Goal: Feedback & Contribution: Contribute content

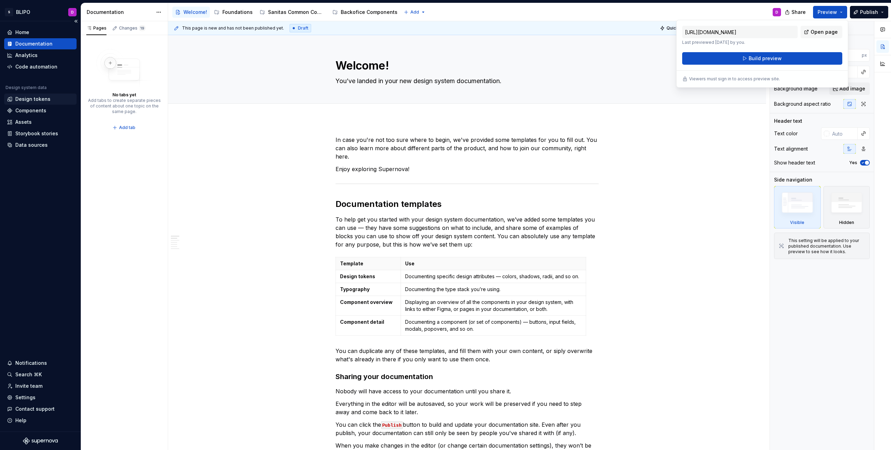
click at [40, 96] on div "Design tokens" at bounding box center [32, 99] width 35 height 7
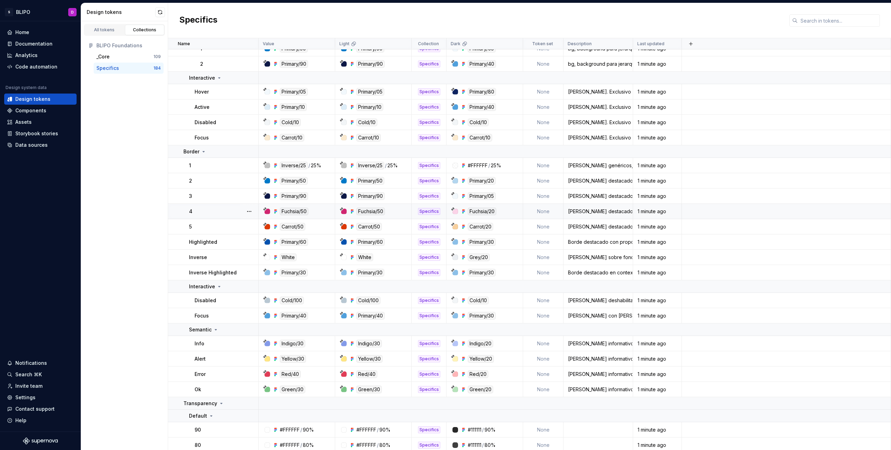
scroll to position [1161, 0]
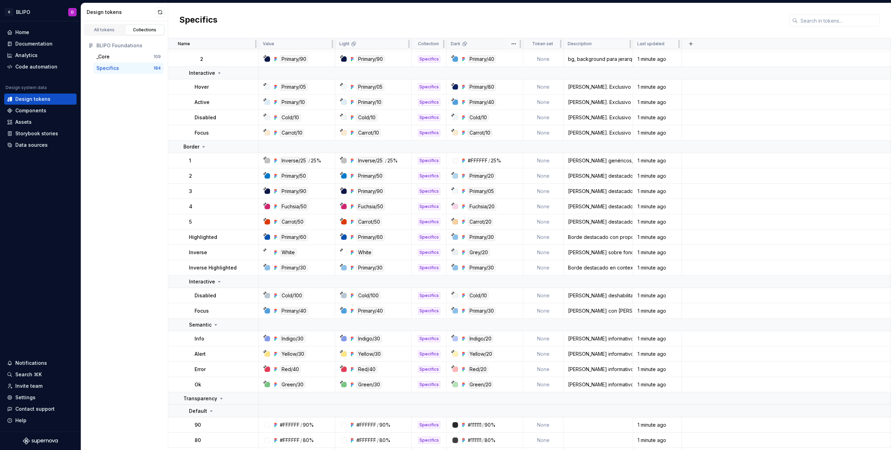
click at [465, 46] on icon at bounding box center [465, 44] width 6 height 6
click at [512, 45] on html "S BLIPO D Home Documentation Analytics Code automation Design system data Desig…" at bounding box center [445, 225] width 891 height 450
click at [502, 44] on html "S BLIPO D Home Documentation Analytics Code automation Design system data Desig…" at bounding box center [445, 225] width 891 height 450
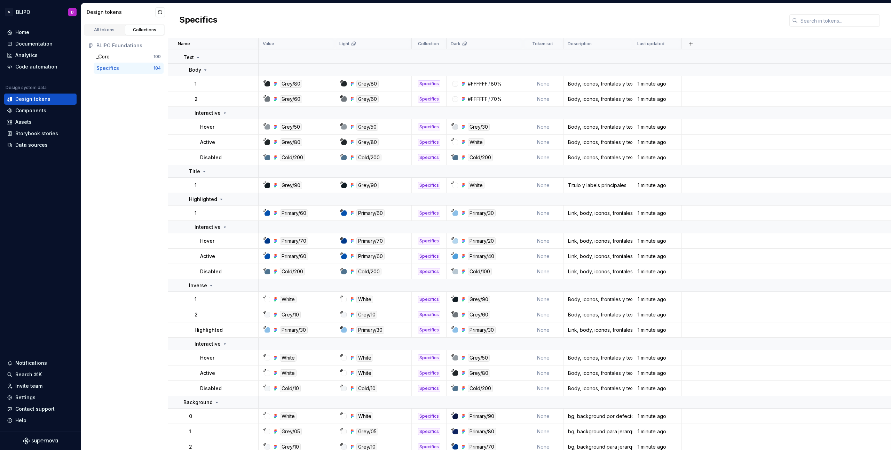
scroll to position [319, 0]
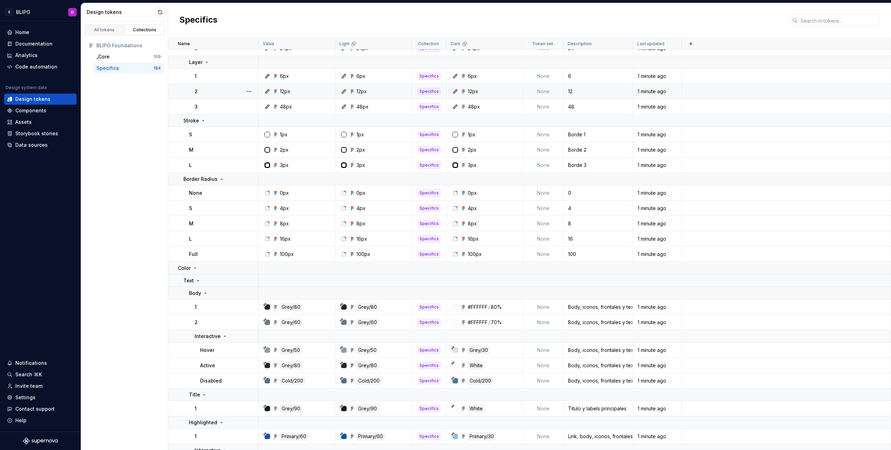
click at [541, 90] on td "None" at bounding box center [543, 91] width 40 height 15
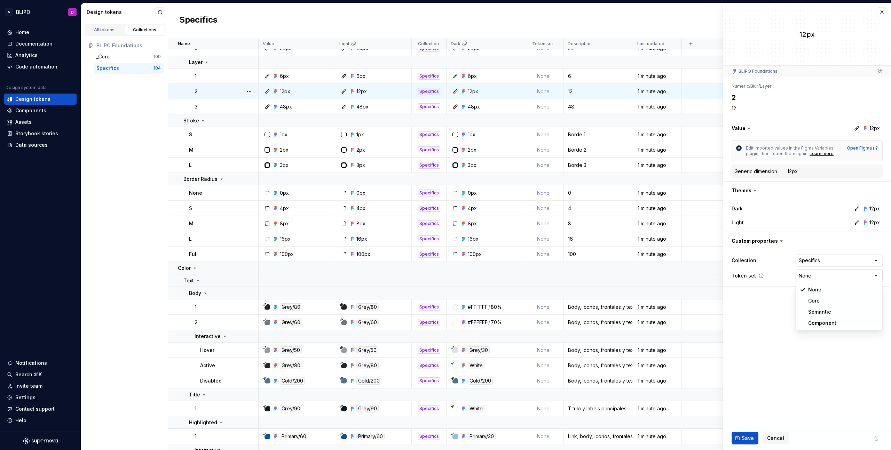
click at [864, 278] on html "S BLIPO D Home Documentation Analytics Code automation Design system data Desig…" at bounding box center [445, 225] width 891 height 450
click at [762, 307] on html "S BLIPO D Home Documentation Analytics Code automation Design system data Desig…" at bounding box center [445, 225] width 891 height 450
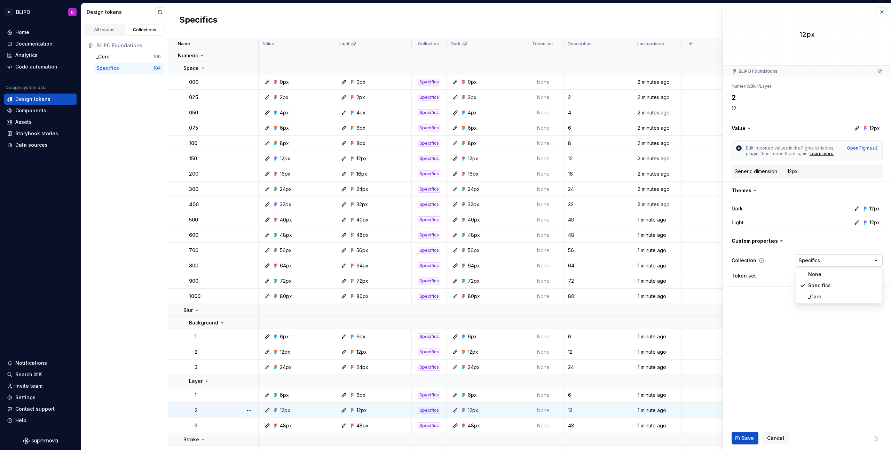
click at [870, 260] on html "S BLIPO D Home Documentation Analytics Code automation Design system data Desig…" at bounding box center [445, 225] width 891 height 450
click at [805, 239] on button "button" at bounding box center [807, 241] width 168 height 18
click at [36, 44] on div "Documentation" at bounding box center [33, 43] width 37 height 7
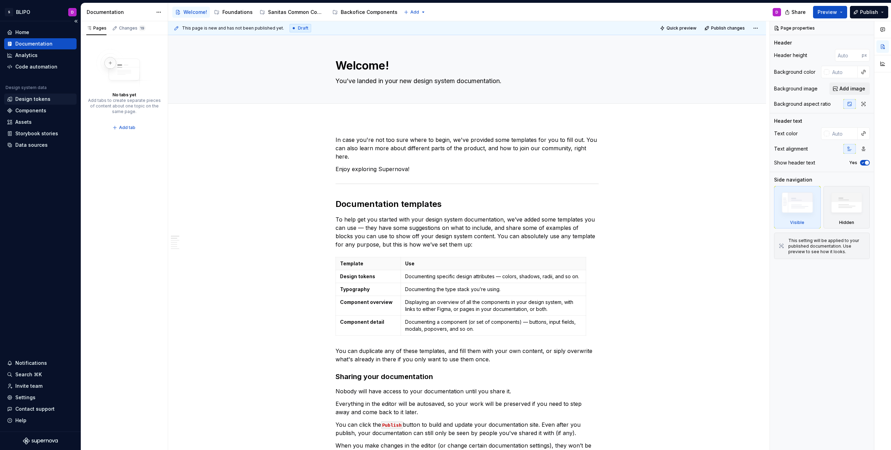
click at [31, 101] on div "Design tokens" at bounding box center [32, 99] width 35 height 7
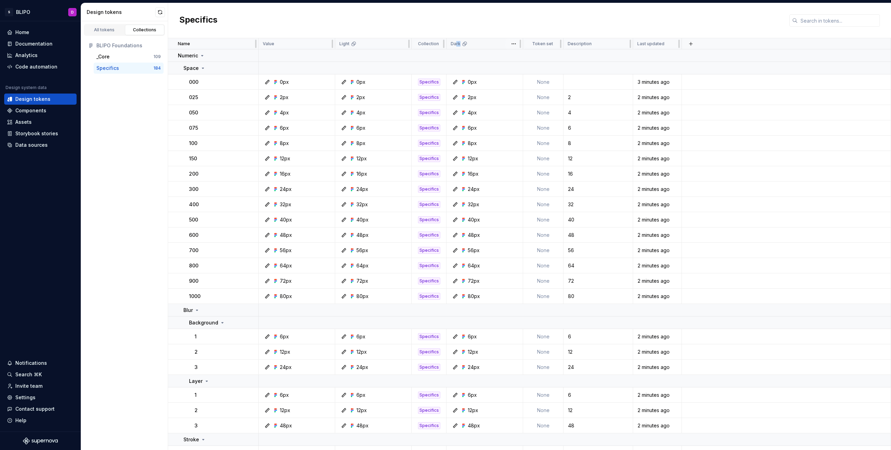
drag, startPoint x: 498, startPoint y: 45, endPoint x: 457, endPoint y: 44, distance: 41.4
click at [455, 44] on div "Dark" at bounding box center [485, 44] width 68 height 6
click at [491, 44] on html "S BLIPO D Home Documentation Analytics Code automation Design system data Desig…" at bounding box center [445, 225] width 891 height 450
drag, startPoint x: 479, startPoint y: 45, endPoint x: 463, endPoint y: 45, distance: 16.7
click at [463, 45] on html "S BLIPO D Home Documentation Analytics Code automation Design system data Desig…" at bounding box center [445, 225] width 891 height 450
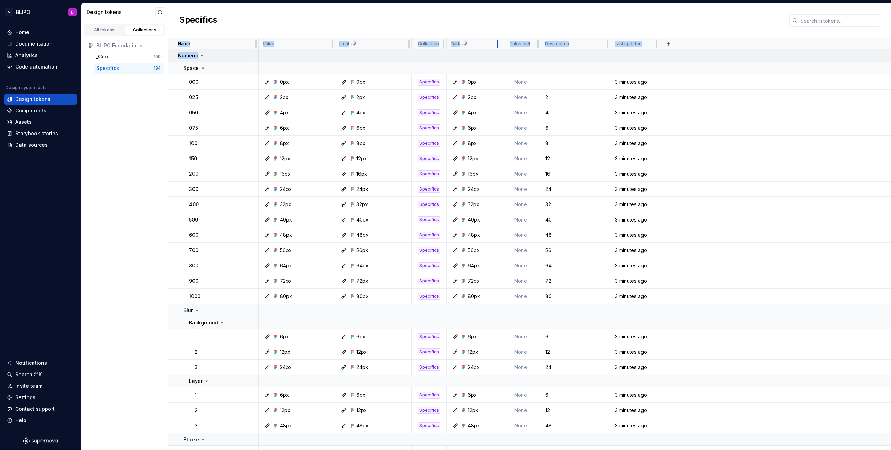
drag, startPoint x: 521, startPoint y: 44, endPoint x: 501, endPoint y: 51, distance: 20.4
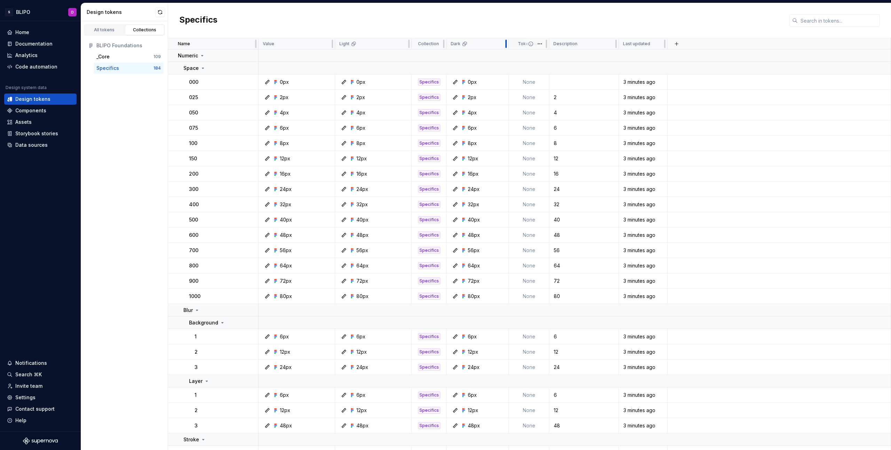
drag, startPoint x: 481, startPoint y: 42, endPoint x: 508, endPoint y: 44, distance: 26.9
click at [508, 44] on div at bounding box center [506, 43] width 6 height 11
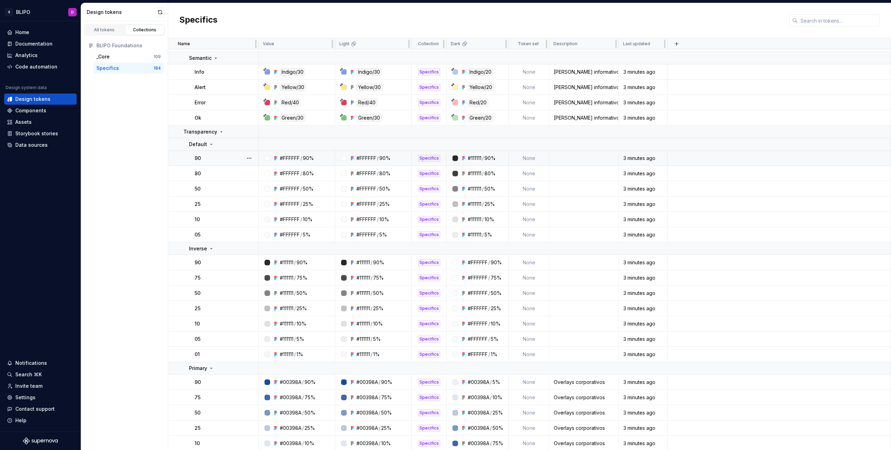
scroll to position [1459, 0]
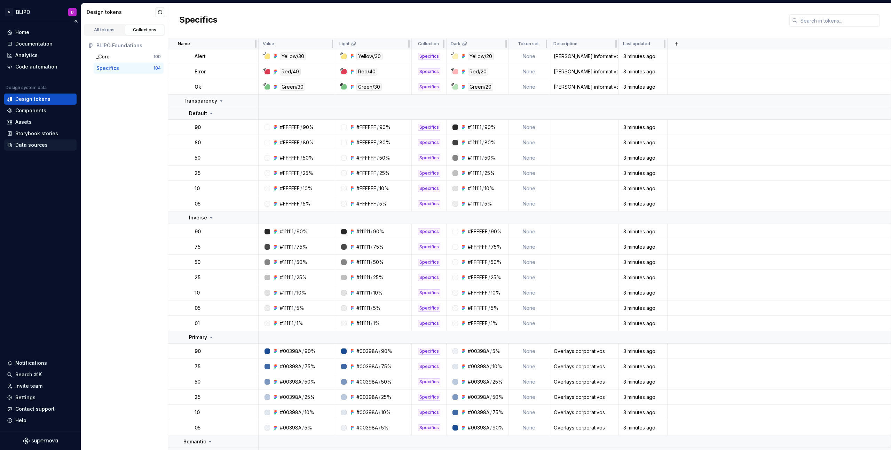
click at [34, 145] on div "Data sources" at bounding box center [31, 145] width 32 height 7
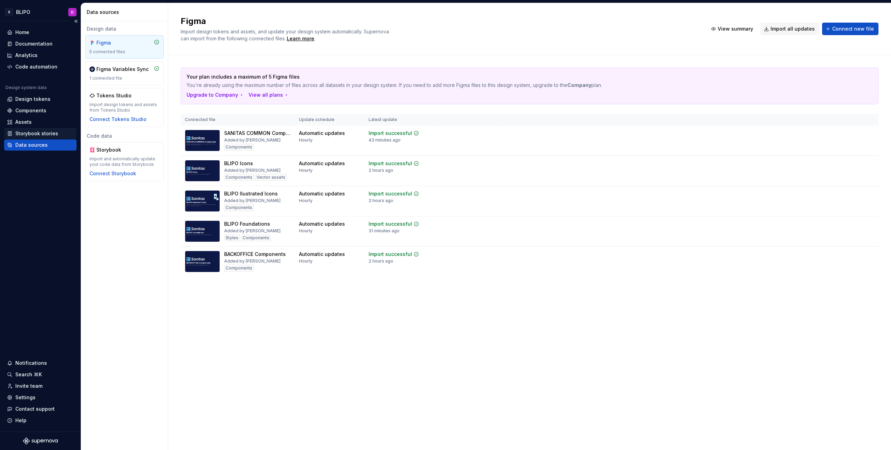
click at [37, 134] on div "Storybook stories" at bounding box center [36, 133] width 43 height 7
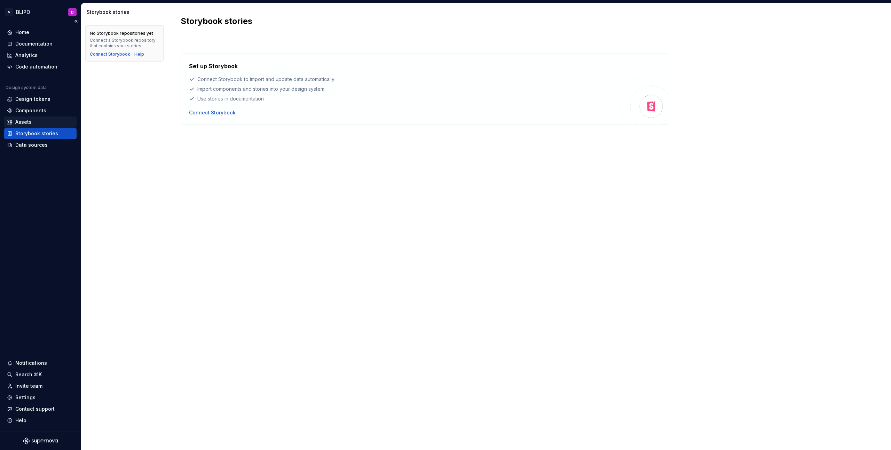
click at [37, 126] on div "Assets" at bounding box center [40, 122] width 72 height 11
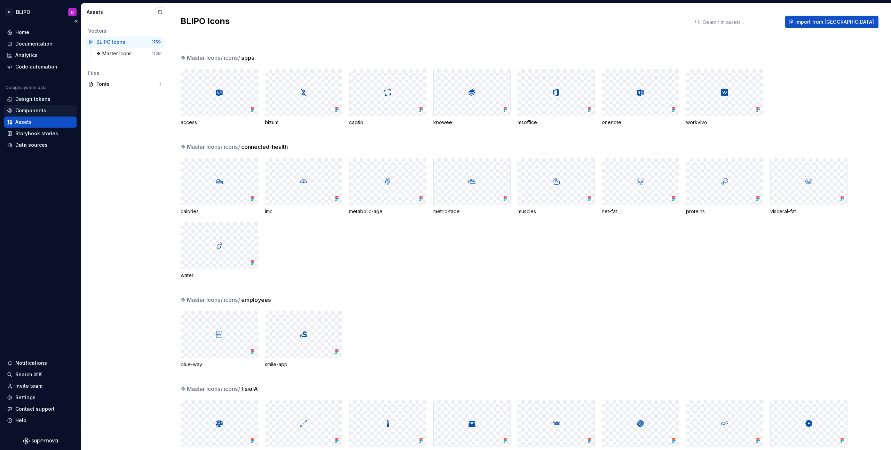
click at [37, 111] on div "Components" at bounding box center [30, 110] width 31 height 7
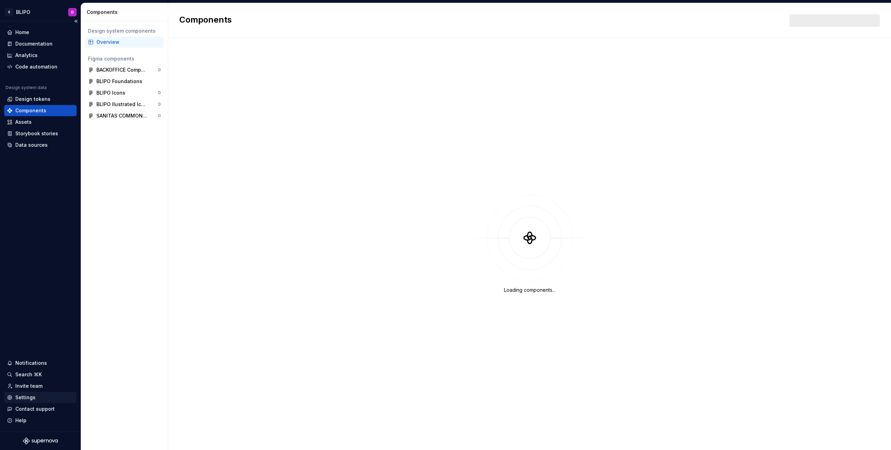
click at [46, 399] on div "Settings" at bounding box center [40, 397] width 67 height 7
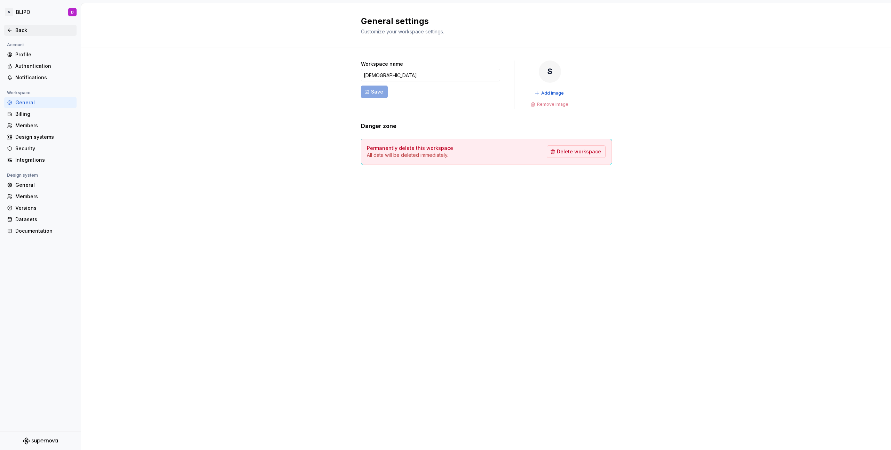
click at [11, 30] on icon at bounding box center [9, 30] width 3 height 3
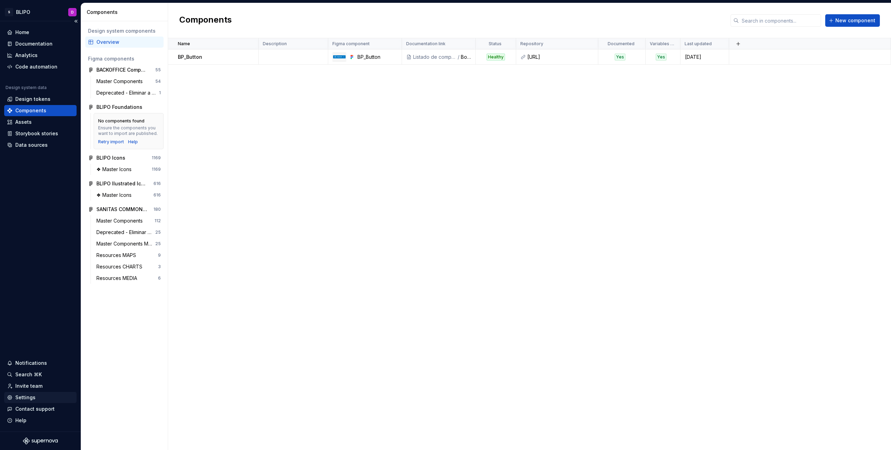
click at [48, 397] on div "Settings" at bounding box center [40, 397] width 67 height 7
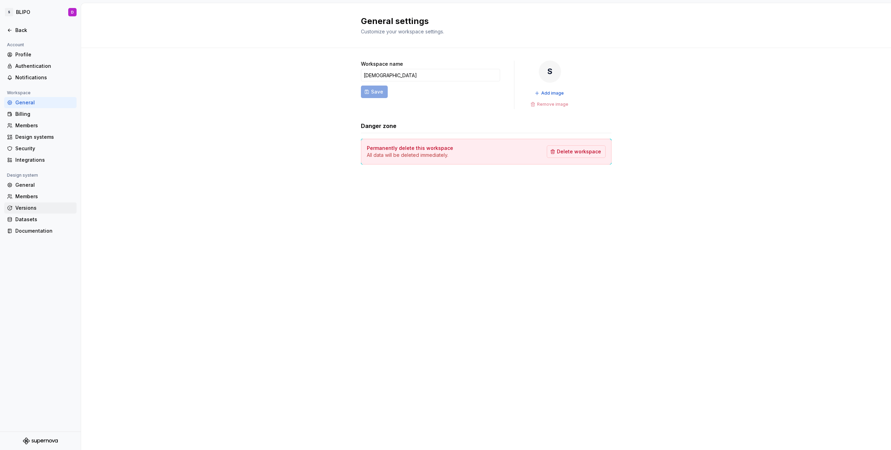
click at [31, 206] on div "Versions" at bounding box center [44, 208] width 58 height 7
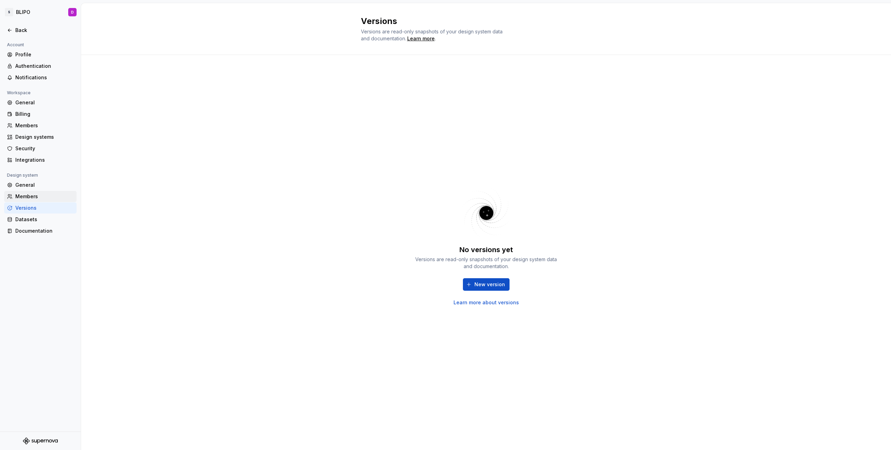
click at [34, 198] on div "Members" at bounding box center [44, 196] width 58 height 7
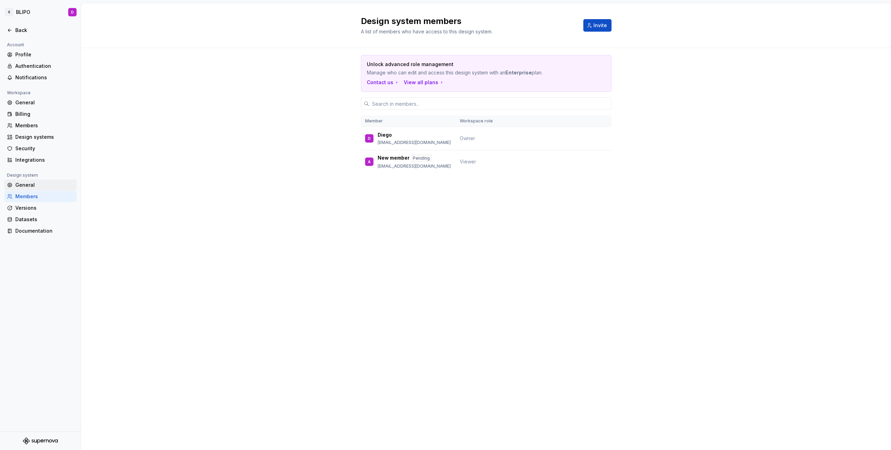
click at [38, 185] on div "General" at bounding box center [44, 185] width 58 height 7
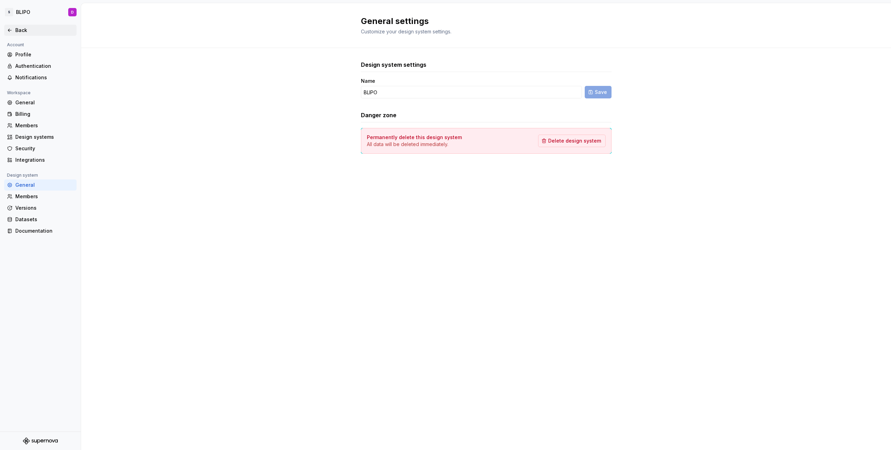
click at [10, 30] on icon at bounding box center [10, 30] width 6 height 6
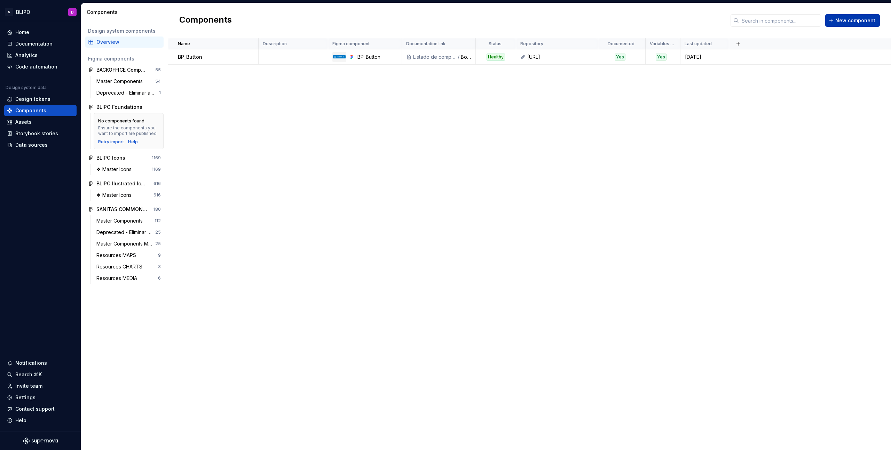
click at [847, 22] on span "New component" at bounding box center [855, 20] width 40 height 7
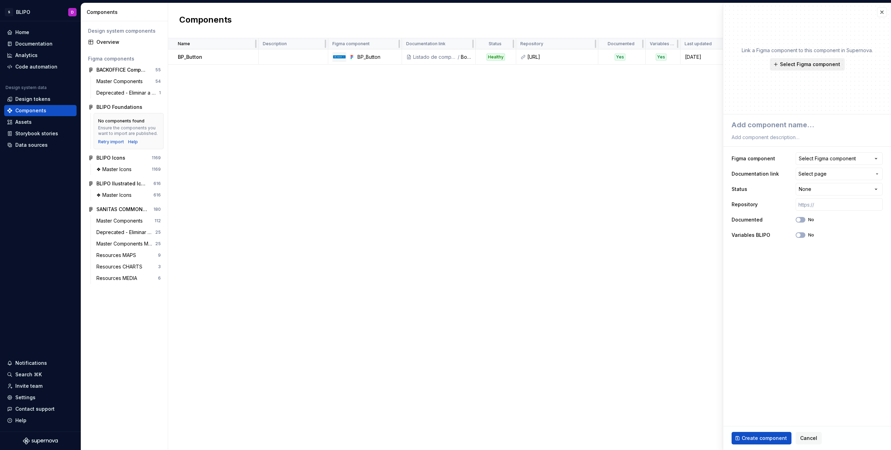
click at [809, 65] on span "Select Figma component" at bounding box center [810, 64] width 60 height 7
type textarea "*"
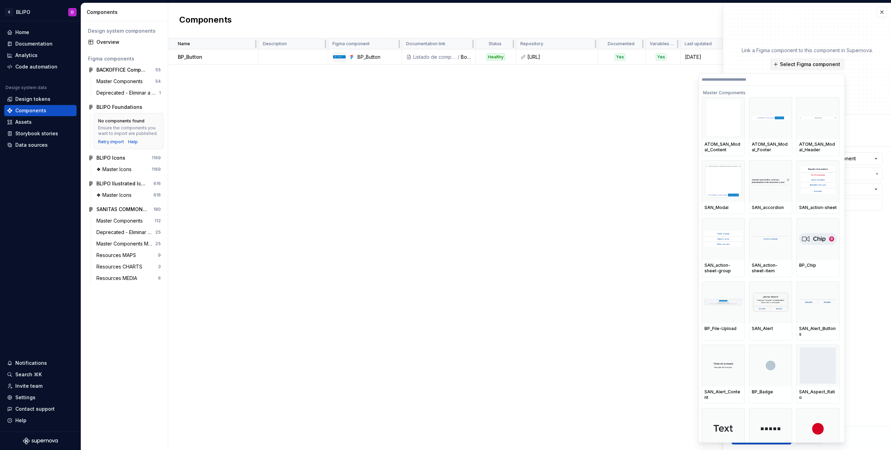
click at [742, 82] on label at bounding box center [771, 80] width 145 height 12
click at [742, 82] on input "search" at bounding box center [771, 80] width 145 height 6
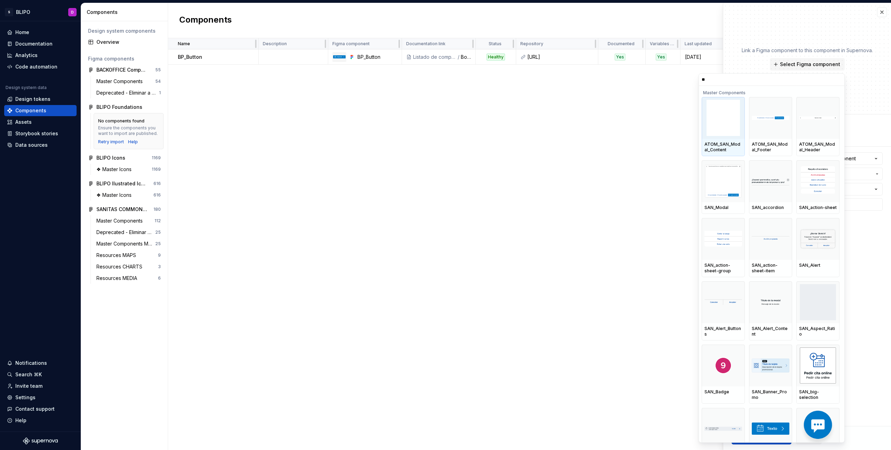
type input "***"
click at [737, 81] on input "***" at bounding box center [771, 80] width 145 height 6
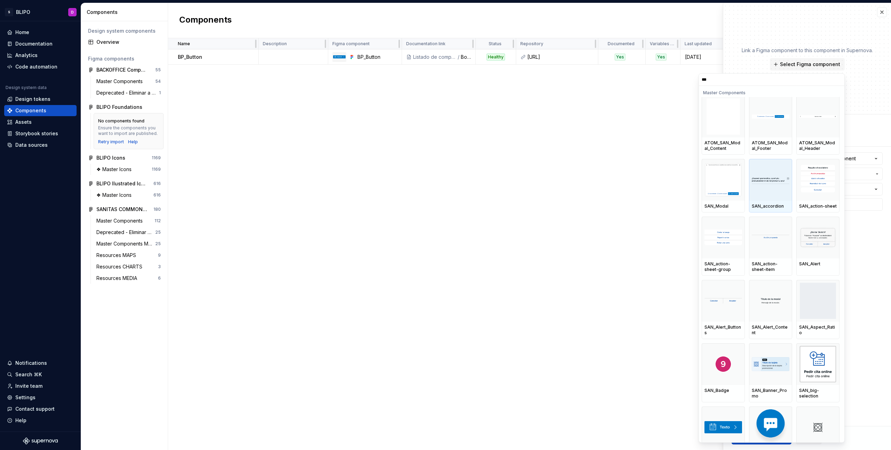
scroll to position [3, 0]
click at [775, 185] on div at bounding box center [770, 179] width 43 height 42
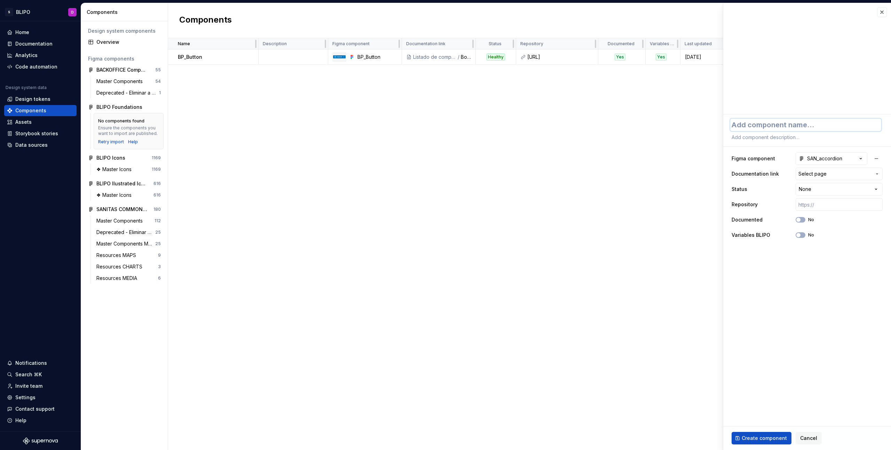
click at [750, 123] on textarea at bounding box center [805, 125] width 151 height 13
type textarea "*"
type textarea "S"
type textarea "*"
type textarea "SA"
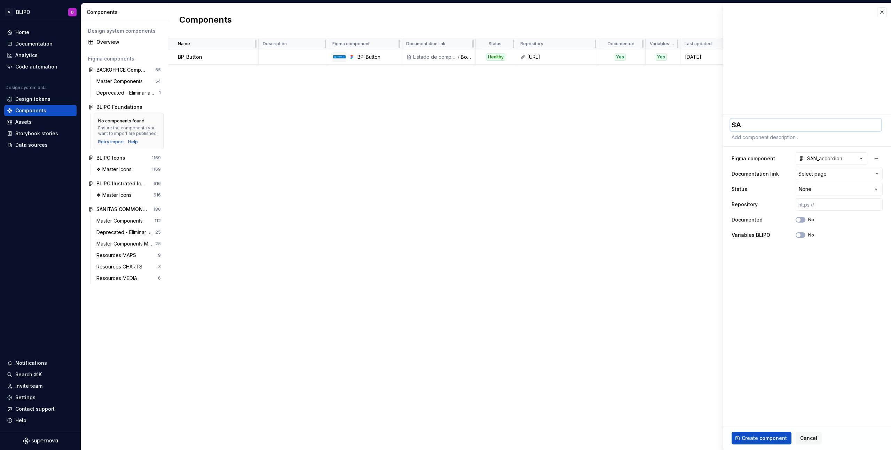
type textarea "*"
type textarea "SAN"
type textarea "*"
type textarea "SAN_"
type textarea "*"
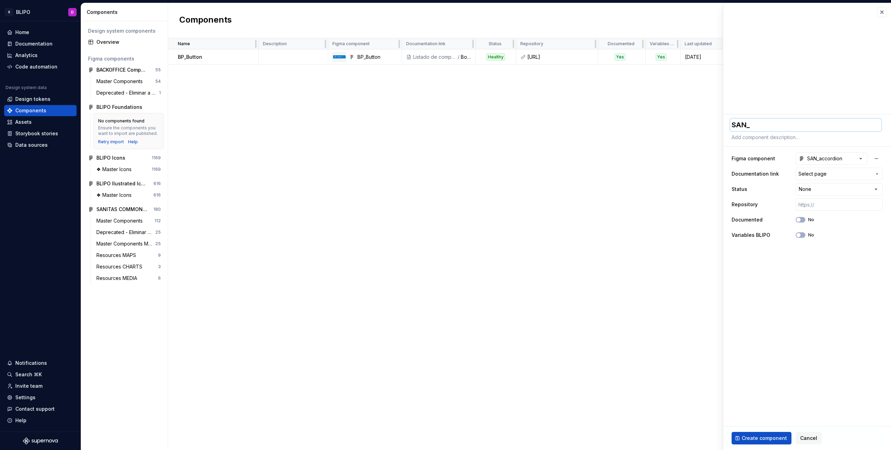
type textarea "SAN_a"
type textarea "*"
type textarea "SAN_"
type textarea "*"
type textarea "SA"
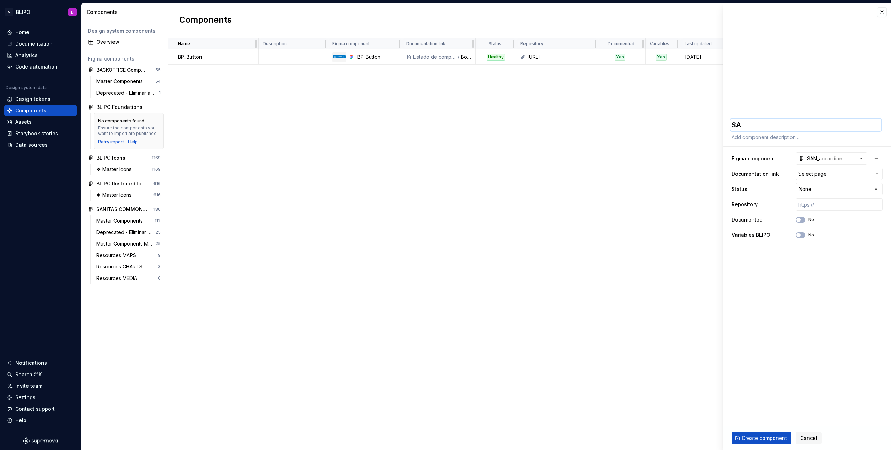
type textarea "*"
type textarea "S"
type textarea "*"
type textarea "A"
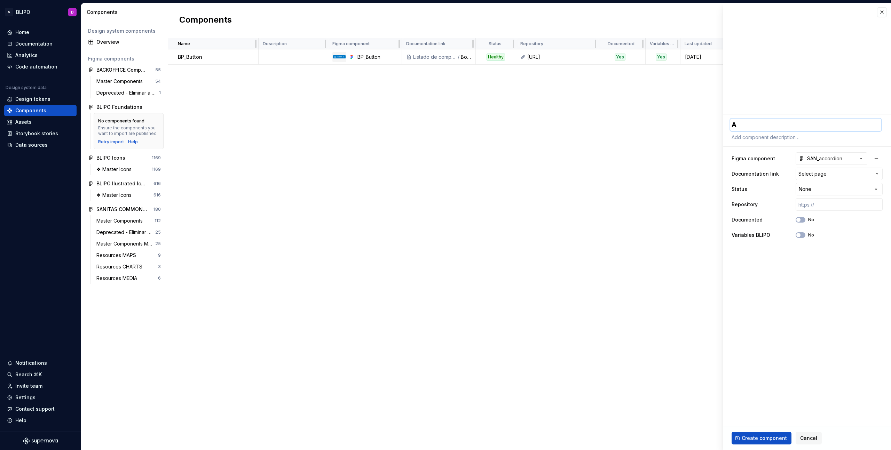
type textarea "*"
type textarea "Ac"
type textarea "*"
type textarea "A"
type textarea "*"
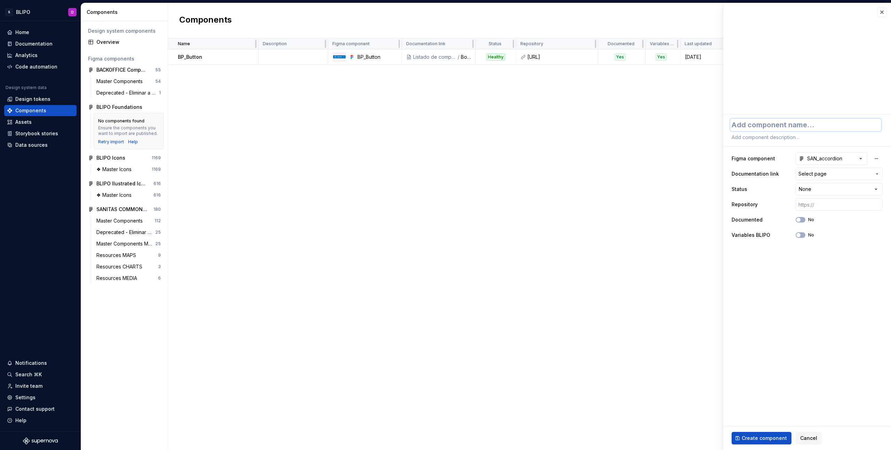
type textarea "*"
type textarea "S"
type textarea "*"
type textarea "SA"
type textarea "*"
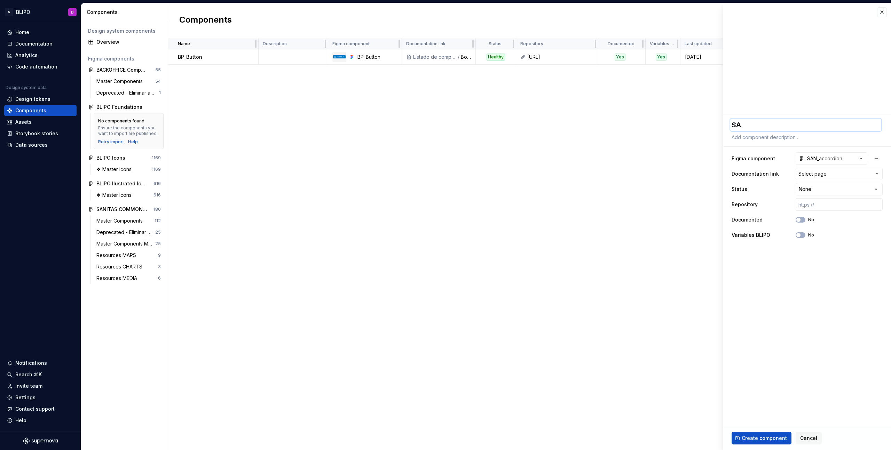
type textarea "SAN"
type textarea "*"
type textarea "SAN_"
type textarea "*"
type textarea "SAN_A"
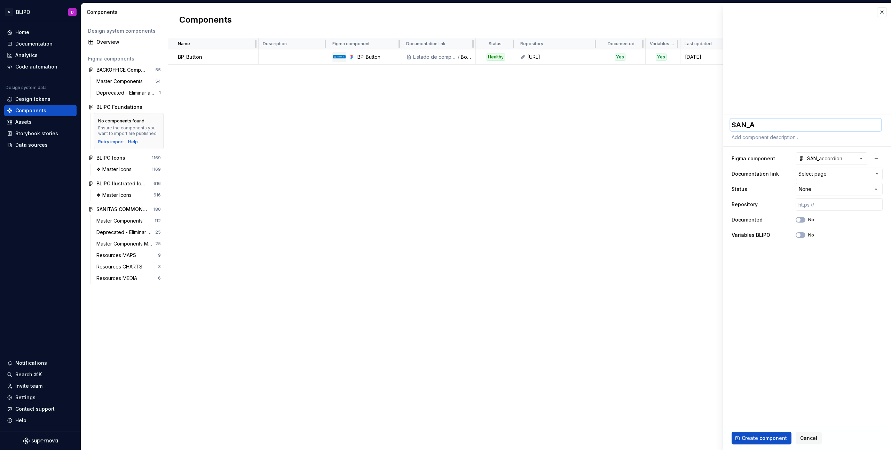
type textarea "*"
type textarea "SAN_Ac"
type textarea "*"
type textarea "SAN_A"
type textarea "*"
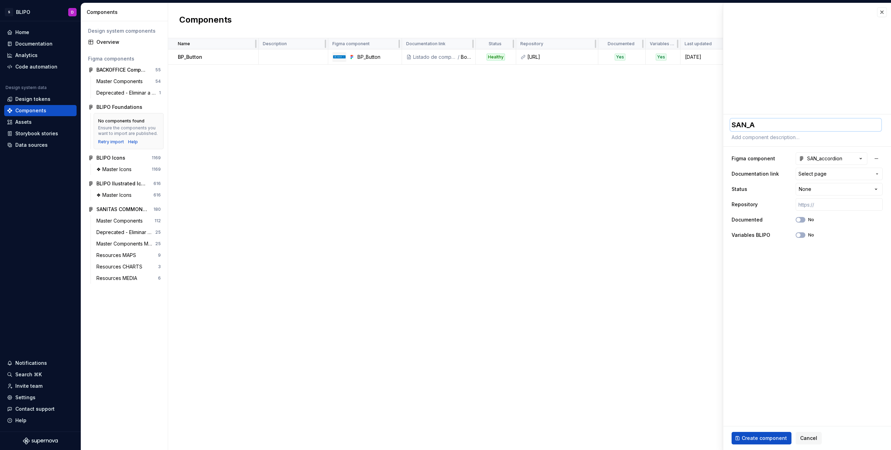
type textarea "SAN_"
type textarea "*"
type textarea "SAN_a"
type textarea "*"
type textarea "SAN_ac"
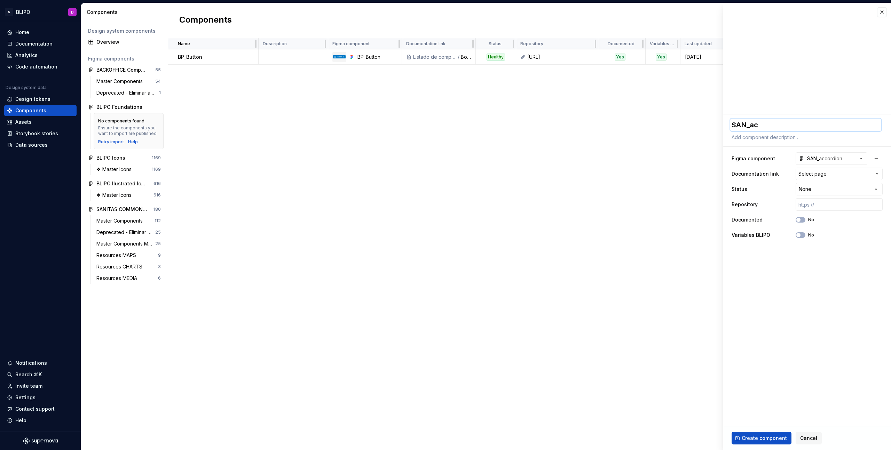
type textarea "*"
type textarea "SAN_acc"
type textarea "*"
type textarea "SAN_acco"
type textarea "*"
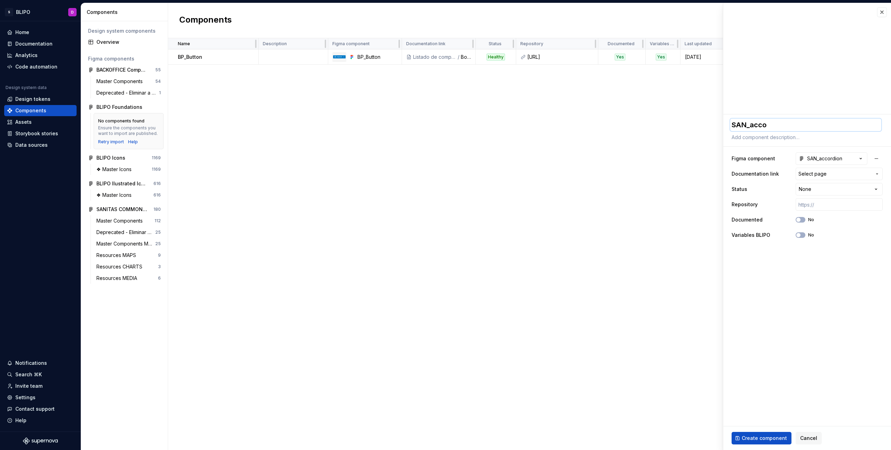
type textarea "SAN_accor"
type textarea "*"
type textarea "SAN_accord"
type textarea "*"
type textarea "SAN_accordi"
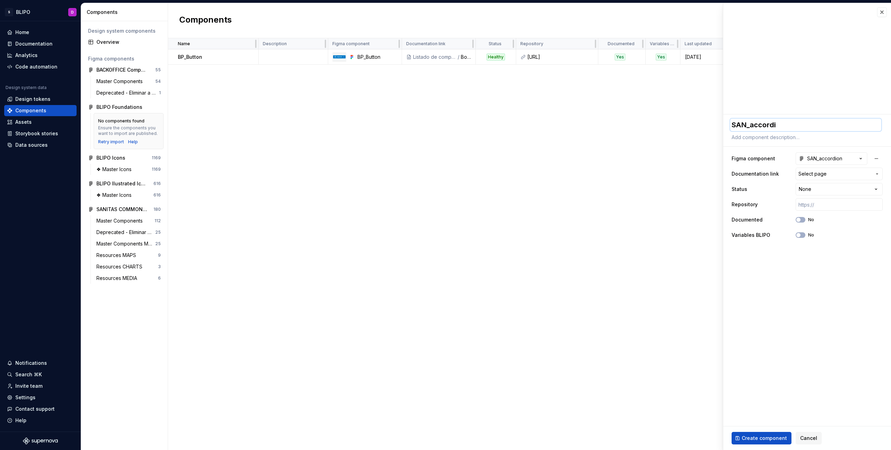
type textarea "*"
type textarea "SAN_accordio"
type textarea "*"
type textarea "SAN_accordion"
click at [816, 177] on span "Select page" at bounding box center [812, 173] width 28 height 7
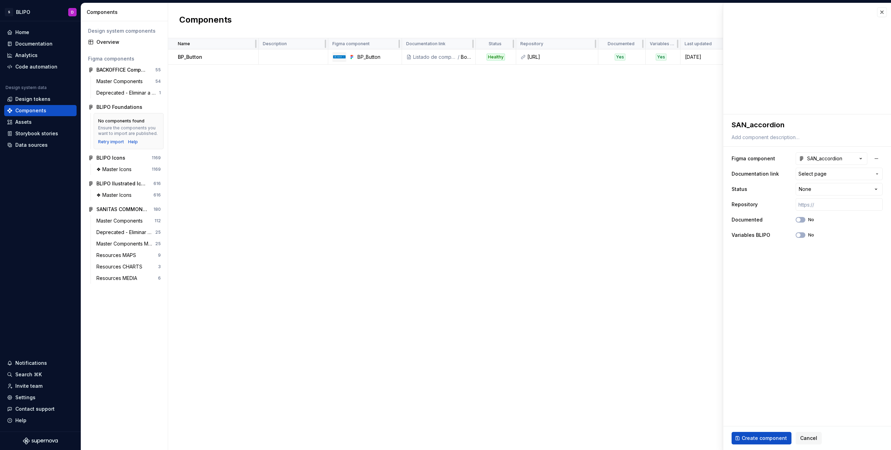
click at [769, 165] on html "S BLIPO D Home Documentation Analytics Code automation Design system data Desig…" at bounding box center [445, 225] width 891 height 450
click at [813, 189] on html "S BLIPO D Home Documentation Analytics Code automation Design system data Desig…" at bounding box center [445, 225] width 891 height 450
click at [766, 171] on html "S BLIPO D Home Documentation Analytics Code automation Design system data Desig…" at bounding box center [445, 225] width 891 height 450
click at [800, 235] on span "button" at bounding box center [798, 235] width 4 height 4
click at [800, 221] on icon "button" at bounding box center [798, 220] width 6 height 4
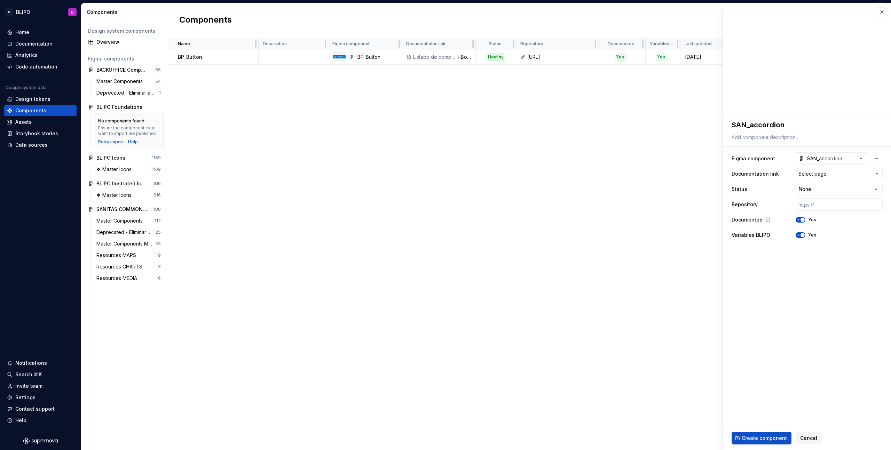
click at [802, 221] on span "button" at bounding box center [802, 220] width 4 height 4
click at [759, 440] on span "Create component" at bounding box center [763, 438] width 45 height 7
type textarea "*"
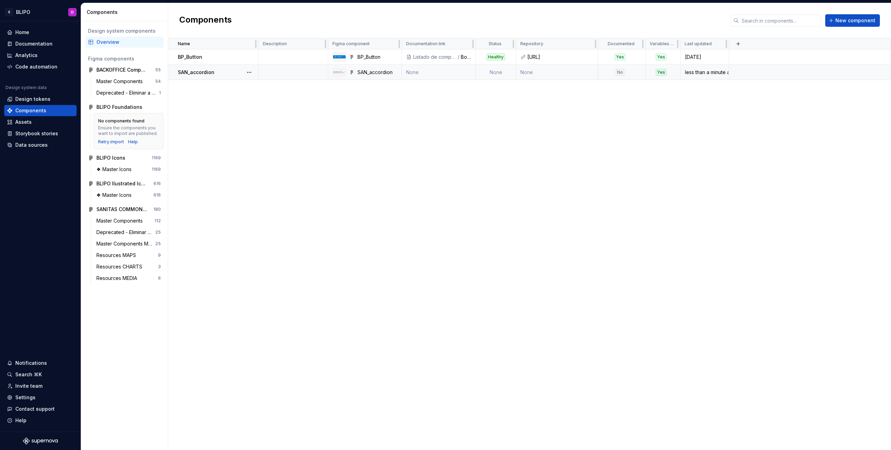
click at [412, 73] on td "None" at bounding box center [439, 72] width 74 height 15
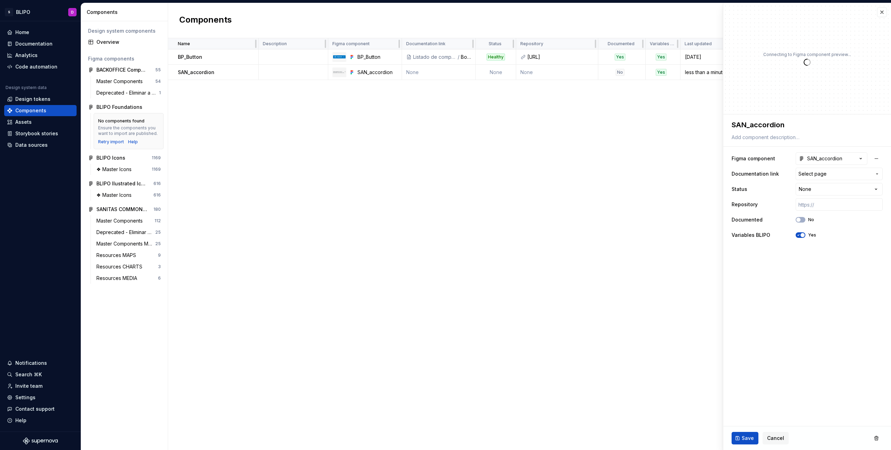
click at [638, 119] on div "Name Description Figma component Documentation link Status Repository Documente…" at bounding box center [529, 244] width 723 height 412
type textarea "*"
click at [883, 12] on button "button" at bounding box center [882, 12] width 10 height 10
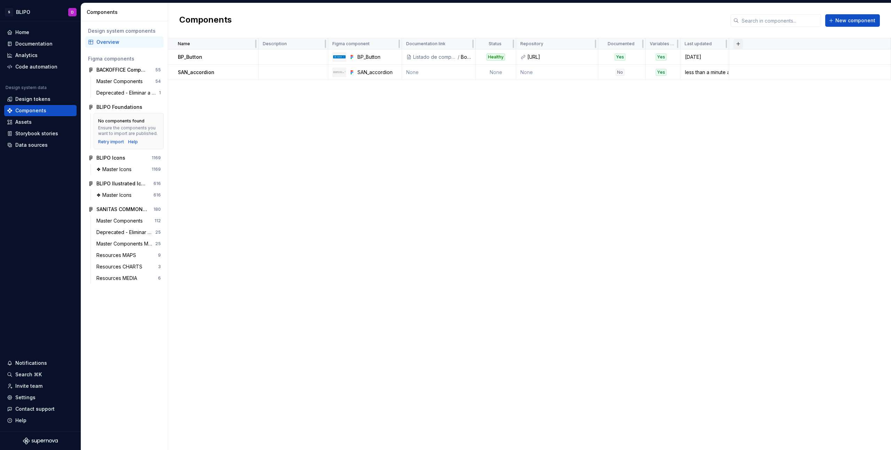
click at [737, 45] on button "button" at bounding box center [738, 44] width 10 height 10
click at [720, 58] on div "New custom property" at bounding box center [698, 57] width 52 height 7
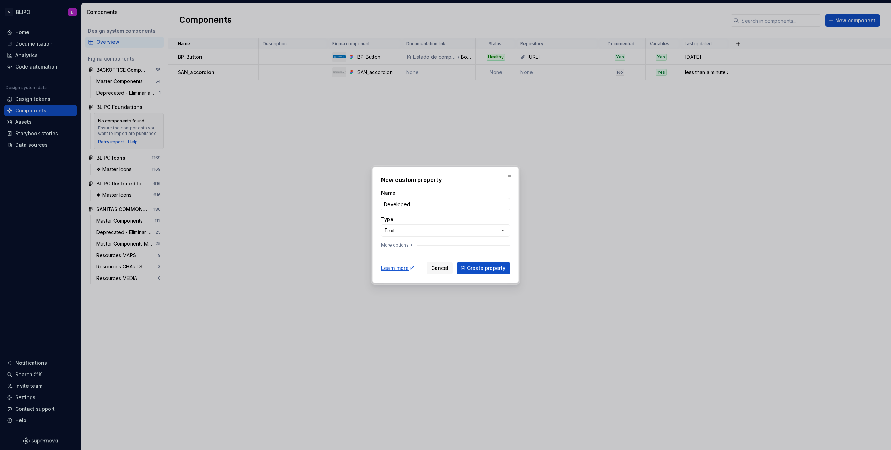
type input "Developed"
click at [457, 262] on button "Create property" at bounding box center [483, 268] width 53 height 13
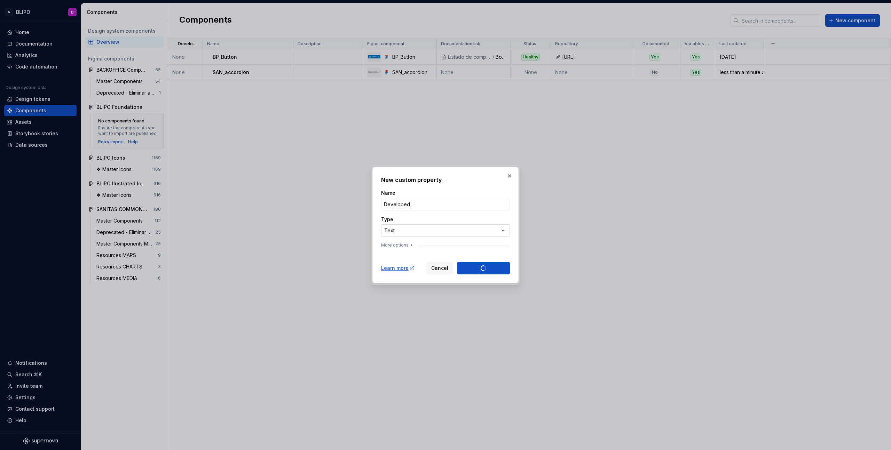
click at [478, 231] on div "**********" at bounding box center [445, 225] width 891 height 450
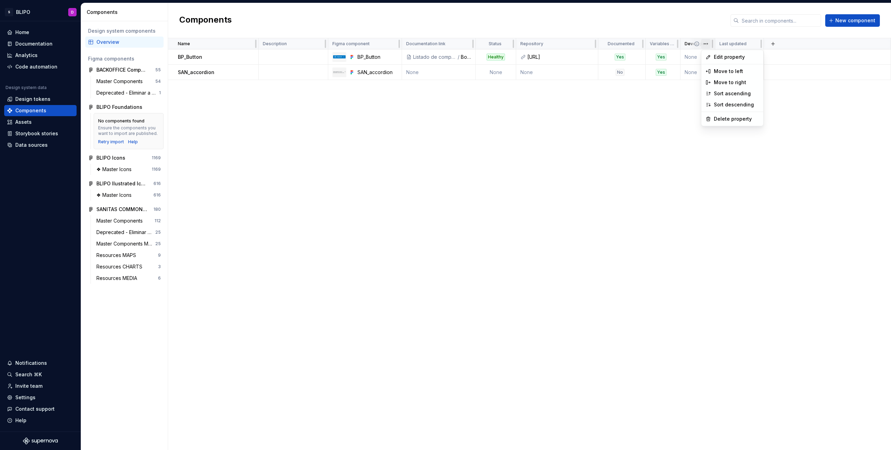
click at [705, 45] on html "S BLIPO D Home Documentation Analytics Code automation Design system data Desig…" at bounding box center [445, 225] width 891 height 450
click at [715, 57] on span "Edit property" at bounding box center [736, 57] width 45 height 7
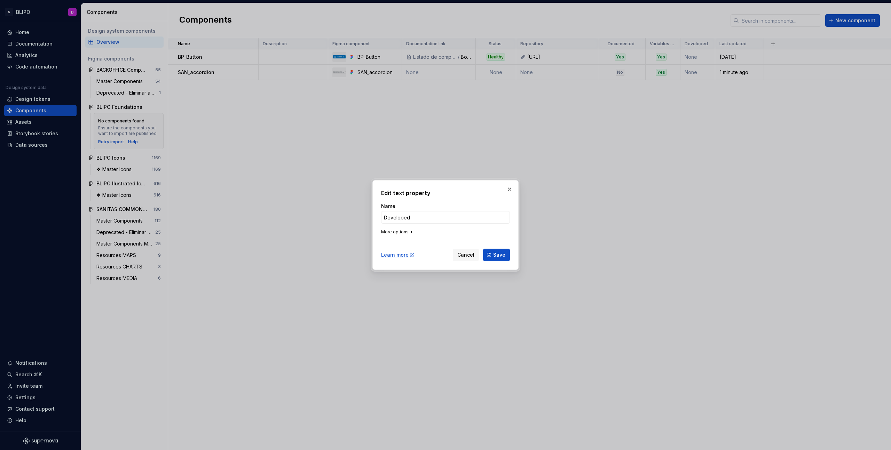
click at [405, 232] on button "More options" at bounding box center [397, 232] width 33 height 6
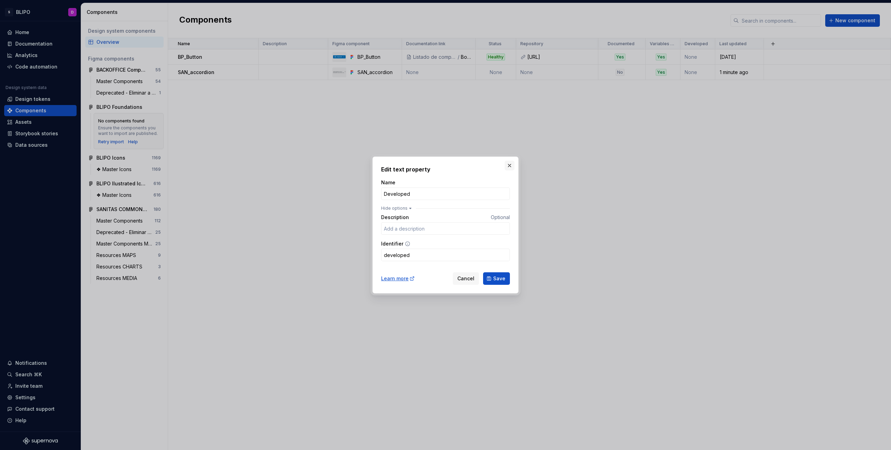
click at [510, 165] on button "button" at bounding box center [510, 166] width 10 height 10
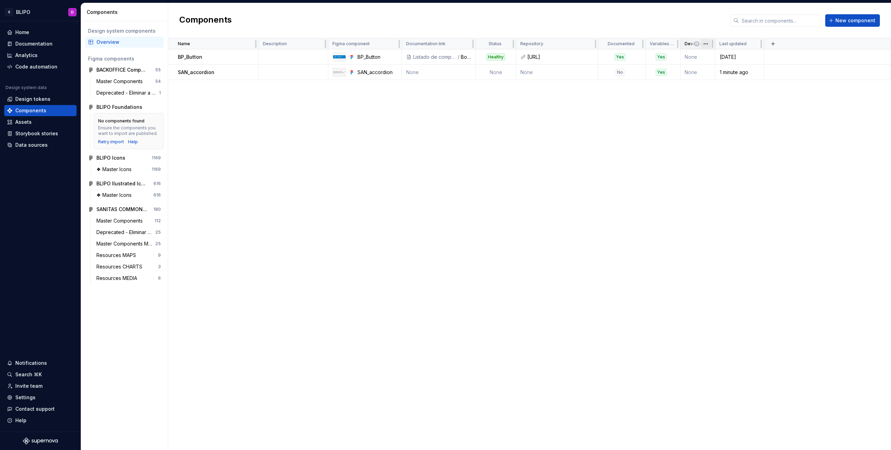
click at [707, 45] on html "S BLIPO D Home Documentation Analytics Code automation Design system data Desig…" at bounding box center [445, 225] width 891 height 450
click at [726, 120] on div "Delete property" at bounding box center [736, 119] width 45 height 7
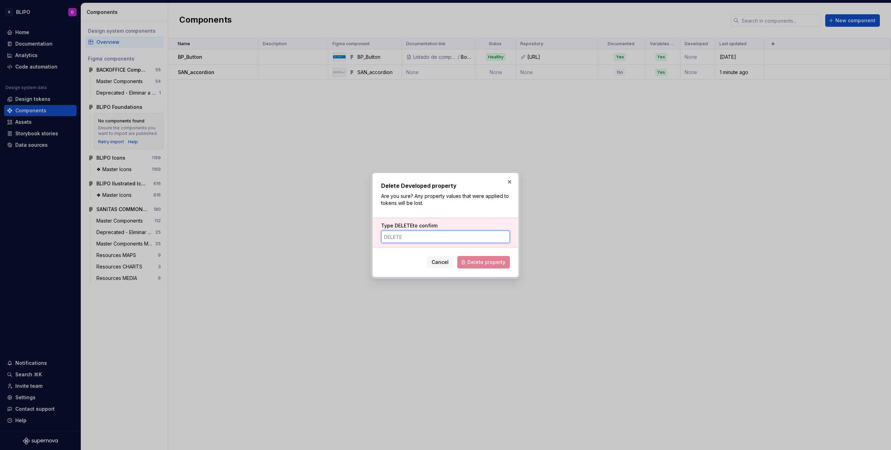
click at [442, 239] on input "Type DELETE to confirm" at bounding box center [445, 237] width 129 height 13
type input "DELETE"
click at [501, 264] on span "Delete property" at bounding box center [486, 262] width 38 height 7
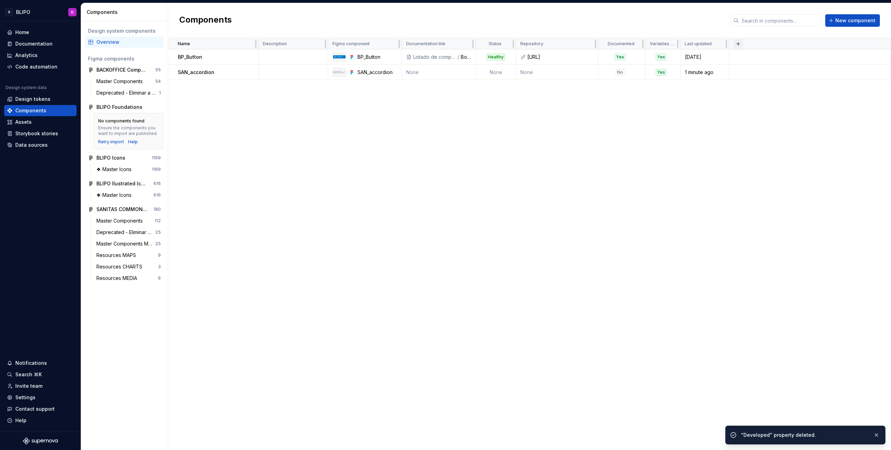
click at [739, 43] on button "button" at bounding box center [738, 44] width 10 height 10
click at [726, 57] on div "New custom property" at bounding box center [705, 57] width 66 height 7
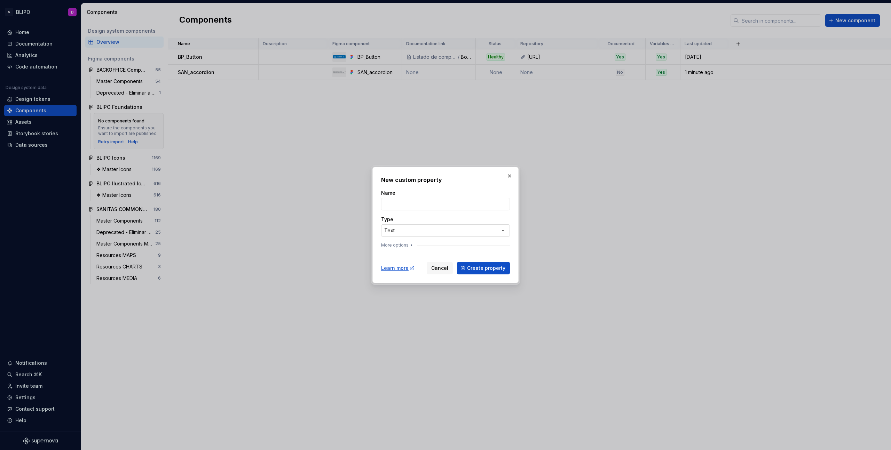
click at [503, 232] on div "**********" at bounding box center [445, 225] width 891 height 450
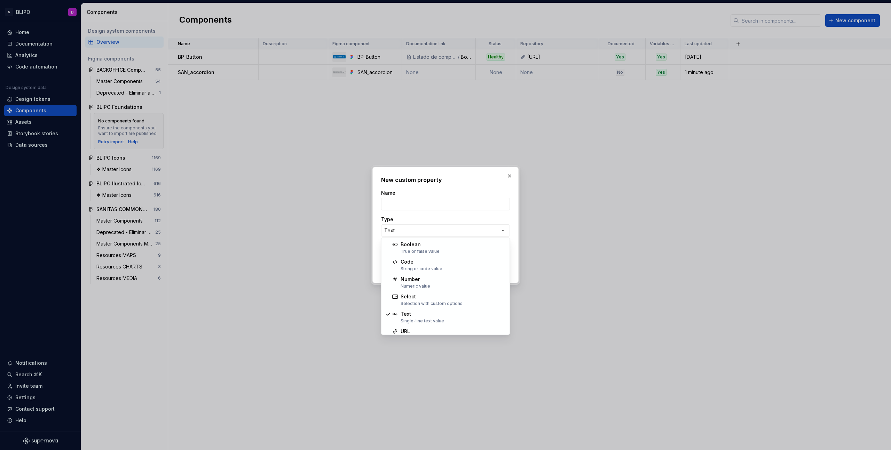
select select "*******"
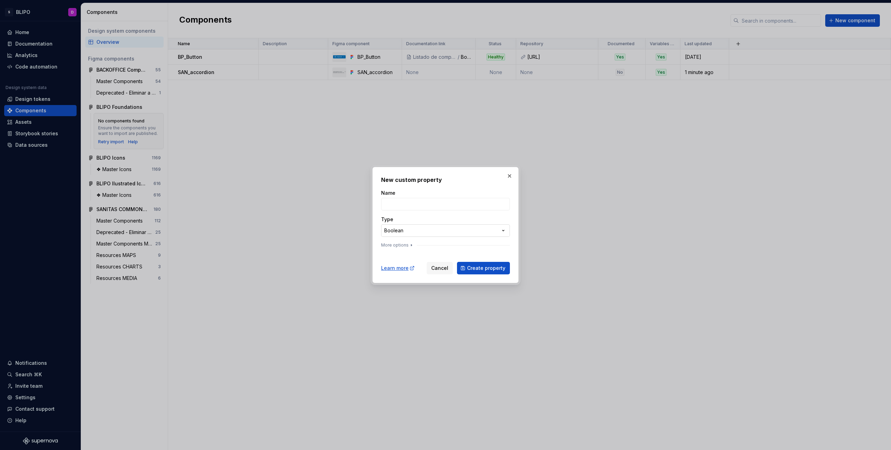
click at [505, 228] on div "**********" at bounding box center [445, 225] width 891 height 450
click at [425, 201] on div "**********" at bounding box center [445, 225] width 891 height 450
click at [423, 202] on input "Name" at bounding box center [445, 204] width 129 height 13
type input "Developed"
click at [490, 267] on span "Create property" at bounding box center [486, 268] width 38 height 7
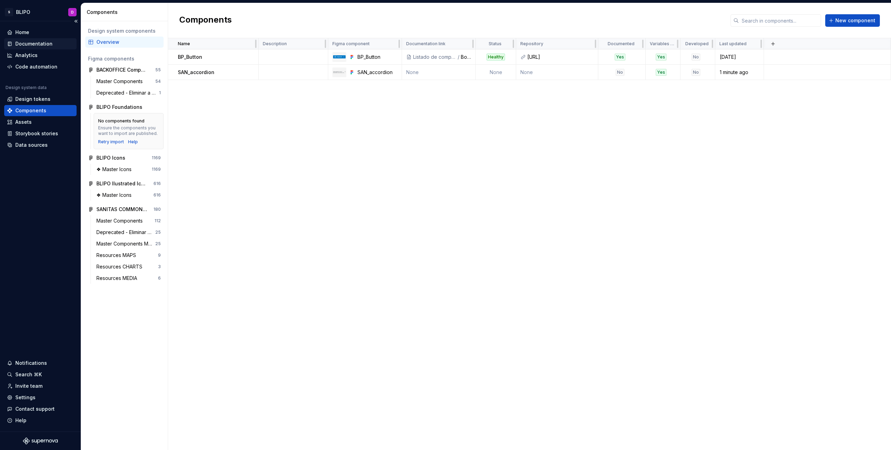
click at [22, 42] on div "Documentation" at bounding box center [33, 43] width 37 height 7
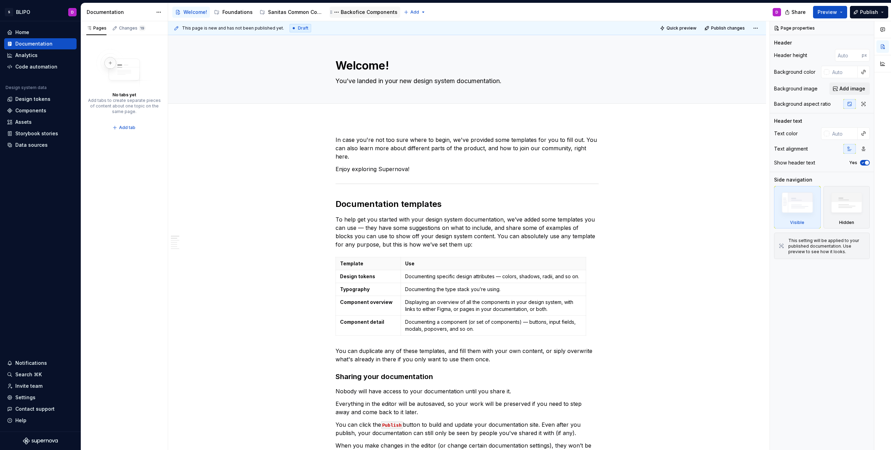
click at [358, 12] on div "Backofice Components" at bounding box center [369, 12] width 57 height 7
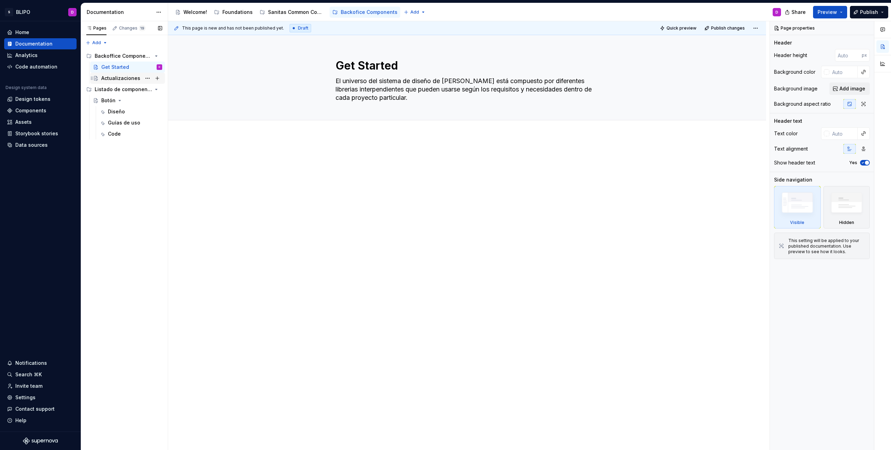
click at [119, 79] on div "Actualizaciones" at bounding box center [120, 78] width 39 height 7
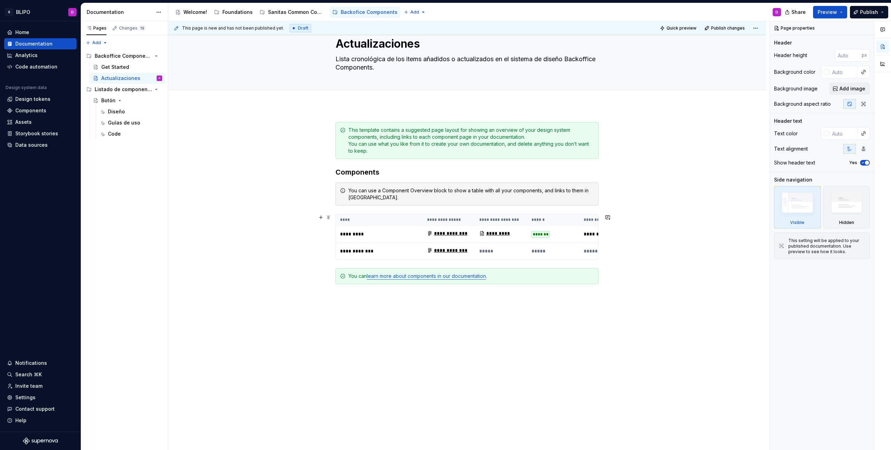
scroll to position [28, 0]
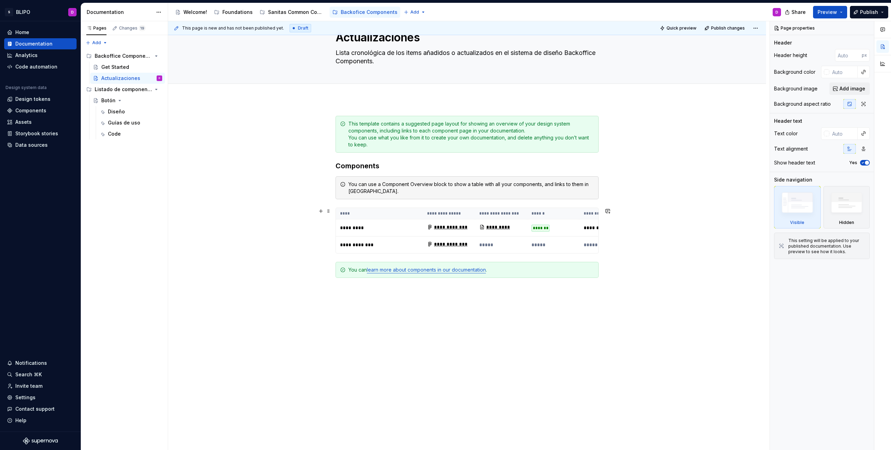
click at [341, 212] on th "****" at bounding box center [379, 213] width 87 height 11
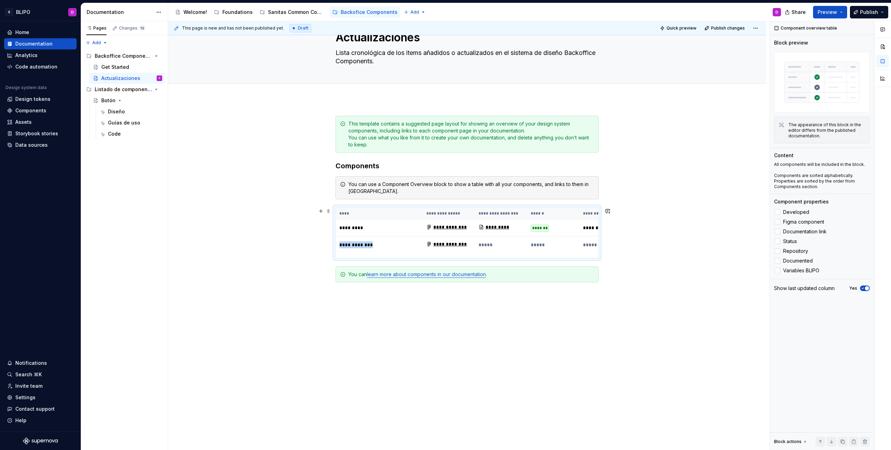
scroll to position [0, 0]
click at [198, 13] on div "Welcome!" at bounding box center [195, 12] width 24 height 7
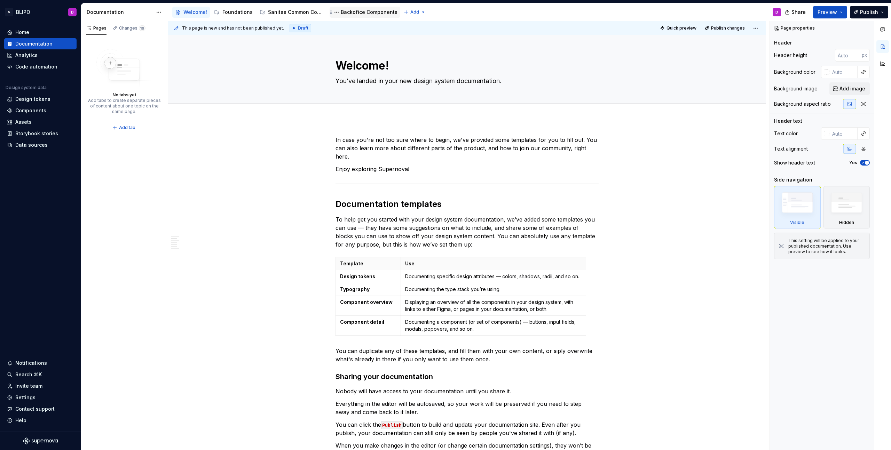
click at [376, 11] on div "Backofice Components" at bounding box center [369, 12] width 57 height 7
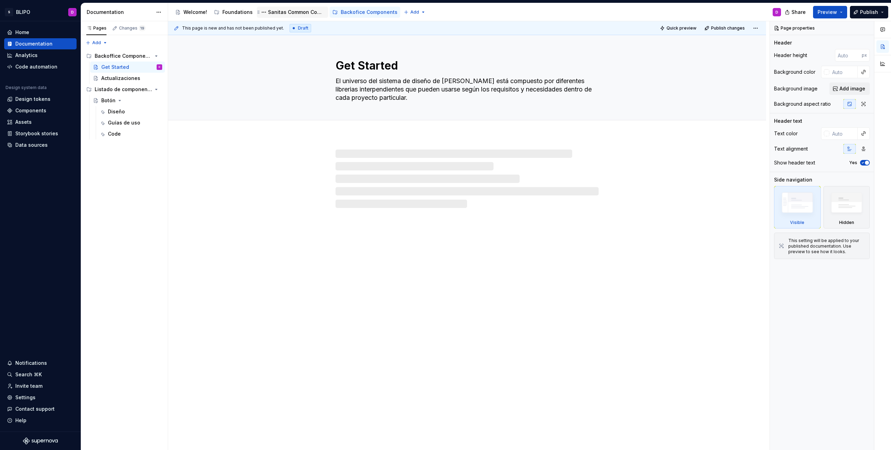
click at [295, 14] on div "Sanitas Common Components" at bounding box center [296, 12] width 57 height 7
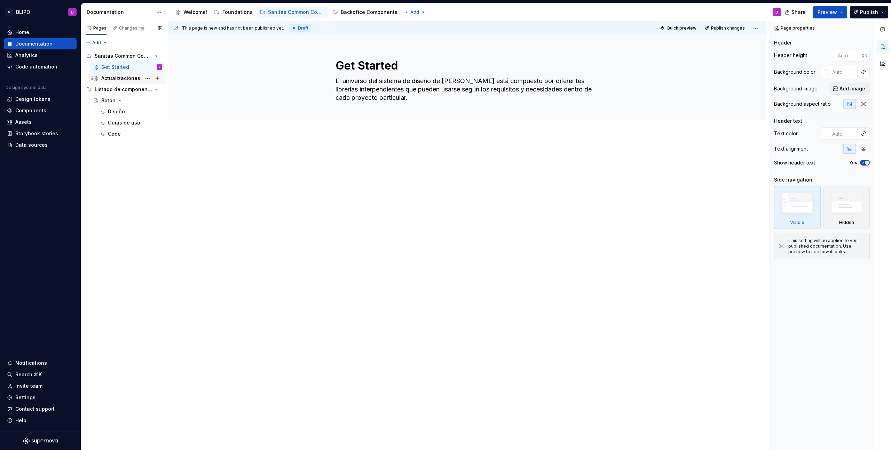
click at [121, 79] on div "Actualizaciones" at bounding box center [120, 78] width 39 height 7
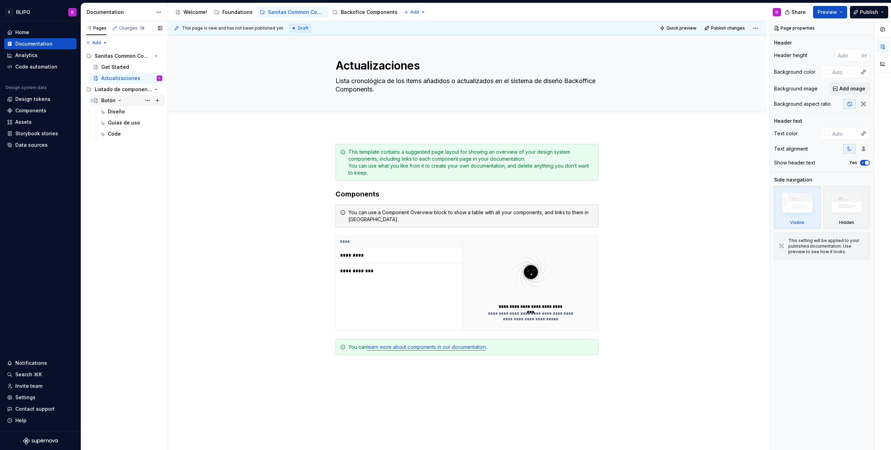
click at [109, 102] on div "Botón" at bounding box center [108, 100] width 14 height 7
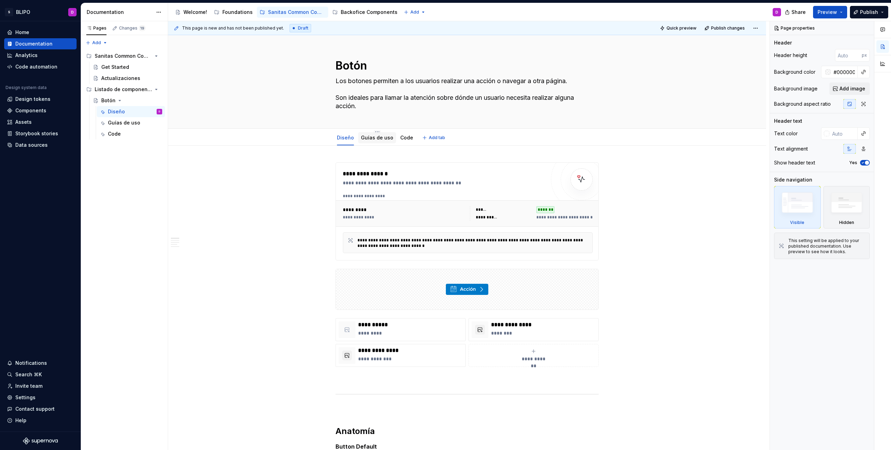
click at [372, 137] on link "Guías de uso" at bounding box center [377, 138] width 32 height 6
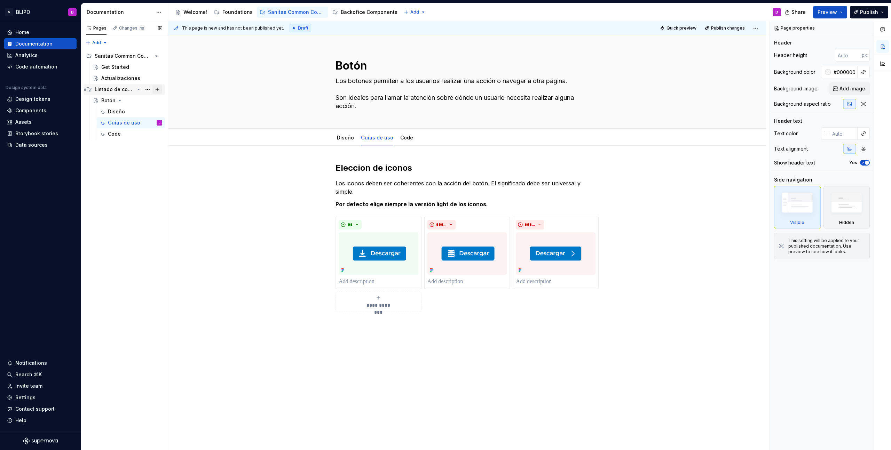
click at [159, 90] on button "Page tree" at bounding box center [157, 90] width 10 height 10
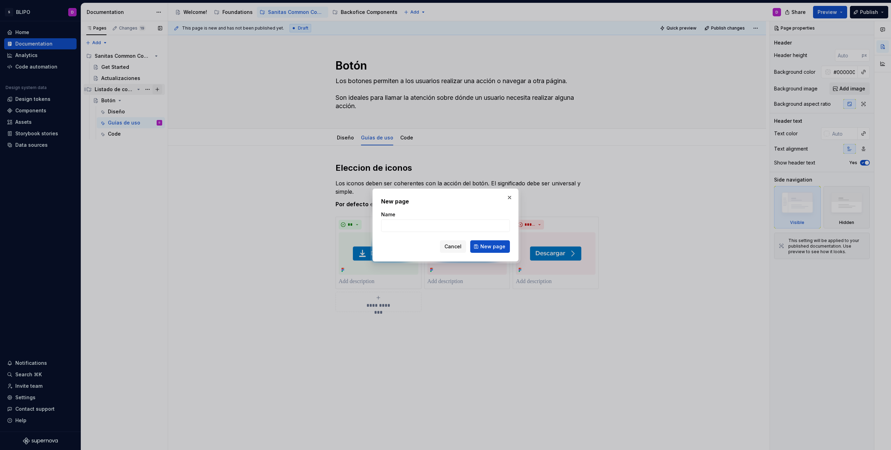
type textarea "*"
click at [449, 228] on input "Name" at bounding box center [445, 226] width 129 height 13
type input "Formularios"
click button "New page" at bounding box center [490, 246] width 40 height 13
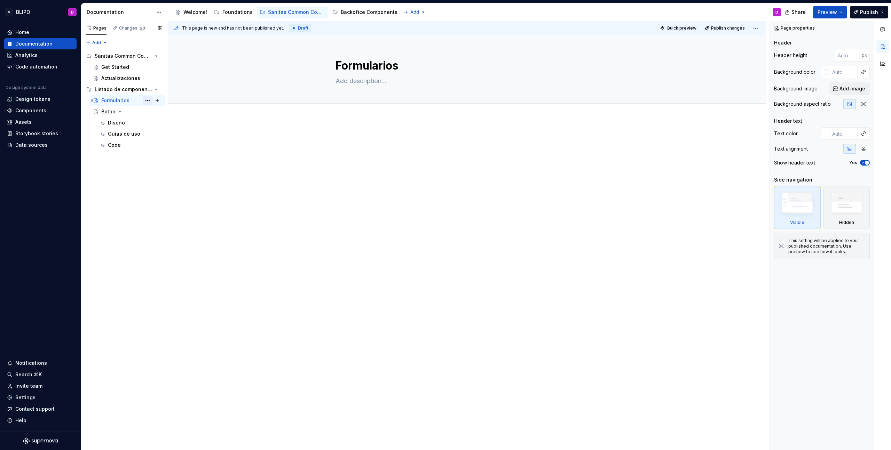
click at [149, 101] on button "Page tree" at bounding box center [148, 101] width 10 height 10
click at [123, 120] on div "Pages Changes 20 Add Accessibility guide for tree Page tree. Navigate the tree …" at bounding box center [124, 235] width 87 height 429
click at [145, 123] on button "Page tree" at bounding box center [148, 123] width 10 height 10
click at [104, 112] on div "Pages Changes 20 Add Accessibility guide for tree Page tree. Navigate the tree …" at bounding box center [124, 235] width 87 height 429
click at [120, 100] on div "Formularios" at bounding box center [115, 100] width 28 height 7
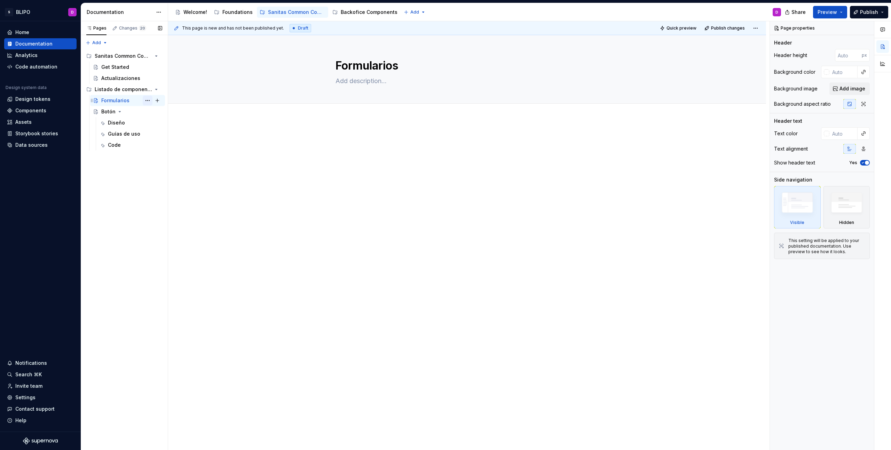
click at [146, 101] on button "Page tree" at bounding box center [148, 101] width 10 height 10
click at [175, 202] on div "Delete page" at bounding box center [190, 202] width 68 height 7
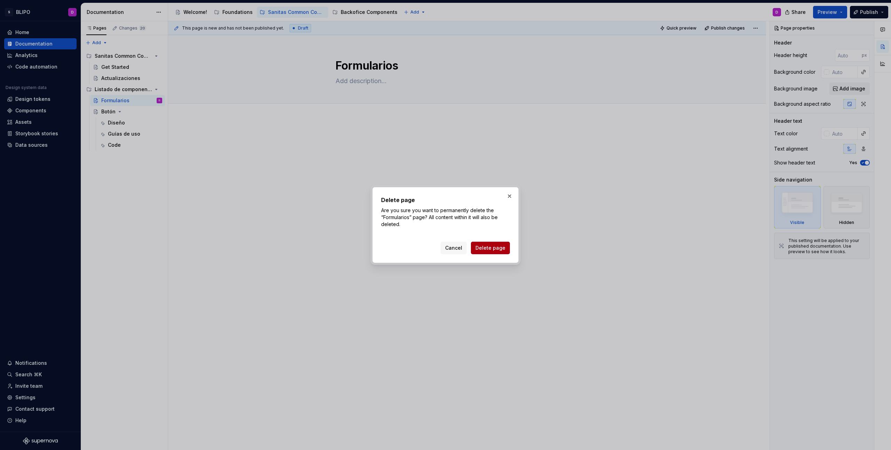
click at [499, 244] on button "Delete page" at bounding box center [490, 248] width 39 height 13
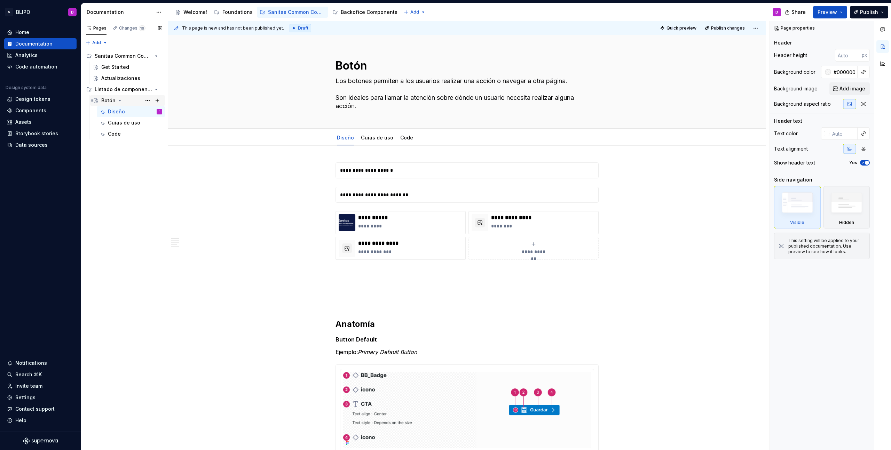
click at [109, 100] on div "Botón" at bounding box center [108, 100] width 14 height 7
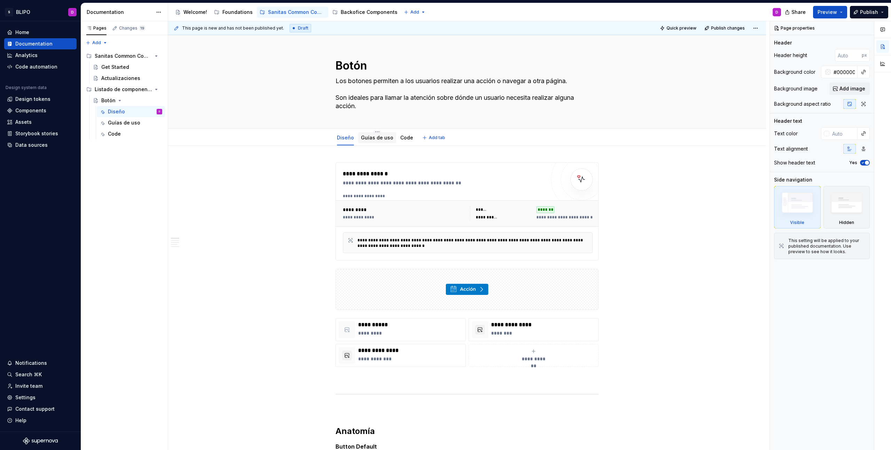
click at [374, 141] on div "Guías de uso" at bounding box center [377, 137] width 32 height 7
click at [119, 101] on icon "Page tree" at bounding box center [120, 100] width 2 height 1
click at [159, 89] on button "Page tree" at bounding box center [157, 90] width 10 height 10
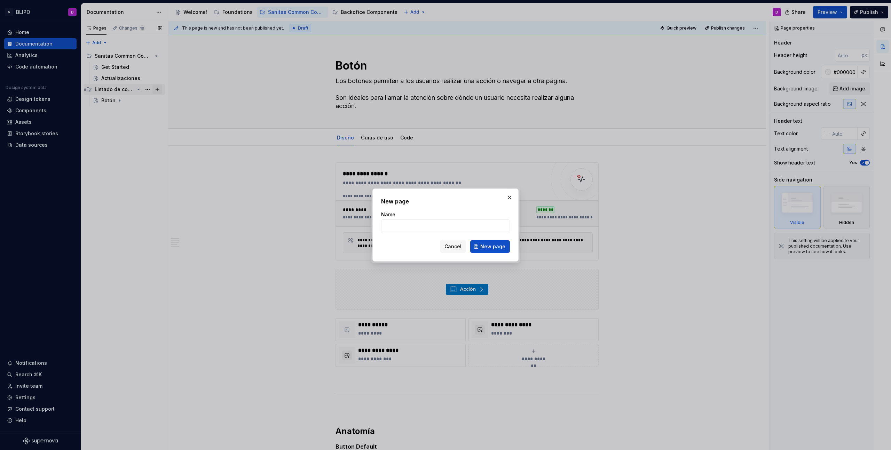
type textarea "*"
click at [419, 225] on input "Name" at bounding box center [445, 226] width 129 height 13
type input "Acordeón"
click button "New page" at bounding box center [490, 246] width 40 height 13
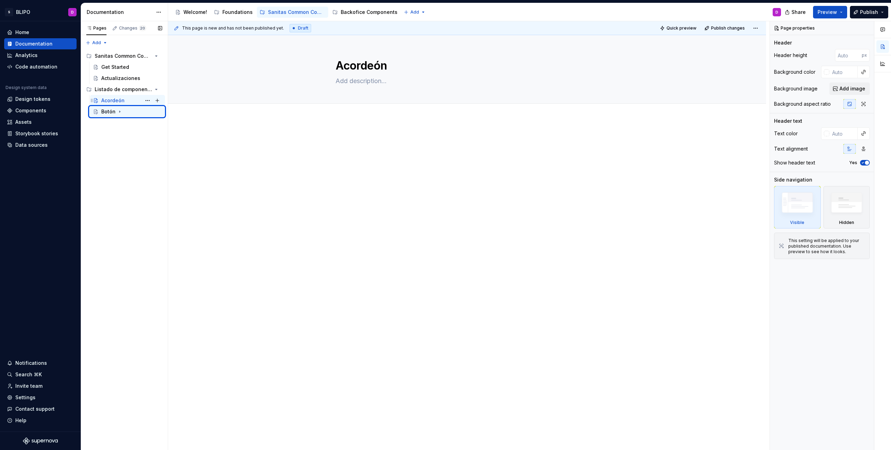
type textarea "*"
type textarea "Botón"
type textarea "Los botones permiten a los usuarios realizar una acción o navegar a otra página…"
type input "#00000005"
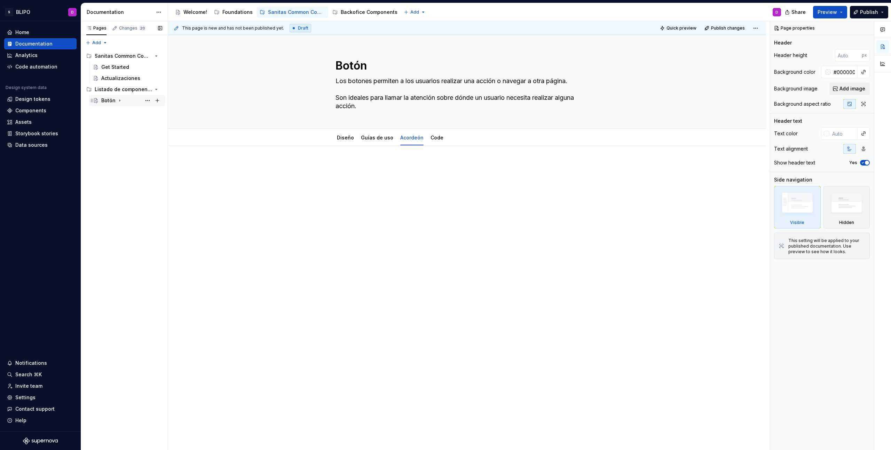
click at [117, 101] on icon "Page tree" at bounding box center [120, 101] width 6 height 6
type textarea "*"
type textarea "Acordeón"
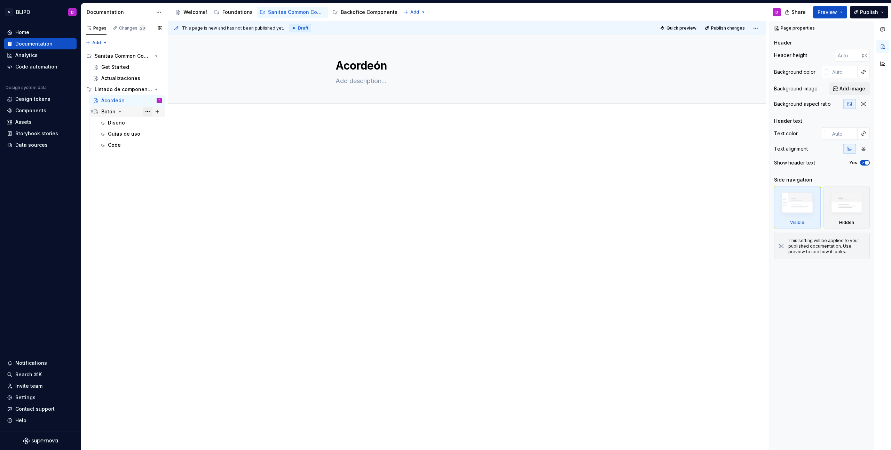
click at [149, 111] on button "Page tree" at bounding box center [148, 112] width 10 height 10
click at [172, 137] on div "Duplicate page" at bounding box center [190, 135] width 68 height 7
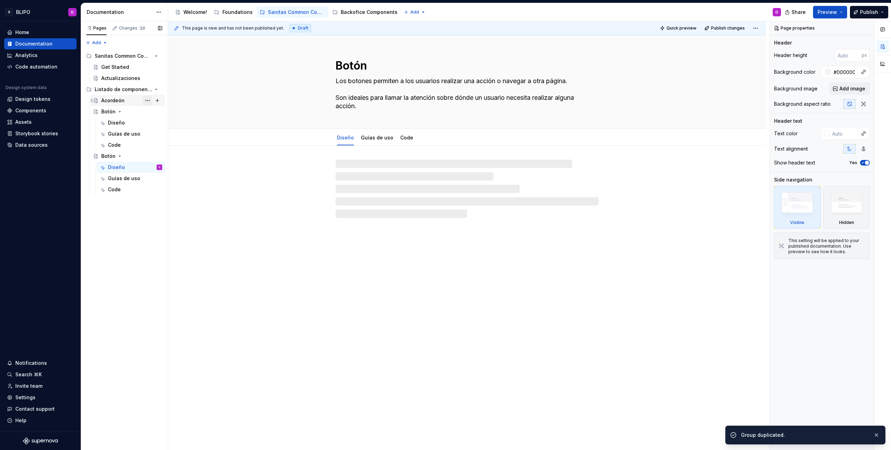
click at [149, 101] on button "Page tree" at bounding box center [148, 101] width 10 height 10
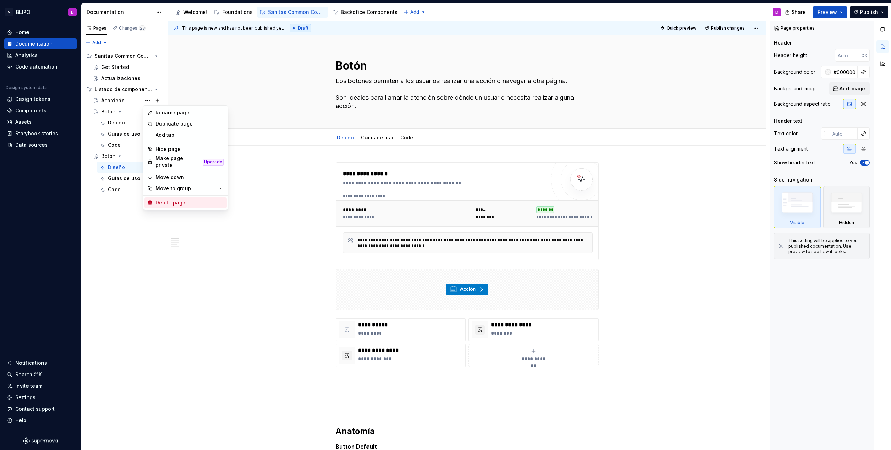
click at [172, 200] on div "Delete page" at bounding box center [190, 202] width 68 height 7
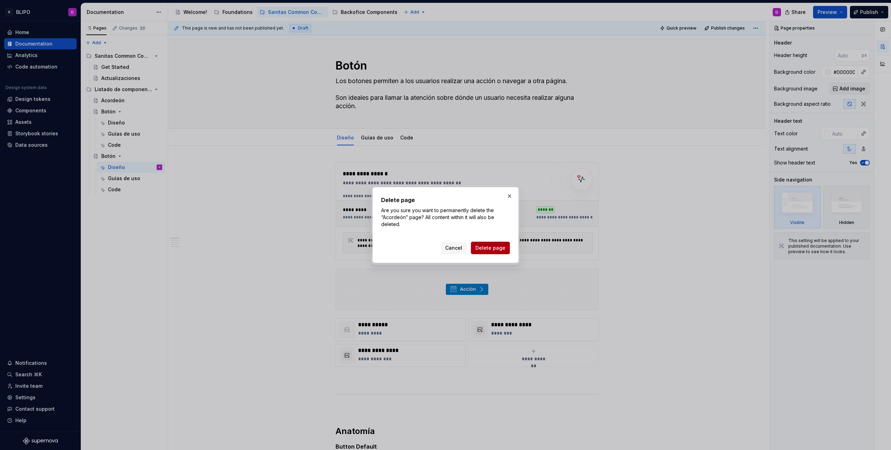
click at [479, 250] on span "Delete page" at bounding box center [490, 248] width 30 height 7
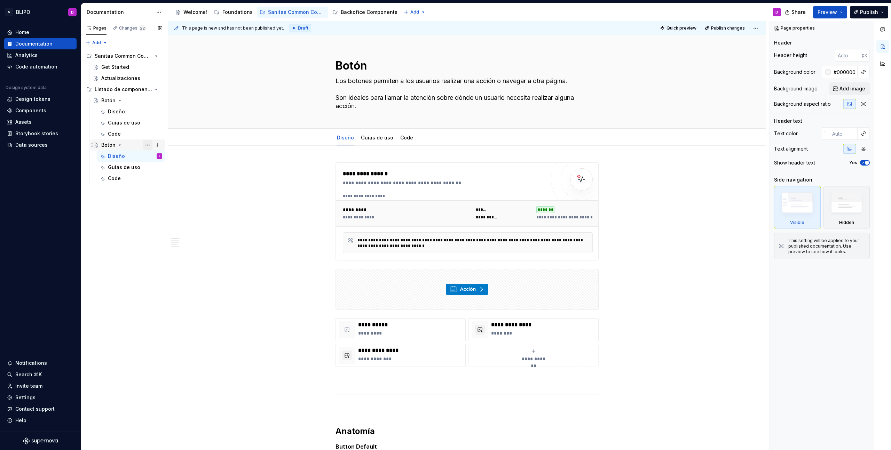
click at [148, 145] on button "Page tree" at bounding box center [148, 145] width 10 height 10
type textarea "*"
click at [165, 159] on div "Rename page" at bounding box center [190, 157] width 68 height 7
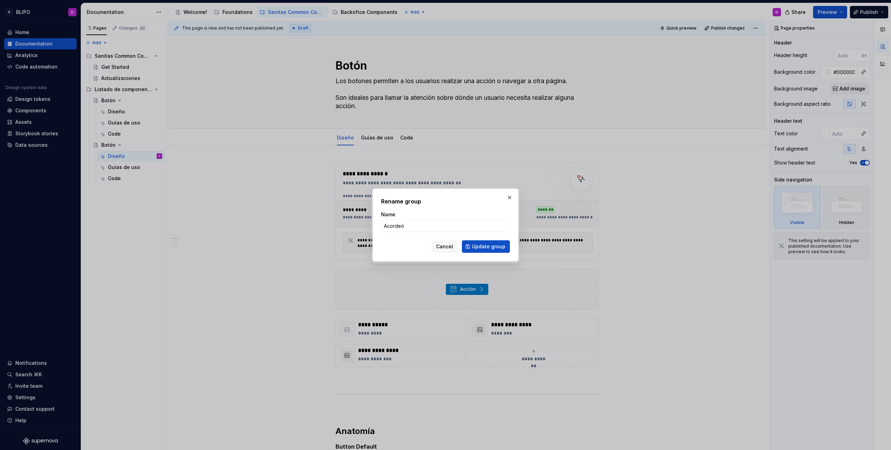
type input "Acordeón"
click button "Update group" at bounding box center [486, 246] width 48 height 13
type textarea "*"
type textarea "Acordeón"
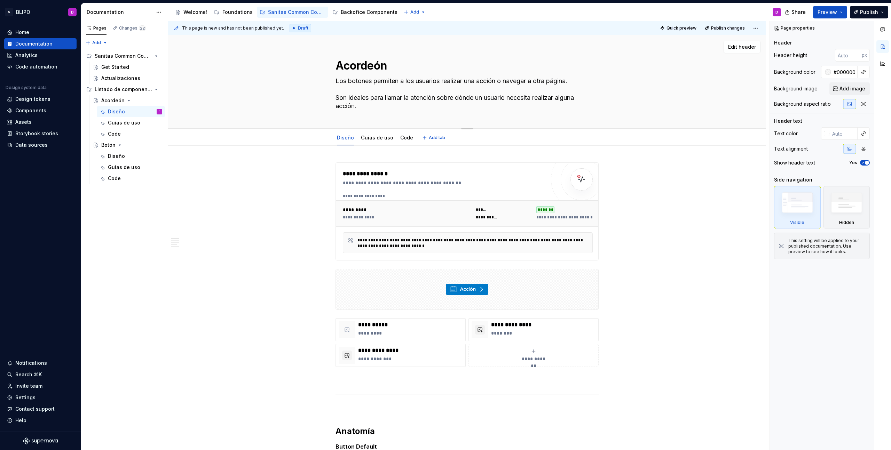
click at [396, 98] on textarea "Los botones permiten a los usuarios realizar una acción o navegar a otra página…" at bounding box center [465, 94] width 263 height 36
paste textarea "Despliega contenido oculto en bloques expandibles. Compacto y jerárquico"
type textarea "*"
type textarea "Despliega contenido oculto en bloques expandibles. Compacto y jerárquico."
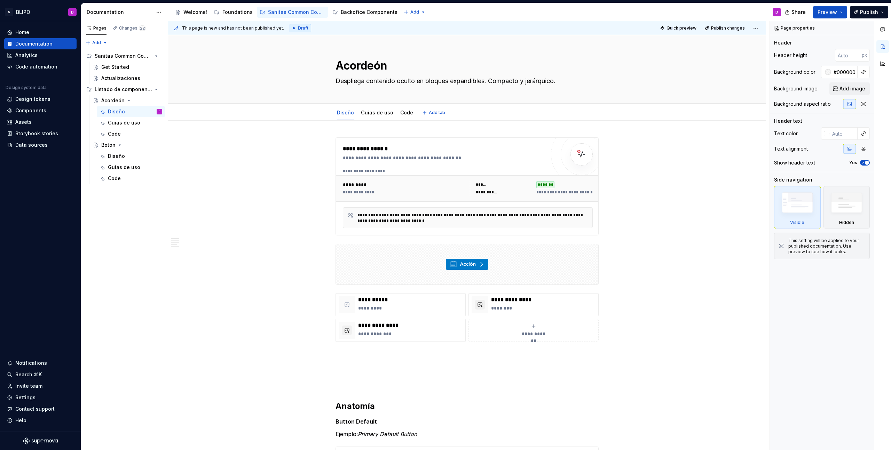
type textarea "*"
type textarea "Despliega contenido oculto en bloques expandibles. Compacto y jerárquico."
click at [479, 159] on div "**********" at bounding box center [444, 157] width 203 height 7
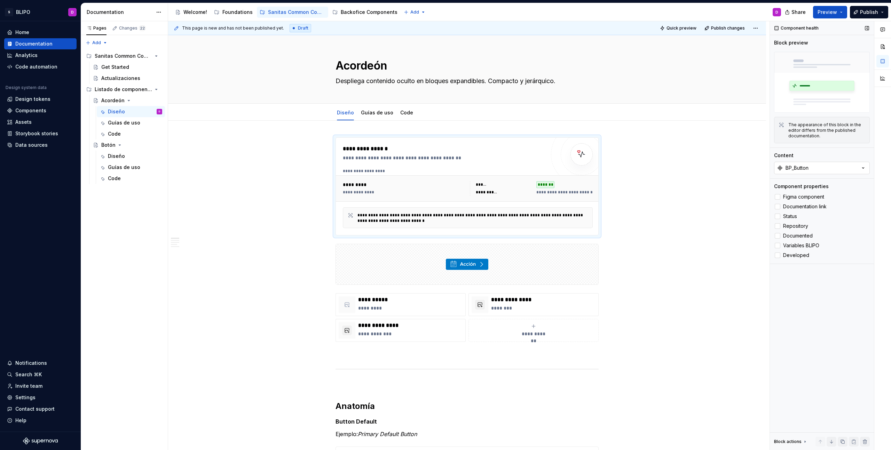
click at [863, 167] on icon "button" at bounding box center [862, 168] width 7 height 7
click at [830, 206] on div "SAN_accordion" at bounding box center [821, 207] width 87 height 7
click at [522, 266] on div at bounding box center [467, 264] width 262 height 40
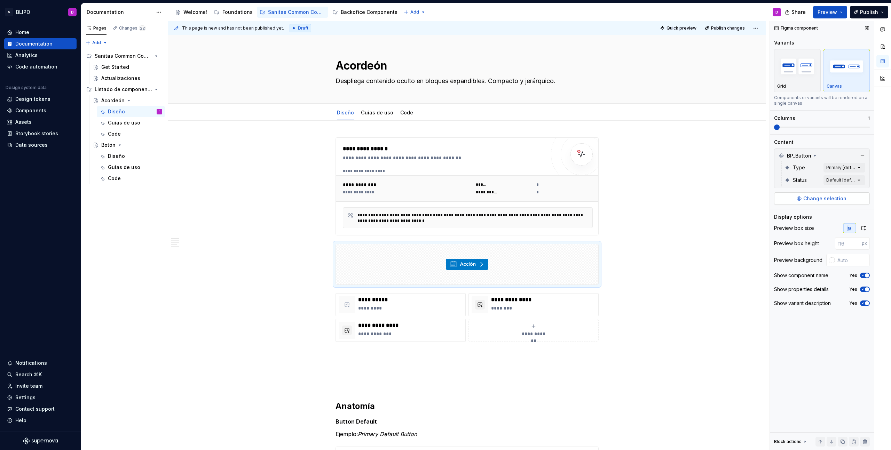
click at [811, 200] on span "Change selection" at bounding box center [824, 198] width 43 height 7
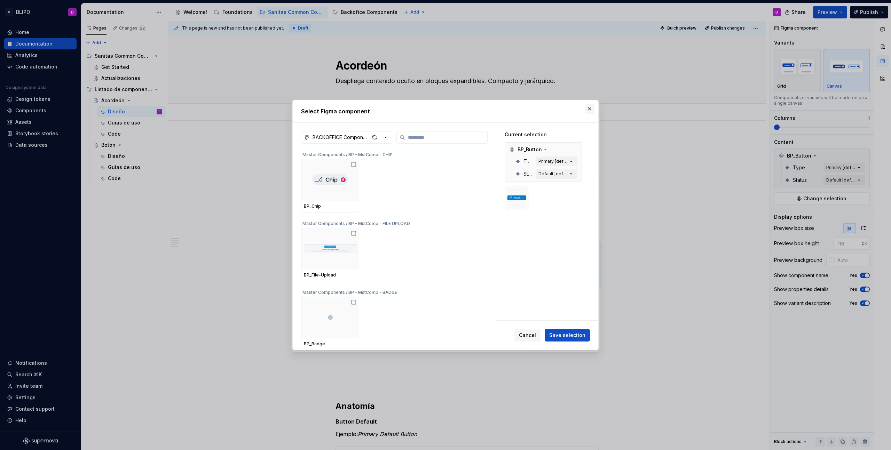
click at [591, 110] on button "button" at bounding box center [590, 109] width 10 height 10
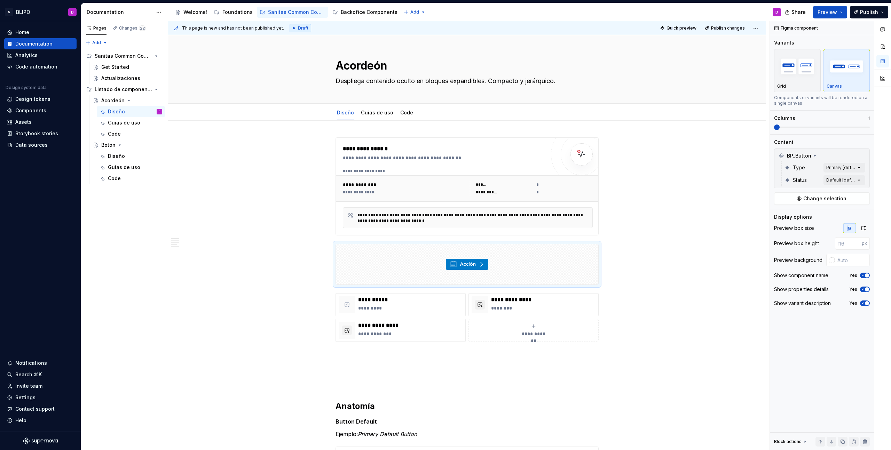
type textarea "*"
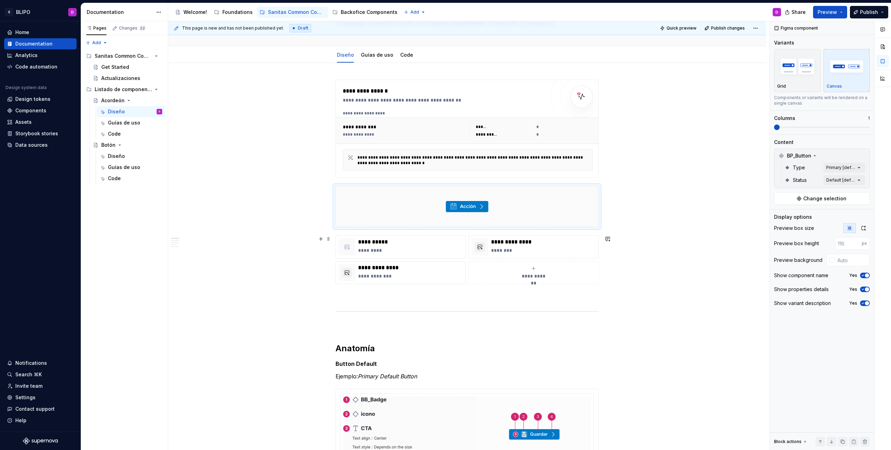
scroll to position [55, 0]
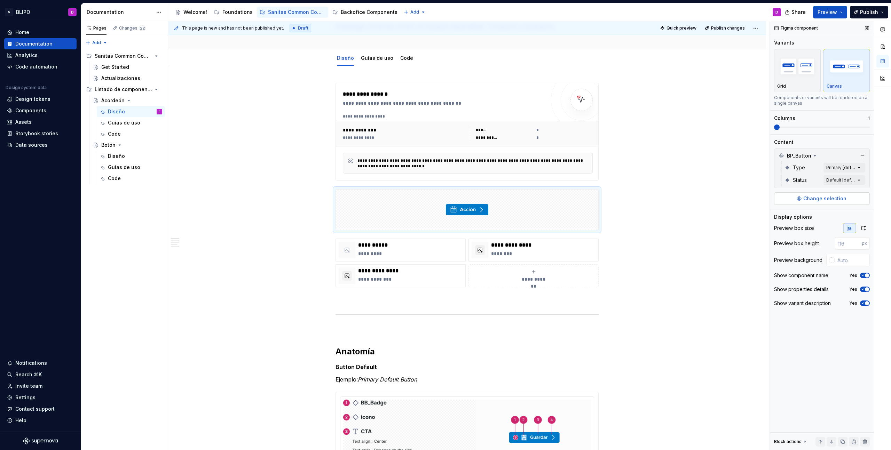
click at [840, 198] on span "Change selection" at bounding box center [824, 198] width 43 height 7
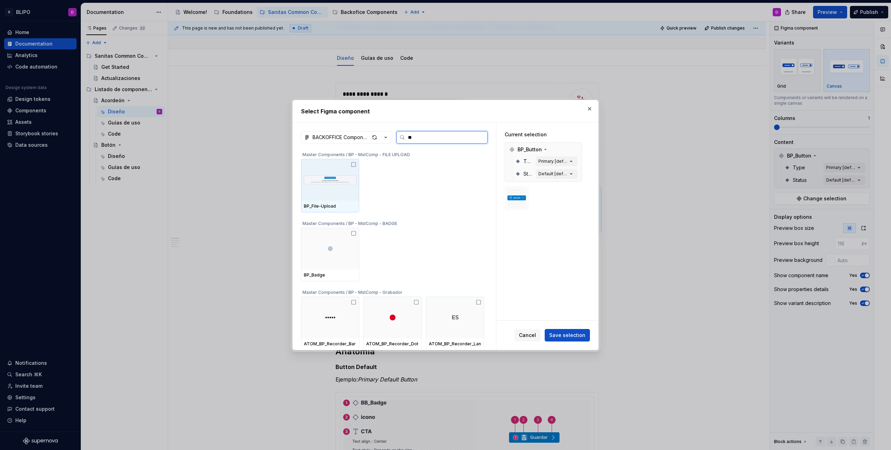
type input "***"
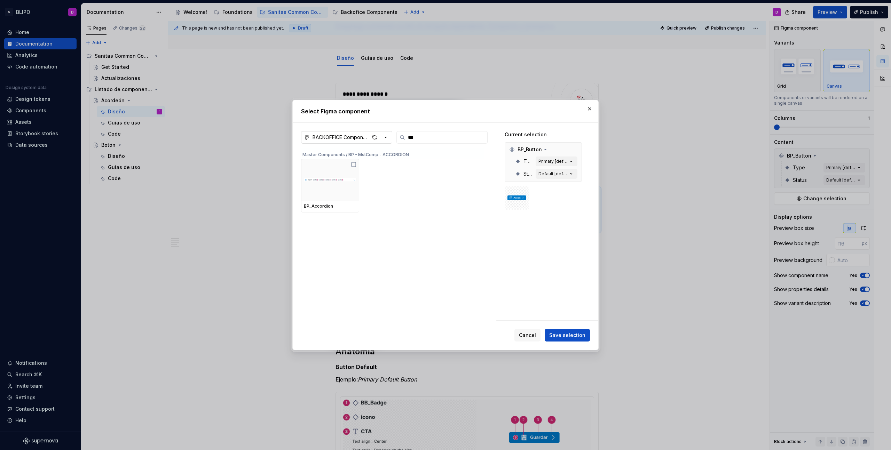
click at [386, 137] on icon "button" at bounding box center [385, 137] width 7 height 7
click at [378, 152] on div "SANITAS COMMON Components" at bounding box center [360, 152] width 79 height 7
click at [418, 138] on input "***" at bounding box center [446, 137] width 82 height 7
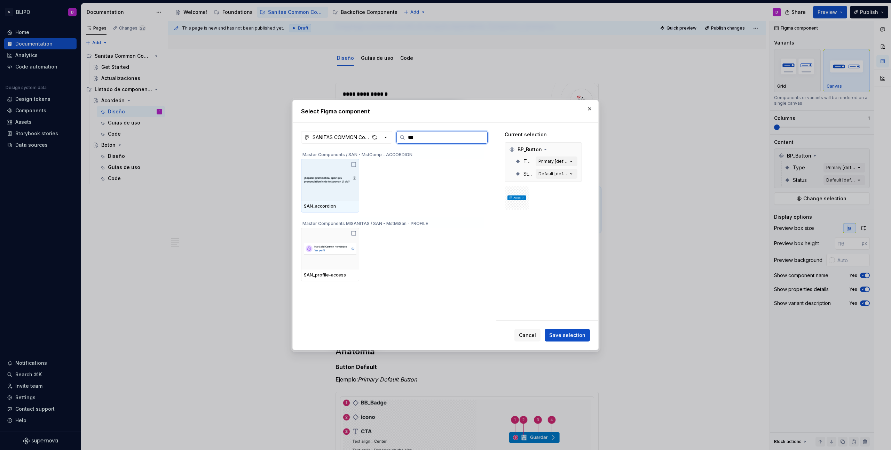
click at [350, 167] on img at bounding box center [330, 180] width 53 height 26
click at [577, 334] on span "Save selection" at bounding box center [567, 335] width 36 height 7
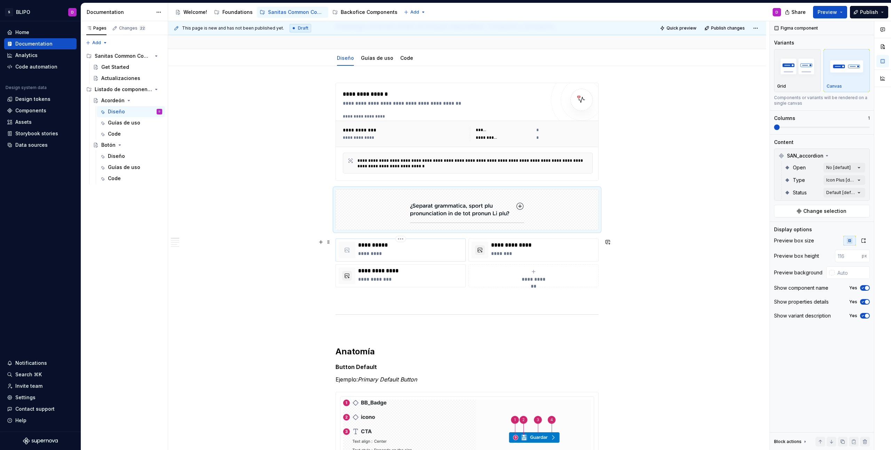
click at [386, 252] on p "*********" at bounding box center [410, 253] width 104 height 7
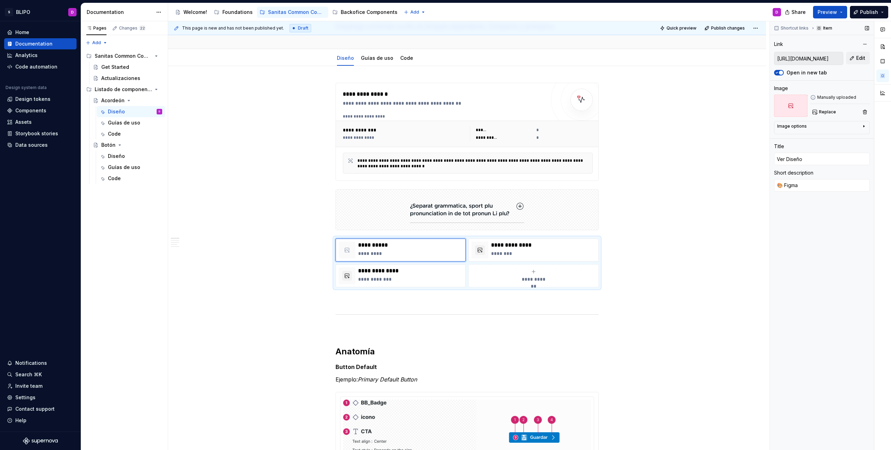
click at [810, 61] on input "[URL][DOMAIN_NAME]" at bounding box center [808, 58] width 69 height 13
click at [859, 59] on span "Edit" at bounding box center [860, 58] width 9 height 7
type textarea "*"
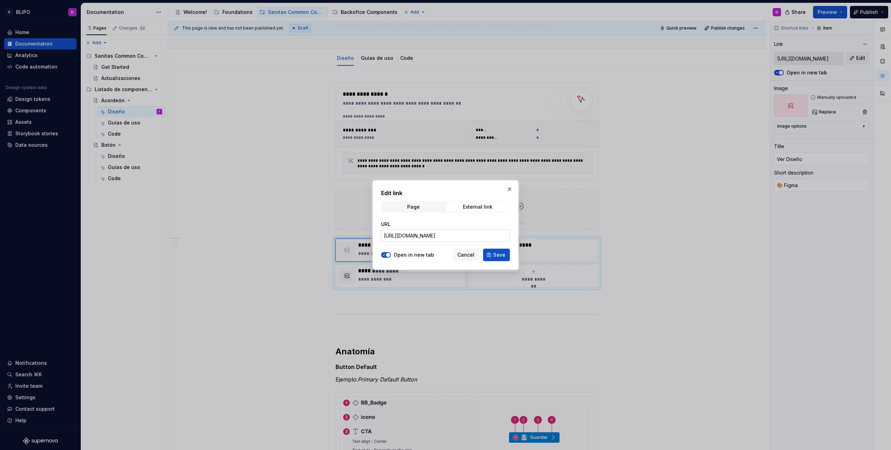
click at [473, 236] on input "[URL][DOMAIN_NAME]" at bounding box center [445, 235] width 129 height 13
paste input "0Ul78tb8kGcQr4CWxRlTFf/SANITAS-COMMON-Components?m=auto&node-id=23814-14443&t=z…"
type input "[URL][DOMAIN_NAME]"
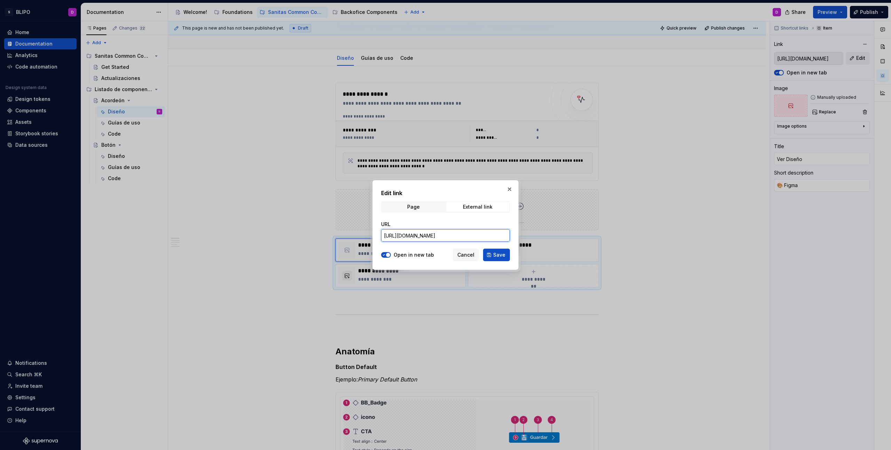
scroll to position [0, 223]
type textarea "*"
type input "[URL][DOMAIN_NAME]"
click at [498, 255] on span "Save" at bounding box center [499, 255] width 12 height 7
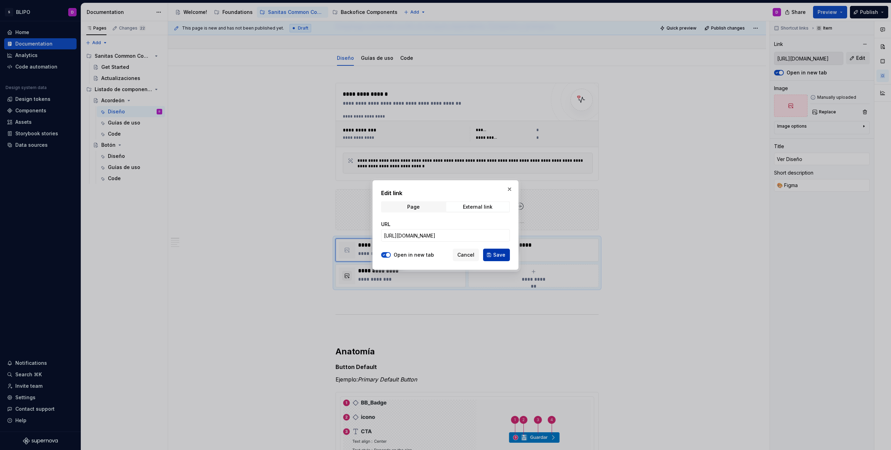
type textarea "*"
type input "[URL][DOMAIN_NAME]"
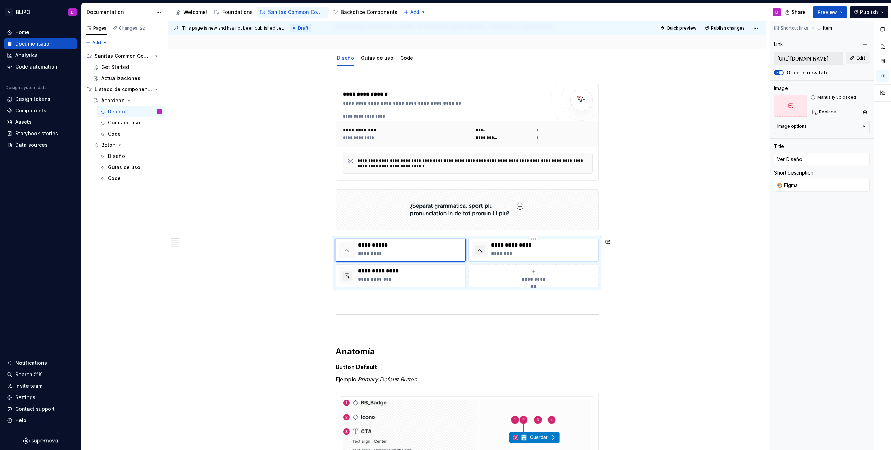
drag, startPoint x: 548, startPoint y: 255, endPoint x: 552, endPoint y: 253, distance: 4.4
click at [549, 255] on p "********" at bounding box center [543, 253] width 104 height 7
type textarea "*"
type input "[URL]"
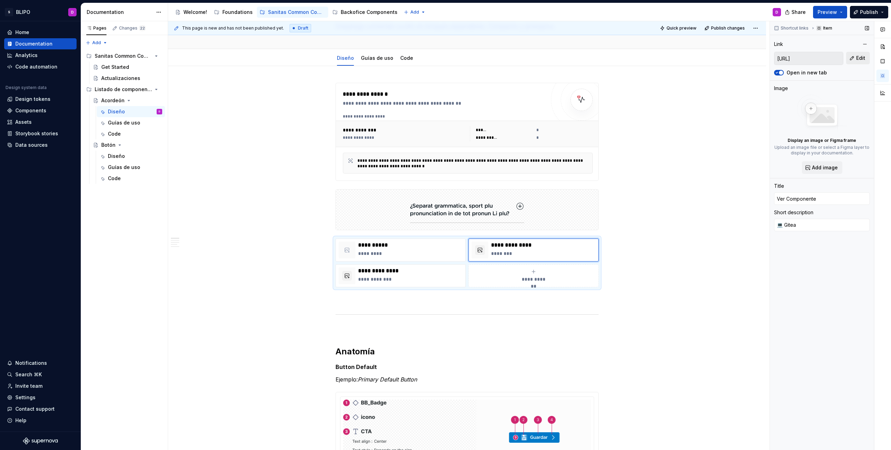
click at [867, 59] on button "Edit" at bounding box center [858, 58] width 24 height 13
type textarea "*"
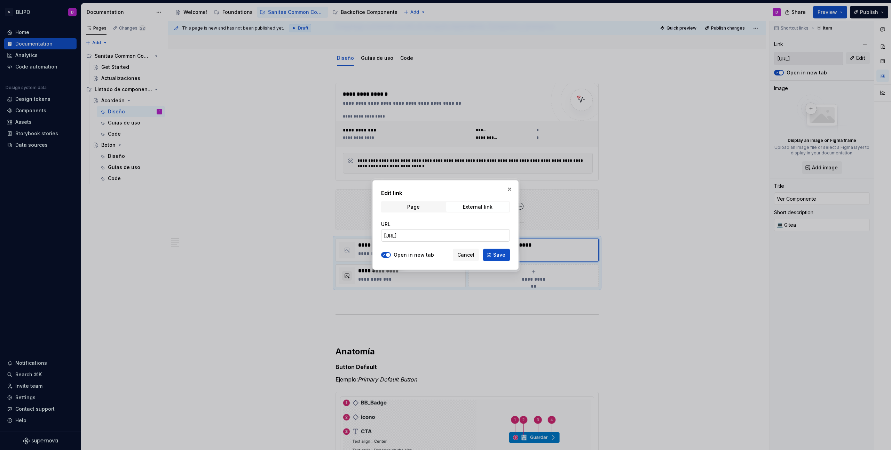
click at [441, 238] on input "[URL]" at bounding box center [445, 235] width 129 height 13
paste input "ui-libraries/sanitas-common-components/storybook/latest/?path=/docs/sanitas-com…"
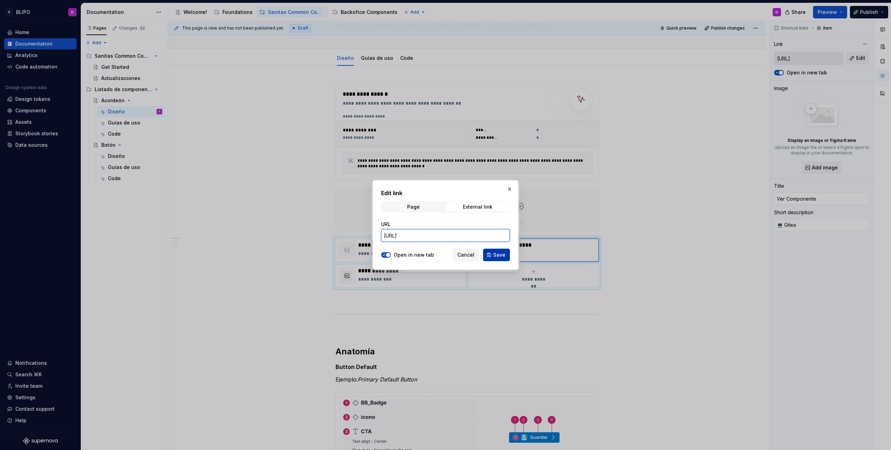
type input "[URL]"
click at [497, 253] on span "Save" at bounding box center [499, 255] width 12 height 7
type textarea "*"
type input "[URL]"
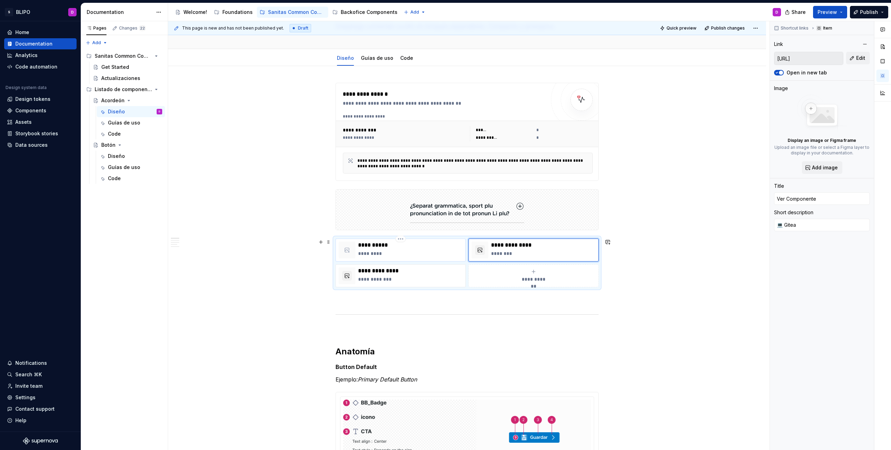
type textarea "*"
type input "[URL][DOMAIN_NAME]"
click at [443, 249] on div "**********" at bounding box center [410, 250] width 104 height 17
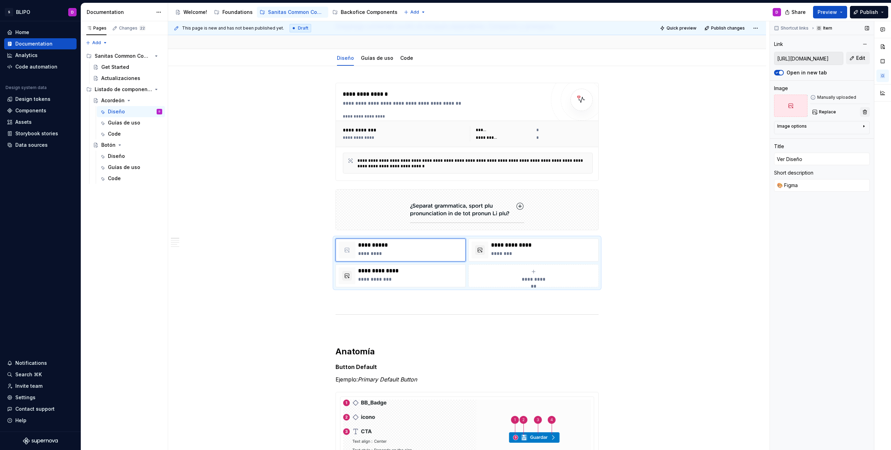
click at [865, 112] on button "button" at bounding box center [865, 112] width 10 height 10
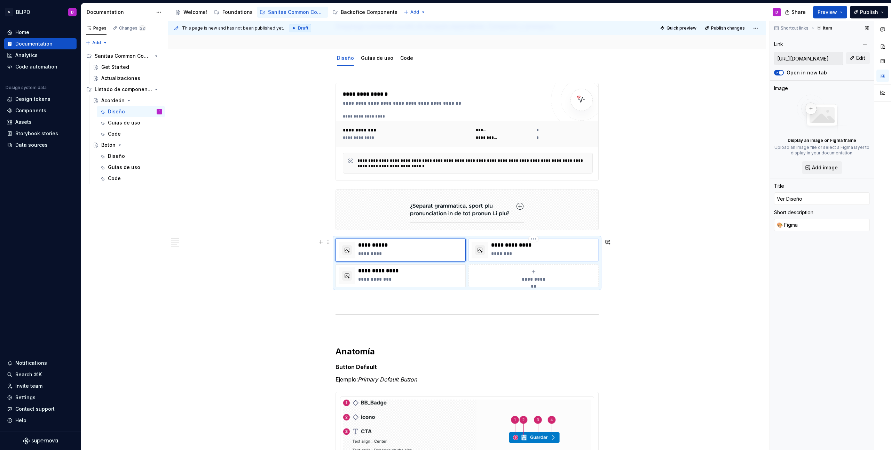
click at [571, 252] on p "********" at bounding box center [543, 253] width 104 height 7
type textarea "*"
type input "[URL]"
type input "Ver Componente"
type textarea "💻 Gitea"
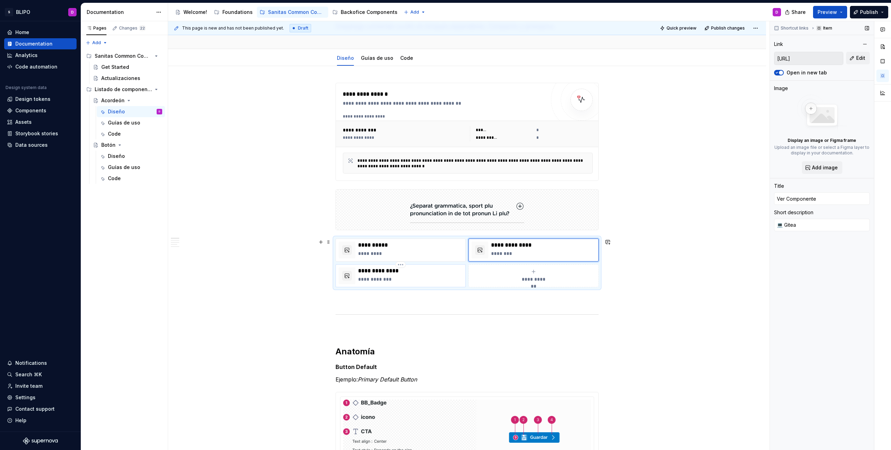
click at [446, 273] on p "**********" at bounding box center [410, 271] width 104 height 7
type textarea "*"
type input "[URL]"
type textarea "💻 Storybook"
click at [856, 58] on span "Edit" at bounding box center [860, 58] width 9 height 7
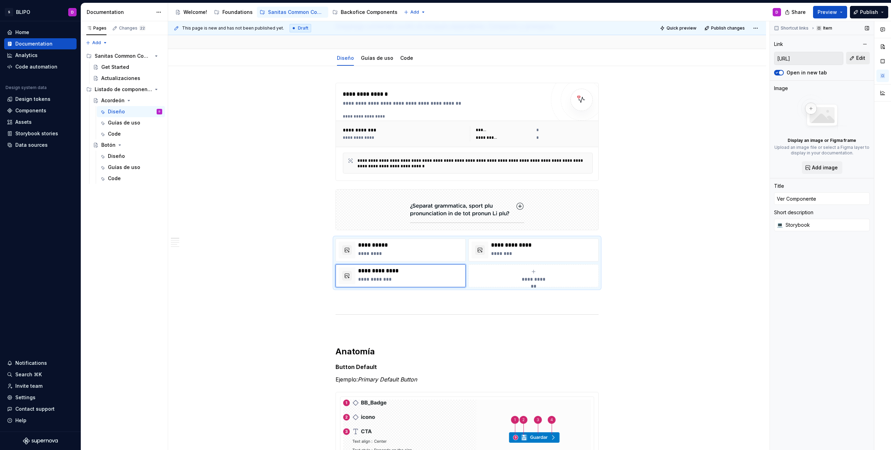
type textarea "*"
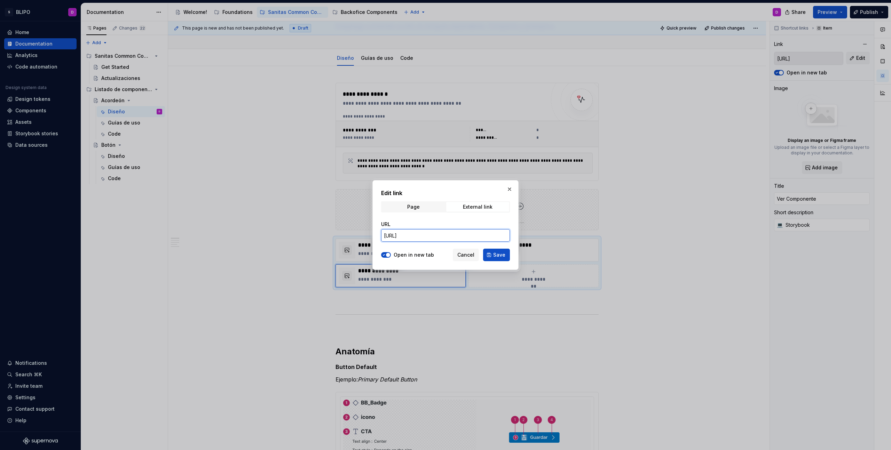
click at [463, 234] on input "[URL]" at bounding box center [445, 235] width 129 height 13
paste input "s://ic.sanitas.dom/ui-libraries/sanitas-common-components/storybook/latest/?pat…"
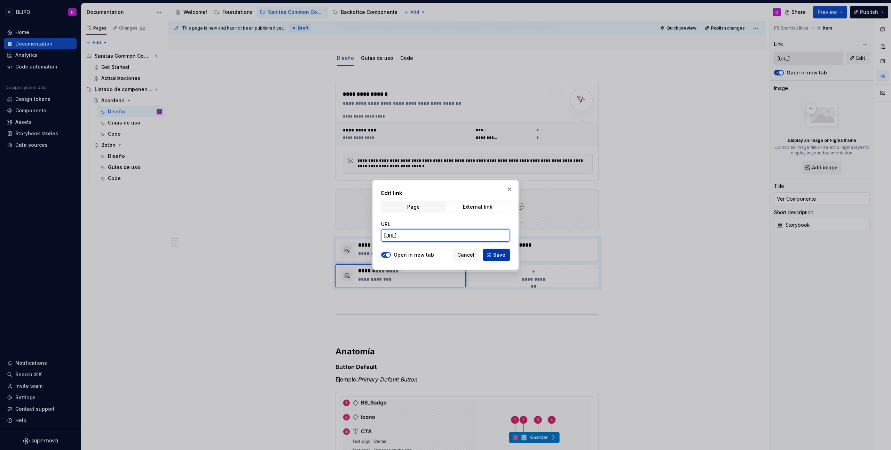
type input "[URL]"
click at [499, 257] on span "Save" at bounding box center [499, 255] width 12 height 7
type textarea "*"
type input "[URL]"
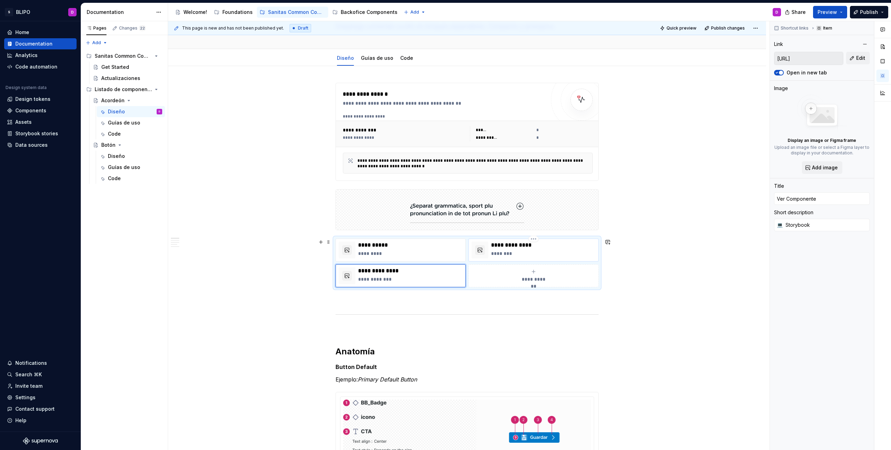
click at [537, 252] on p "********" at bounding box center [543, 253] width 104 height 7
type textarea "*"
type textarea "💻 Gitea"
click at [811, 60] on input "[URL]" at bounding box center [808, 58] width 69 height 13
click at [856, 60] on span "Edit" at bounding box center [860, 58] width 9 height 7
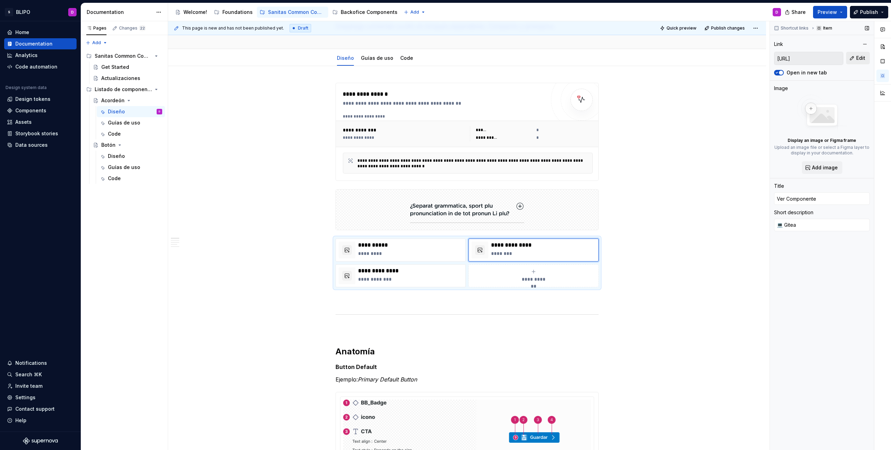
type textarea "*"
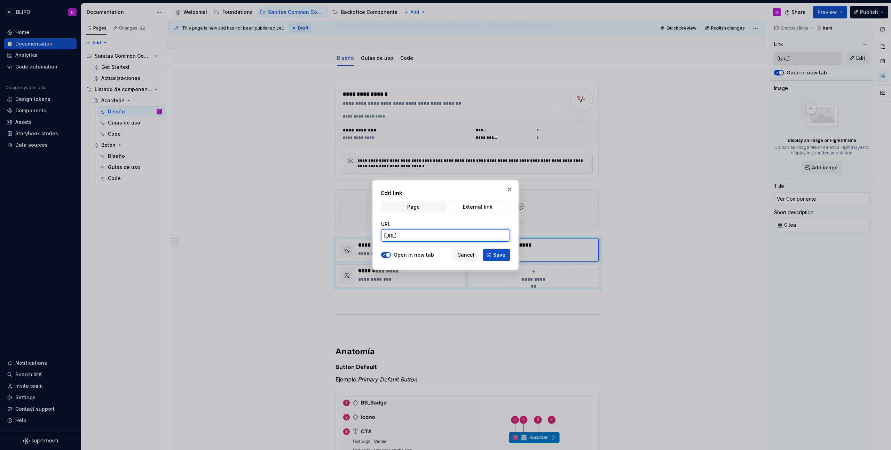
click at [459, 237] on input "[URL]" at bounding box center [445, 235] width 129 height 13
paste input "git/apps/sanitas-common-components/src/branch/master/projects/components/src/li…"
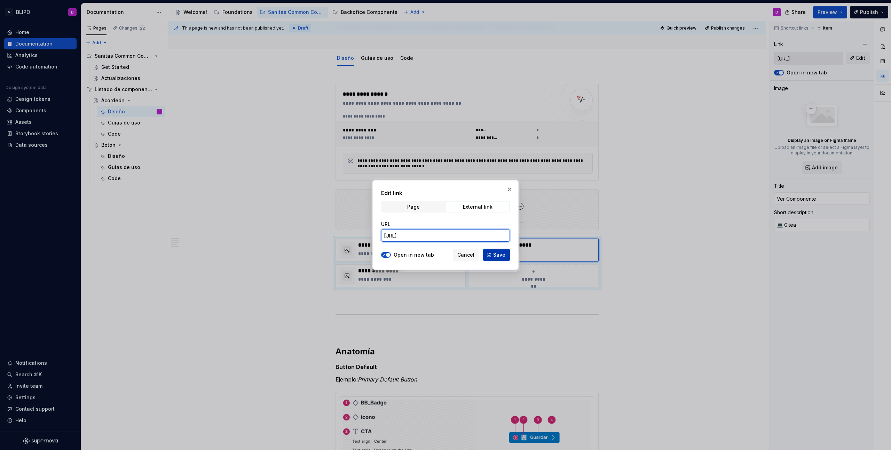
type input "[URL]"
click at [494, 255] on span "Save" at bounding box center [499, 255] width 12 height 7
type textarea "*"
type input "[URL]"
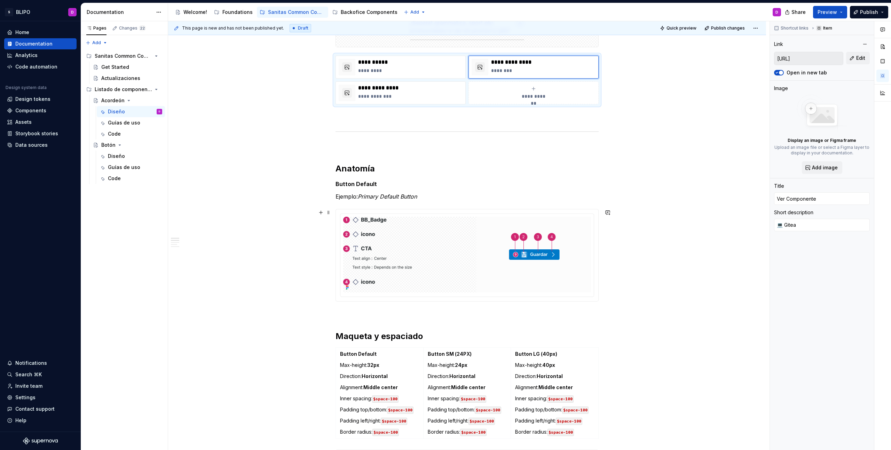
scroll to position [233, 0]
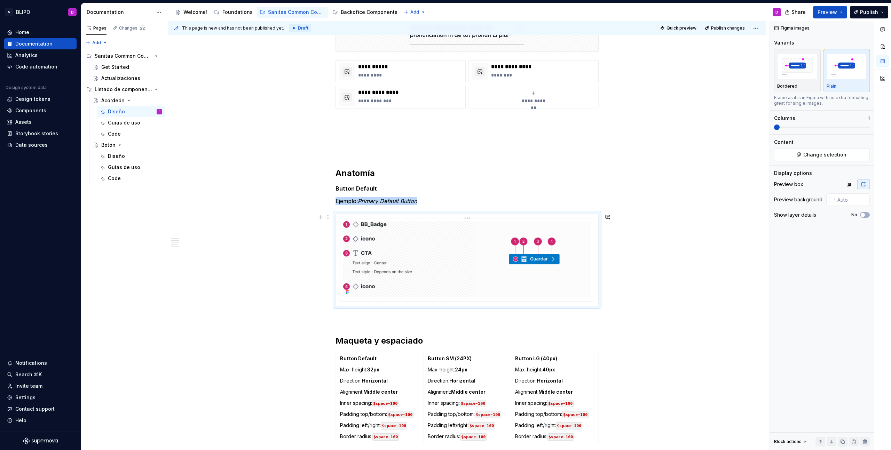
click at [467, 243] on img at bounding box center [467, 259] width 248 height 76
click at [823, 156] on span "Change selection" at bounding box center [824, 154] width 43 height 7
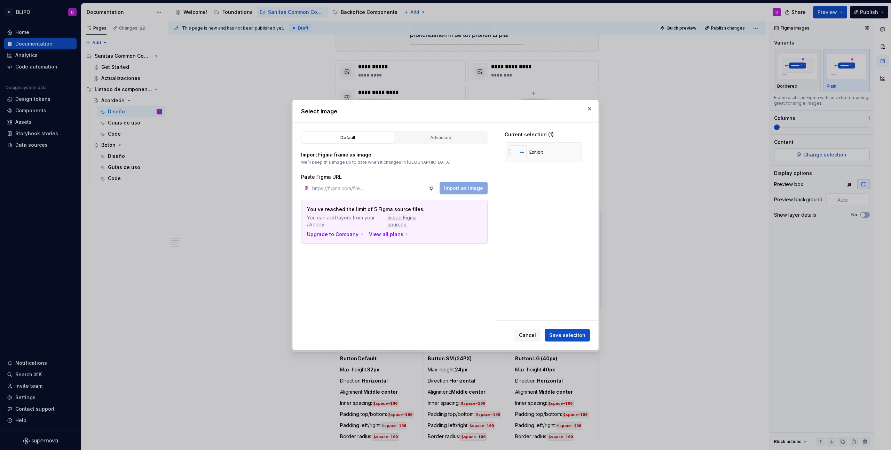
type textarea "*"
paste input "[URL][DOMAIN_NAME]"
type input "[URL][DOMAIN_NAME]"
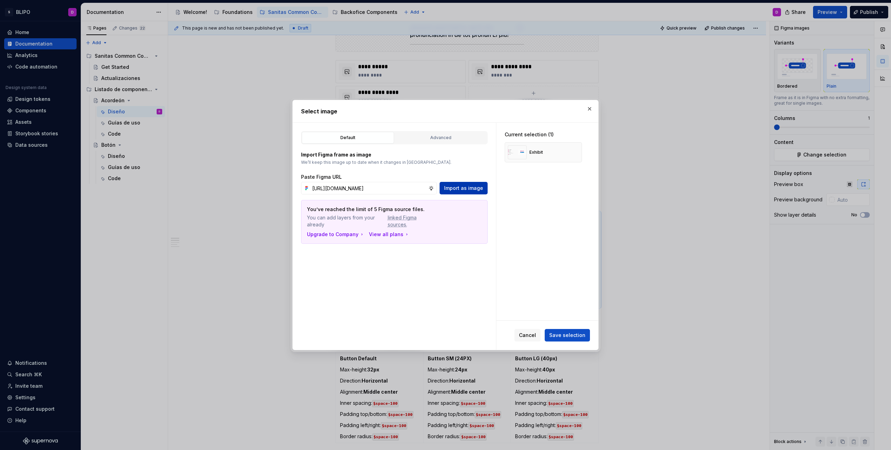
click at [460, 188] on span "Import as image" at bounding box center [463, 188] width 39 height 7
click at [448, 138] on div "Advanced" at bounding box center [440, 137] width 87 height 7
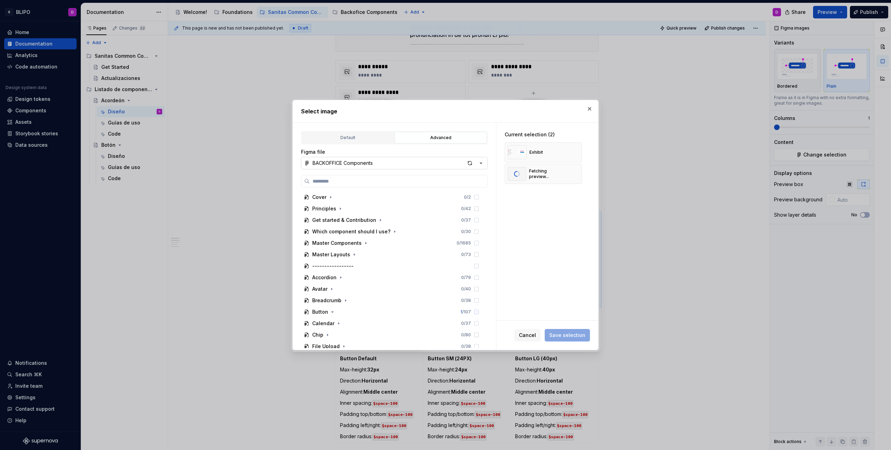
click at [478, 165] on icon "button" at bounding box center [480, 163] width 7 height 7
click at [410, 179] on div "SANITAS COMMON Components" at bounding box center [390, 178] width 139 height 7
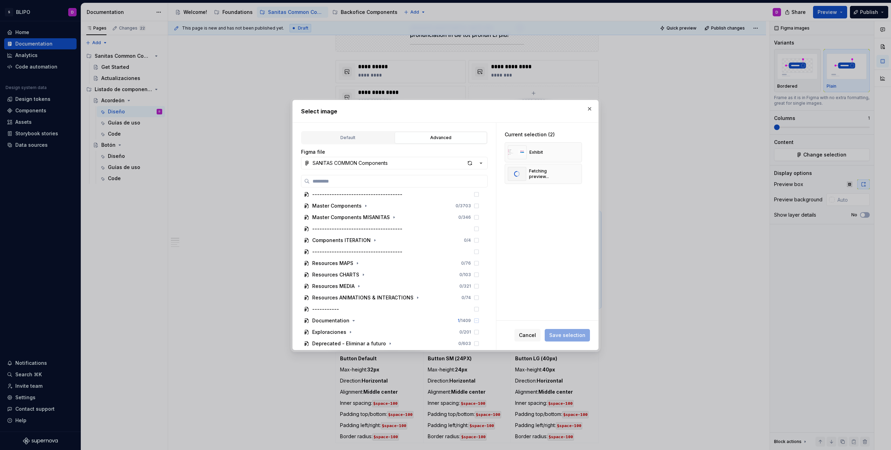
scroll to position [50, 0]
click at [351, 320] on icon "button" at bounding box center [354, 320] width 6 height 6
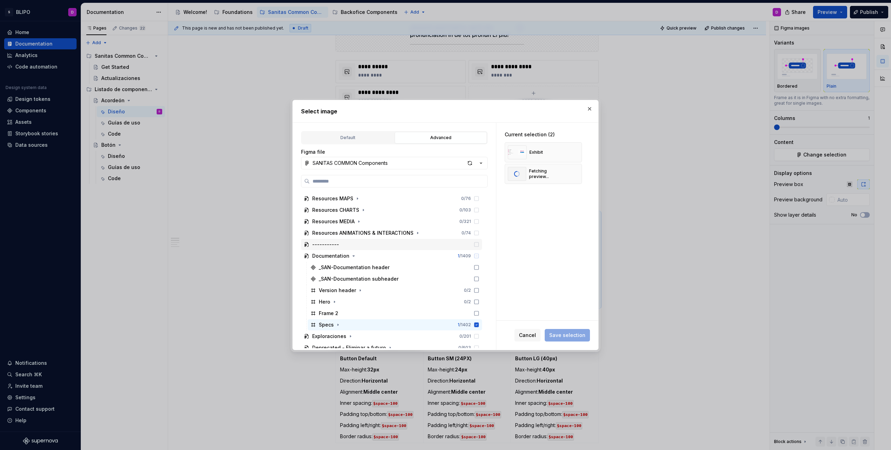
scroll to position [119, 0]
click at [338, 319] on icon "button" at bounding box center [338, 320] width 1 height 2
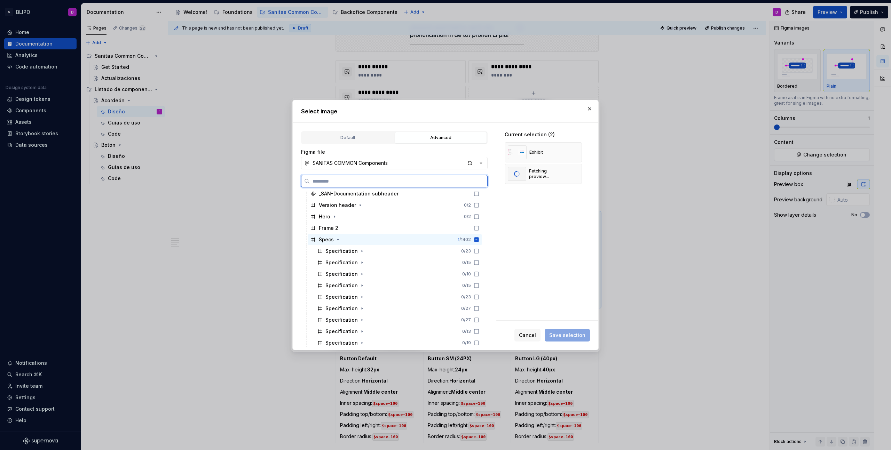
scroll to position [221, 0]
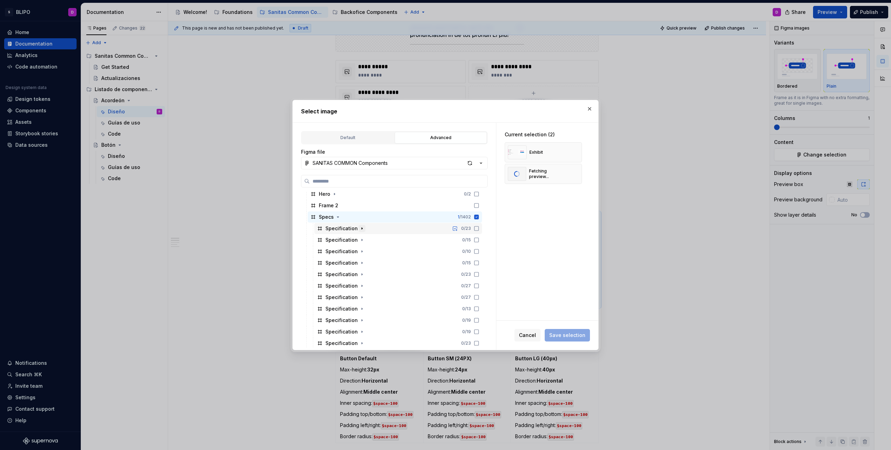
click at [360, 229] on icon "button" at bounding box center [362, 229] width 6 height 6
click at [358, 264] on icon "button" at bounding box center [358, 263] width 6 height 6
type textarea "*"
click at [542, 258] on div "Current selection (2) Exhibit Fetching preview..." at bounding box center [547, 222] width 102 height 198
click at [363, 135] on div "Default" at bounding box center [347, 137] width 87 height 7
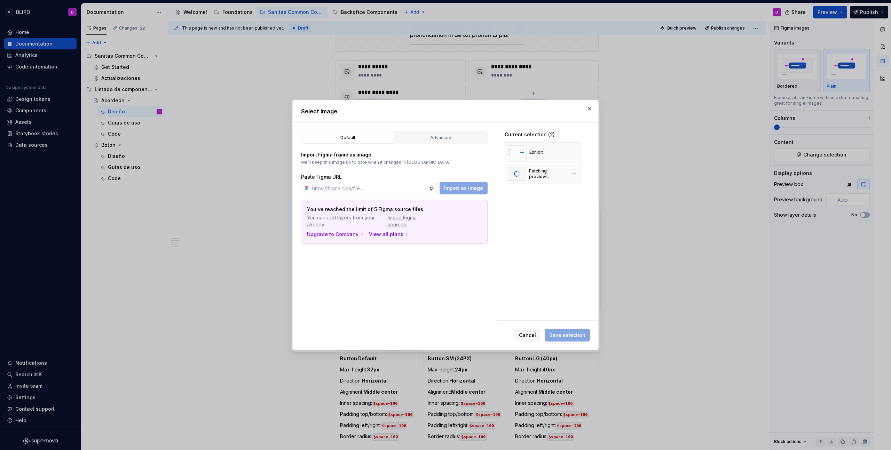
click at [532, 181] on div "Fetching preview..." at bounding box center [543, 174] width 77 height 20
click at [407, 189] on input "text" at bounding box center [368, 188] width 119 height 13
paste input "[URL][DOMAIN_NAME]"
type input "[URL][DOMAIN_NAME]"
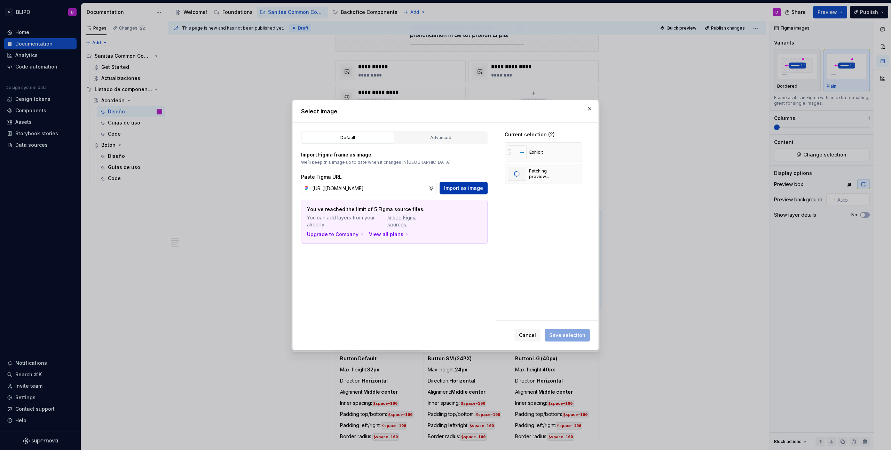
scroll to position [0, 0]
click at [460, 189] on span "Import as image" at bounding box center [463, 188] width 39 height 7
click at [531, 175] on div "Specs" at bounding box center [535, 174] width 13 height 6
click at [575, 154] on button "button" at bounding box center [574, 153] width 10 height 10
click at [575, 152] on button "button" at bounding box center [574, 153] width 10 height 10
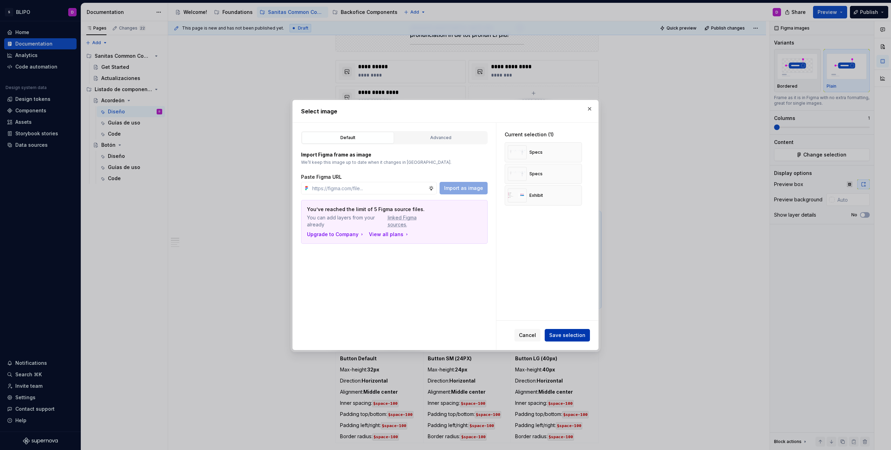
click at [563, 334] on span "Save selection" at bounding box center [567, 335] width 36 height 7
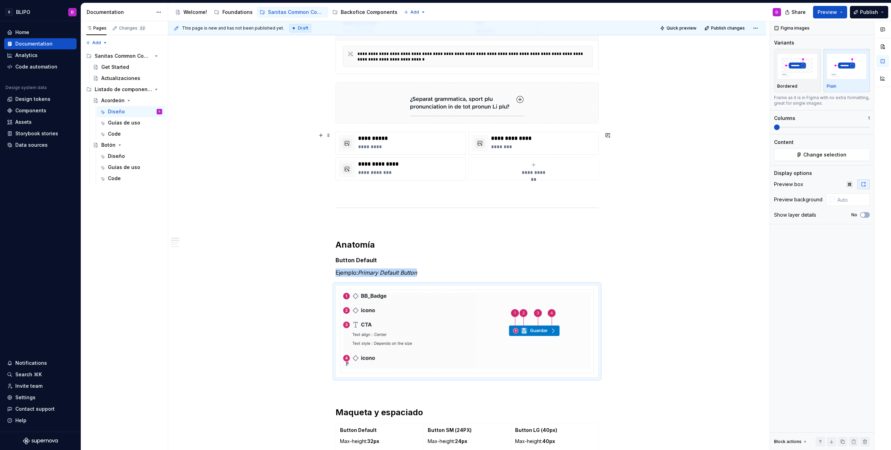
scroll to position [218, 0]
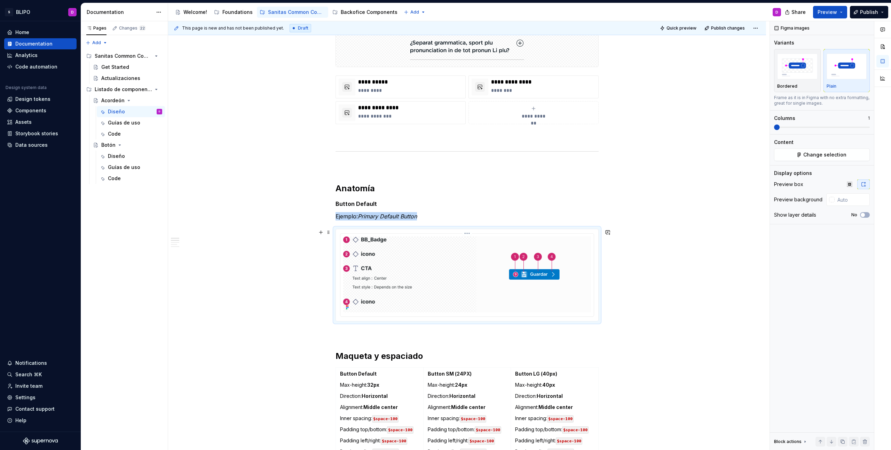
click at [531, 268] on img at bounding box center [467, 275] width 248 height 76
click at [803, 155] on button "Change selection" at bounding box center [822, 155] width 96 height 13
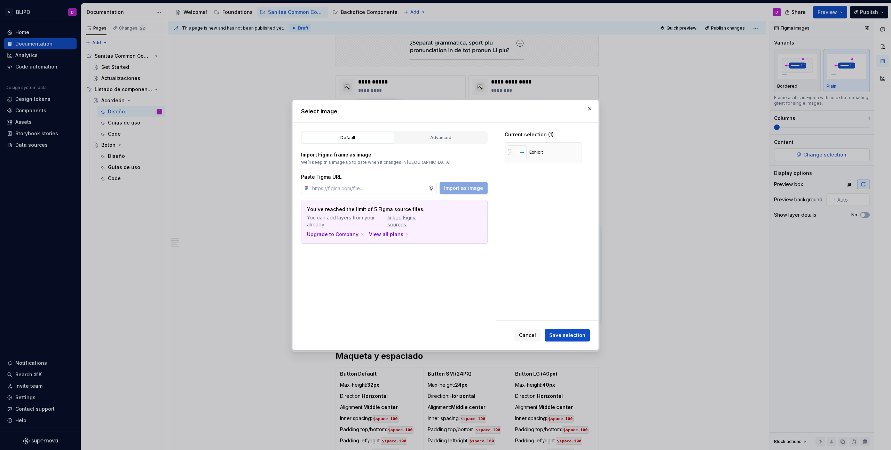
type textarea "*"
click at [403, 185] on input "text" at bounding box center [368, 188] width 119 height 13
type input "[URL][DOMAIN_NAME]"
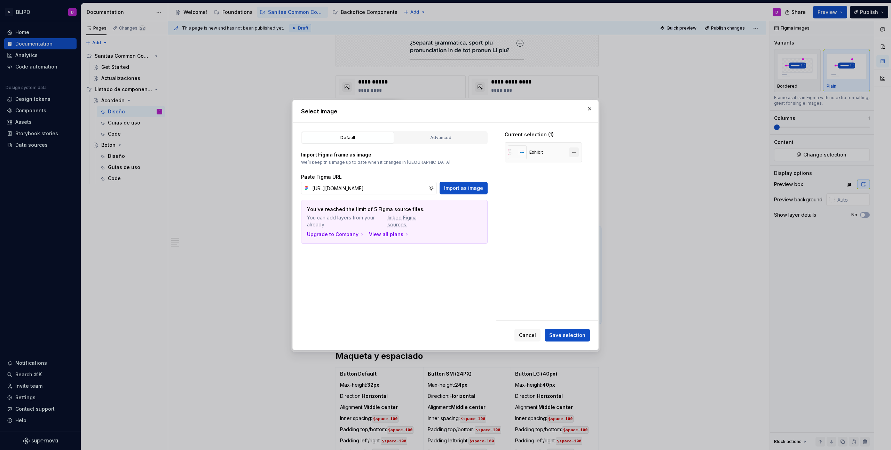
click at [575, 152] on button "button" at bounding box center [574, 153] width 10 height 10
click at [467, 189] on span "Import as image" at bounding box center [463, 188] width 39 height 7
click at [549, 154] on div "Specs" at bounding box center [543, 152] width 77 height 20
click at [574, 335] on span "Save selection" at bounding box center [567, 335] width 36 height 7
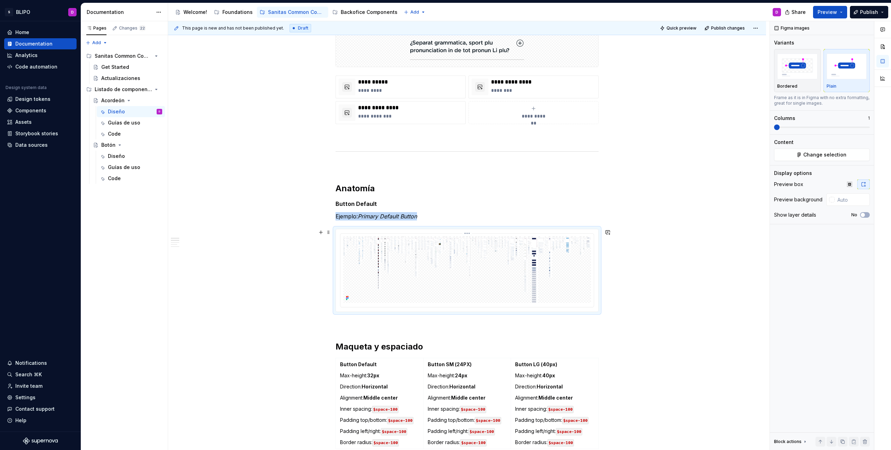
click at [476, 263] on img at bounding box center [467, 270] width 248 height 66
click at [807, 159] on button "Change selection" at bounding box center [822, 155] width 96 height 13
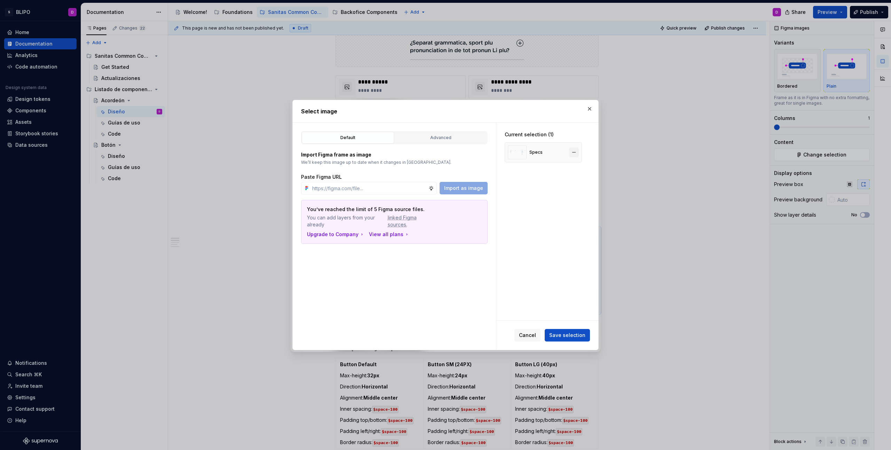
click at [575, 153] on button "button" at bounding box center [574, 153] width 10 height 10
click at [430, 134] on div "Advanced" at bounding box center [440, 137] width 87 height 7
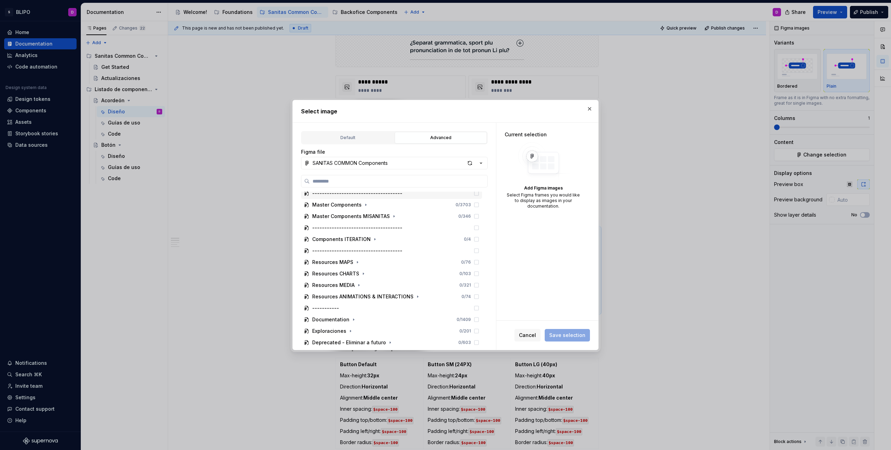
scroll to position [50, 0]
click at [353, 322] on icon "button" at bounding box center [354, 320] width 6 height 6
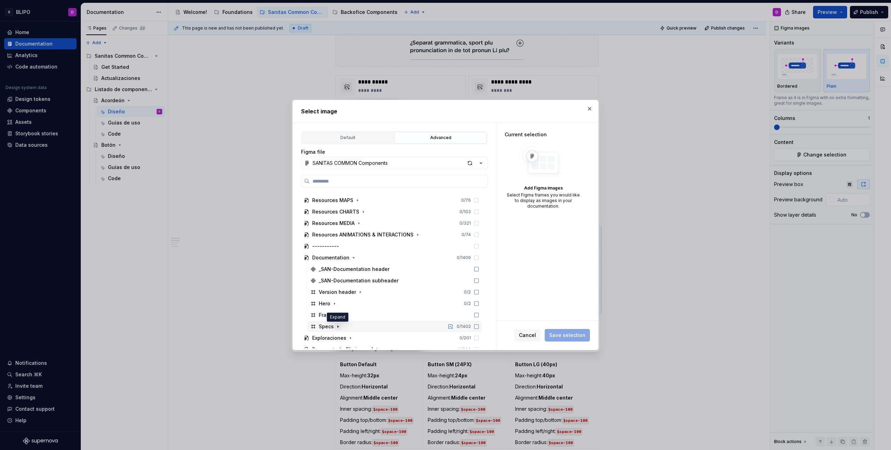
click at [337, 327] on icon "button" at bounding box center [338, 327] width 6 height 6
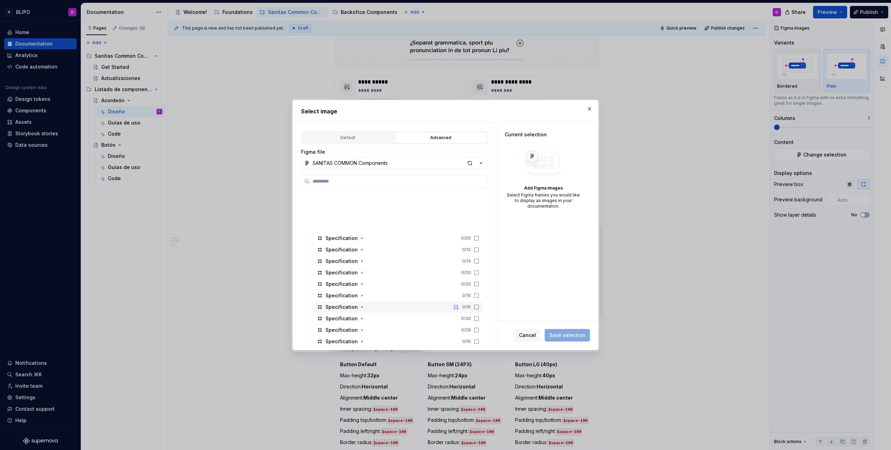
scroll to position [923, 0]
click at [470, 164] on div "button" at bounding box center [470, 163] width 10 height 10
type textarea "*"
click at [362, 258] on icon "button" at bounding box center [362, 258] width 1 height 2
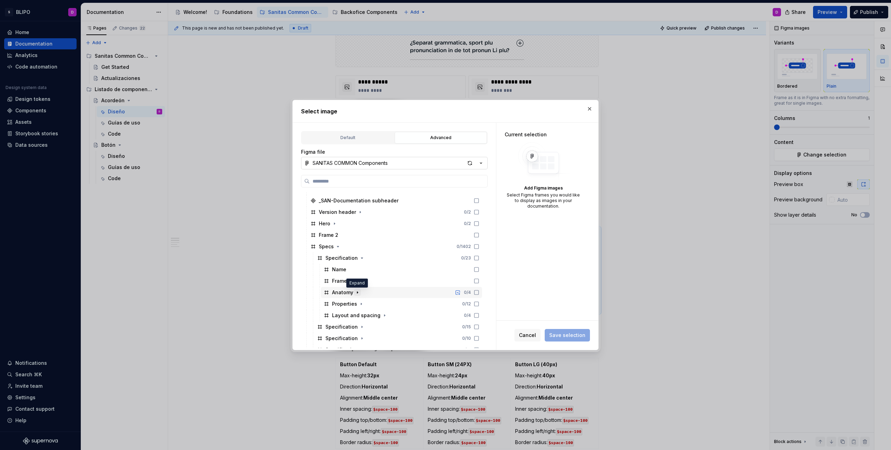
click at [358, 293] on icon "button" at bounding box center [358, 293] width 6 height 6
click at [475, 292] on icon at bounding box center [477, 293] width 6 height 6
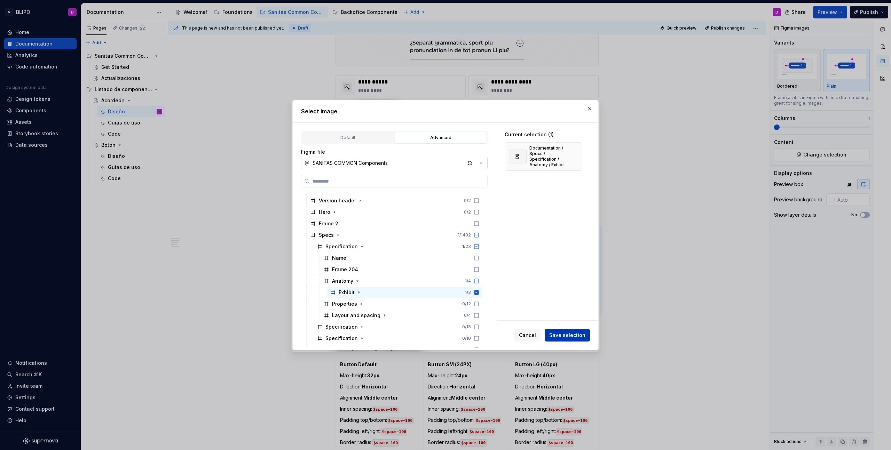
click at [566, 337] on span "Save selection" at bounding box center [567, 335] width 36 height 7
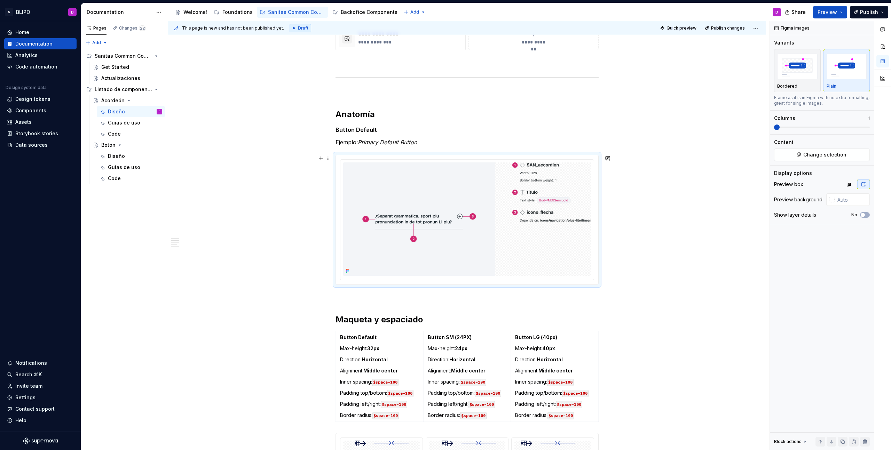
scroll to position [284, 0]
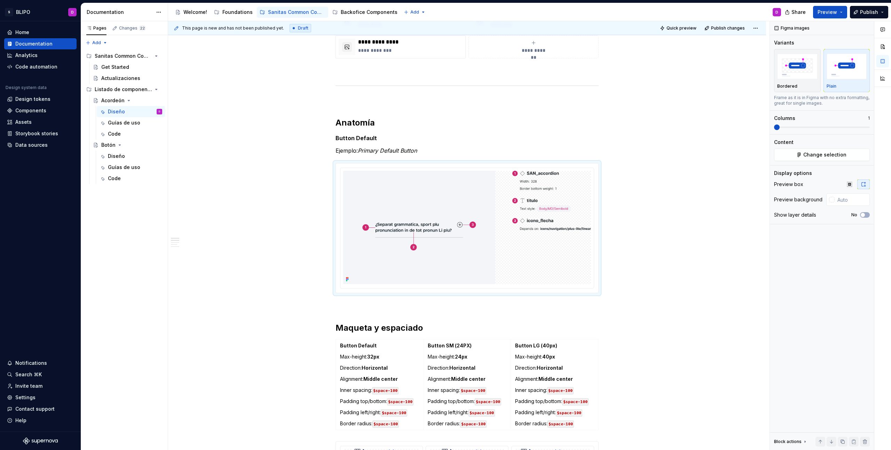
click at [358, 138] on strong "Button Default" at bounding box center [355, 138] width 41 height 7
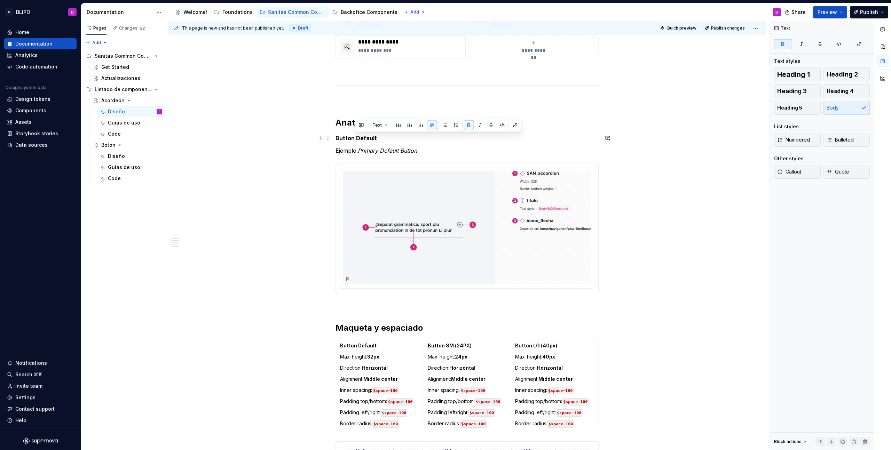
click at [358, 138] on strong "Button Default" at bounding box center [355, 138] width 41 height 7
click at [346, 140] on strong "Button Default" at bounding box center [355, 138] width 41 height 7
drag, startPoint x: 377, startPoint y: 148, endPoint x: 391, endPoint y: 150, distance: 14.2
click at [378, 148] on em "Primary Default Button" at bounding box center [387, 150] width 59 height 7
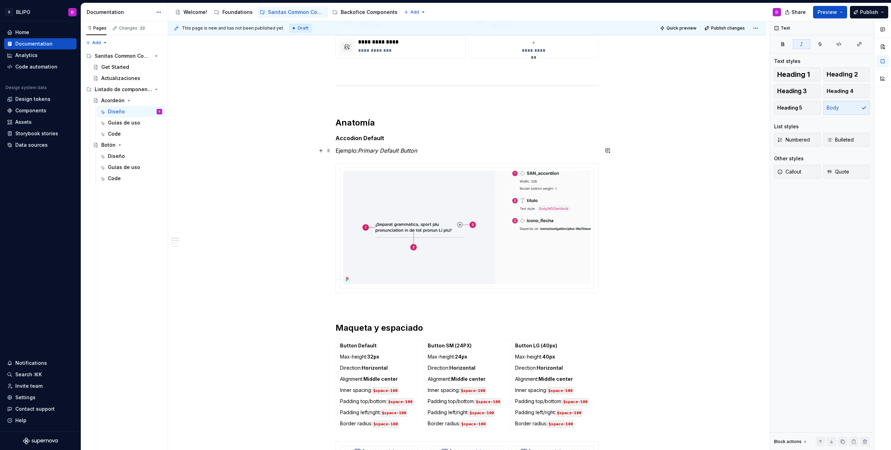
drag, startPoint x: 410, startPoint y: 150, endPoint x: 417, endPoint y: 151, distance: 6.6
click at [411, 150] on em "Primary Default Button" at bounding box center [387, 150] width 59 height 7
drag, startPoint x: 421, startPoint y: 151, endPoint x: 359, endPoint y: 151, distance: 62.3
click at [359, 151] on p "Ejemplo: Primary Default Button" at bounding box center [466, 150] width 263 height 8
click at [405, 151] on em "Primary Default Button" at bounding box center [387, 150] width 59 height 7
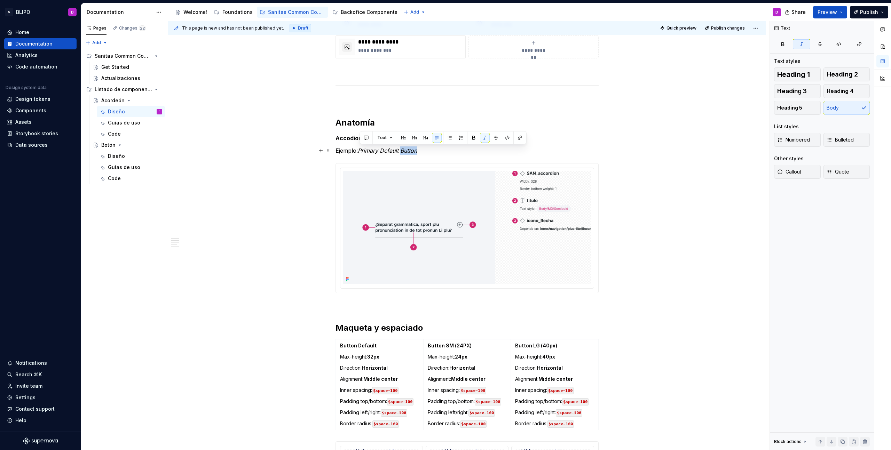
click at [405, 151] on em "Primary Default Button" at bounding box center [387, 150] width 59 height 7
click at [427, 153] on p "Ejemplo: Primary Default Button" at bounding box center [466, 150] width 263 height 8
drag, startPoint x: 421, startPoint y: 151, endPoint x: 360, endPoint y: 151, distance: 60.5
click at [360, 151] on p "Ejemplo: Primary Default Button" at bounding box center [466, 150] width 263 height 8
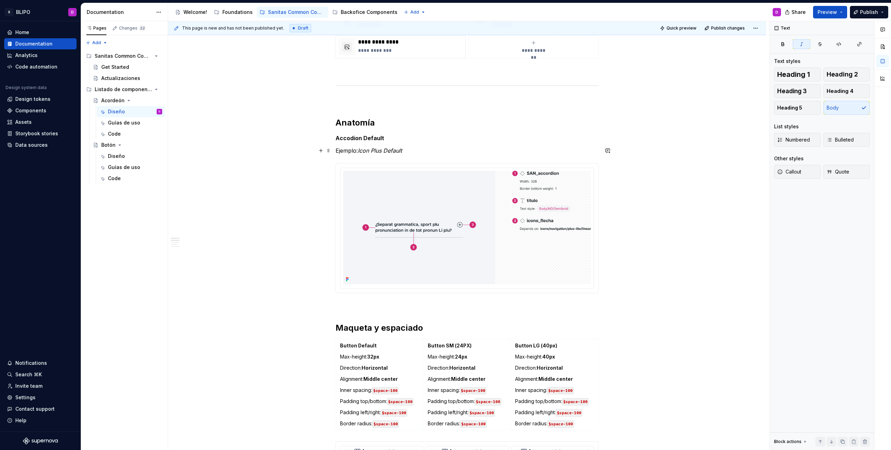
click at [530, 147] on p "Ejemplo: Icon Plus Default" at bounding box center [466, 150] width 263 height 8
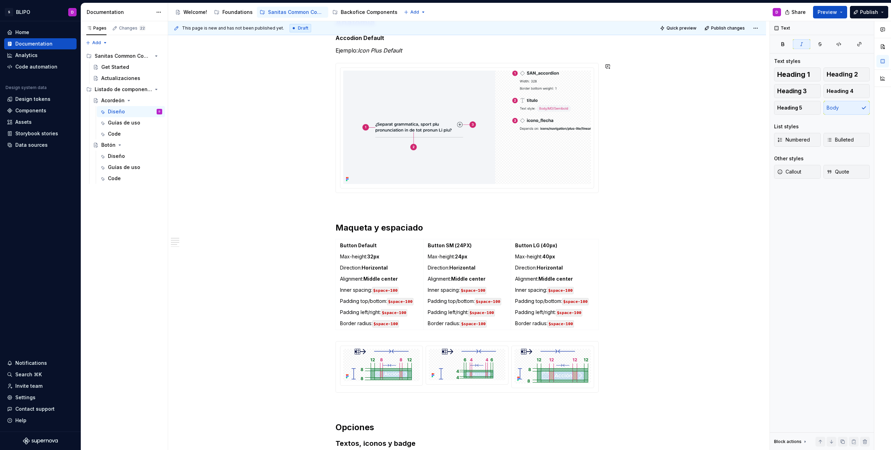
click at [643, 200] on div "**********" at bounding box center [467, 387] width 598 height 1301
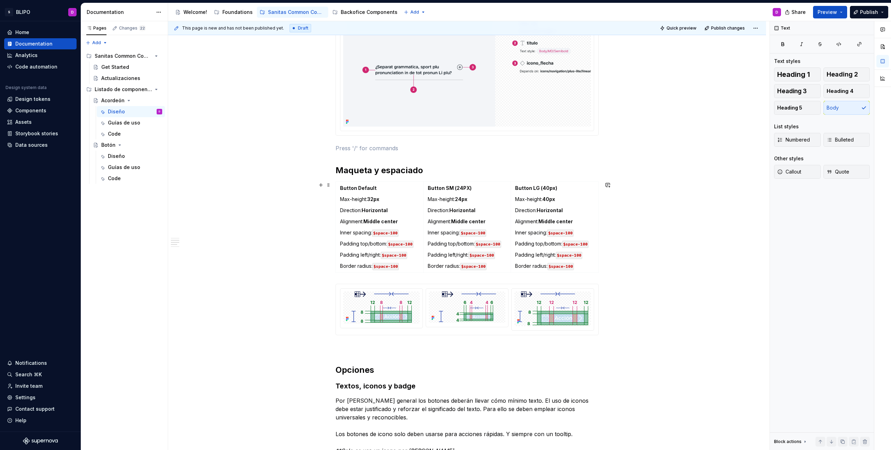
scroll to position [461, 0]
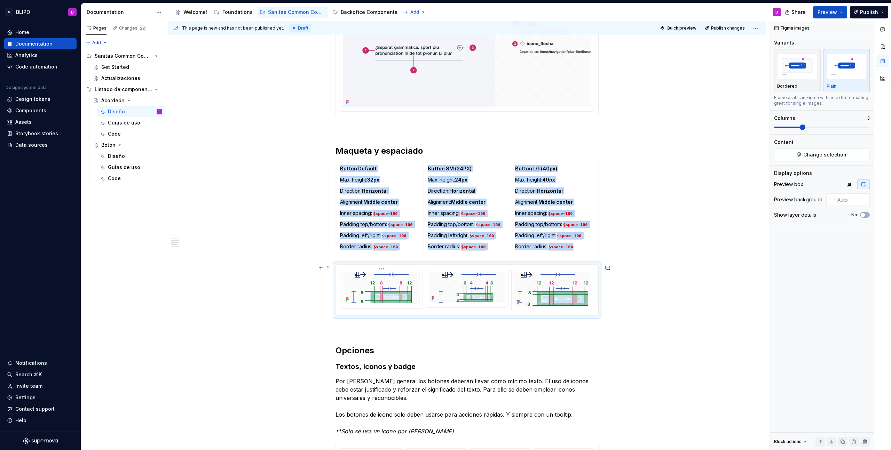
click at [375, 291] on img at bounding box center [381, 288] width 61 height 32
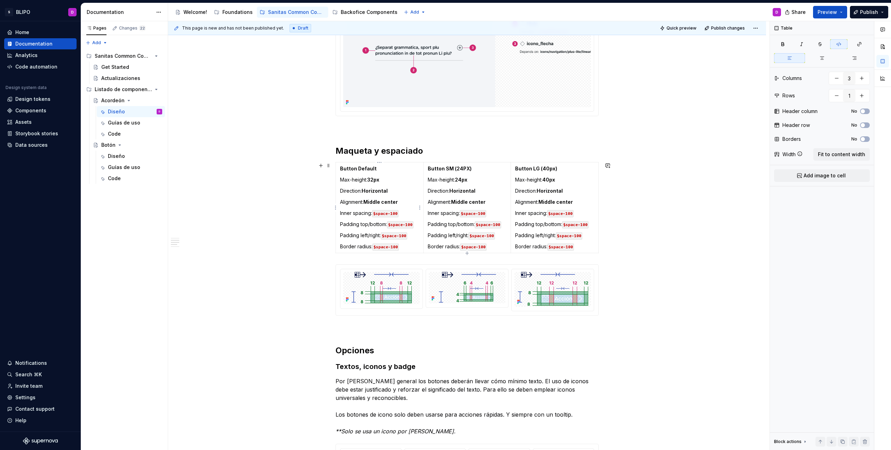
click at [400, 239] on code "$space-100" at bounding box center [394, 235] width 26 height 7
click at [418, 219] on td "Button Default Max-height: 32px Direction: Horizontal Alignment: Middle center …" at bounding box center [380, 207] width 88 height 91
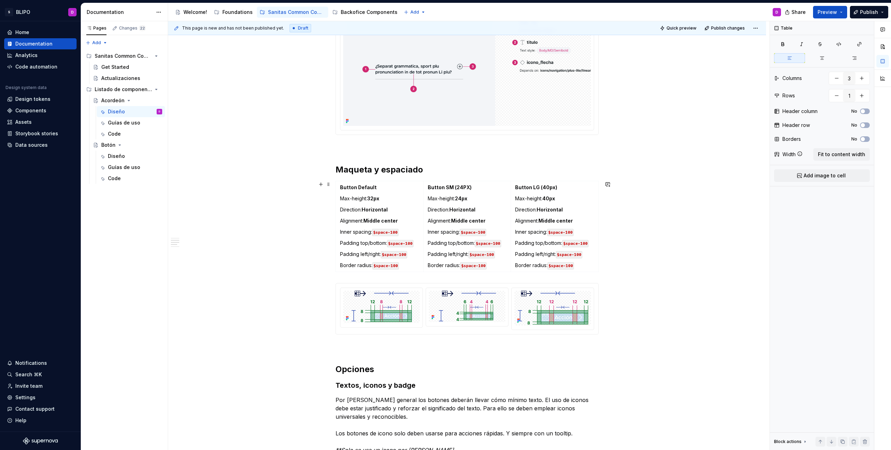
scroll to position [451, 0]
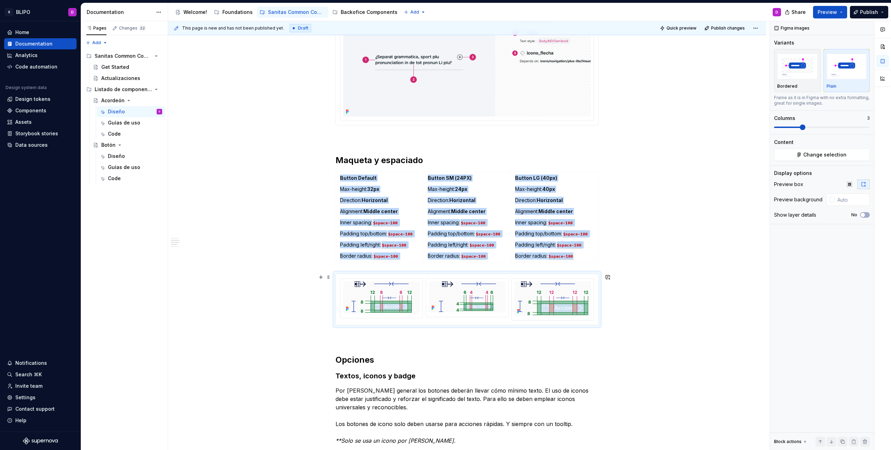
click at [412, 275] on div at bounding box center [467, 299] width 262 height 51
click at [804, 79] on div "button" at bounding box center [797, 66] width 40 height 29
click at [837, 77] on img "button" at bounding box center [846, 66] width 40 height 25
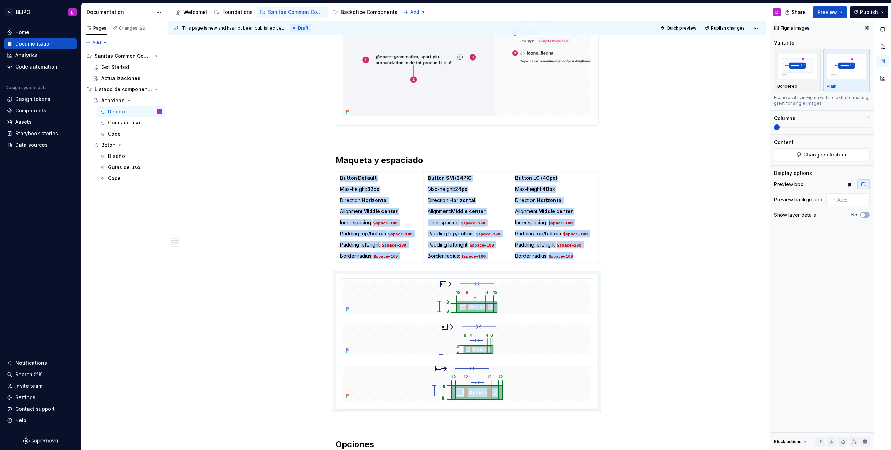
click at [777, 128] on span at bounding box center [777, 128] width 6 height 6
click at [510, 294] on div at bounding box center [467, 297] width 248 height 32
click at [530, 299] on div at bounding box center [467, 297] width 248 height 32
click at [825, 157] on span "Change selection" at bounding box center [824, 154] width 43 height 7
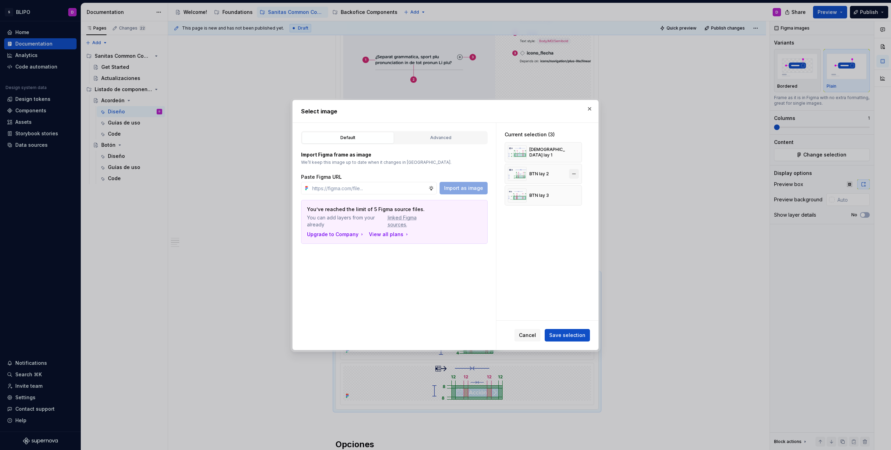
drag, startPoint x: 573, startPoint y: 195, endPoint x: 573, endPoint y: 176, distance: 18.8
click at [573, 194] on button "button" at bounding box center [574, 196] width 10 height 10
click at [574, 173] on button "button" at bounding box center [574, 174] width 10 height 10
click at [574, 150] on button "button" at bounding box center [574, 153] width 10 height 10
click at [442, 136] on div "Advanced" at bounding box center [440, 137] width 87 height 7
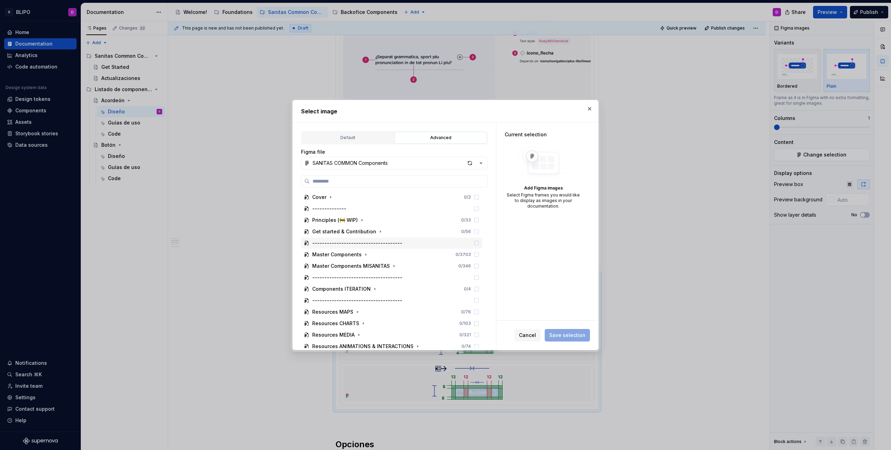
scroll to position [50, 0]
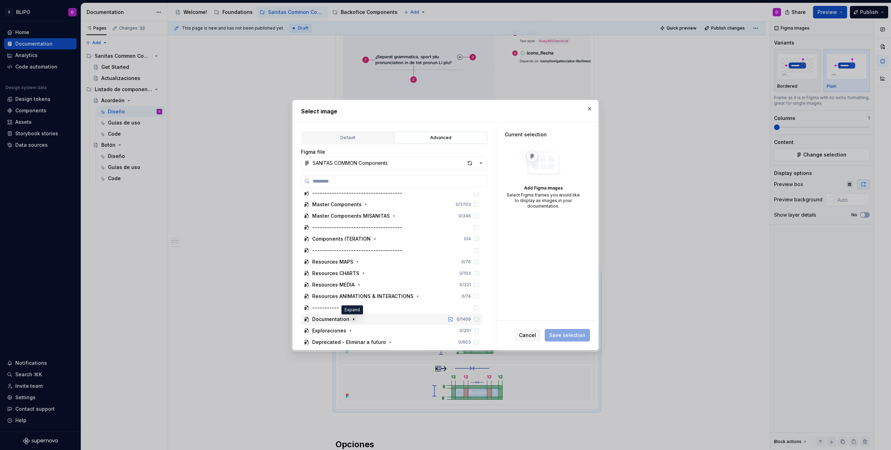
click at [351, 319] on icon "button" at bounding box center [354, 320] width 6 height 6
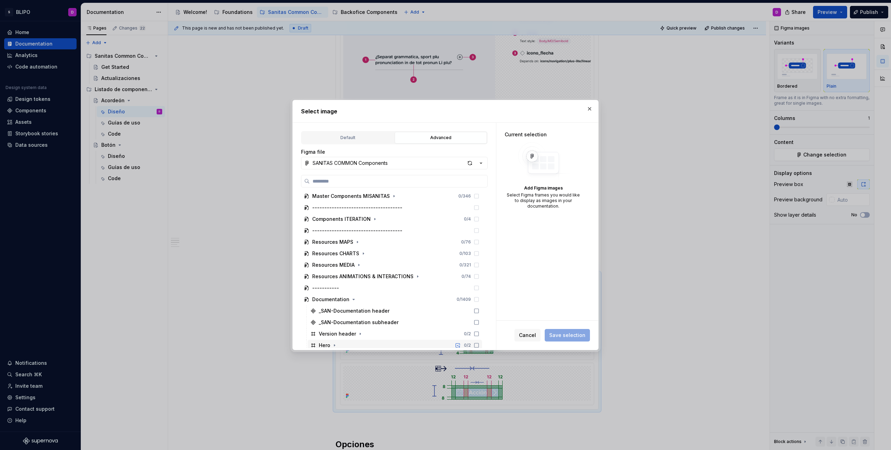
scroll to position [119, 0]
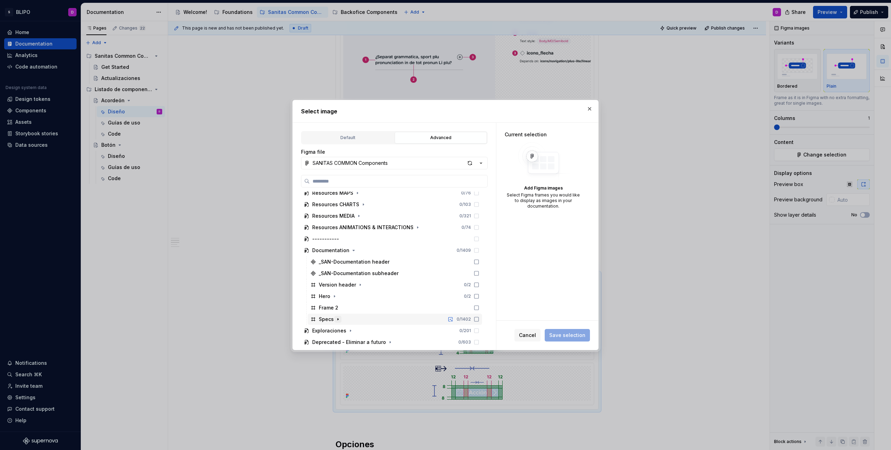
click at [338, 320] on icon "button" at bounding box center [338, 320] width 6 height 6
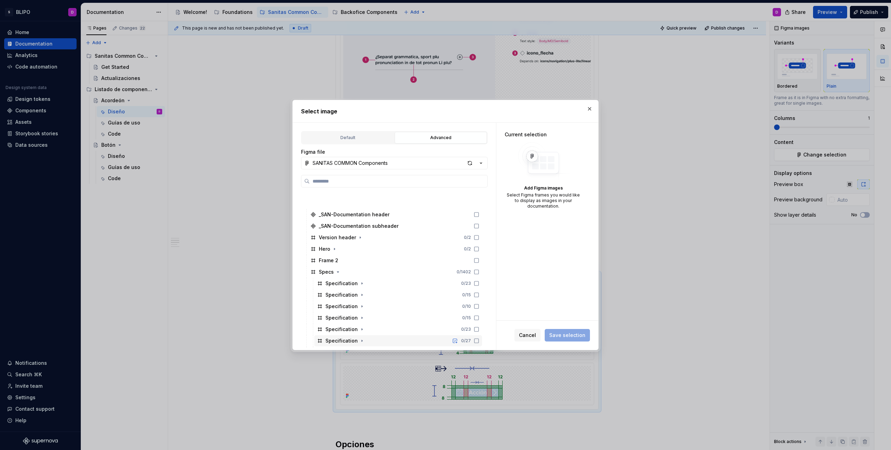
scroll to position [244, 0]
click at [359, 205] on icon "button" at bounding box center [362, 206] width 6 height 6
click at [383, 263] on icon "button" at bounding box center [385, 263] width 6 height 6
click at [377, 274] on icon "button" at bounding box center [378, 275] width 6 height 6
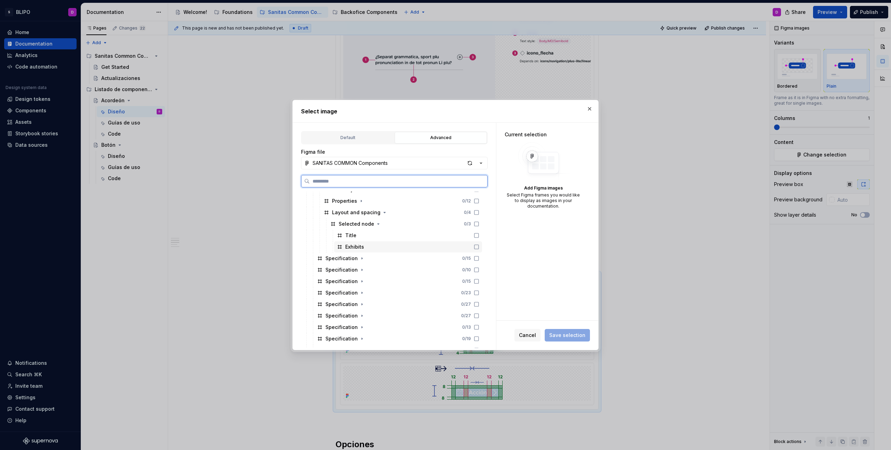
click at [361, 248] on div "Exhibits" at bounding box center [354, 247] width 19 height 7
click at [341, 247] on icon at bounding box center [340, 247] width 4 height 4
click at [475, 247] on icon at bounding box center [477, 247] width 6 height 6
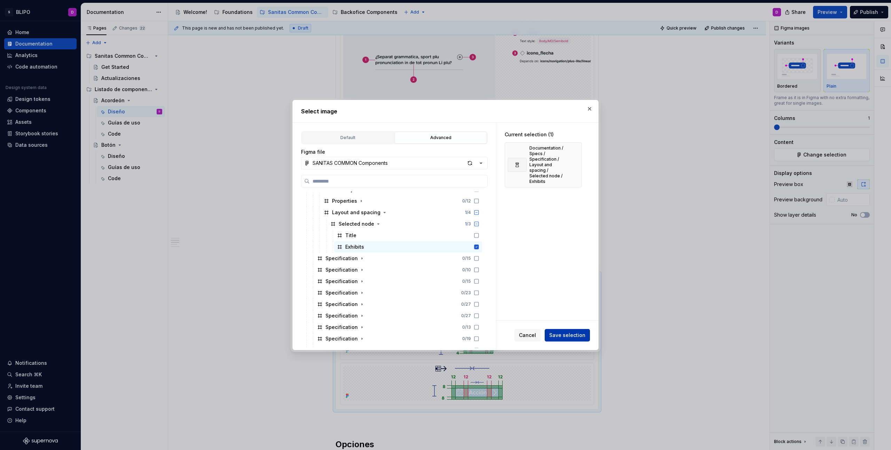
click at [576, 335] on span "Save selection" at bounding box center [567, 335] width 36 height 7
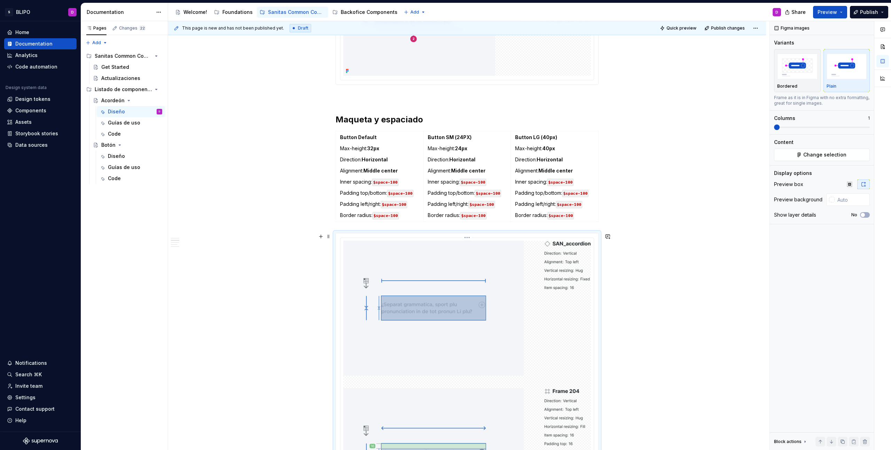
scroll to position [482, 0]
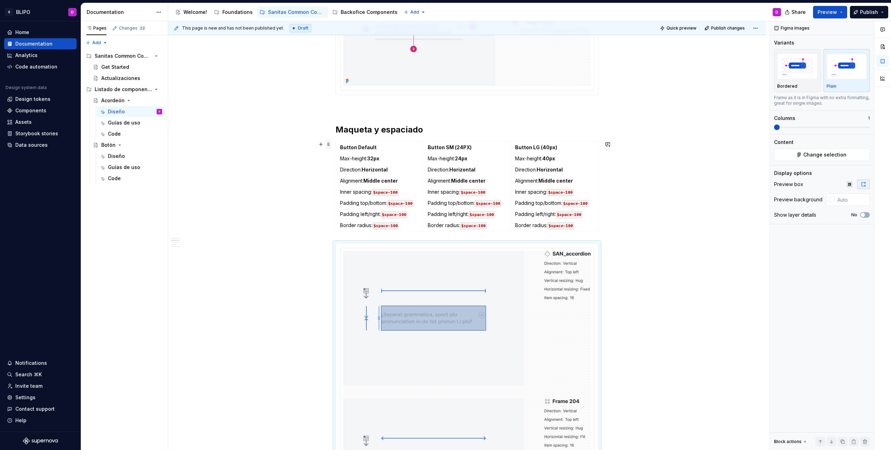
click at [328, 145] on span at bounding box center [329, 145] width 6 height 10
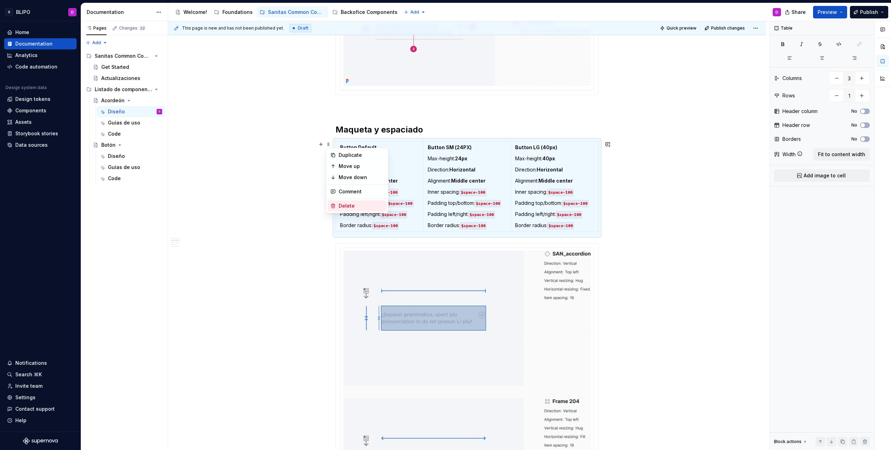
click at [351, 206] on div "Delete" at bounding box center [361, 206] width 45 height 7
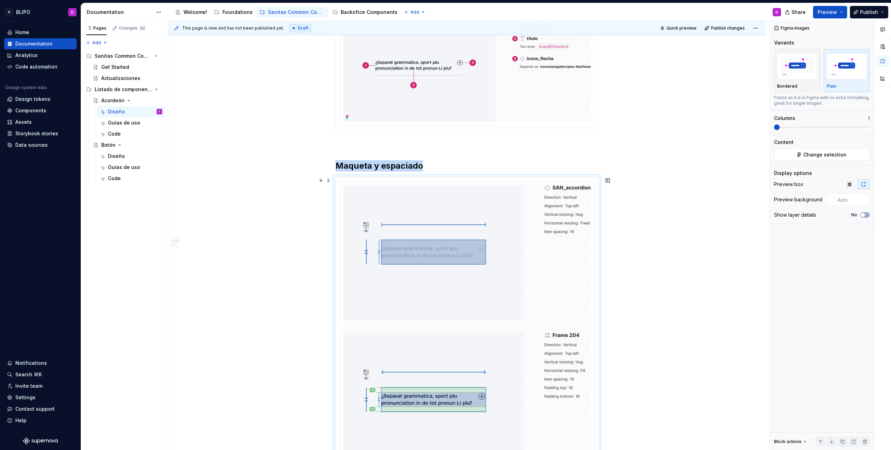
scroll to position [340, 0]
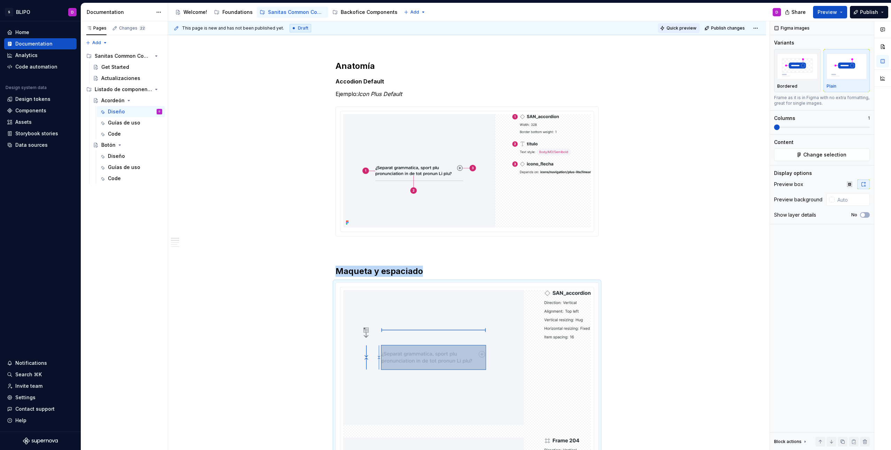
click at [688, 29] on span "Quick preview" at bounding box center [681, 28] width 30 height 6
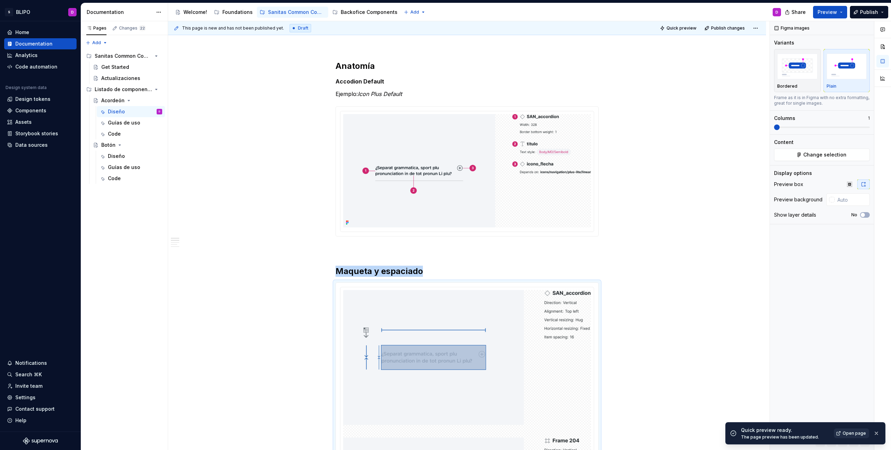
click at [847, 433] on span "Open page" at bounding box center [853, 434] width 23 height 6
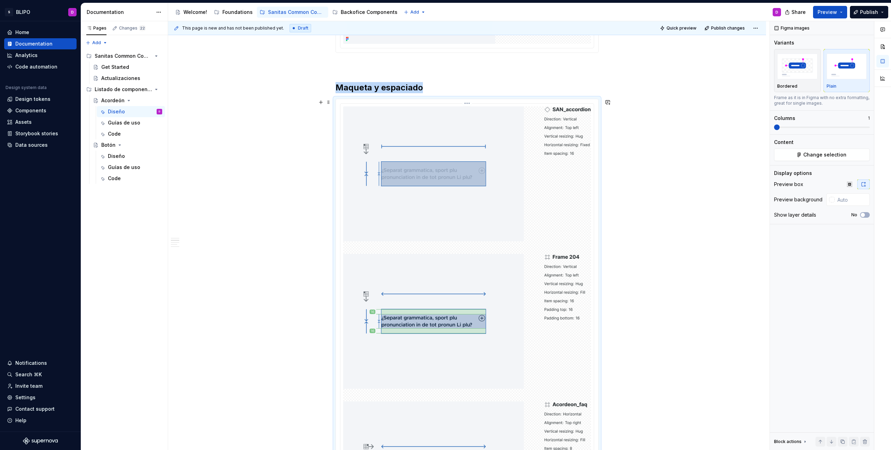
scroll to position [524, 0]
click at [514, 215] on img at bounding box center [467, 322] width 248 height 430
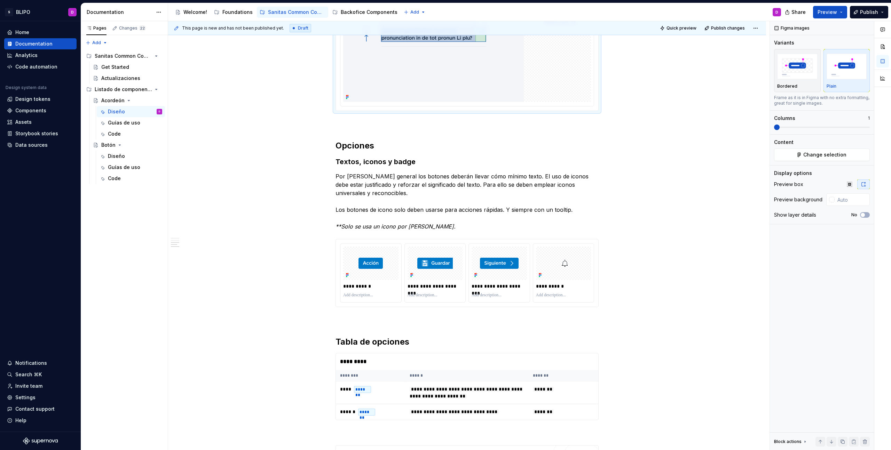
scroll to position [957, 0]
click at [430, 226] on p "Por [PERSON_NAME] general los botones deberán llevar cómo mínimo texto. El uso …" at bounding box center [466, 203] width 263 height 58
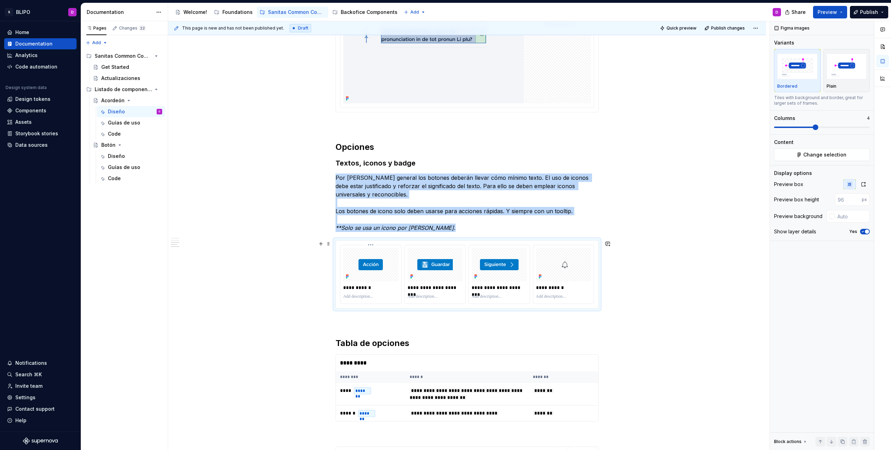
click at [382, 253] on div at bounding box center [370, 264] width 55 height 33
click at [390, 267] on div at bounding box center [370, 264] width 55 height 33
click at [807, 158] on span "Change selection" at bounding box center [824, 154] width 43 height 7
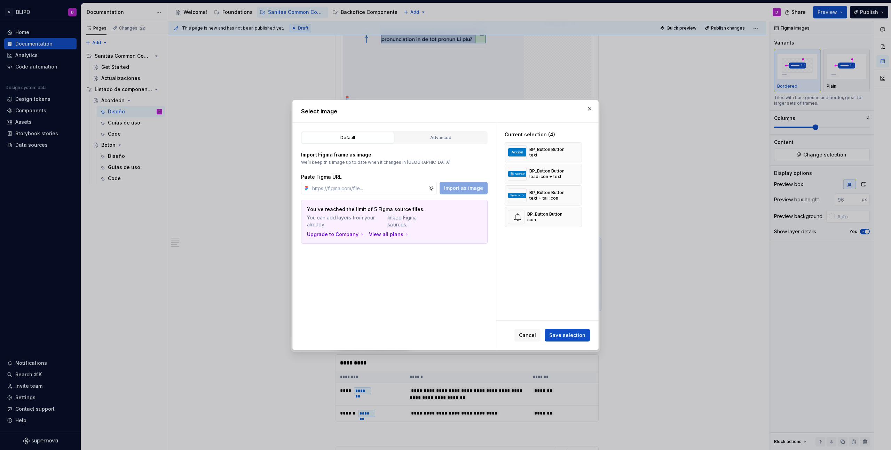
type textarea "*"
click at [459, 139] on div "Advanced" at bounding box center [440, 137] width 87 height 7
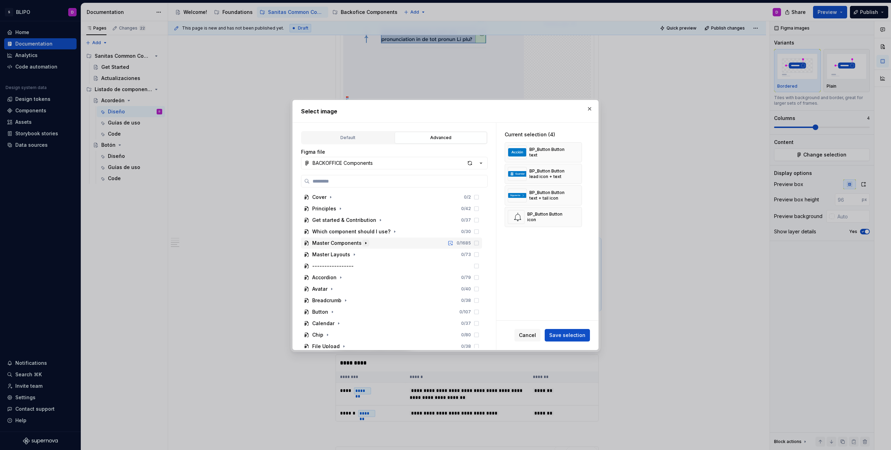
click at [363, 245] on icon "button" at bounding box center [366, 243] width 6 height 6
click at [482, 163] on icon "button" at bounding box center [480, 163] width 7 height 7
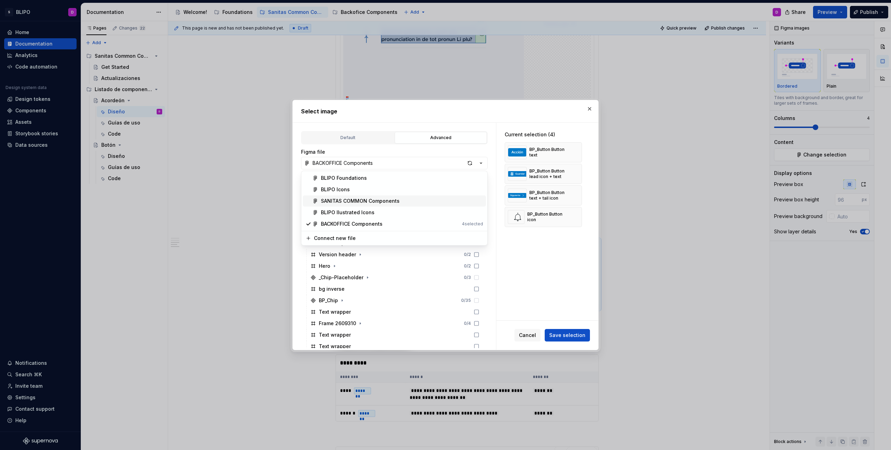
click at [375, 202] on div "SANITAS COMMON Components" at bounding box center [360, 201] width 79 height 7
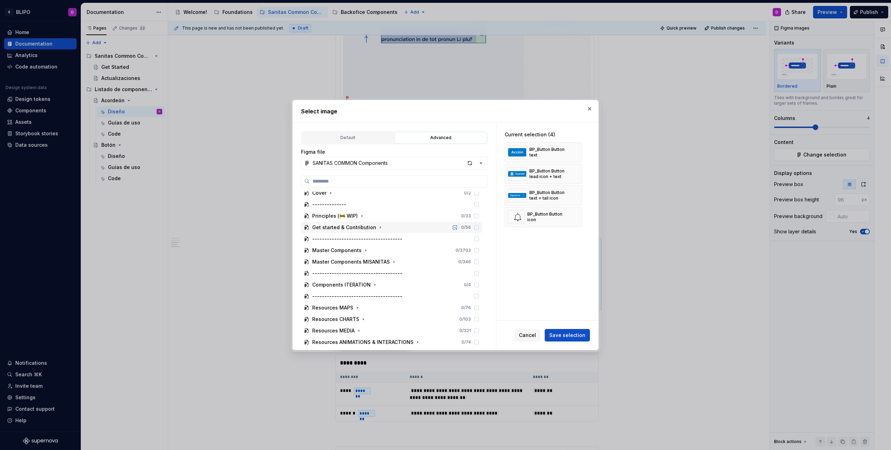
scroll to position [9, 0]
click at [364, 246] on icon "button" at bounding box center [366, 246] width 6 height 6
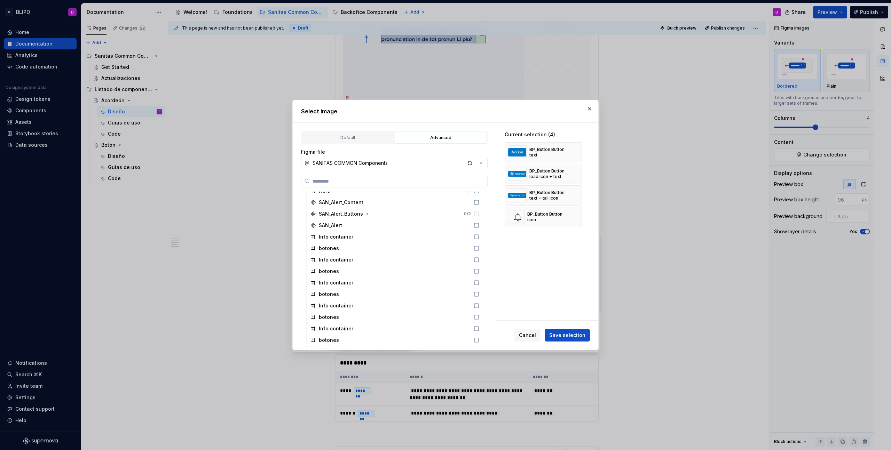
scroll to position [257, 0]
click at [352, 185] on label at bounding box center [394, 181] width 187 height 13
click at [352, 185] on input "search" at bounding box center [398, 181] width 177 height 7
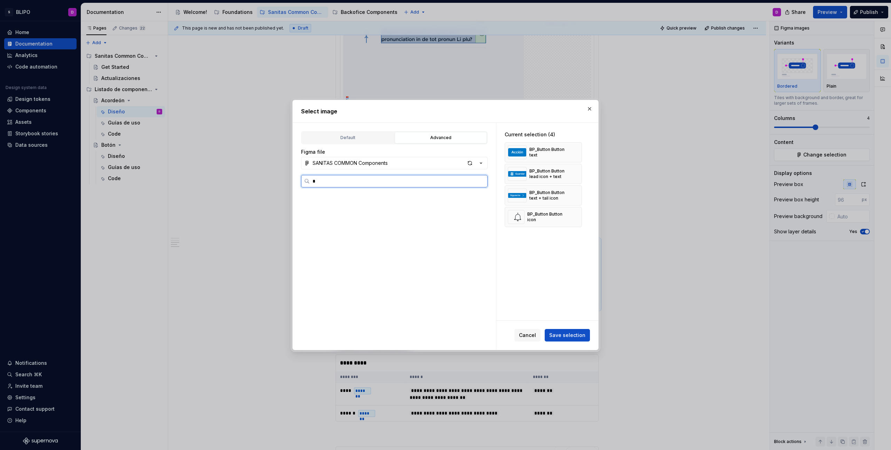
scroll to position [0, 0]
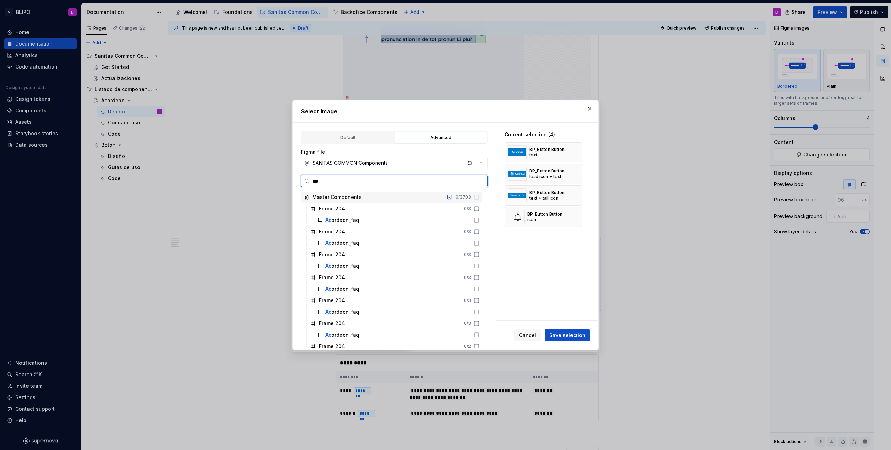
type input "****"
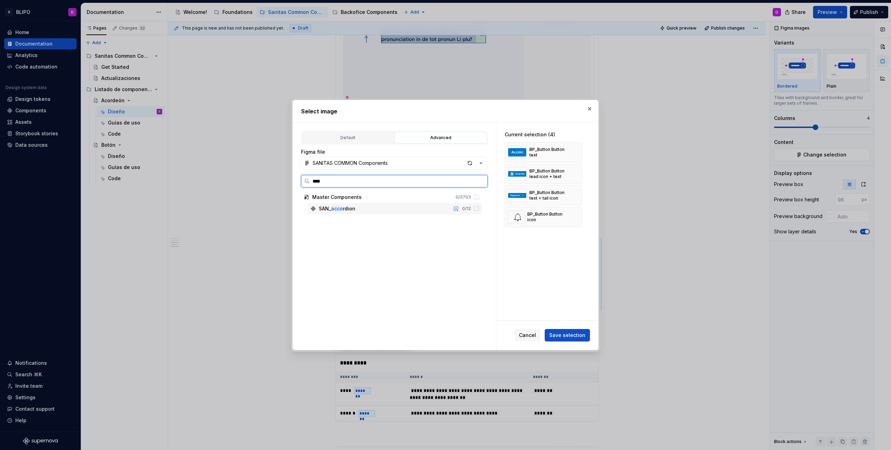
click at [357, 209] on div "SAN_ acco rdion 0 / 12" at bounding box center [395, 208] width 174 height 11
click at [476, 210] on icon at bounding box center [477, 209] width 6 height 6
click at [384, 225] on div "Master Components 0 / 3703 SAN_ acco rdion 0 / 12" at bounding box center [392, 270] width 182 height 157
click at [350, 209] on div "SAN_ acco rdion" at bounding box center [337, 208] width 37 height 7
click at [476, 210] on icon at bounding box center [477, 209] width 6 height 6
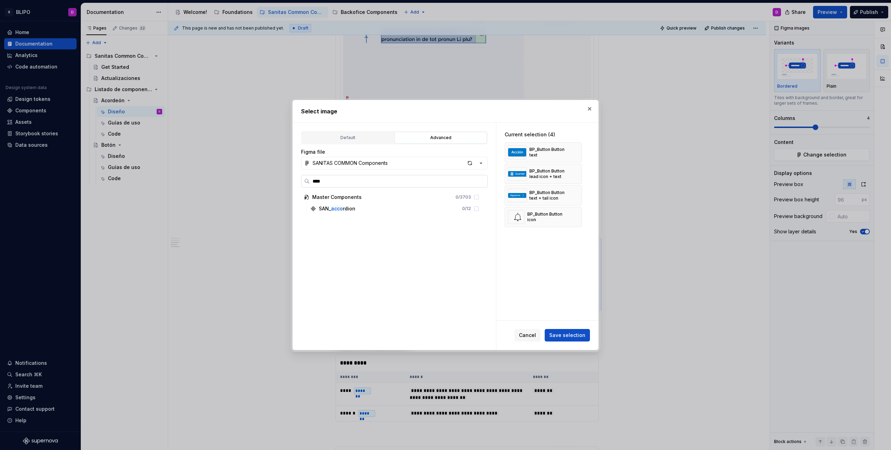
click at [481, 181] on input "****" at bounding box center [398, 181] width 177 height 7
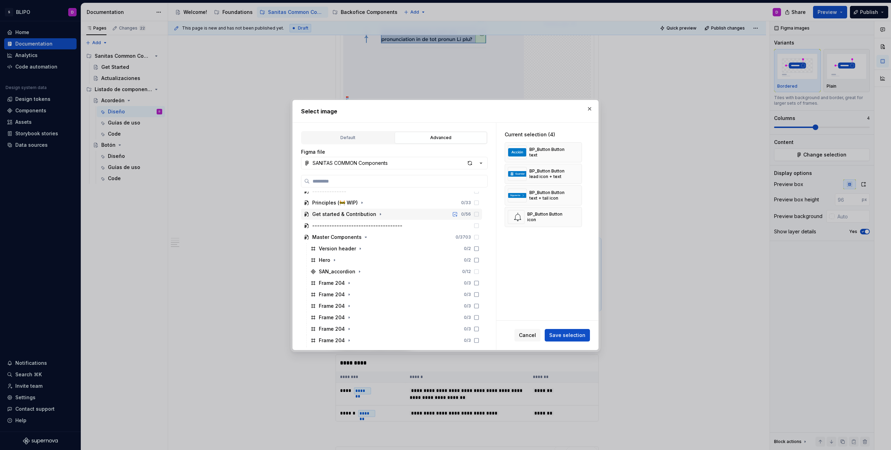
scroll to position [48, 0]
click at [359, 240] on icon "button" at bounding box center [359, 241] width 1 height 2
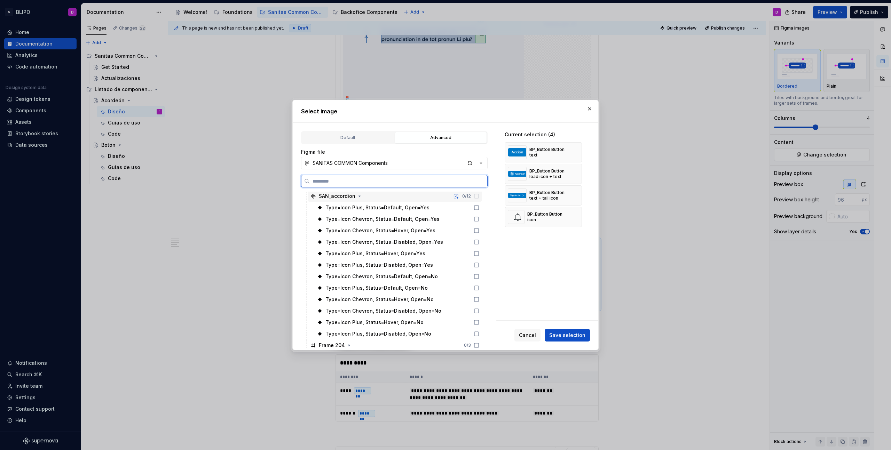
scroll to position [94, 0]
drag, startPoint x: 572, startPoint y: 216, endPoint x: 571, endPoint y: 206, distance: 10.8
click at [572, 214] on button "button" at bounding box center [574, 217] width 10 height 10
drag, startPoint x: 572, startPoint y: 195, endPoint x: 572, endPoint y: 187, distance: 8.0
click at [572, 194] on button "button" at bounding box center [574, 196] width 10 height 10
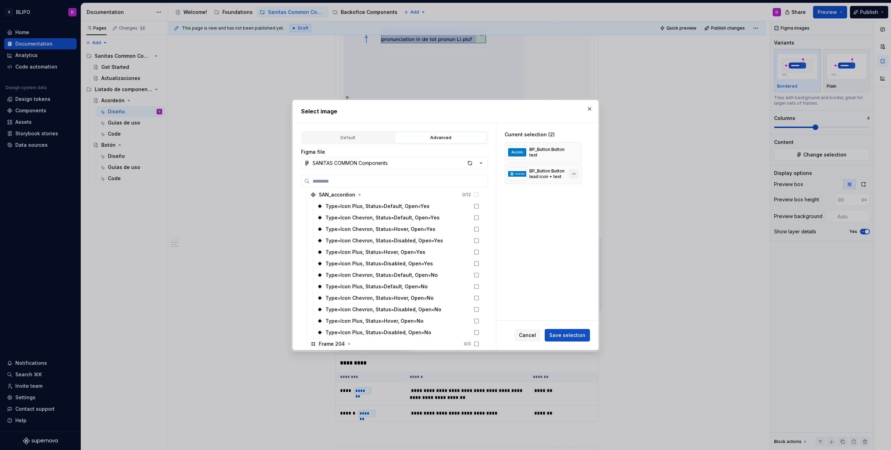
click at [575, 178] on div "BP_Button Button lead icon + text" at bounding box center [543, 174] width 77 height 20
drag, startPoint x: 575, startPoint y: 173, endPoint x: 576, endPoint y: 167, distance: 5.3
click at [576, 172] on button "button" at bounding box center [574, 174] width 10 height 10
click at [577, 151] on button "button" at bounding box center [574, 153] width 10 height 10
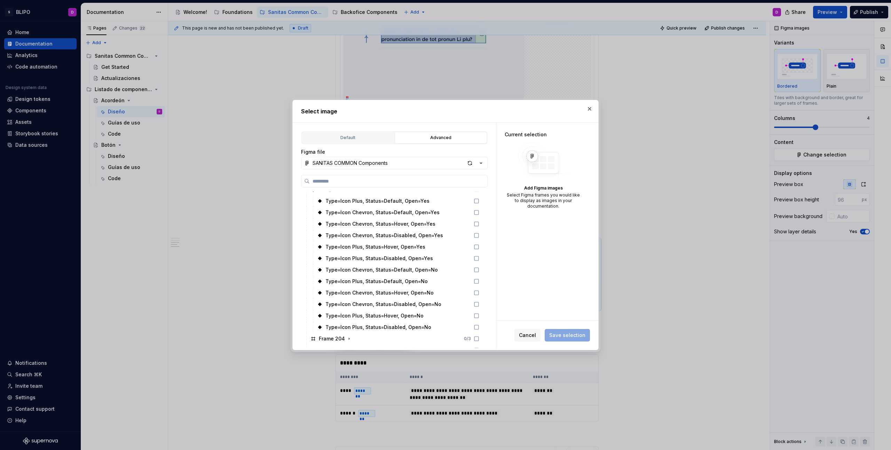
scroll to position [105, 0]
click at [476, 276] on icon at bounding box center [477, 276] width 6 height 6
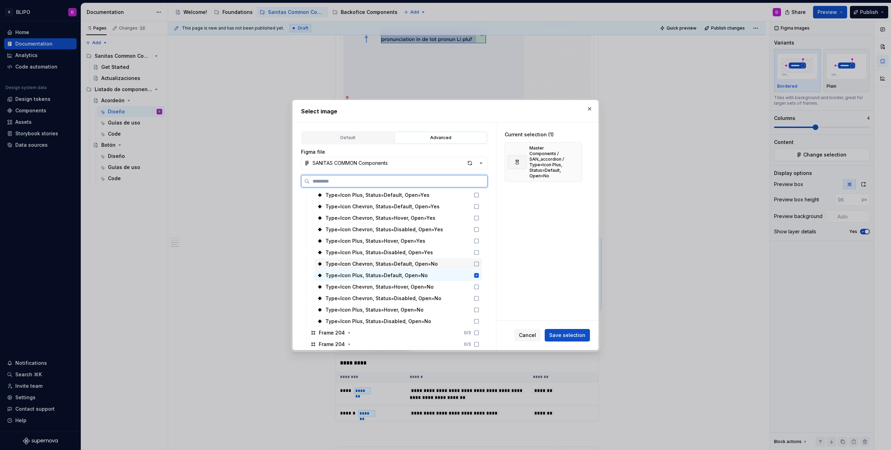
click at [476, 264] on icon at bounding box center [477, 264] width 6 height 6
click at [567, 336] on span "Save selection" at bounding box center [567, 335] width 36 height 7
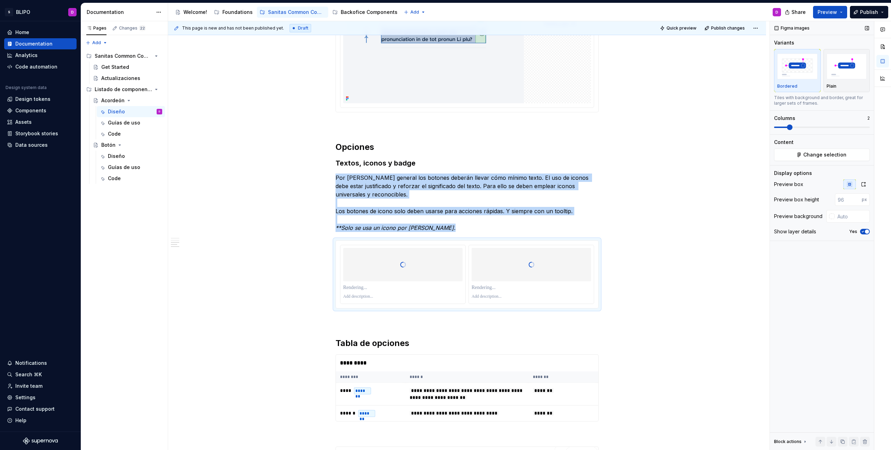
click at [787, 127] on span at bounding box center [781, 127] width 14 height 1
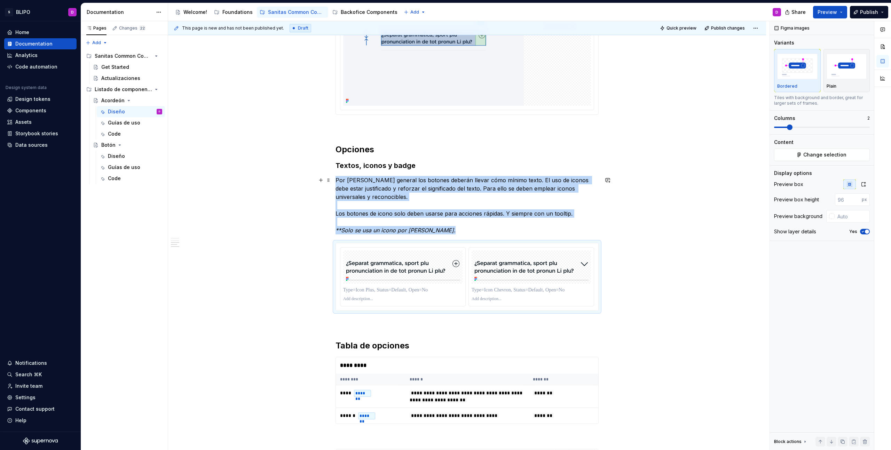
scroll to position [954, 0]
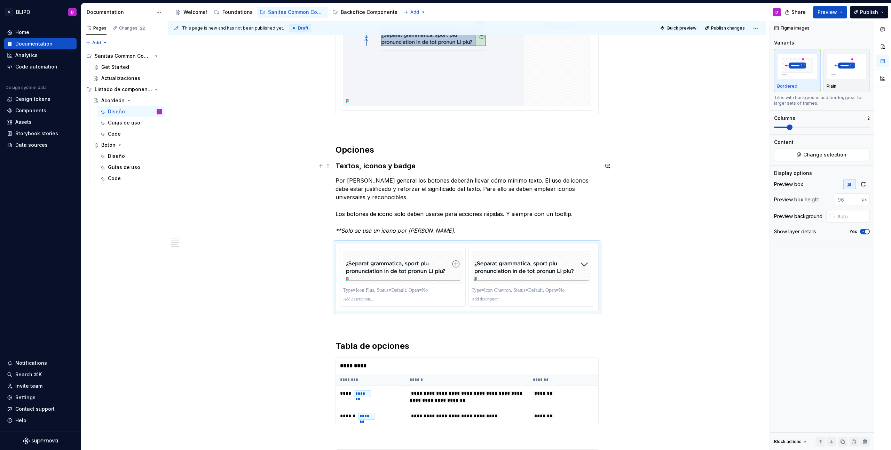
click at [373, 166] on h3 "Textos, iconos y badge" at bounding box center [466, 166] width 263 height 10
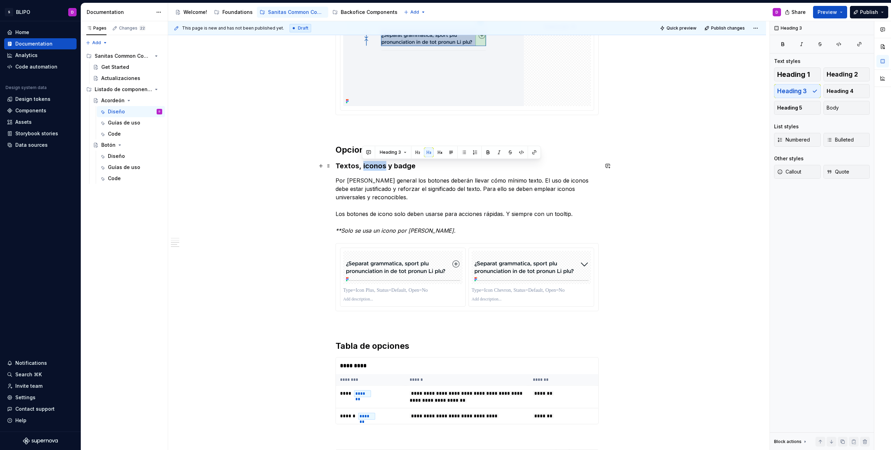
click at [373, 166] on h3 "Textos, iconos y badge" at bounding box center [466, 166] width 263 height 10
click at [413, 207] on p "Por [PERSON_NAME] general los botones deberán llevar cómo mínimo texto. El uso …" at bounding box center [466, 205] width 263 height 58
click at [427, 229] on p "Por [PERSON_NAME] general los botones deberán llevar cómo mínimo texto. El uso …" at bounding box center [466, 205] width 263 height 58
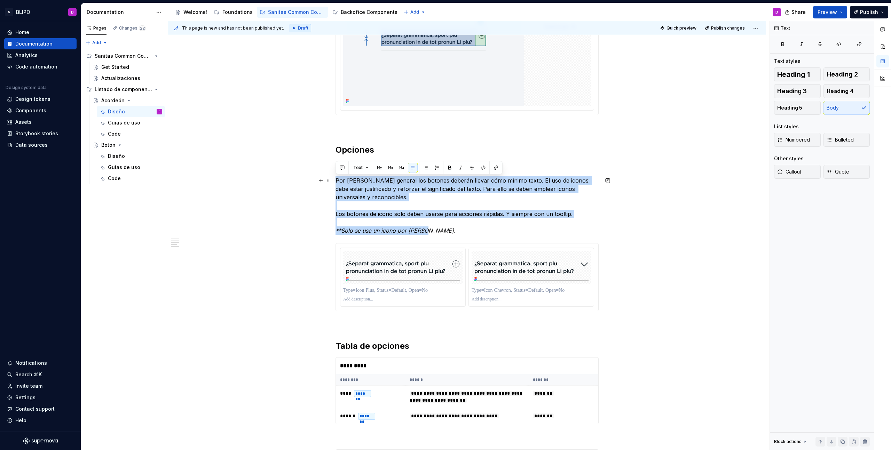
drag, startPoint x: 426, startPoint y: 231, endPoint x: 333, endPoint y: 182, distance: 105.1
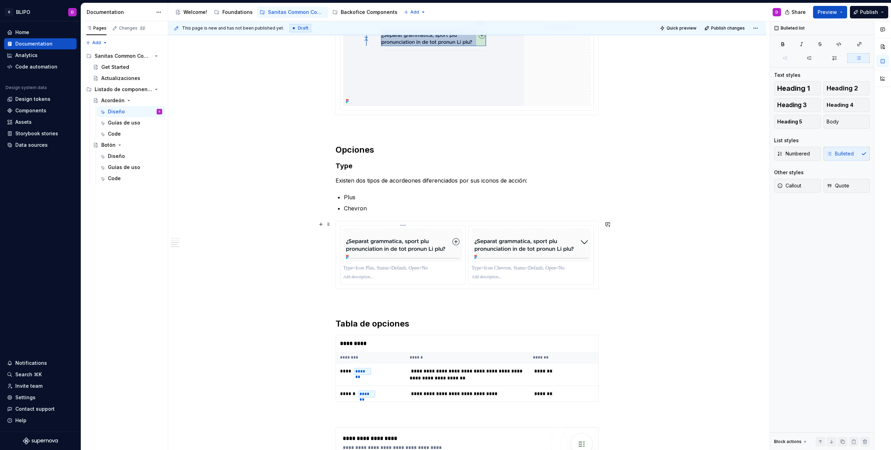
click at [381, 268] on p at bounding box center [402, 268] width 119 height 7
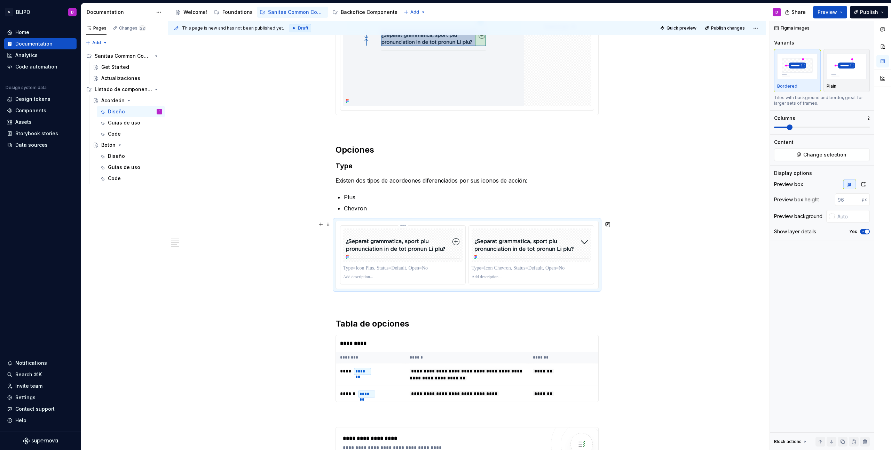
type textarea "*"
click at [507, 269] on p at bounding box center [530, 268] width 119 height 7
drag, startPoint x: 419, startPoint y: 201, endPoint x: 415, endPoint y: 203, distance: 4.4
click at [419, 201] on p "Plus" at bounding box center [471, 197] width 255 height 8
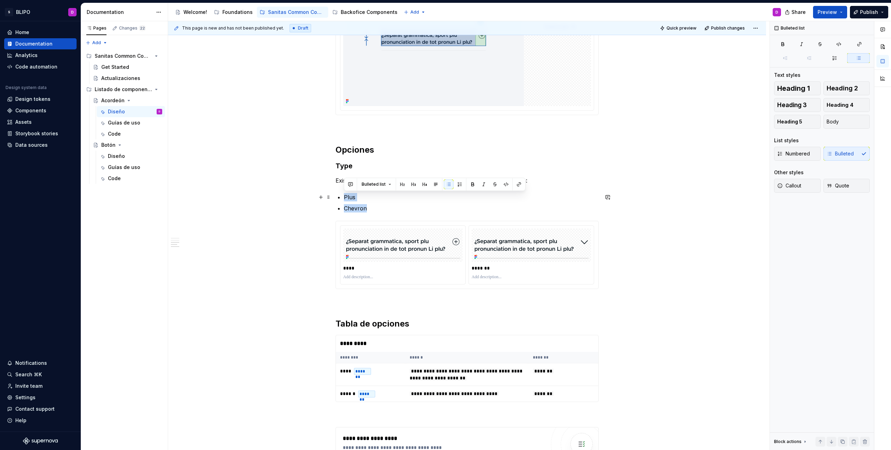
drag, startPoint x: 382, startPoint y: 208, endPoint x: 343, endPoint y: 194, distance: 41.6
click at [344, 194] on ul "Plus Chevron" at bounding box center [471, 202] width 255 height 19
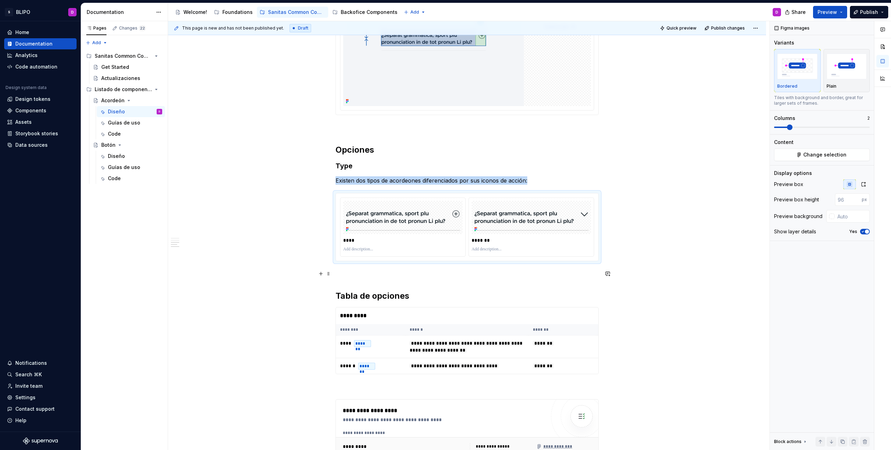
click at [423, 277] on p at bounding box center [466, 274] width 263 height 8
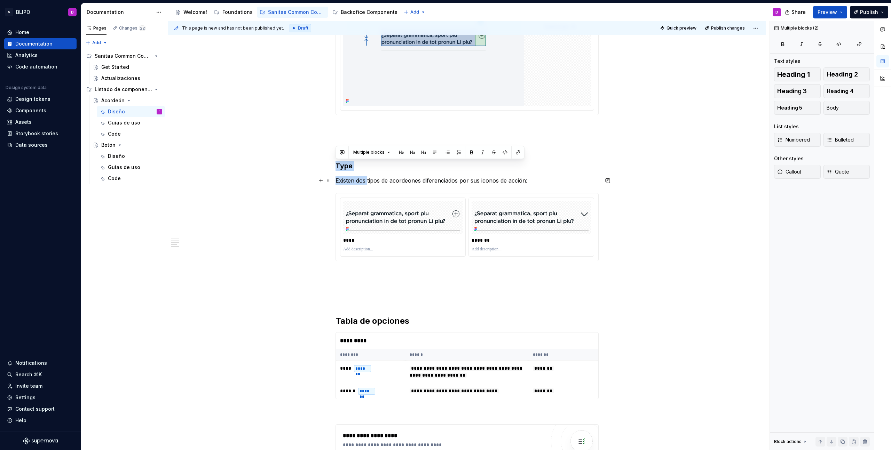
drag, startPoint x: 335, startPoint y: 167, endPoint x: 367, endPoint y: 182, distance: 35.3
copy div "Type Existen dos"
click at [341, 275] on p at bounding box center [466, 274] width 263 height 8
click at [345, 282] on p at bounding box center [466, 286] width 263 height 8
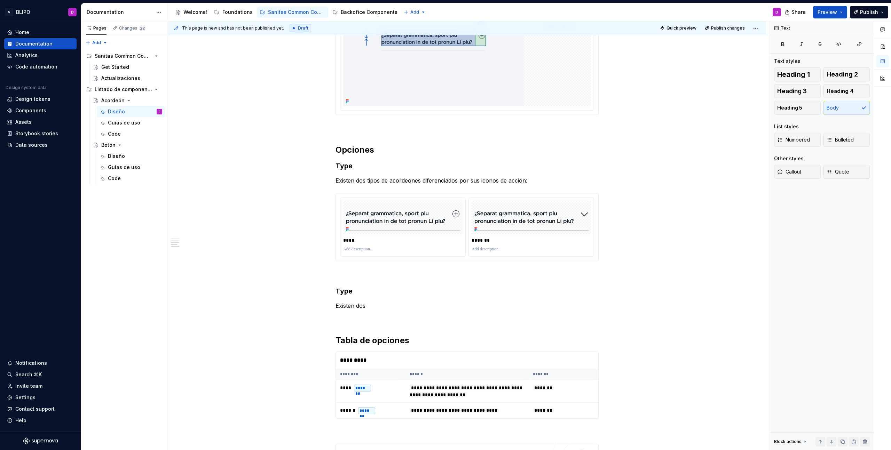
scroll to position [964, 0]
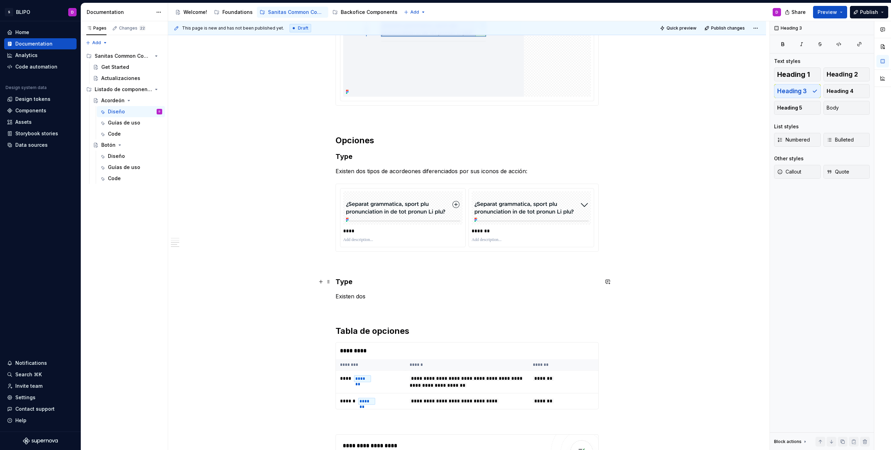
click at [348, 281] on h3 "Type" at bounding box center [466, 282] width 263 height 10
click at [364, 238] on p at bounding box center [402, 240] width 119 height 6
click at [366, 299] on p "Existen dos" at bounding box center [466, 296] width 263 height 8
click at [352, 297] on p "Existen dos" at bounding box center [466, 296] width 263 height 8
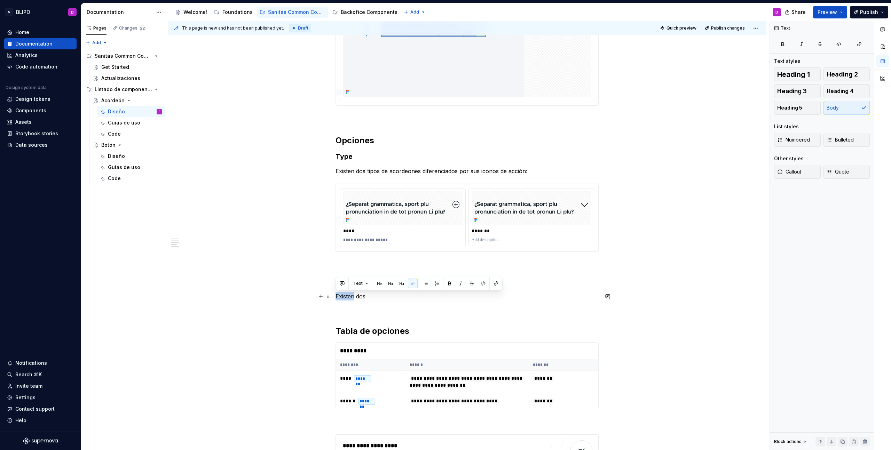
click at [352, 297] on p "Existen dos" at bounding box center [466, 296] width 263 height 8
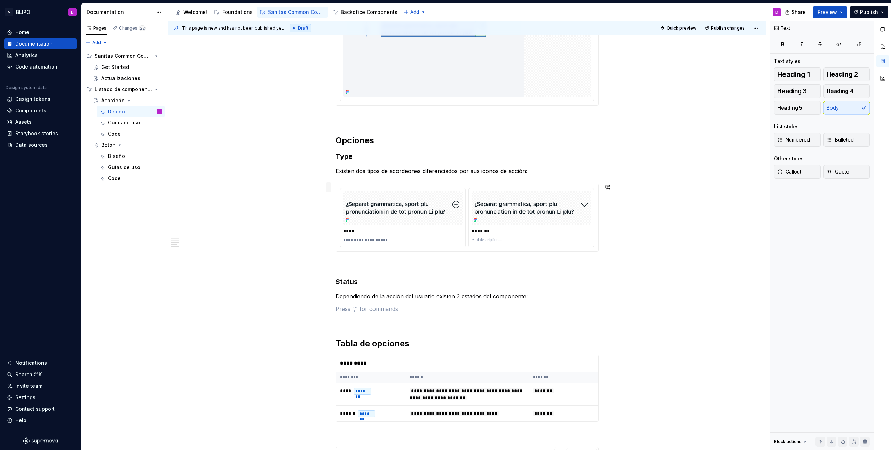
click at [328, 188] on span at bounding box center [329, 187] width 6 height 10
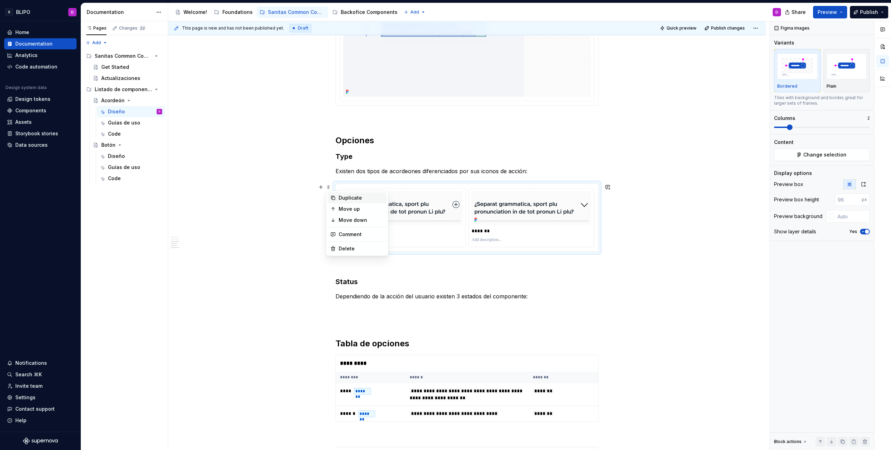
click at [351, 199] on div "Duplicate" at bounding box center [361, 198] width 45 height 7
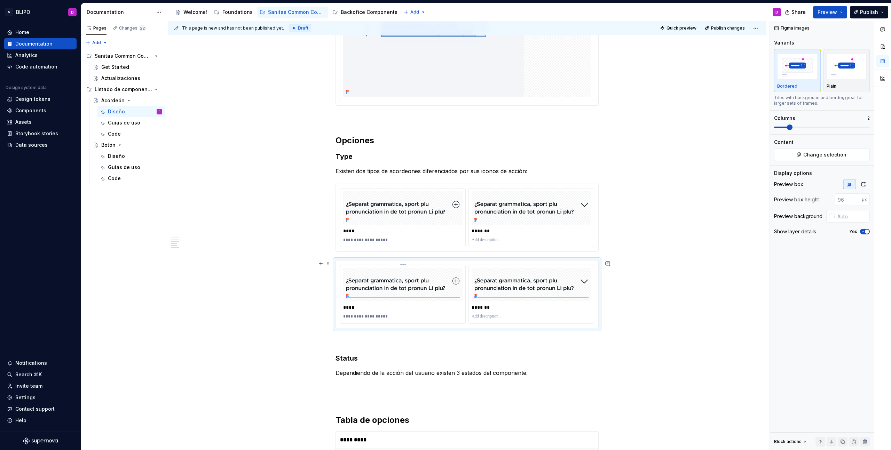
scroll to position [1018, 0]
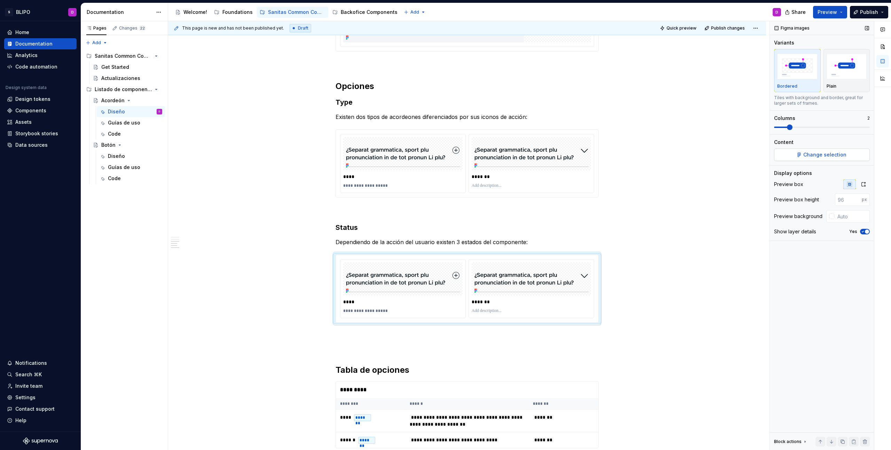
click at [813, 156] on span "Change selection" at bounding box center [824, 154] width 43 height 7
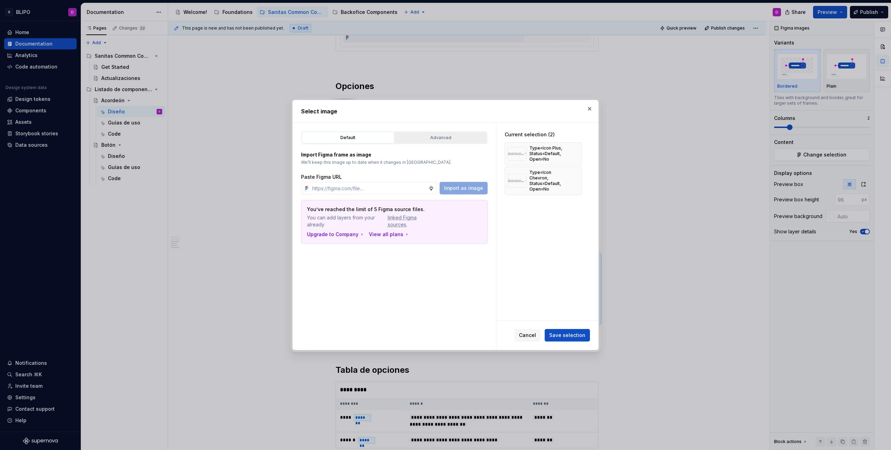
click at [434, 137] on div "Advanced" at bounding box center [440, 137] width 87 height 7
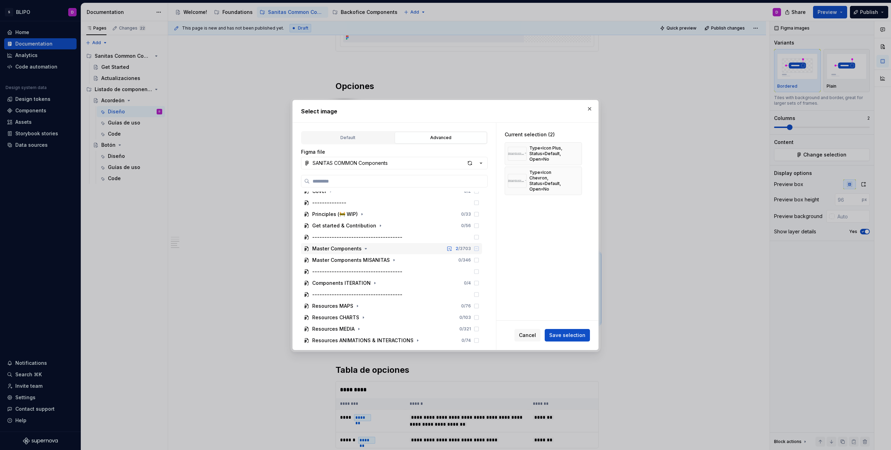
scroll to position [4, 0]
click at [365, 251] on icon "button" at bounding box center [366, 250] width 2 height 1
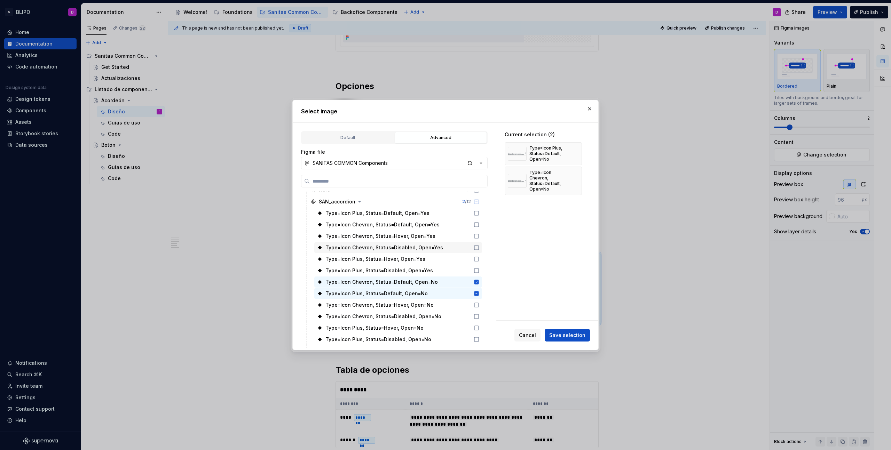
scroll to position [92, 0]
click at [474, 276] on icon at bounding box center [476, 278] width 5 height 5
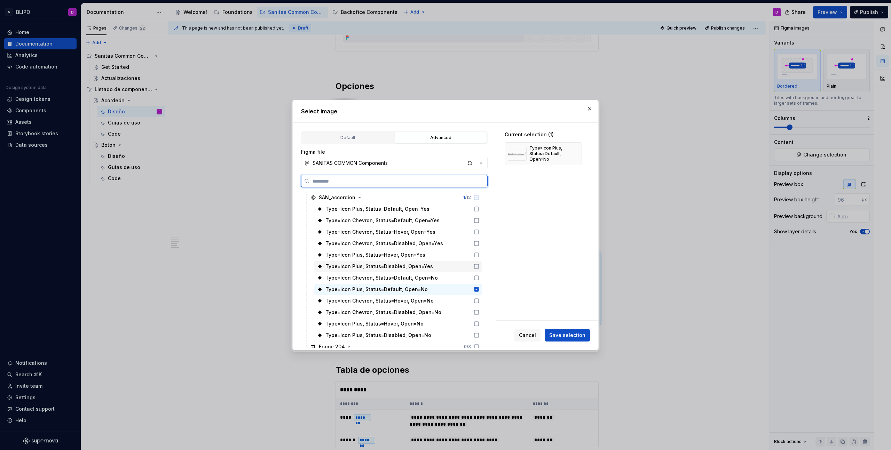
drag, startPoint x: 476, startPoint y: 267, endPoint x: 477, endPoint y: 260, distance: 7.0
click at [476, 267] on icon at bounding box center [477, 267] width 6 height 6
click at [476, 253] on icon at bounding box center [477, 255] width 6 height 6
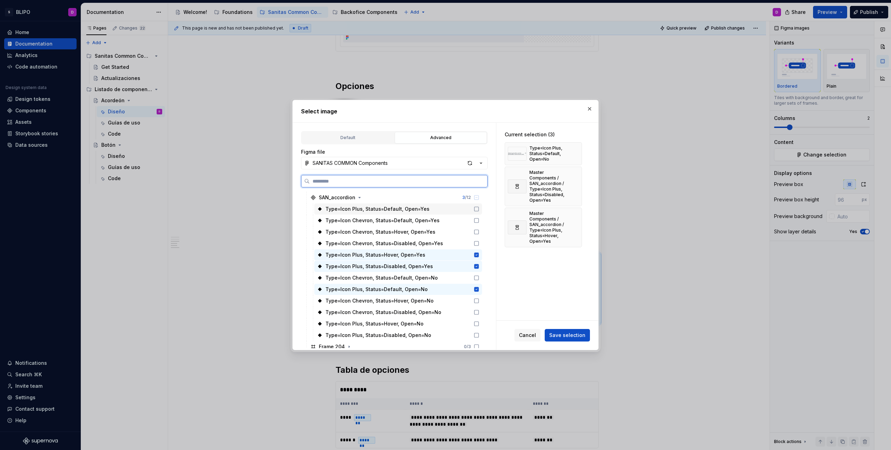
click at [476, 210] on icon at bounding box center [477, 209] width 6 height 6
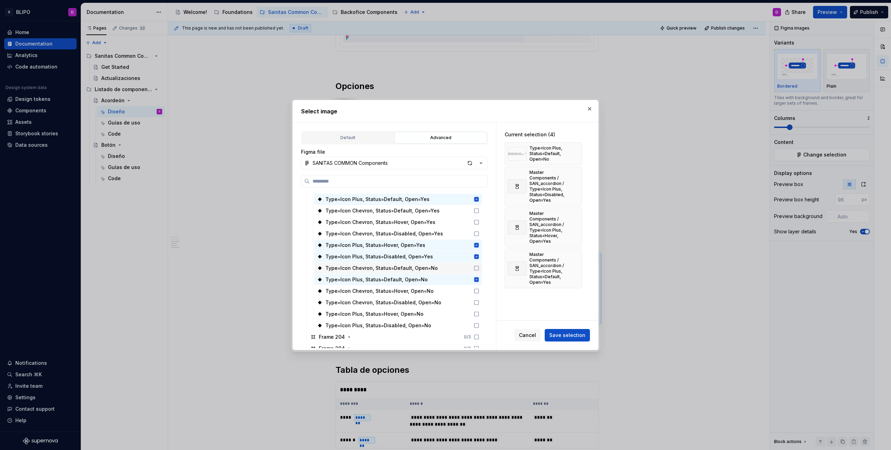
scroll to position [126, 0]
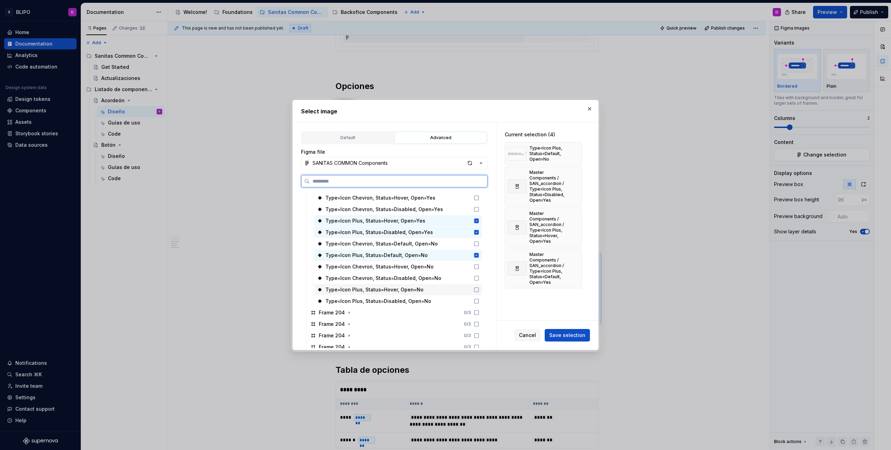
drag, startPoint x: 476, startPoint y: 290, endPoint x: 475, endPoint y: 298, distance: 8.4
click at [476, 290] on icon at bounding box center [477, 290] width 6 height 6
click at [475, 300] on icon at bounding box center [477, 302] width 6 height 6
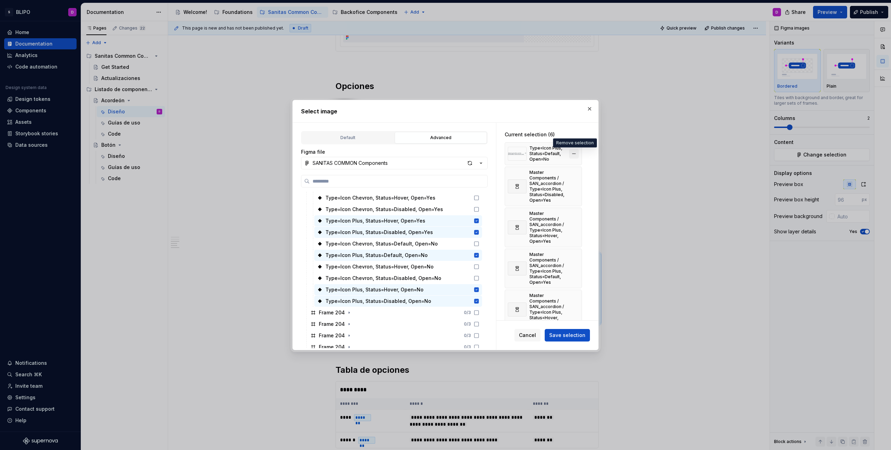
click at [573, 154] on button "button" at bounding box center [574, 154] width 10 height 10
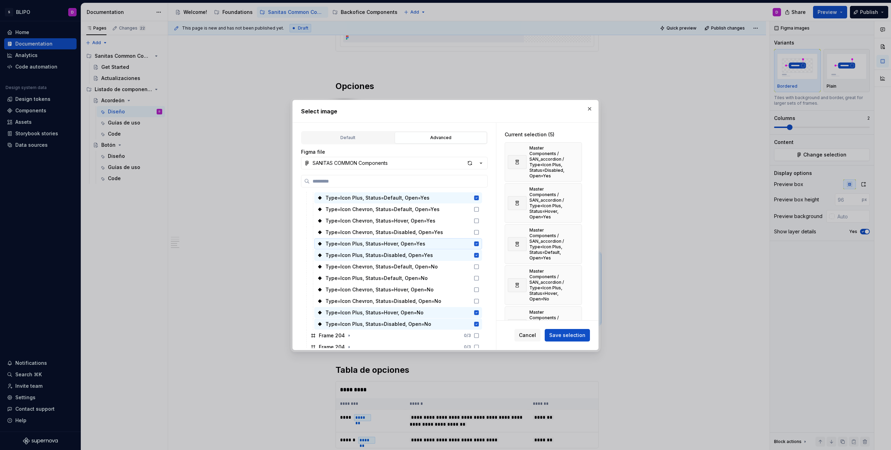
scroll to position [96, 0]
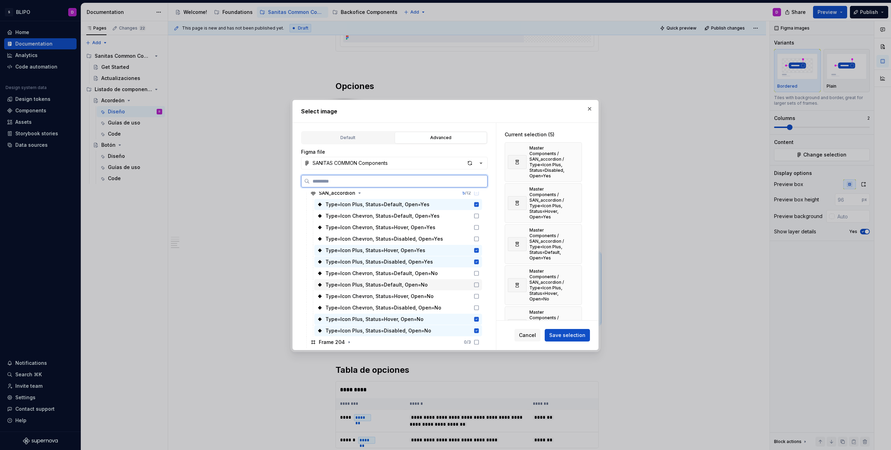
click at [476, 284] on icon at bounding box center [477, 285] width 6 height 6
click at [571, 335] on span "Save selection" at bounding box center [567, 335] width 36 height 7
type textarea "*"
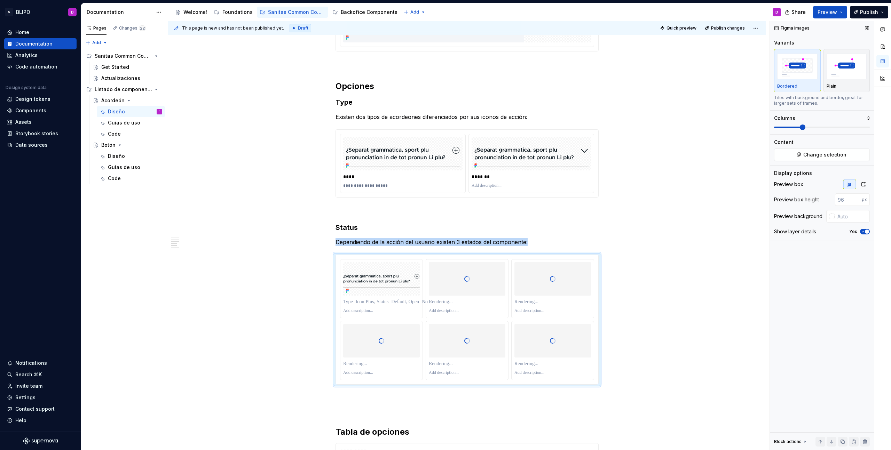
click at [797, 127] on span at bounding box center [822, 127] width 96 height 1
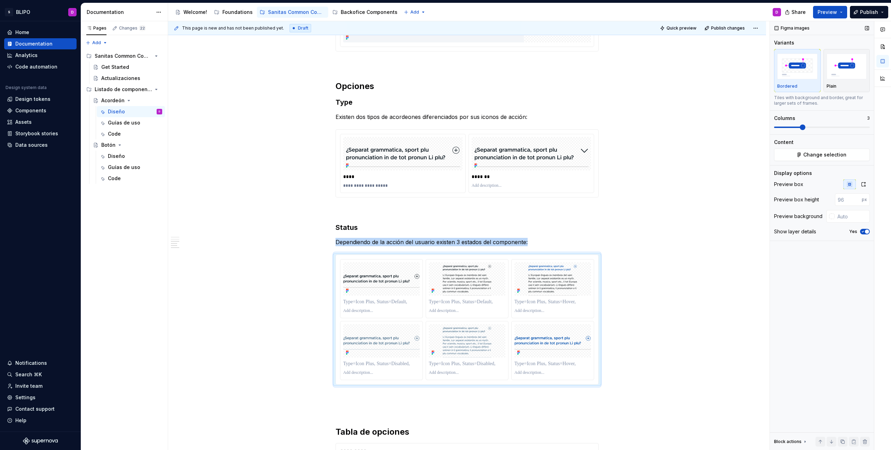
click at [790, 127] on span at bounding box center [787, 127] width 27 height 1
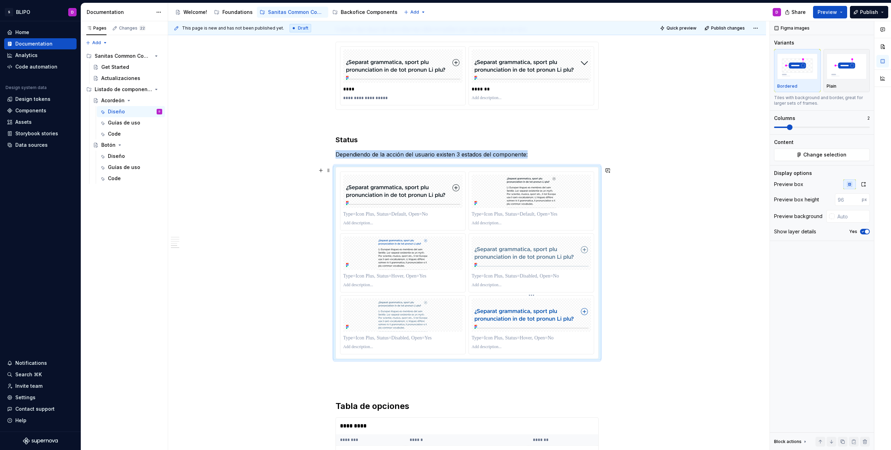
scroll to position [1140, 0]
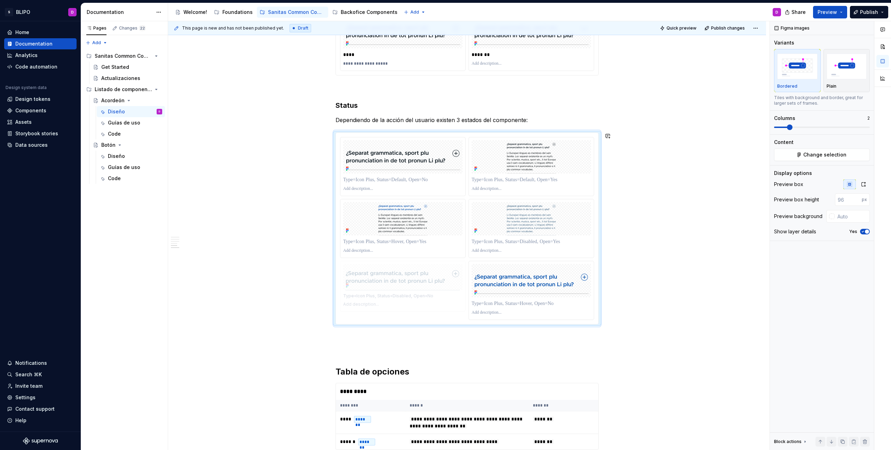
drag, startPoint x: 508, startPoint y: 224, endPoint x: 392, endPoint y: 285, distance: 131.1
drag, startPoint x: 514, startPoint y: 285, endPoint x: 388, endPoint y: 227, distance: 139.5
click at [388, 227] on body "S BLIPO D Home Documentation Analytics Code automation Design system data Desig…" at bounding box center [445, 225] width 891 height 450
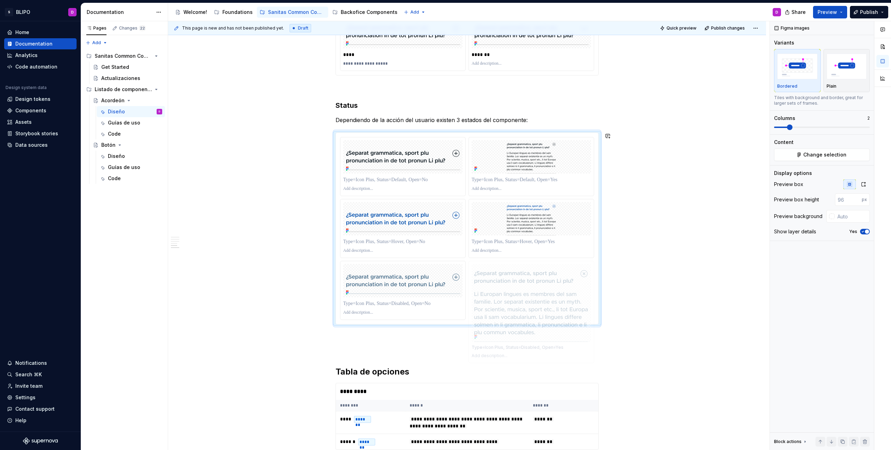
drag, startPoint x: 407, startPoint y: 279, endPoint x: 518, endPoint y: 279, distance: 111.0
click at [402, 180] on p at bounding box center [402, 179] width 119 height 7
click at [352, 181] on p "*******" at bounding box center [402, 179] width 119 height 7
click at [489, 181] on p at bounding box center [530, 179] width 119 height 7
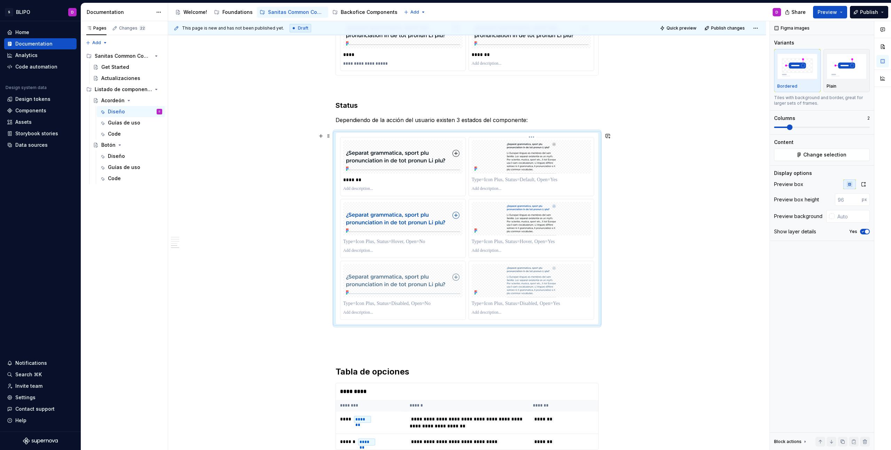
paste div
click at [420, 240] on p at bounding box center [402, 241] width 119 height 7
click at [501, 239] on p at bounding box center [530, 241] width 119 height 7
click at [423, 300] on p at bounding box center [402, 303] width 119 height 7
click at [505, 306] on p at bounding box center [530, 303] width 119 height 7
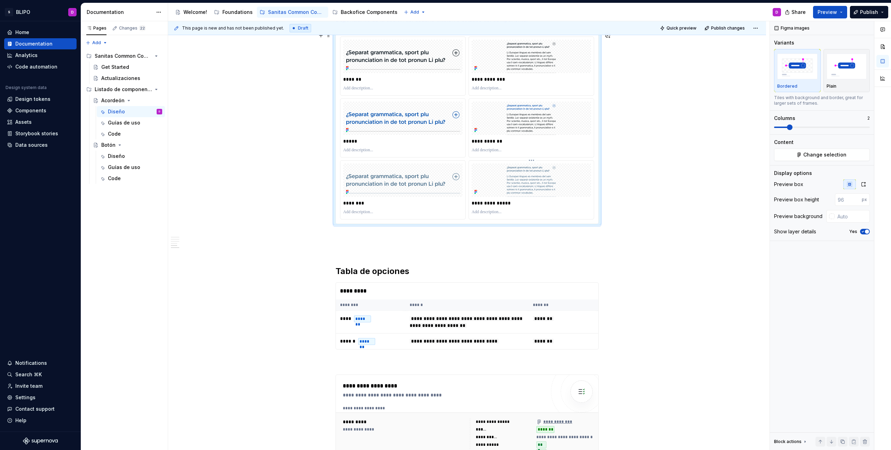
scroll to position [1241, 0]
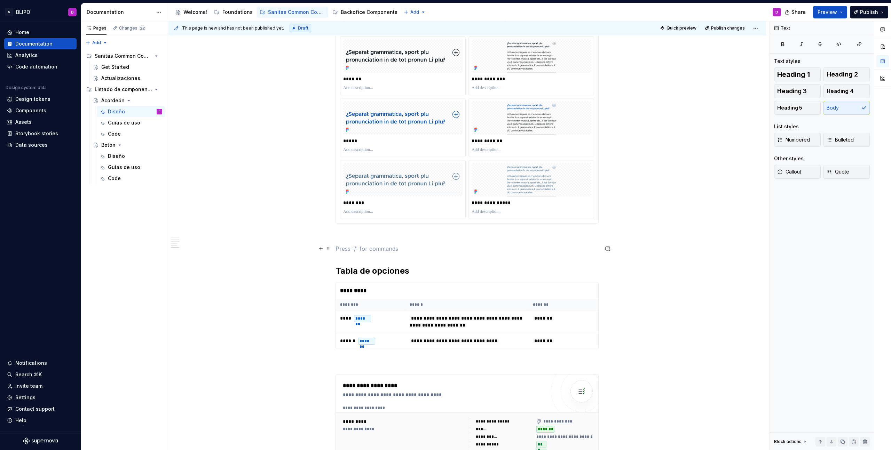
click at [411, 251] on p at bounding box center [466, 249] width 263 height 8
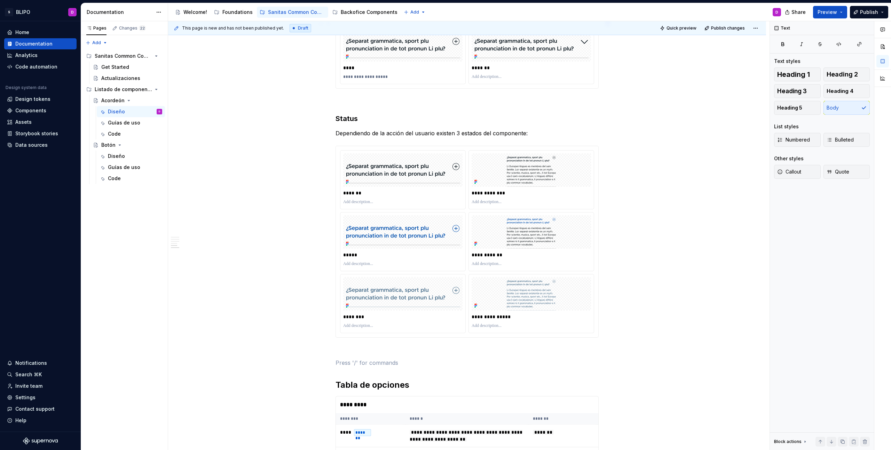
scroll to position [1126, 0]
click at [751, 29] on html "S BLIPO D Home Documentation Analytics Code automation Design system data Desig…" at bounding box center [445, 225] width 891 height 450
click at [734, 42] on div "Open preview" at bounding box center [732, 41] width 45 height 7
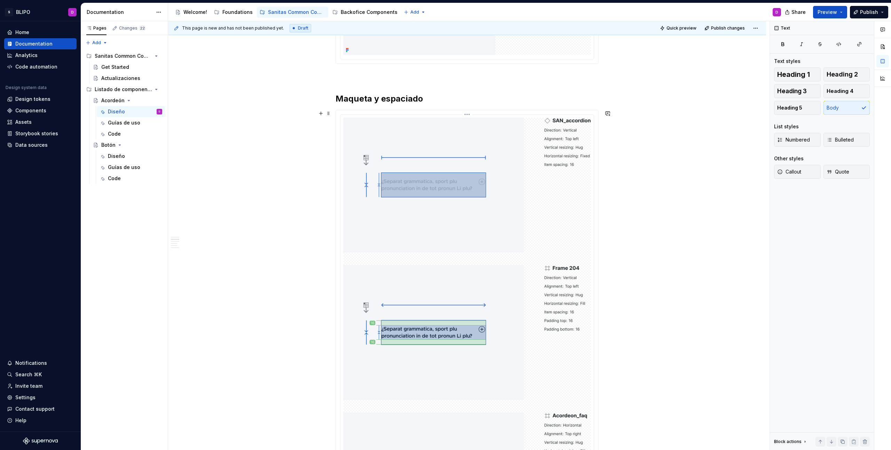
scroll to position [508, 0]
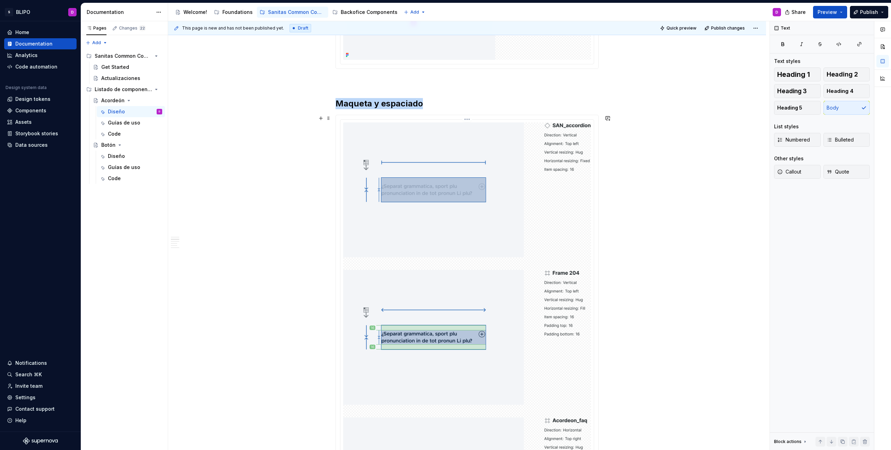
click at [499, 174] on img at bounding box center [467, 337] width 248 height 430
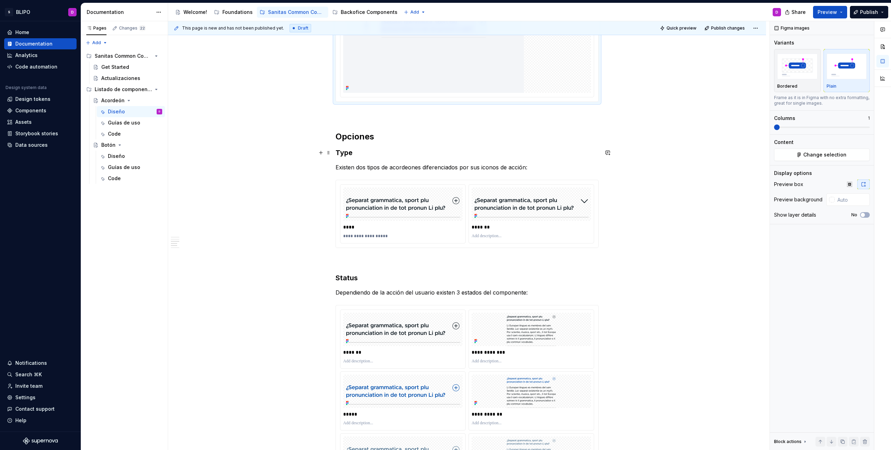
scroll to position [969, 0]
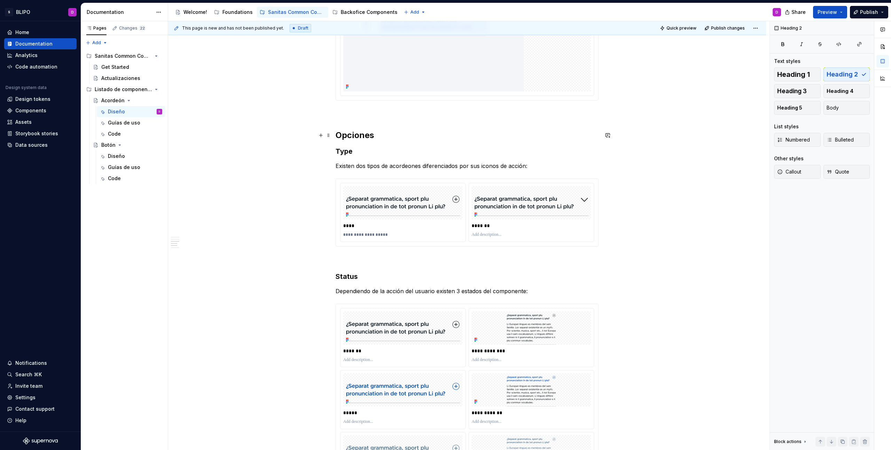
click at [366, 136] on h2 "Opciones" at bounding box center [466, 135] width 263 height 11
click at [681, 29] on span "Quick preview" at bounding box center [681, 28] width 30 height 6
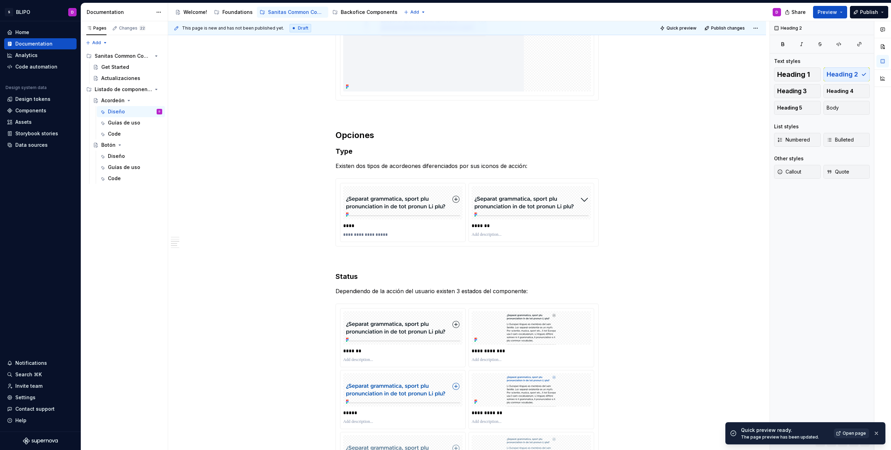
click at [858, 435] on span "Open page" at bounding box center [853, 434] width 23 height 6
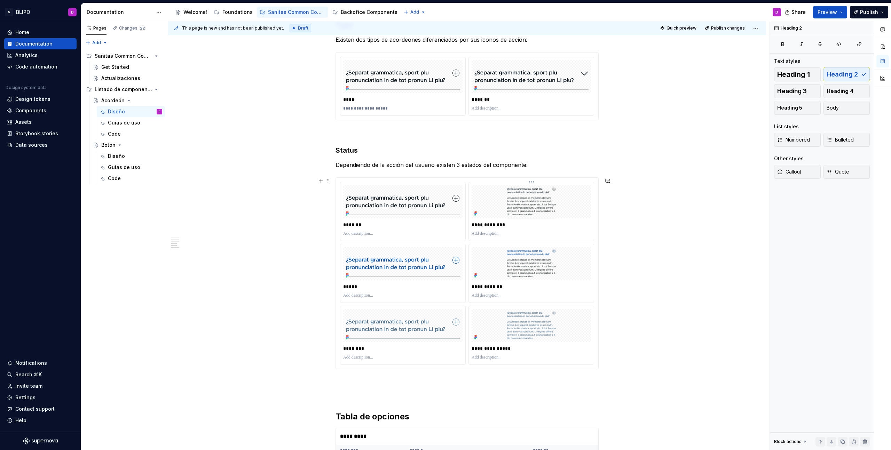
scroll to position [1096, 0]
click at [532, 213] on img at bounding box center [531, 201] width 114 height 33
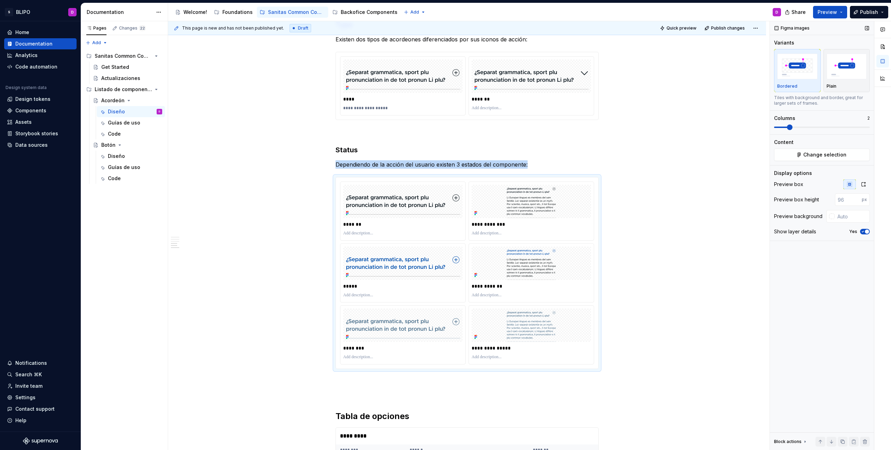
click at [781, 127] on span at bounding box center [781, 127] width 14 height 1
click at [784, 128] on span at bounding box center [822, 128] width 96 height 6
click at [787, 128] on span at bounding box center [790, 128] width 6 height 6
click at [461, 180] on div "**********" at bounding box center [467, 272] width 262 height 191
click at [787, 128] on span at bounding box center [790, 128] width 6 height 6
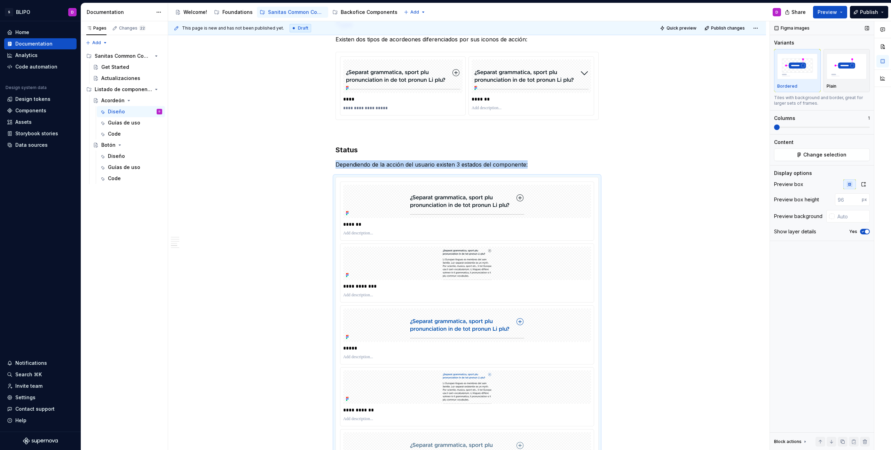
scroll to position [1200, 0]
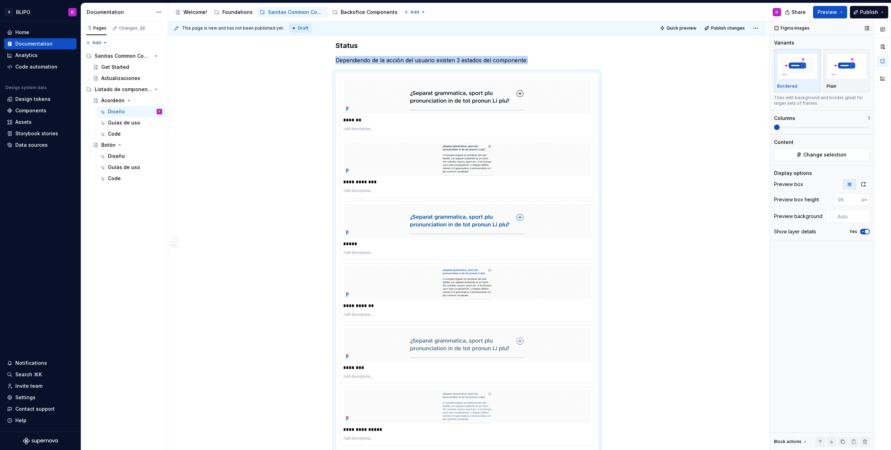
click at [779, 127] on span at bounding box center [777, 128] width 6 height 6
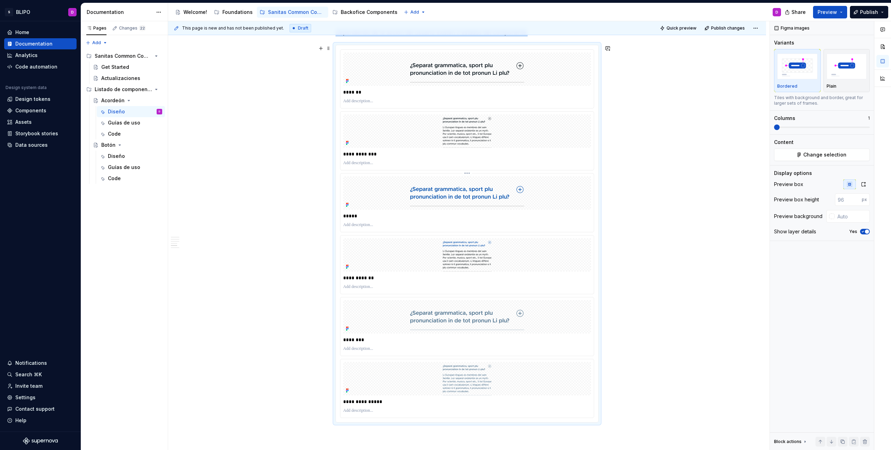
scroll to position [1228, 0]
click at [486, 150] on div "**********" at bounding box center [467, 155] width 248 height 10
click at [467, 111] on html "S BLIPO D Home Documentation Analytics Code automation Design system data Desig…" at bounding box center [445, 225] width 891 height 450
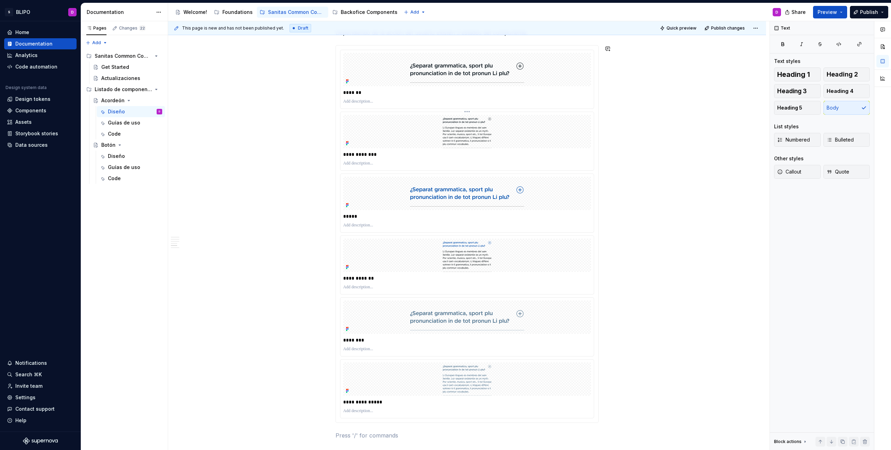
click at [547, 158] on html "S BLIPO D Home Documentation Analytics Code automation Design system data Desig…" at bounding box center [445, 225] width 891 height 450
click at [410, 164] on p at bounding box center [467, 164] width 248 height 6
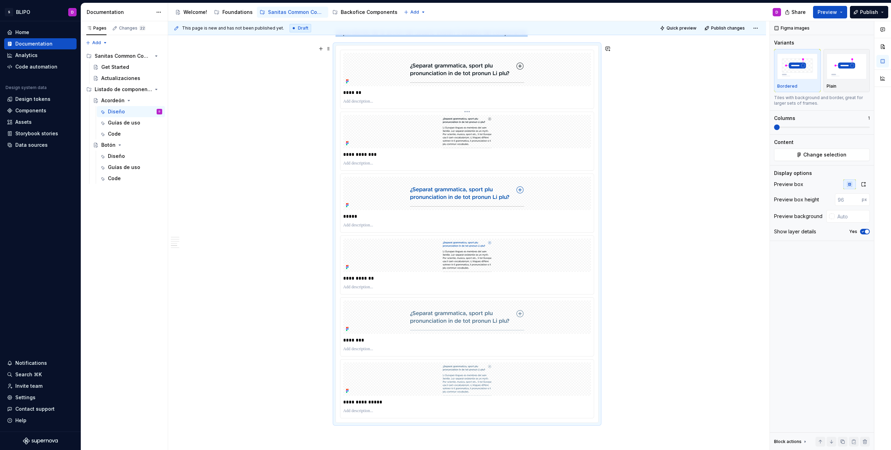
click at [573, 120] on div at bounding box center [467, 131] width 248 height 33
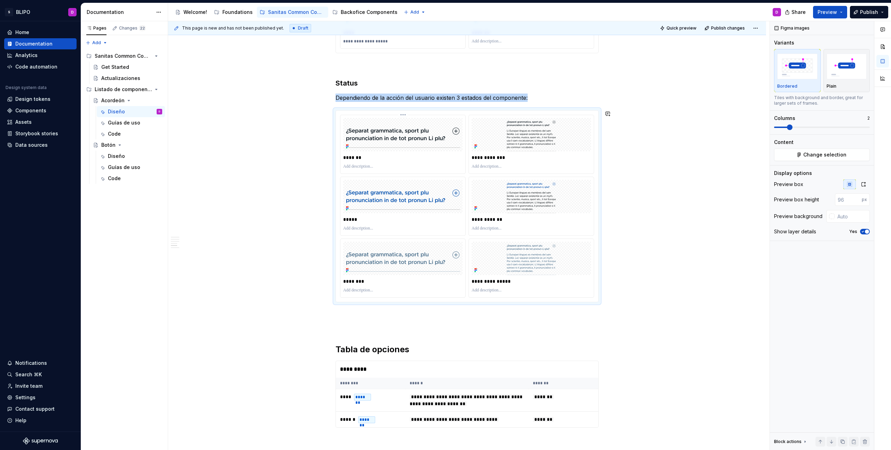
scroll to position [1200, 0]
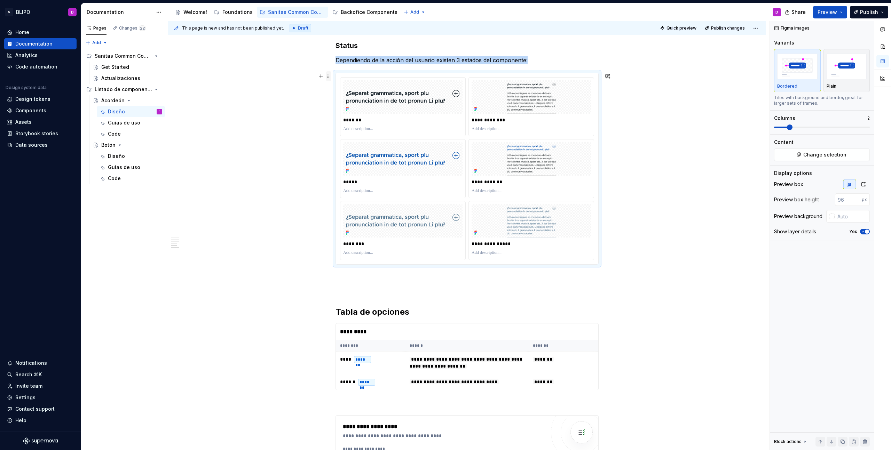
click at [328, 77] on span at bounding box center [329, 76] width 6 height 10
click at [357, 85] on div "Duplicate" at bounding box center [361, 87] width 45 height 7
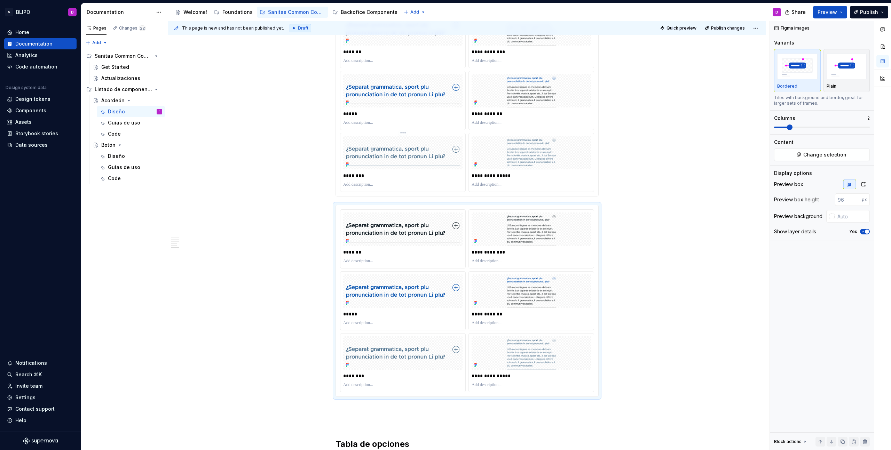
scroll to position [1276, 0]
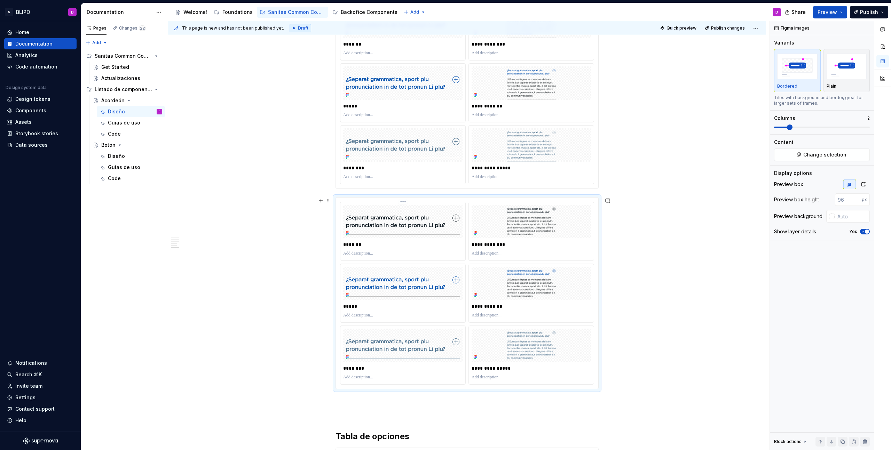
click at [429, 242] on p "*******" at bounding box center [402, 244] width 119 height 7
click at [427, 203] on div "*******" at bounding box center [402, 231] width 125 height 58
click at [402, 201] on html "S BLIPO D Home Documentation Analytics Code automation Design system data Desig…" at bounding box center [445, 225] width 891 height 450
click at [430, 251] on div "Delete item" at bounding box center [436, 249] width 51 height 7
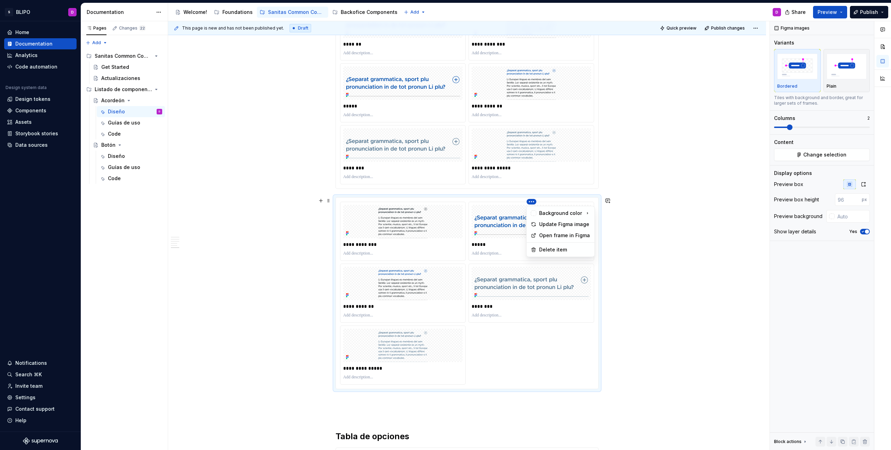
click at [531, 201] on html "S BLIPO D Home Documentation Analytics Code automation Design system data Desig…" at bounding box center [445, 225] width 891 height 450
click at [549, 252] on div "Delete item" at bounding box center [564, 249] width 51 height 7
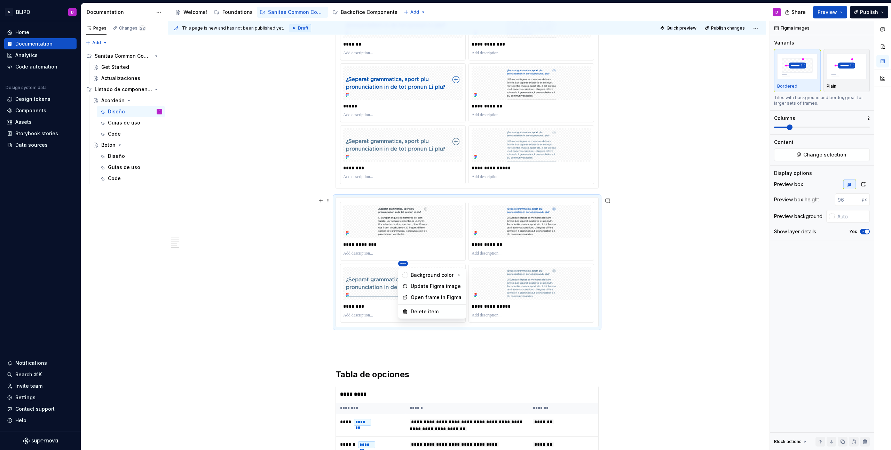
click at [402, 264] on html "S BLIPO D Home Documentation Analytics Code automation Design system data Desig…" at bounding box center [445, 225] width 891 height 450
click at [425, 310] on div "Delete item" at bounding box center [436, 311] width 51 height 7
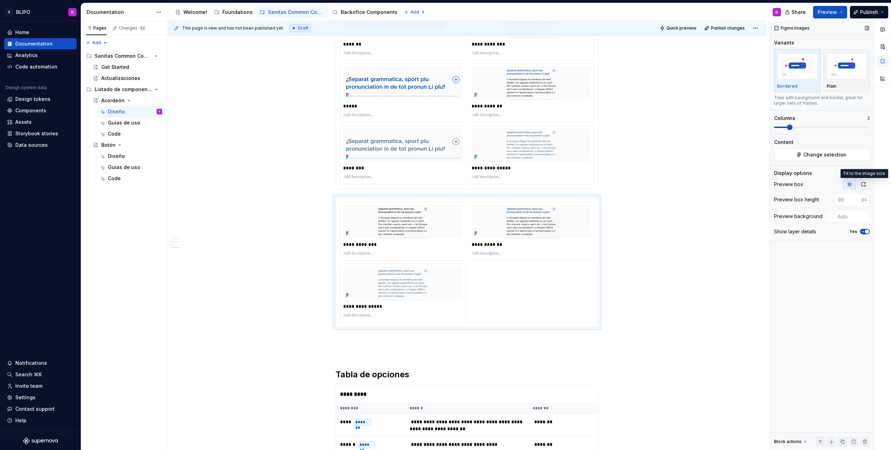
click at [863, 186] on icon "button" at bounding box center [863, 185] width 6 height 6
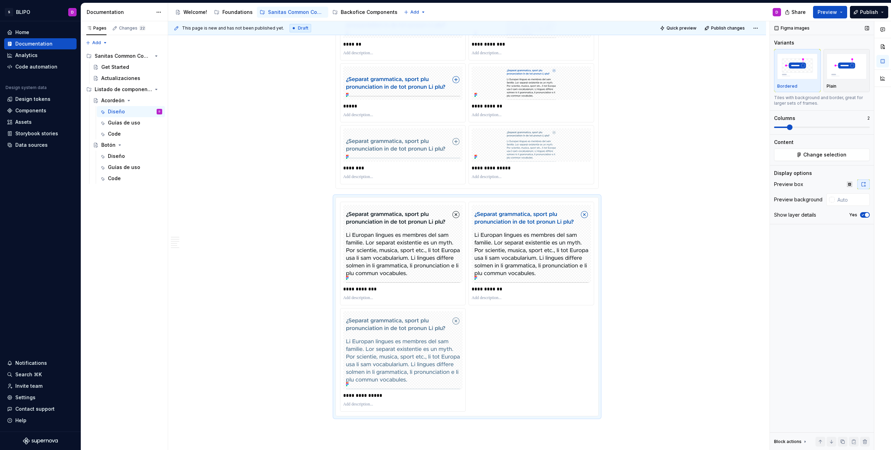
click at [783, 127] on span at bounding box center [781, 127] width 14 height 1
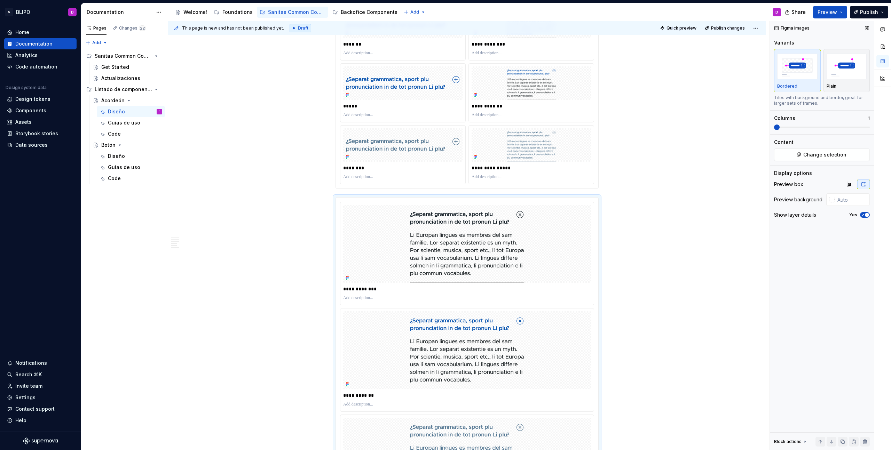
scroll to position [1348, 0]
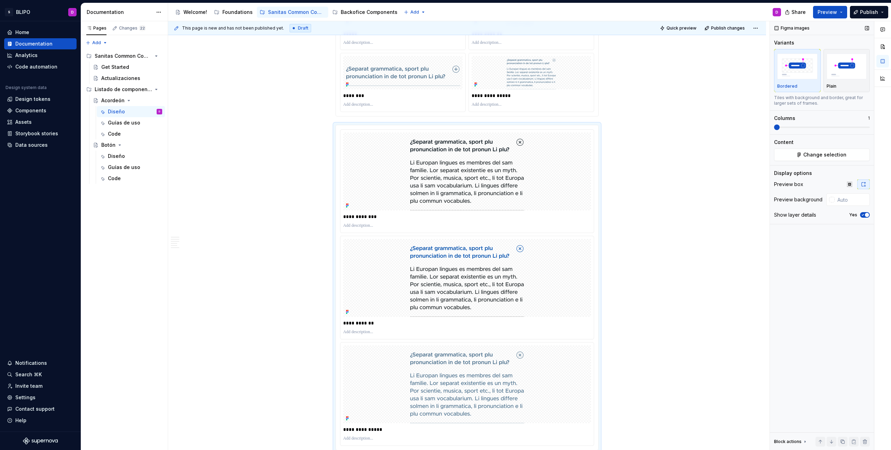
click at [774, 128] on span at bounding box center [777, 128] width 6 height 6
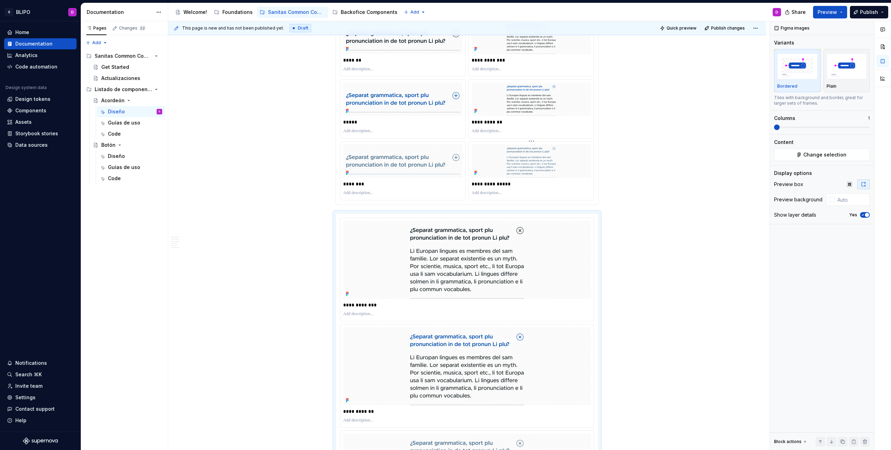
scroll to position [1259, 0]
click at [538, 167] on img at bounding box center [531, 162] width 114 height 33
click at [865, 184] on icon "button" at bounding box center [864, 184] width 4 height 4
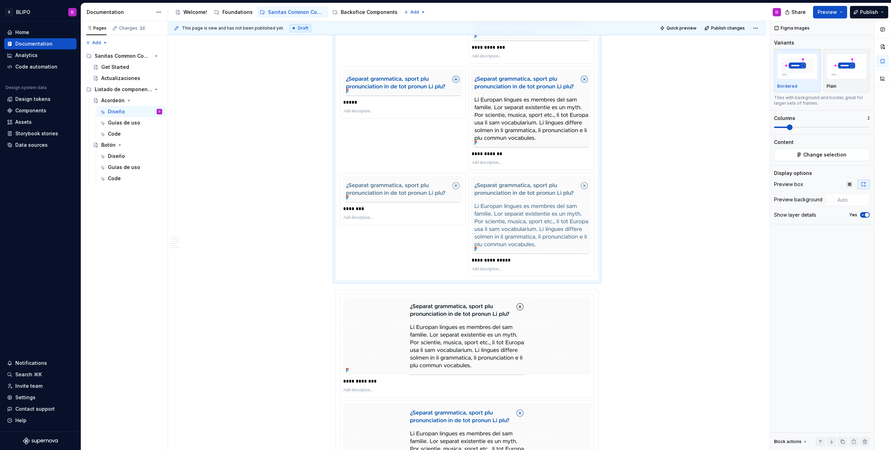
scroll to position [1398, 0]
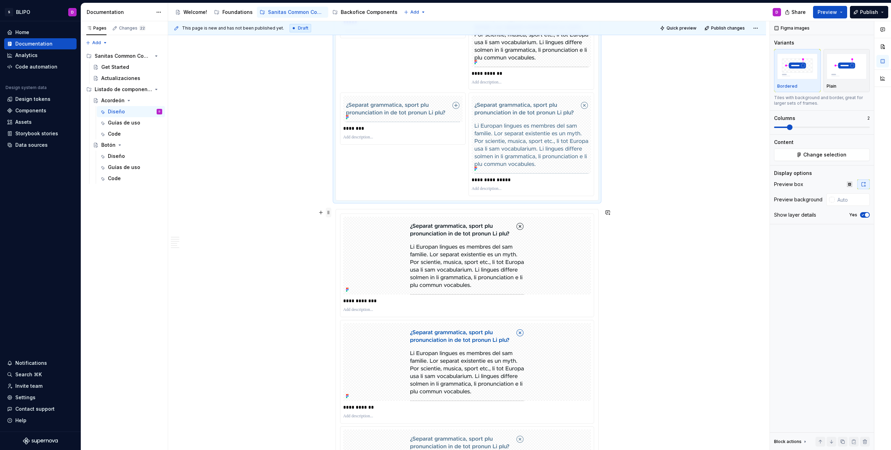
click at [330, 214] on span at bounding box center [329, 213] width 6 height 10
click at [346, 275] on div "Delete" at bounding box center [361, 274] width 45 height 7
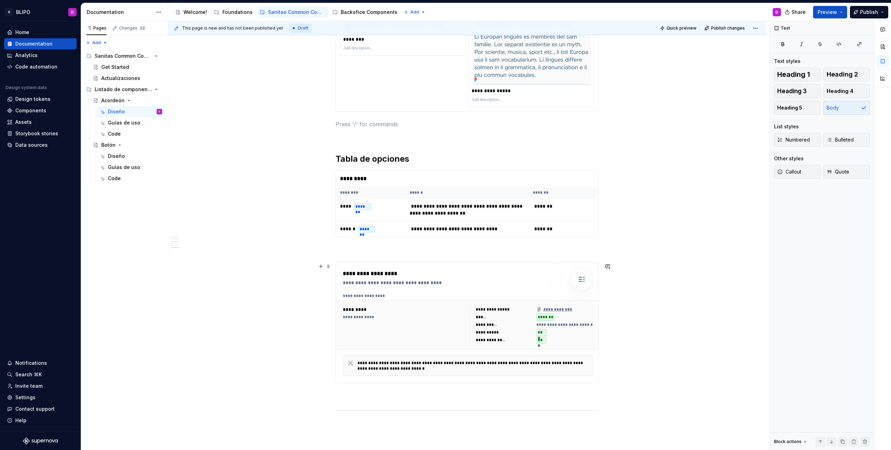
scroll to position [1480, 0]
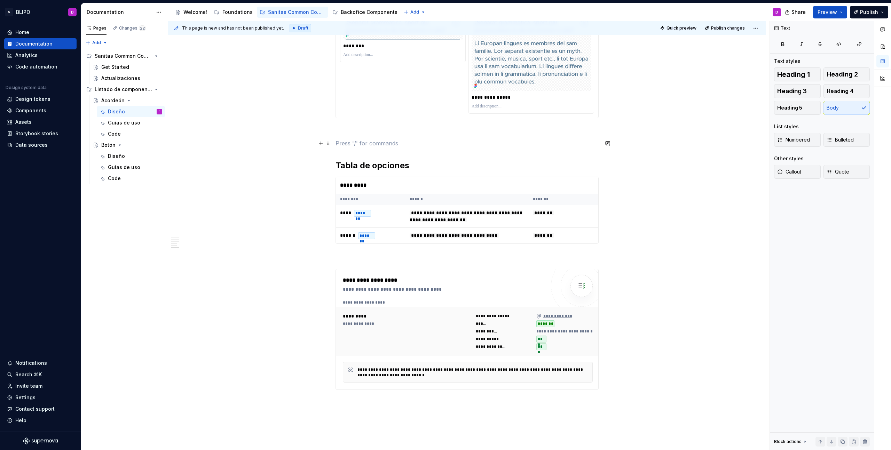
drag, startPoint x: 342, startPoint y: 146, endPoint x: 341, endPoint y: 136, distance: 10.1
click at [342, 146] on p at bounding box center [466, 143] width 263 height 8
click at [342, 128] on p at bounding box center [466, 131] width 263 height 8
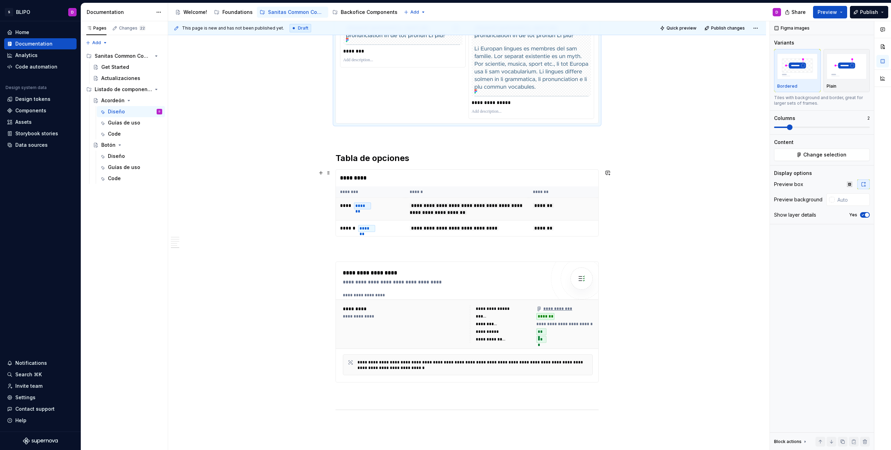
scroll to position [1479, 0]
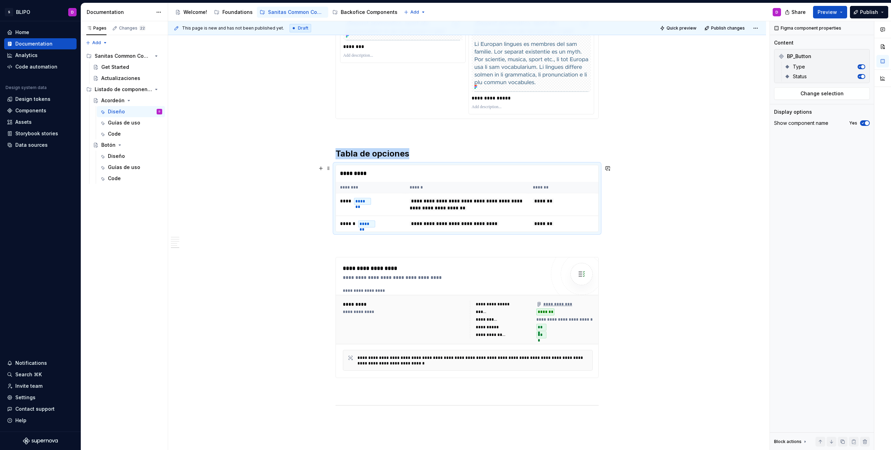
click at [360, 175] on div "*********" at bounding box center [467, 173] width 262 height 17
click at [822, 95] on span "Change selection" at bounding box center [821, 93] width 43 height 7
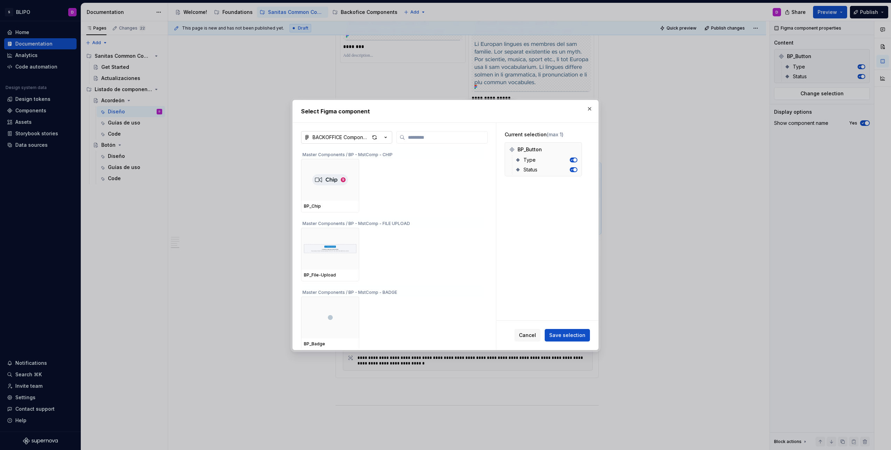
click at [390, 135] on button "BACKOFFICE Components" at bounding box center [346, 137] width 91 height 13
click at [368, 176] on div "SANITAS COMMON Components" at bounding box center [360, 175] width 79 height 7
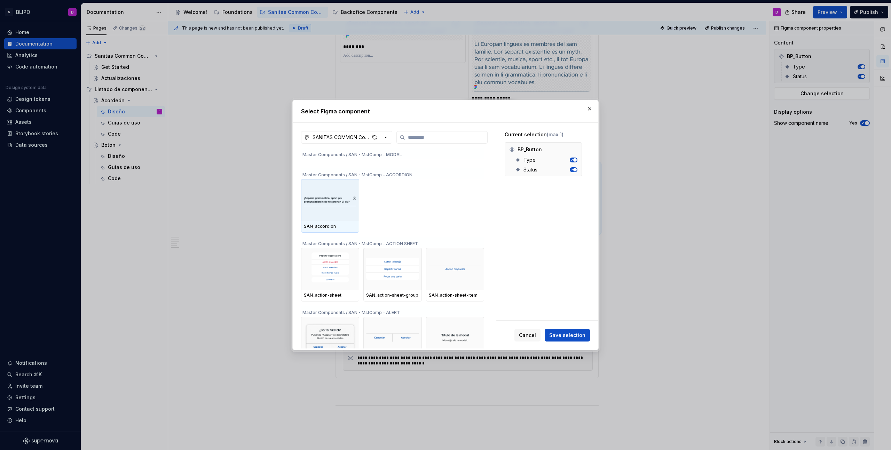
scroll to position [103, 0]
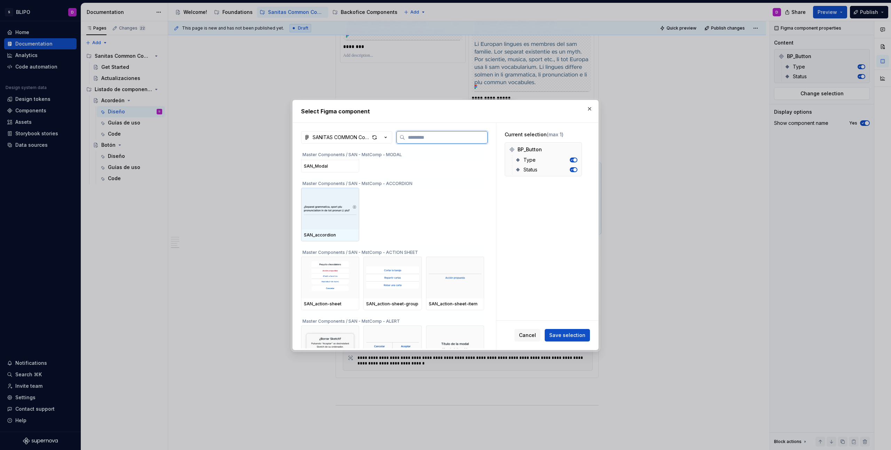
click at [342, 208] on img at bounding box center [330, 209] width 53 height 26
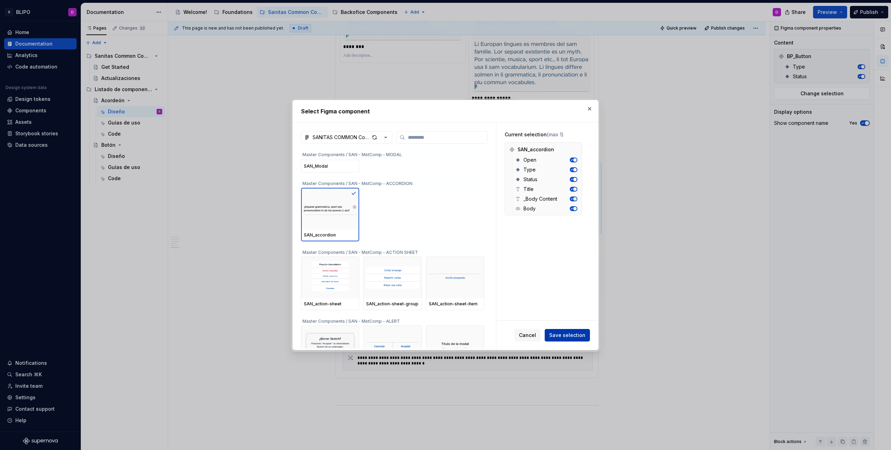
click at [570, 336] on span "Save selection" at bounding box center [567, 335] width 36 height 7
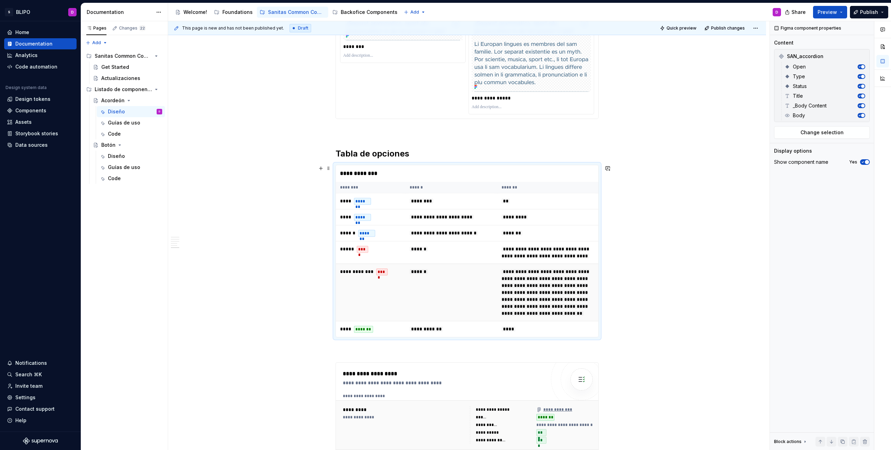
click at [554, 311] on span "**********" at bounding box center [545, 292] width 88 height 47
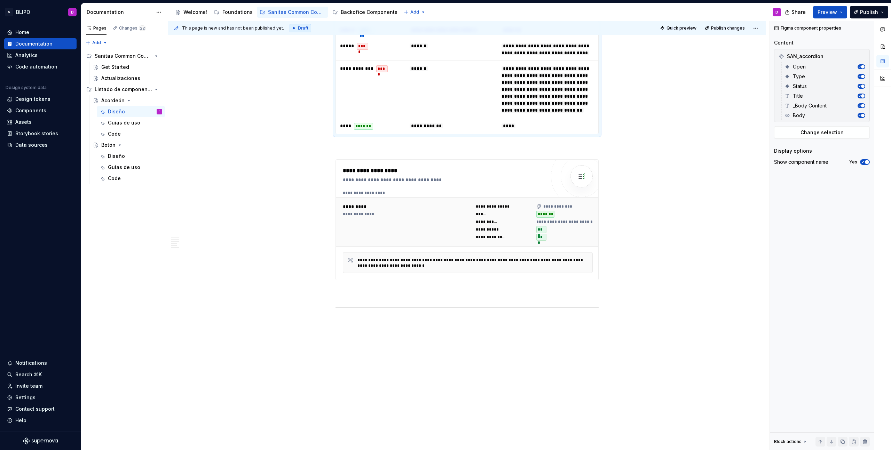
scroll to position [1684, 0]
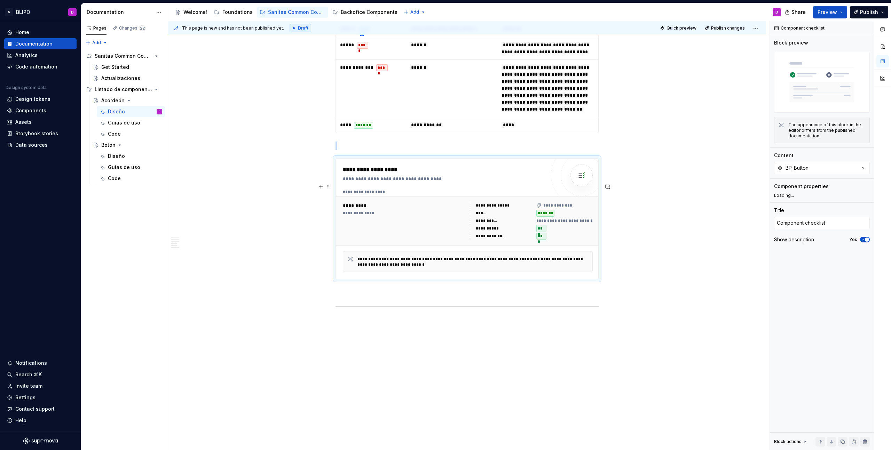
click at [477, 182] on div "**********" at bounding box center [444, 174] width 203 height 17
click at [824, 169] on button "BP_Button" at bounding box center [822, 168] width 96 height 13
click at [814, 207] on div "SAN_accordion" at bounding box center [821, 207] width 87 height 7
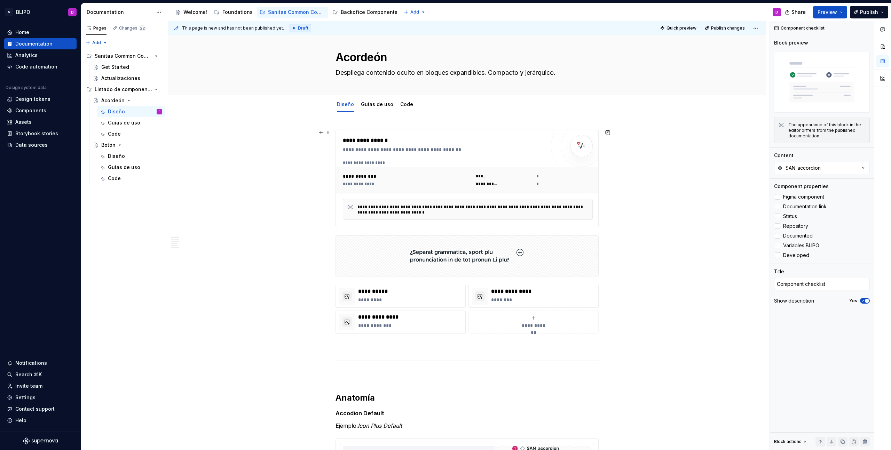
scroll to position [0, 0]
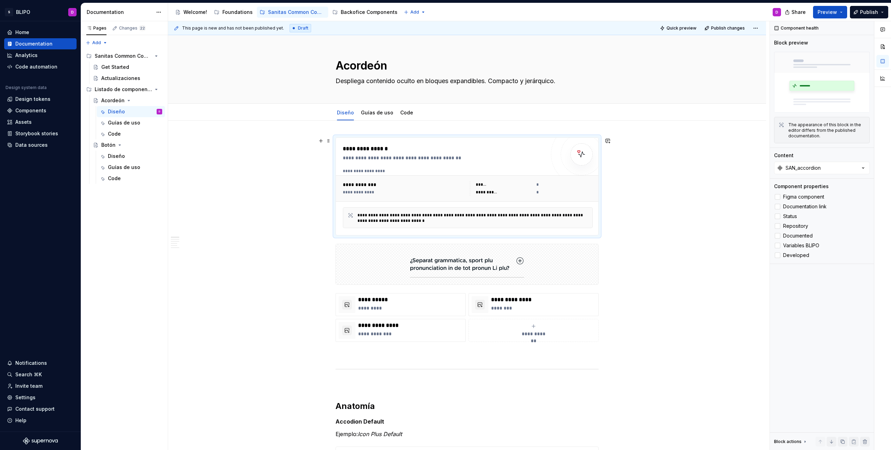
click at [494, 160] on div "**********" at bounding box center [444, 157] width 203 height 7
click at [370, 113] on link "Guías de uso" at bounding box center [377, 113] width 32 height 6
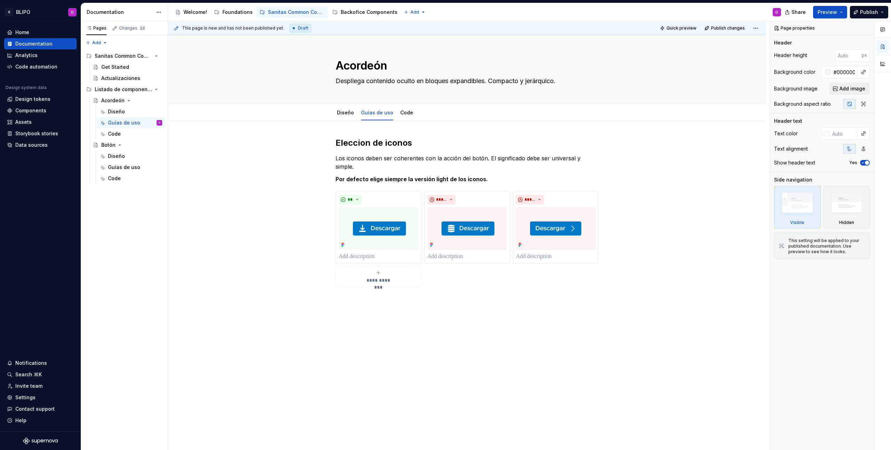
click at [396, 141] on h2 "Eleccion de iconos" at bounding box center [466, 142] width 263 height 11
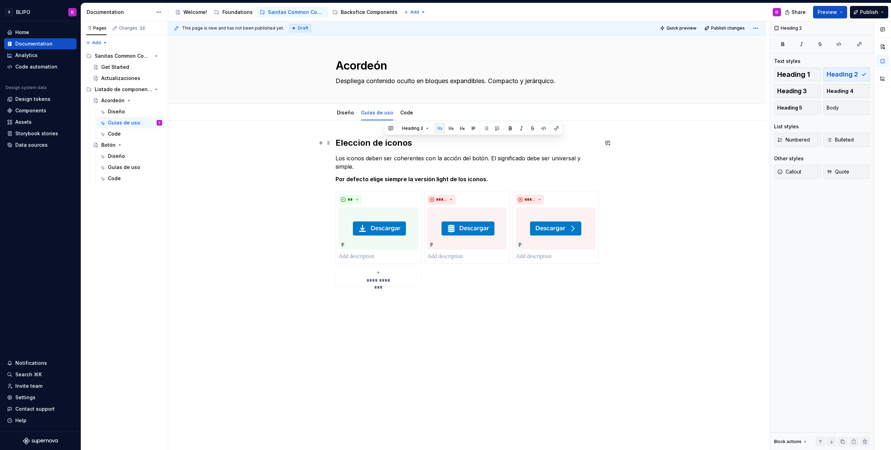
click at [396, 141] on h2 "Eleccion de iconos" at bounding box center [466, 142] width 263 height 11
click at [370, 158] on p "Los iconos deben ser coherentes con la acción del botón. El significado debe se…" at bounding box center [466, 162] width 263 height 17
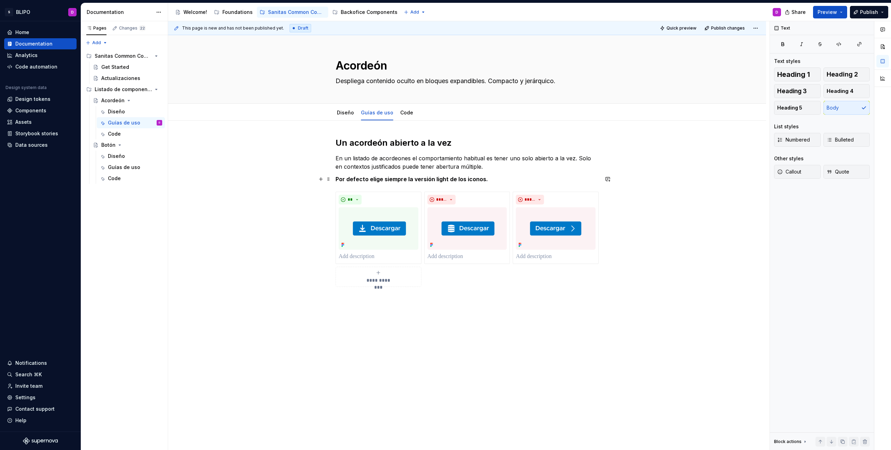
click at [564, 185] on div "**********" at bounding box center [466, 212] width 263 height 150
drag, startPoint x: 484, startPoint y: 181, endPoint x: 482, endPoint y: 173, distance: 8.5
click at [482, 173] on div "**********" at bounding box center [466, 212] width 263 height 150
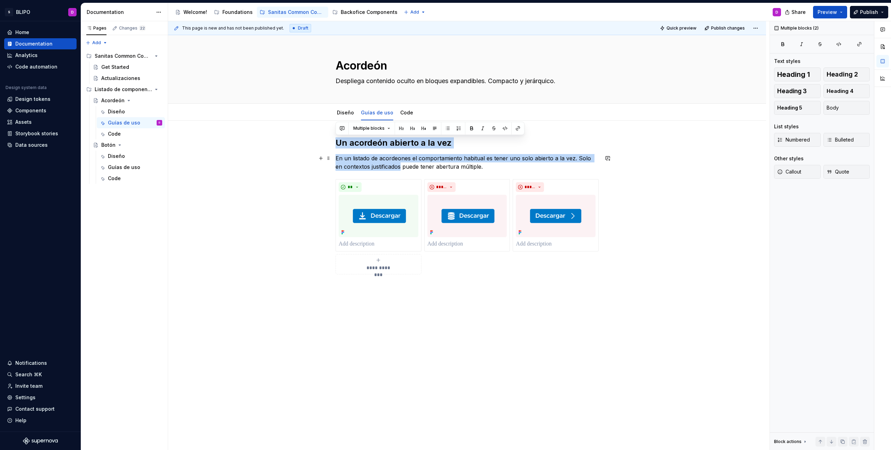
drag, startPoint x: 335, startPoint y: 142, endPoint x: 392, endPoint y: 165, distance: 61.5
click at [392, 165] on div "**********" at bounding box center [466, 205] width 263 height 137
copy div "Un acordeón abierto a la vez En un listado de acordeones el comportamiento habi…"
click at [617, 250] on div "**********" at bounding box center [467, 269] width 598 height 297
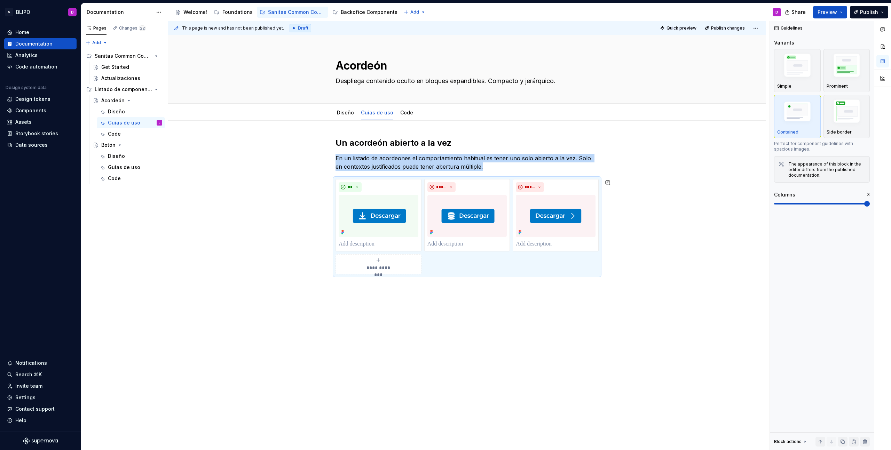
click at [620, 277] on div "**********" at bounding box center [467, 269] width 598 height 297
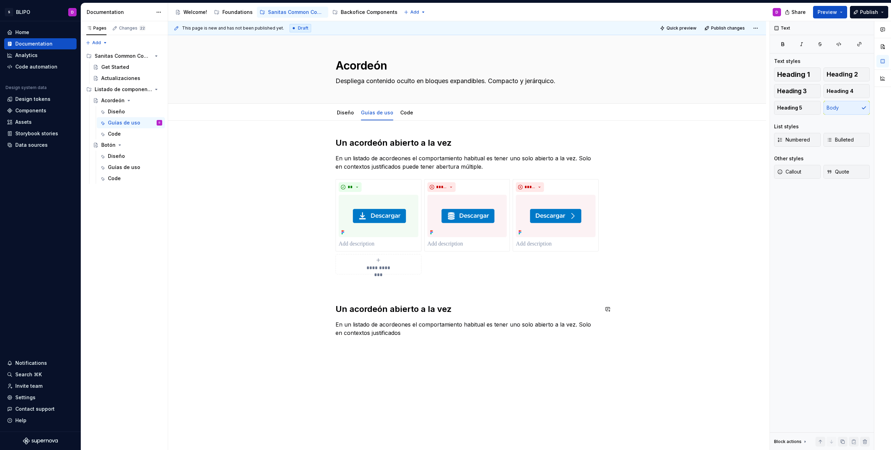
scroll to position [1, 0]
click at [351, 288] on p at bounding box center [466, 285] width 263 height 8
click at [341, 297] on div "**********" at bounding box center [466, 236] width 263 height 200
click at [339, 289] on p at bounding box center [466, 285] width 263 height 8
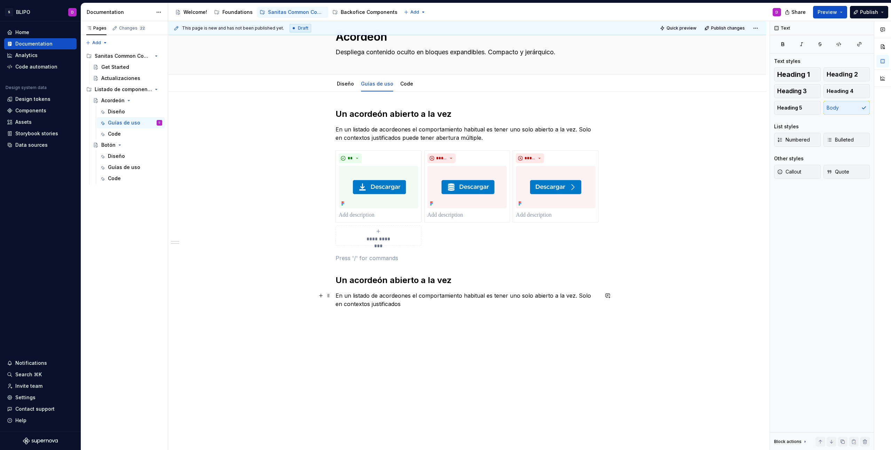
scroll to position [30, 0]
click at [362, 280] on h2 "Un acordeón abierto a la vez" at bounding box center [466, 279] width 263 height 11
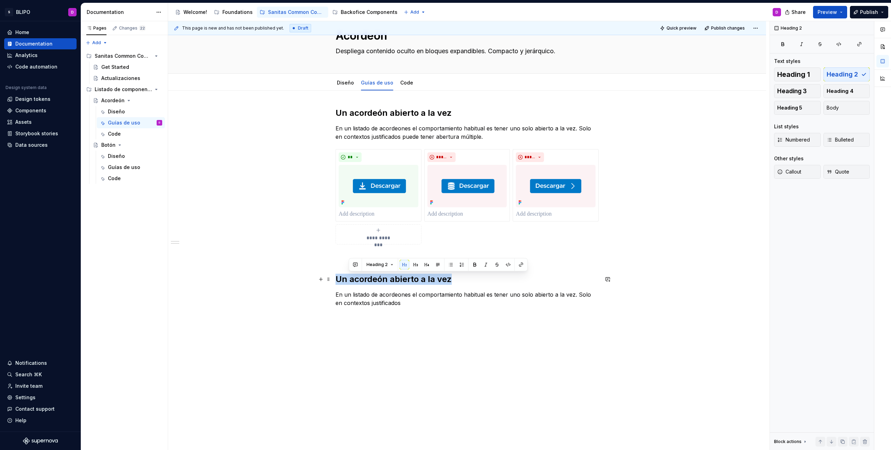
click at [362, 280] on h2 "Un acordeón abierto a la vez" at bounding box center [466, 279] width 263 height 11
drag, startPoint x: 450, startPoint y: 279, endPoint x: 322, endPoint y: 283, distance: 128.1
click at [335, 283] on div "**********" at bounding box center [466, 212] width 263 height 208
click at [376, 298] on p "En un listado de acordeones el comportamiento habitual es tener uno solo abiert…" at bounding box center [466, 299] width 263 height 17
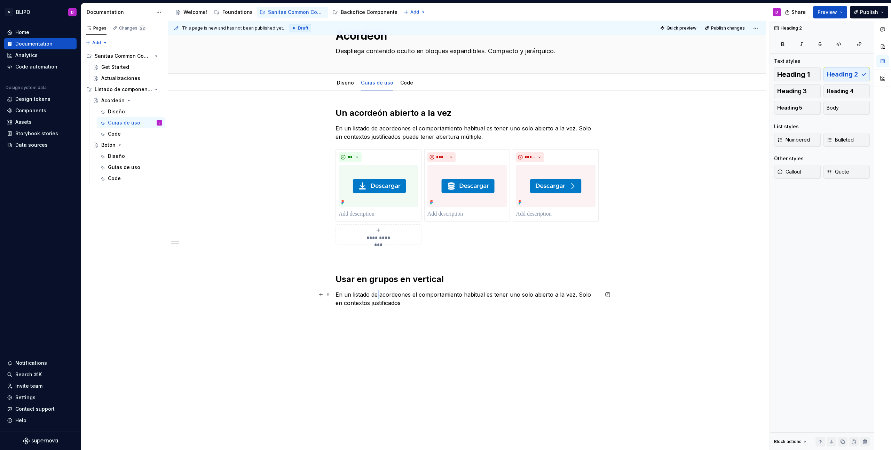
click at [376, 298] on p "En un listado de acordeones el comportamiento habitual es tener uno solo abiert…" at bounding box center [466, 299] width 263 height 17
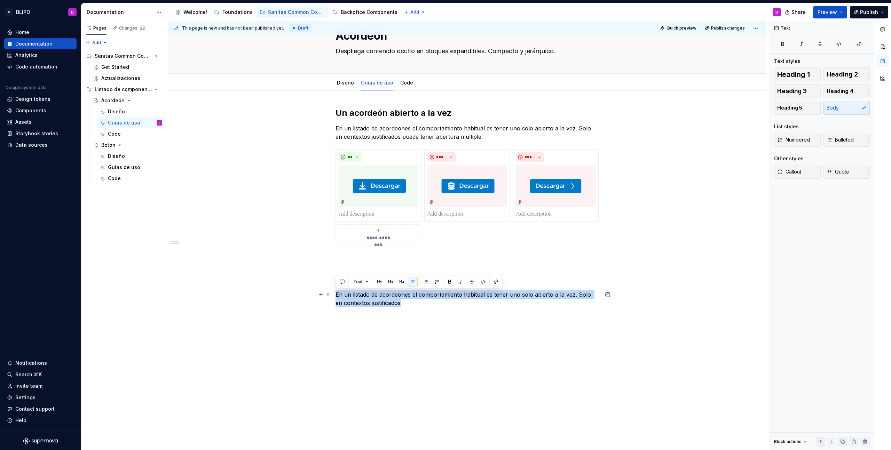
click at [376, 298] on p "En un listado de acordeones el comportamiento habitual es tener uno solo abiert…" at bounding box center [466, 299] width 263 height 17
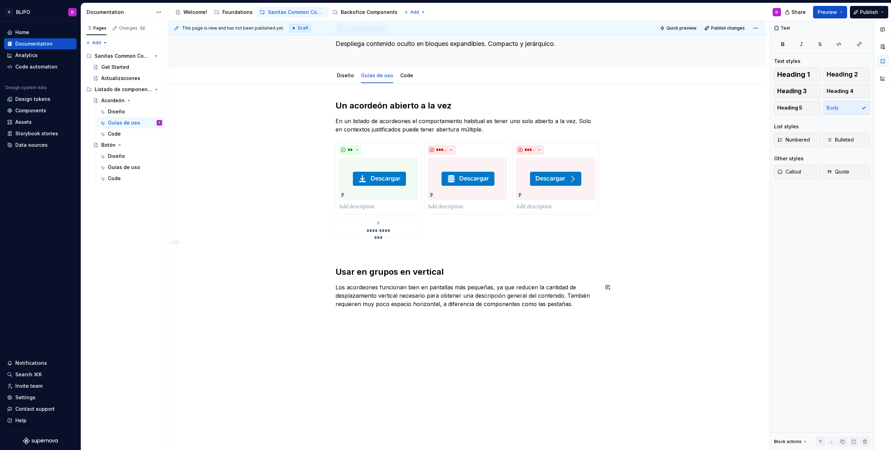
scroll to position [38, 0]
click at [557, 329] on div "**********" at bounding box center [467, 266] width 598 height 368
drag, startPoint x: 398, startPoint y: 301, endPoint x: 338, endPoint y: 273, distance: 66.2
click at [397, 301] on p "Los acordeones funcionan bien en pantallas más pequeñas, ya que reducen la cant…" at bounding box center [466, 294] width 263 height 25
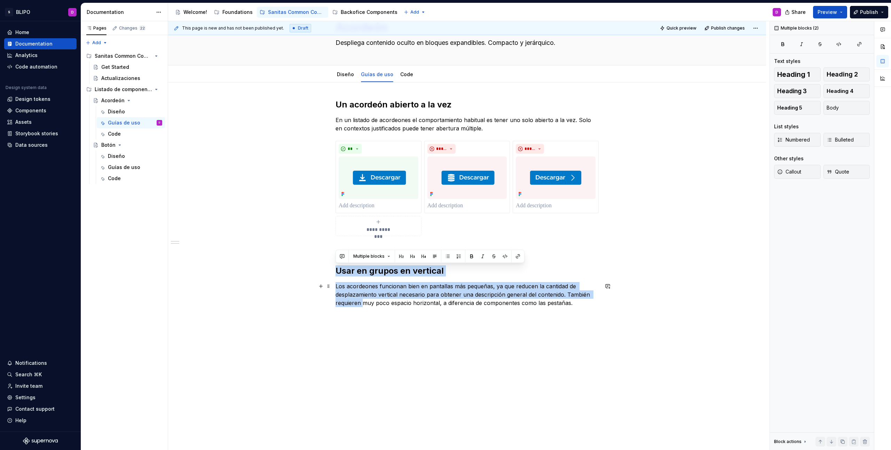
drag, startPoint x: 336, startPoint y: 270, endPoint x: 364, endPoint y: 303, distance: 43.5
click at [364, 303] on div "**********" at bounding box center [466, 215] width 263 height 233
copy div "Usar en grupos en vertical Los acordeones funcionan bien en pantallas más peque…"
drag, startPoint x: 370, startPoint y: 366, endPoint x: 367, endPoint y: 361, distance: 5.6
click at [370, 365] on div "**********" at bounding box center [468, 235] width 601 height 429
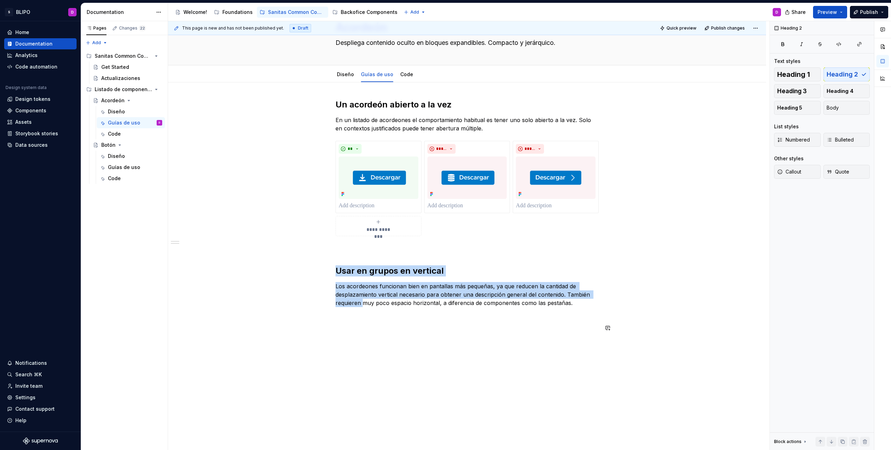
click at [341, 344] on div "**********" at bounding box center [468, 235] width 601 height 429
click at [342, 341] on div "**********" at bounding box center [467, 278] width 598 height 393
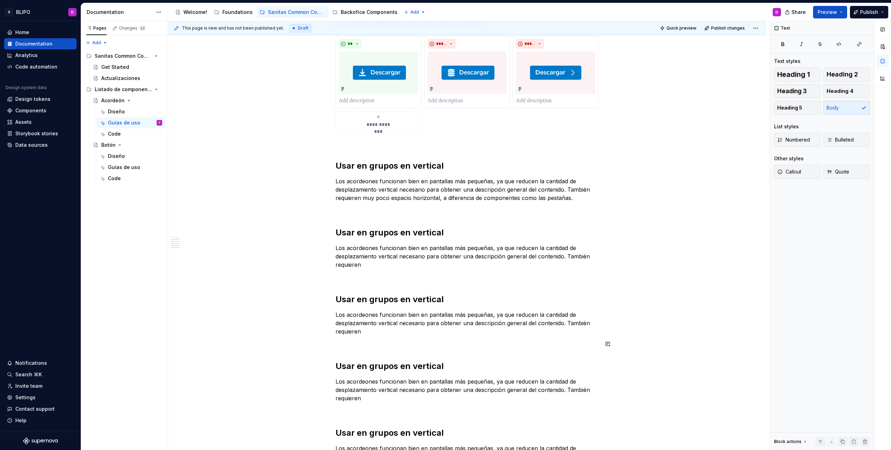
scroll to position [187, 0]
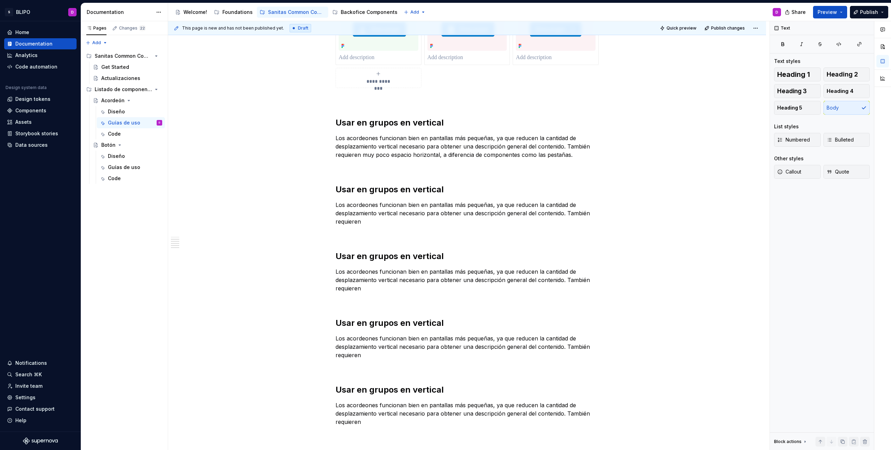
click at [385, 186] on h2 "Usar en grupos en vertical" at bounding box center [466, 189] width 263 height 11
click at [391, 210] on p "Los acordeones funcionan bien en pantallas más pequeñas, ya que reducen la cant…" at bounding box center [466, 213] width 263 height 25
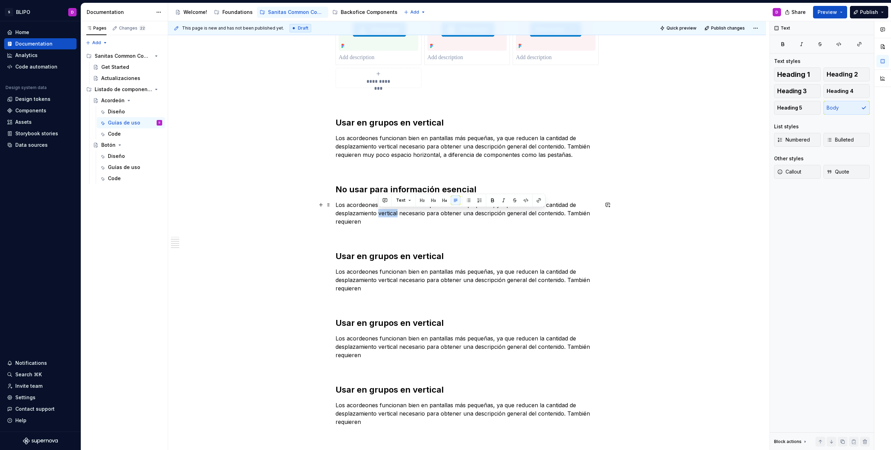
click at [391, 210] on p "Los acordeones funcionan bien en pantallas más pequeñas, ya que reducen la cant…" at bounding box center [466, 213] width 263 height 25
click at [386, 254] on h2 "Usar en grupos en vertical" at bounding box center [466, 256] width 263 height 11
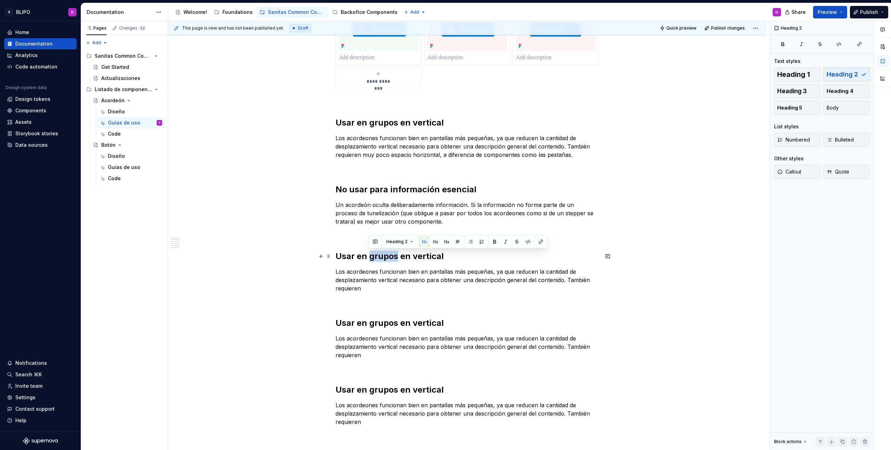
click at [386, 254] on h2 "Usar en grupos en vertical" at bounding box center [466, 256] width 263 height 11
drag, startPoint x: 372, startPoint y: 304, endPoint x: 369, endPoint y: 300, distance: 4.5
click at [371, 303] on p at bounding box center [466, 301] width 263 height 8
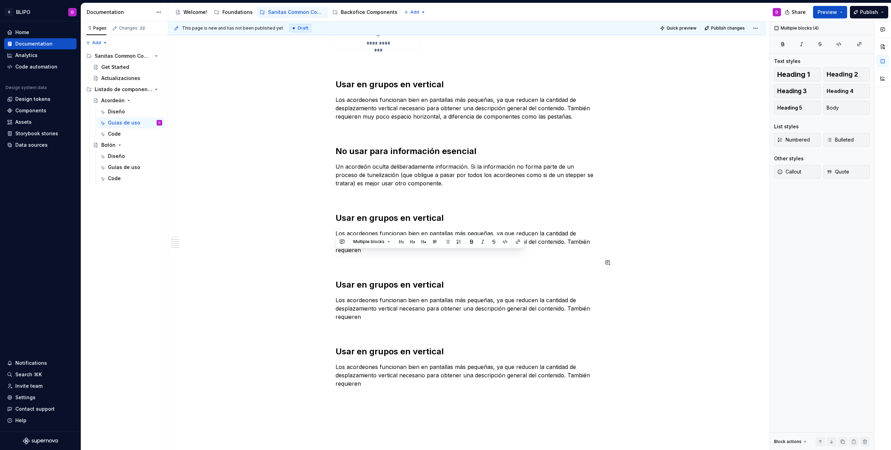
scroll to position [306, 0]
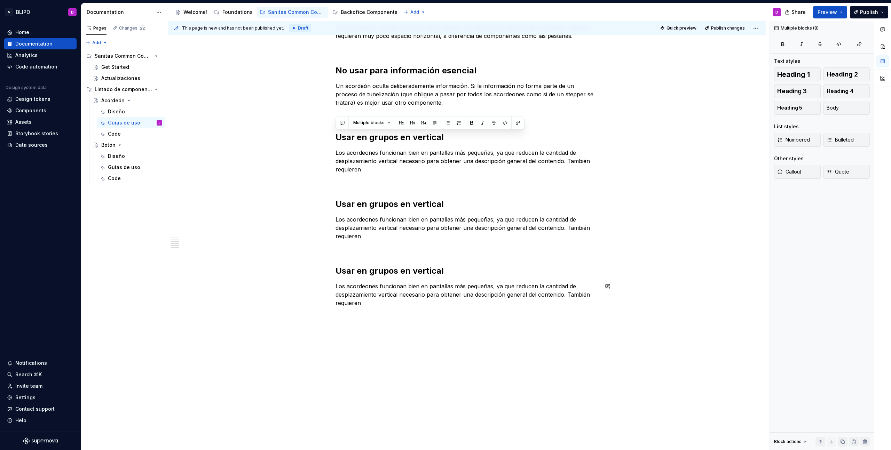
drag, startPoint x: 336, startPoint y: 257, endPoint x: 469, endPoint y: 336, distance: 154.4
click at [469, 336] on div "**********" at bounding box center [467, 132] width 598 height 635
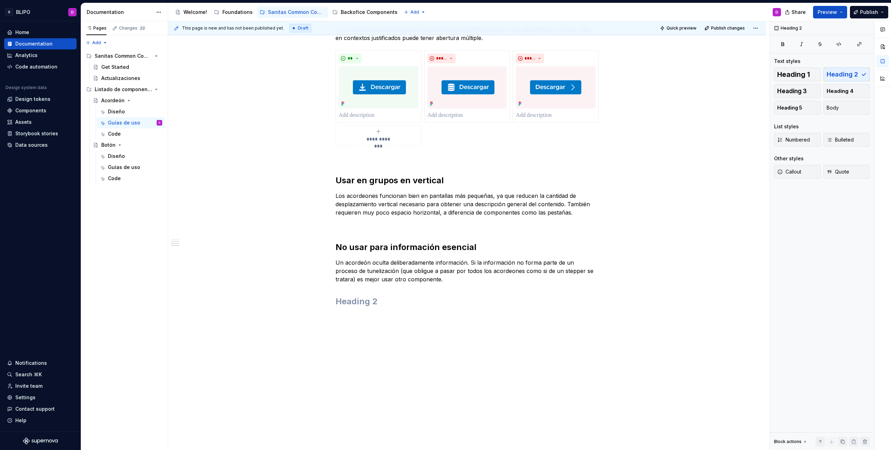
scroll to position [129, 0]
click at [499, 300] on h2 at bounding box center [466, 301] width 263 height 11
click at [468, 286] on div "**********" at bounding box center [466, 158] width 263 height 299
click at [328, 304] on span at bounding box center [329, 302] width 6 height 10
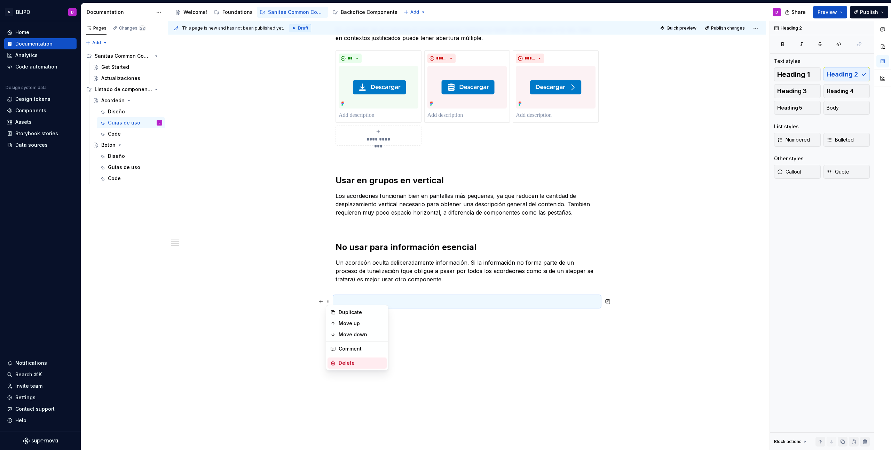
click at [350, 366] on div "Delete" at bounding box center [361, 363] width 45 height 7
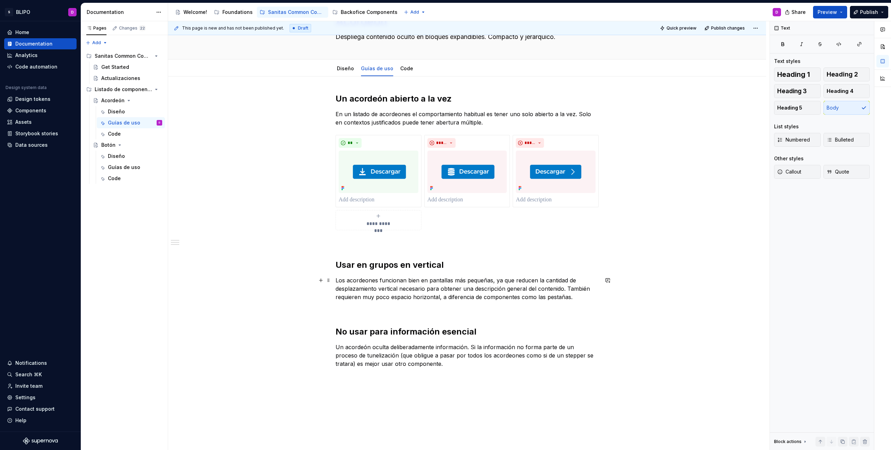
scroll to position [0, 0]
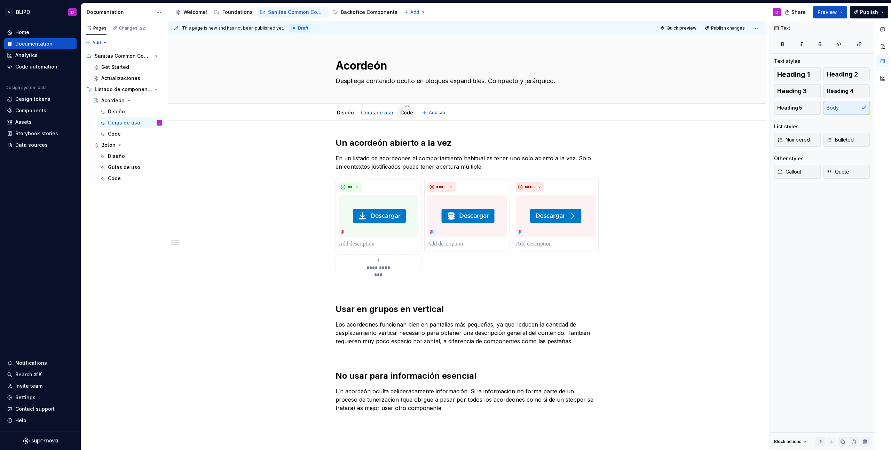
click at [403, 114] on link "Code" at bounding box center [406, 113] width 13 height 6
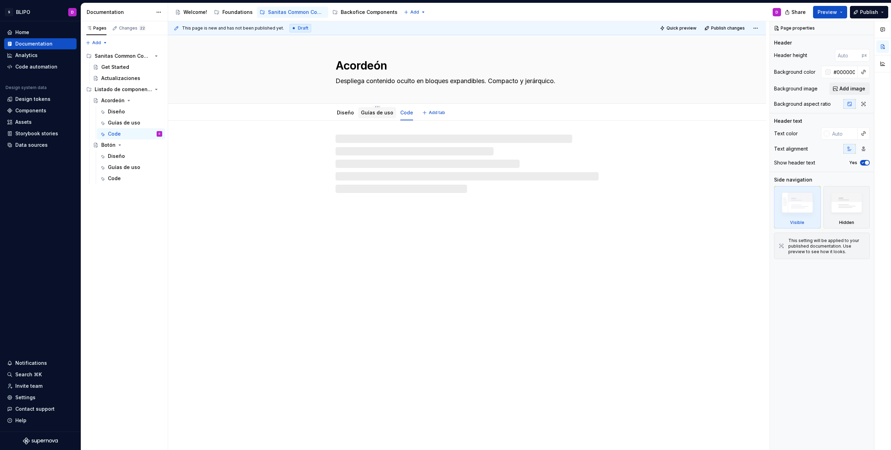
click at [378, 115] on link "Guías de uso" at bounding box center [377, 113] width 32 height 6
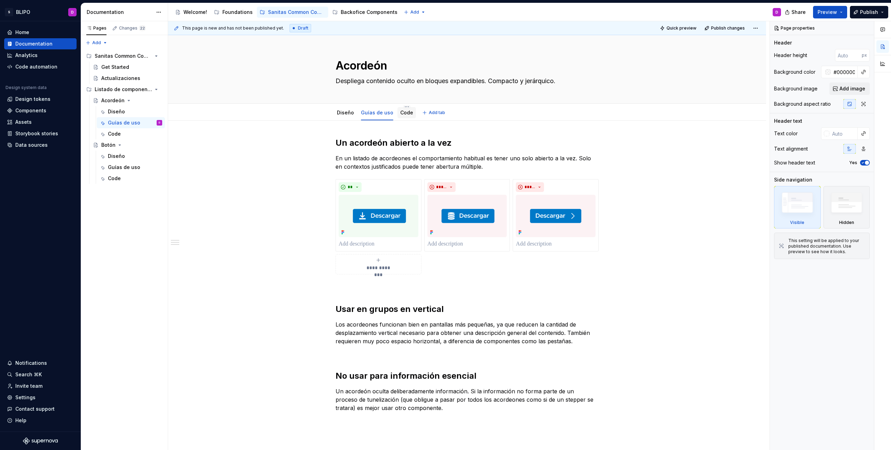
click at [405, 114] on link "Code" at bounding box center [406, 113] width 13 height 6
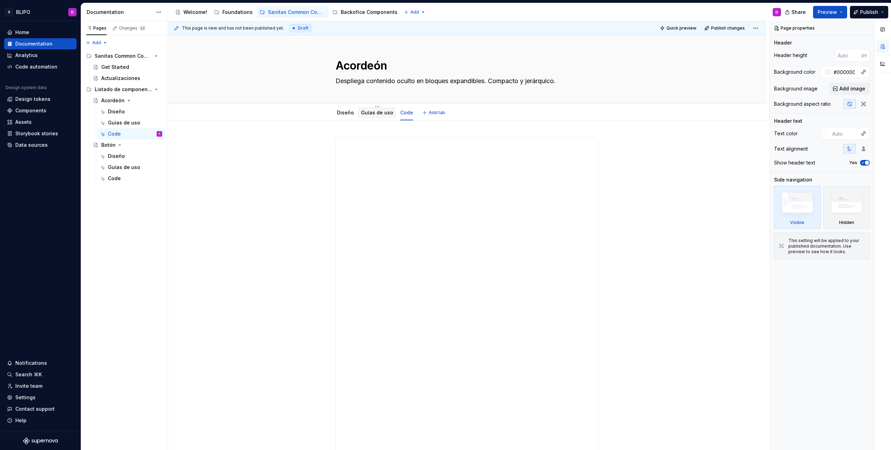
click at [382, 113] on link "Guías de uso" at bounding box center [377, 113] width 32 height 6
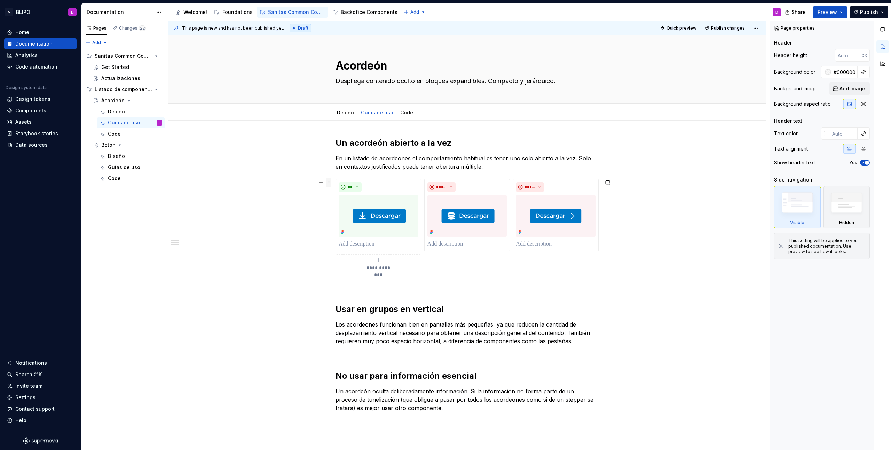
click at [328, 183] on span at bounding box center [329, 183] width 6 height 10
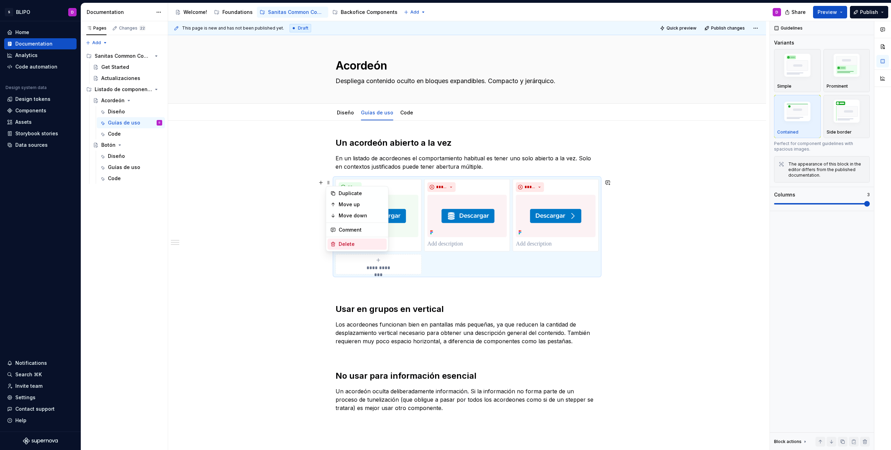
click at [354, 243] on div "Delete" at bounding box center [361, 244] width 45 height 7
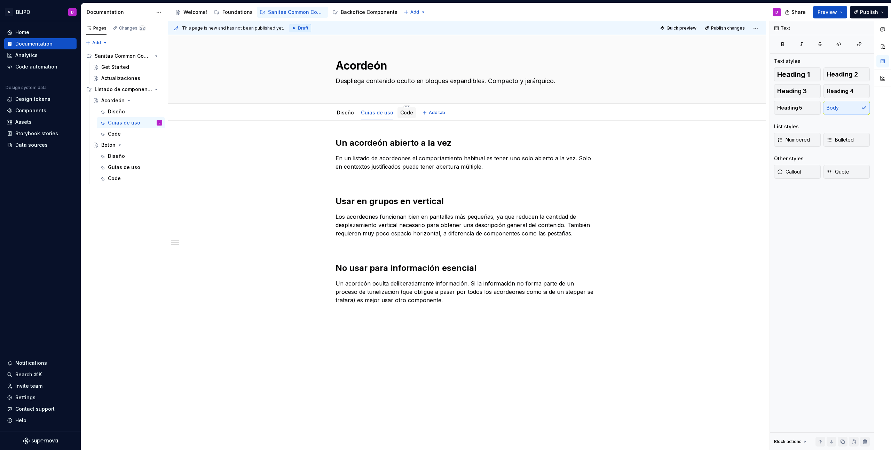
click at [403, 111] on link "Code" at bounding box center [406, 113] width 13 height 6
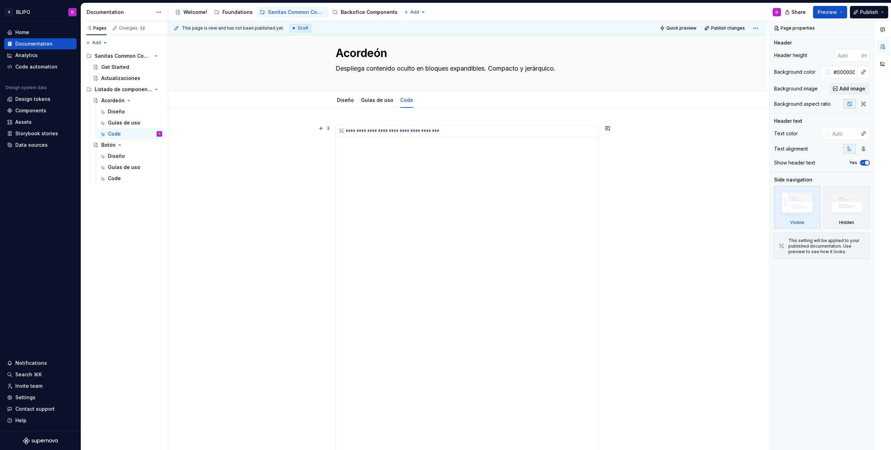
scroll to position [21, 0]
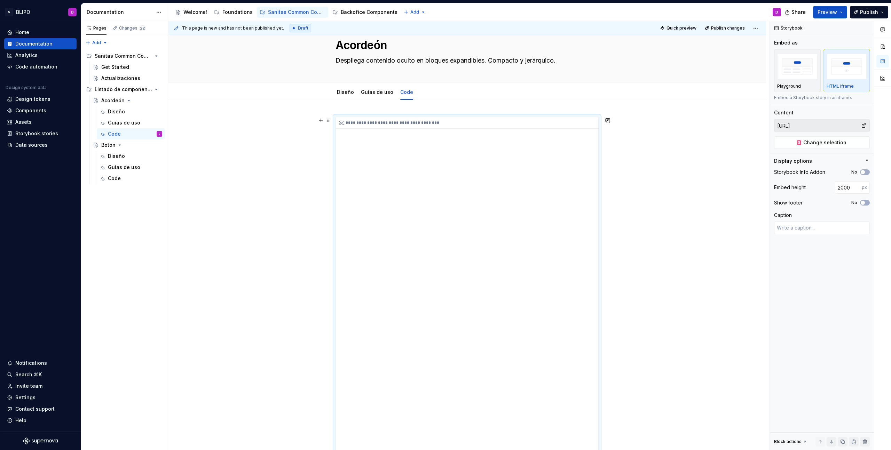
click at [409, 127] on div "**********" at bounding box center [467, 122] width 262 height 11
click at [833, 143] on span "Change selection" at bounding box center [824, 142] width 43 height 7
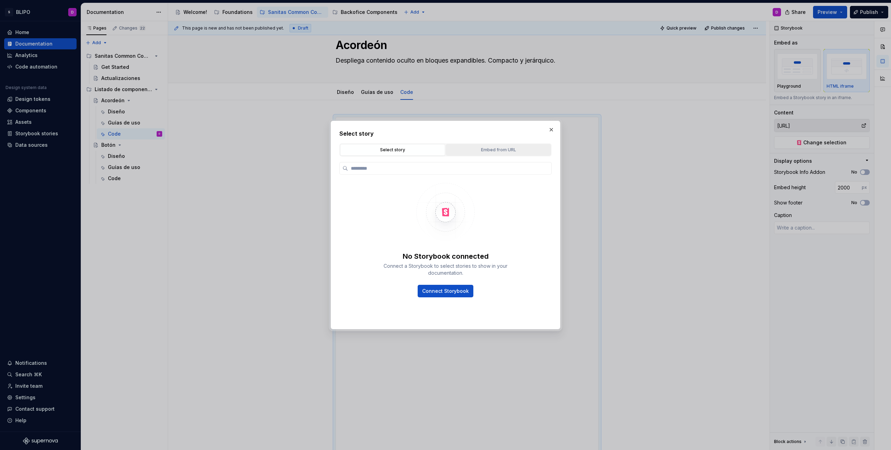
click at [497, 150] on div "Embed from URL" at bounding box center [498, 149] width 100 height 7
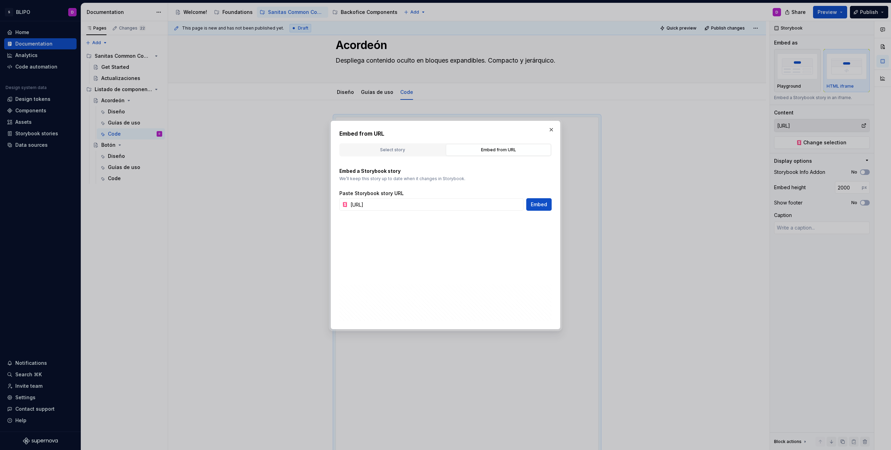
type textarea "*"
click at [456, 205] on input "[URL]" at bounding box center [436, 204] width 176 height 13
paste input "sanitas-common-components/storybook/latest/?path=/docs/sanitas-common-component…"
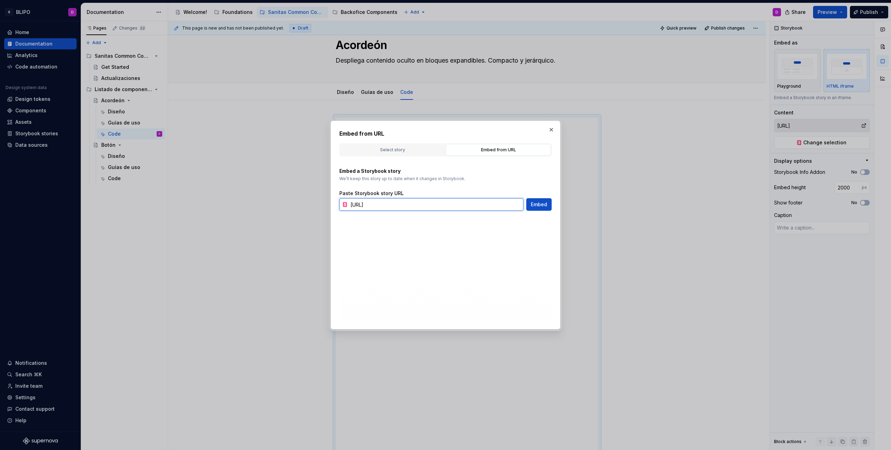
scroll to position [0, 217]
type input "[URL]"
click at [539, 205] on span "Embed" at bounding box center [539, 204] width 16 height 7
type textarea "*"
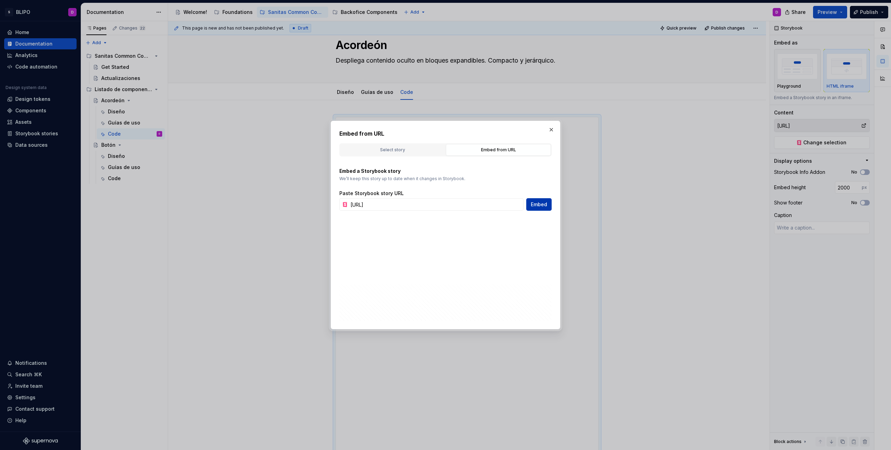
type input "[URL]"
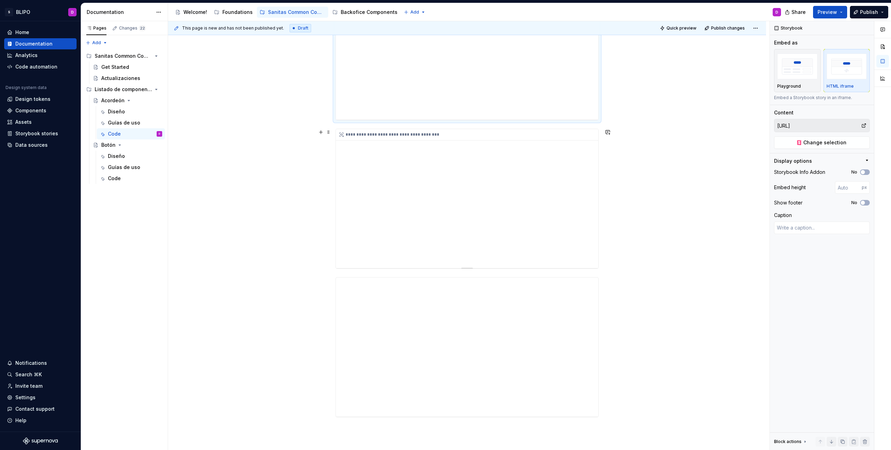
scroll to position [110, 0]
click at [329, 181] on span at bounding box center [329, 180] width 6 height 10
type textarea "*"
type input "[URL]"
type input "400"
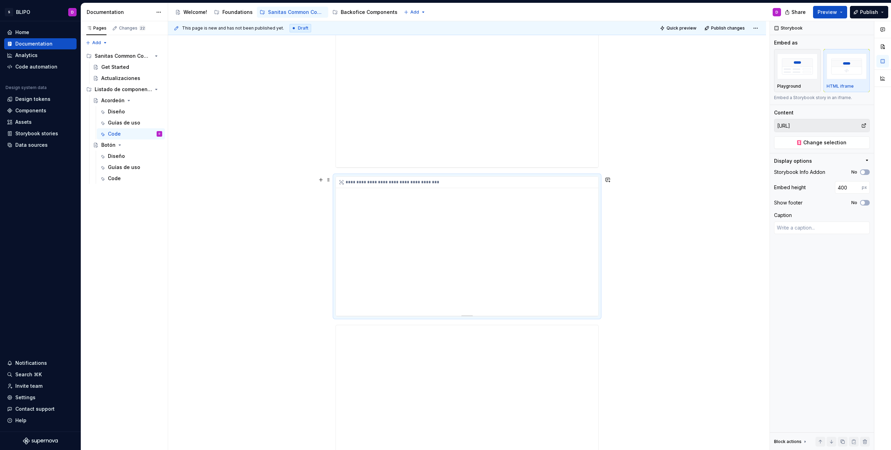
click at [476, 203] on div "**********" at bounding box center [467, 246] width 262 height 139
click at [466, 248] on div "**********" at bounding box center [467, 246] width 262 height 139
click at [836, 126] on input "[URL]" at bounding box center [817, 125] width 87 height 13
click at [838, 144] on span "Change selection" at bounding box center [824, 142] width 43 height 7
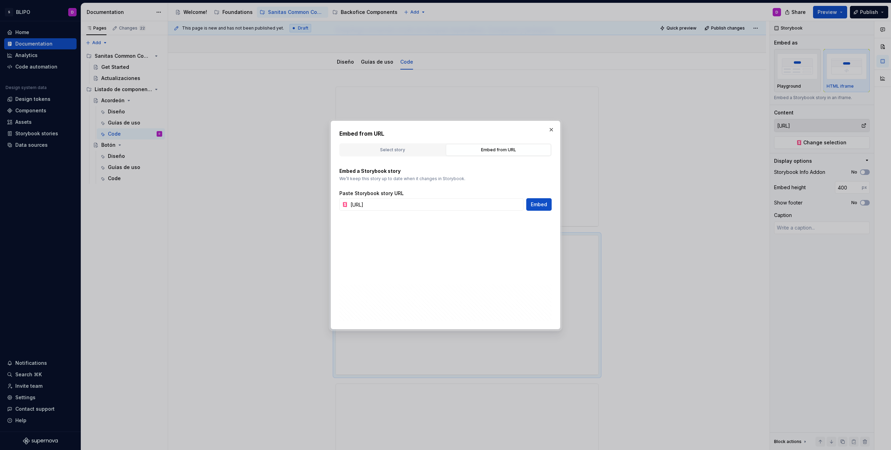
scroll to position [0, 167]
type textarea "*"
click at [484, 205] on input "[URL]" at bounding box center [436, 204] width 176 height 13
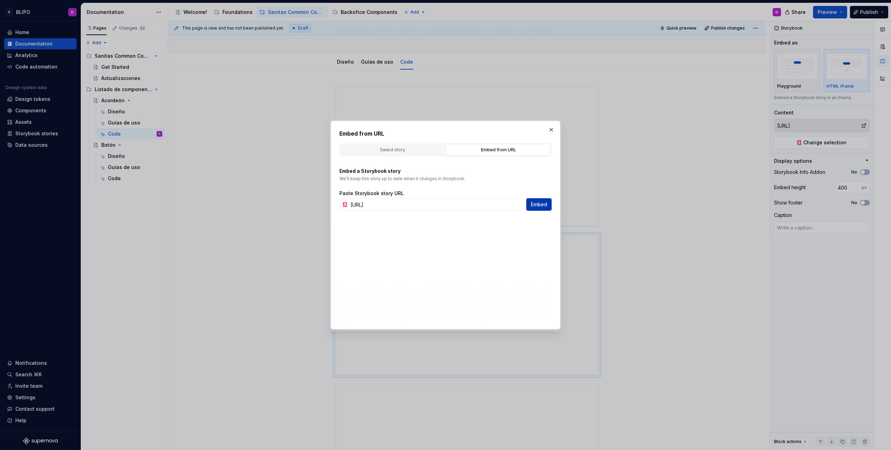
scroll to position [0, 252]
type input "[URL]"
click at [543, 203] on span "Embed" at bounding box center [539, 204] width 16 height 7
type textarea "*"
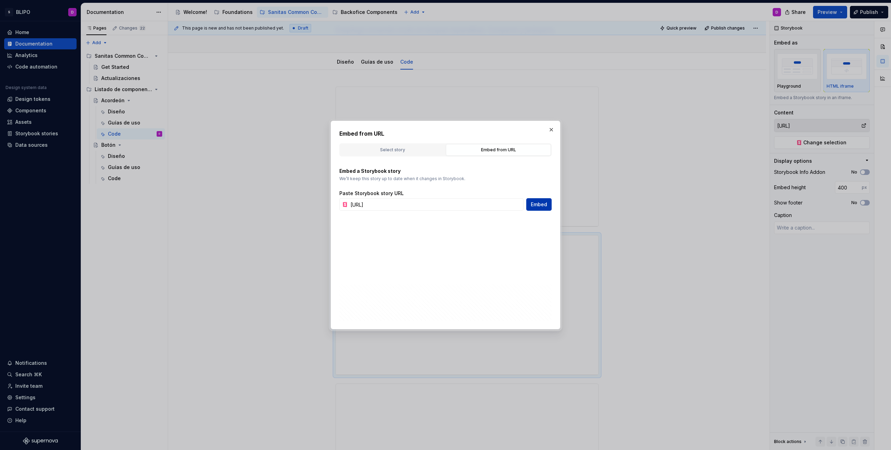
type input "[URL]"
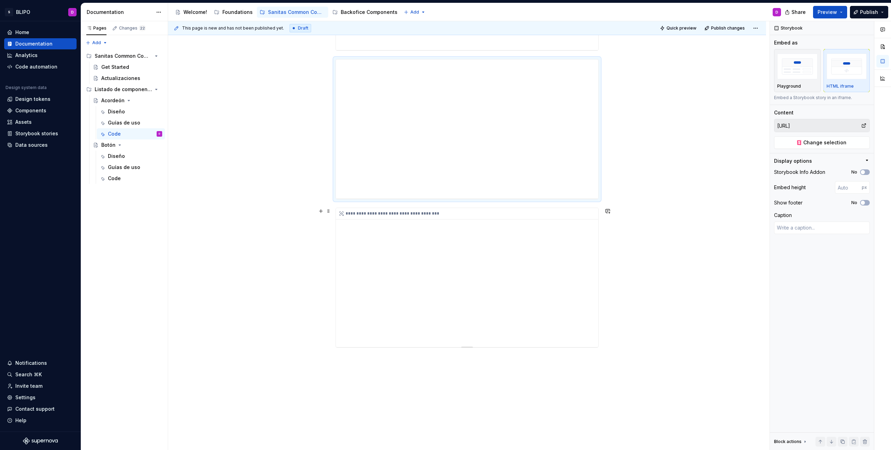
scroll to position [231, 0]
click at [329, 205] on span at bounding box center [329, 207] width 6 height 10
type textarea "*"
type input "[URL]"
type input "400"
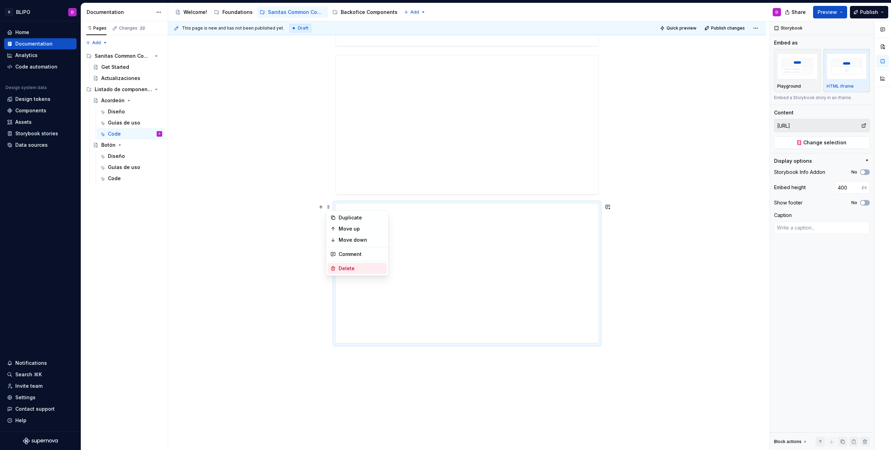
click at [343, 268] on div "Delete" at bounding box center [361, 268] width 45 height 7
type textarea "*"
type input "[URL]"
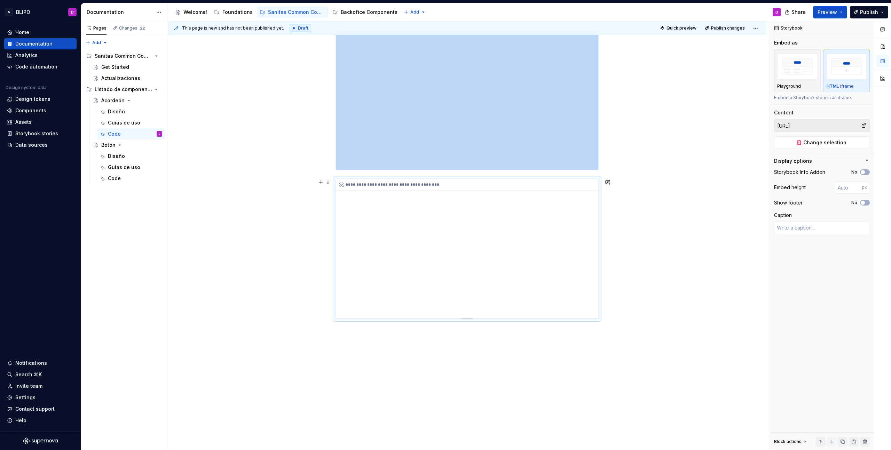
scroll to position [97, 0]
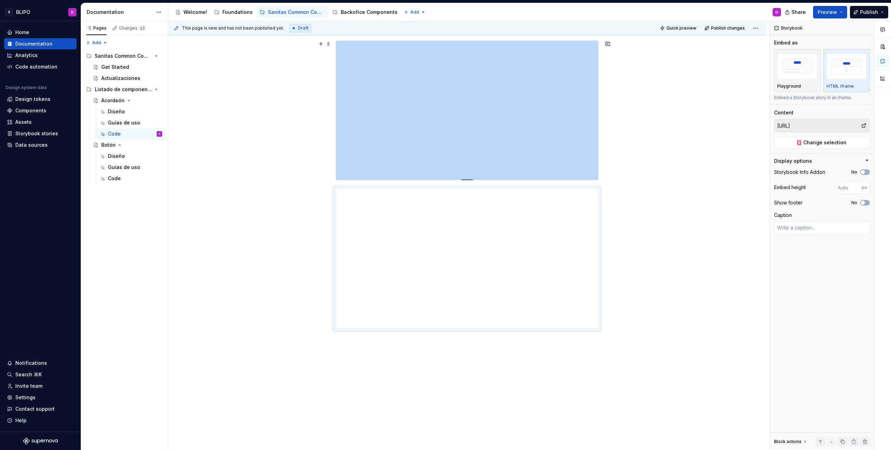
type textarea "*"
type input "[URL]"
type textarea "*"
type input "399"
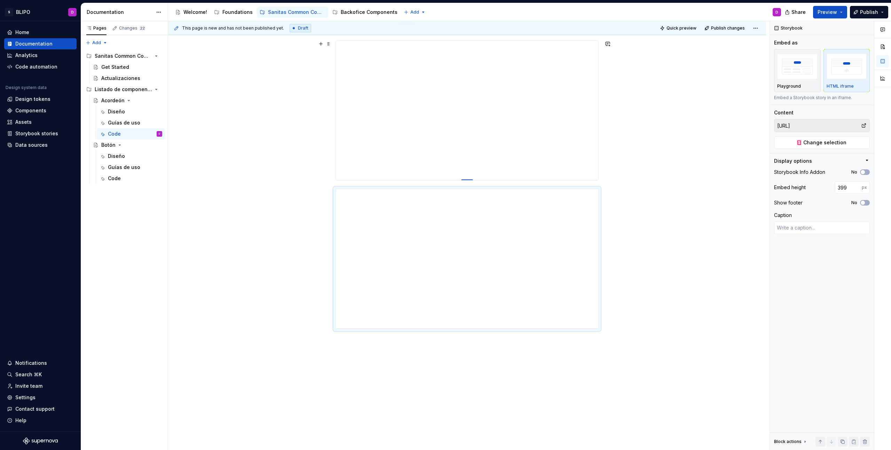
type textarea "*"
type input "400"
type textarea "*"
type input "403"
type textarea "*"
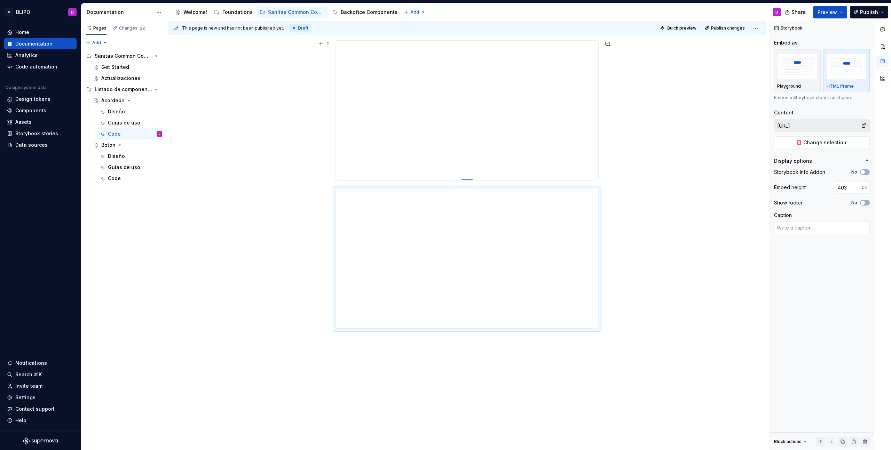
type input "409"
type textarea "*"
type input "417"
type textarea "*"
type input "425"
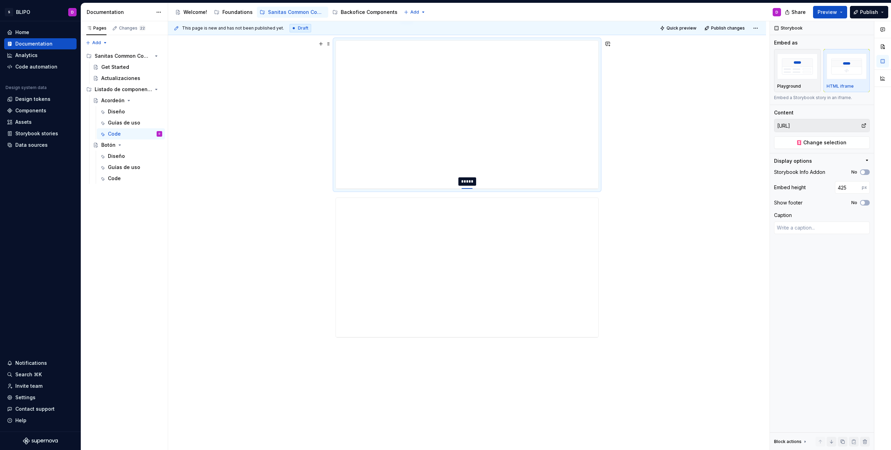
type textarea "*"
type input "437"
type textarea "*"
type input "440"
type textarea "*"
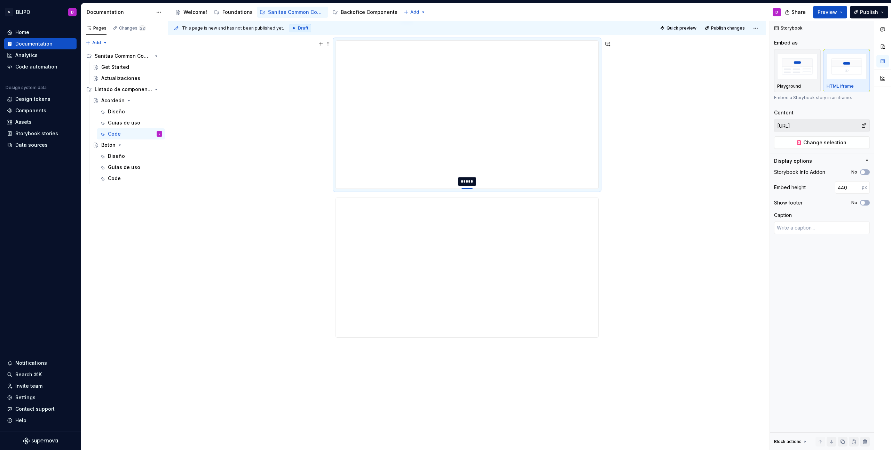
type input "445"
type textarea "*"
type input "457"
type textarea "*"
type input "467"
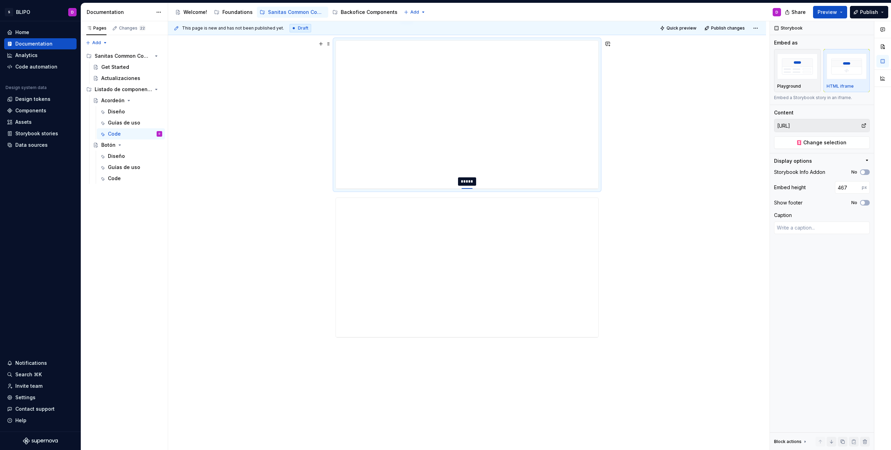
type textarea "*"
type input "471"
type textarea "*"
type input "492"
type textarea "*"
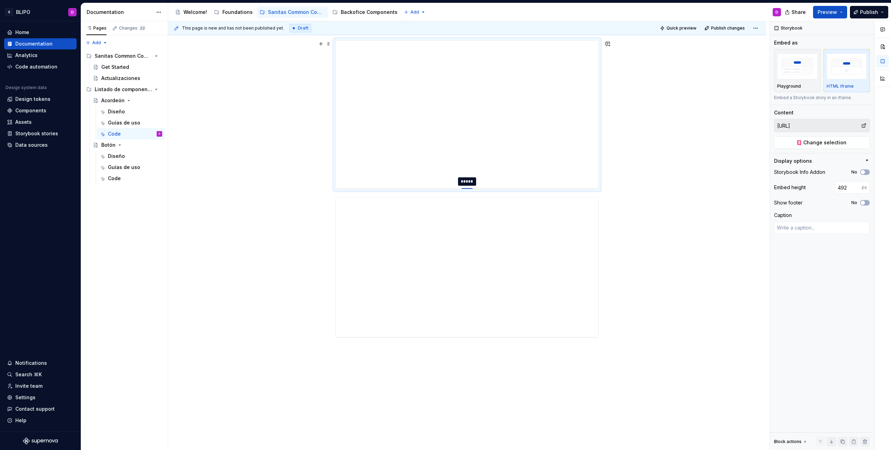
type input "498"
type textarea "*"
type input "501"
type textarea "*"
type input "508"
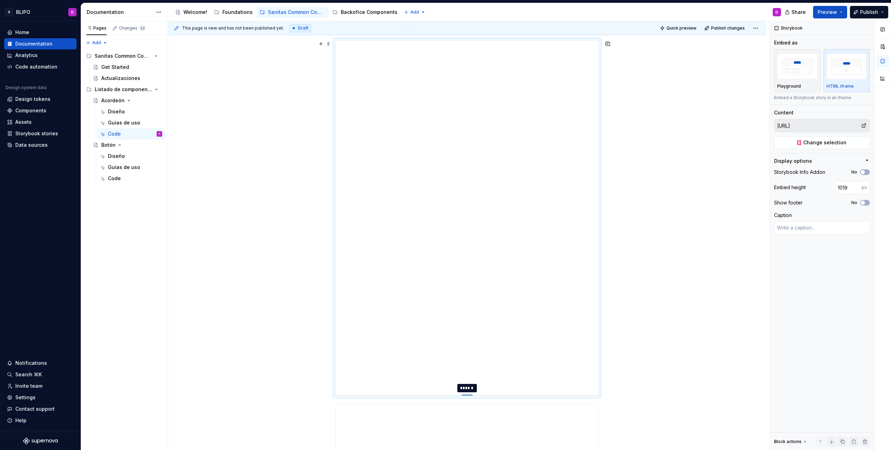
drag, startPoint x: 467, startPoint y: 180, endPoint x: 472, endPoint y: 395, distance: 215.8
click at [472, 395] on div at bounding box center [466, 395] width 11 height 1
drag, startPoint x: 466, startPoint y: 205, endPoint x: 429, endPoint y: 219, distance: 40.3
click at [466, 210] on div at bounding box center [466, 210] width 11 height 1
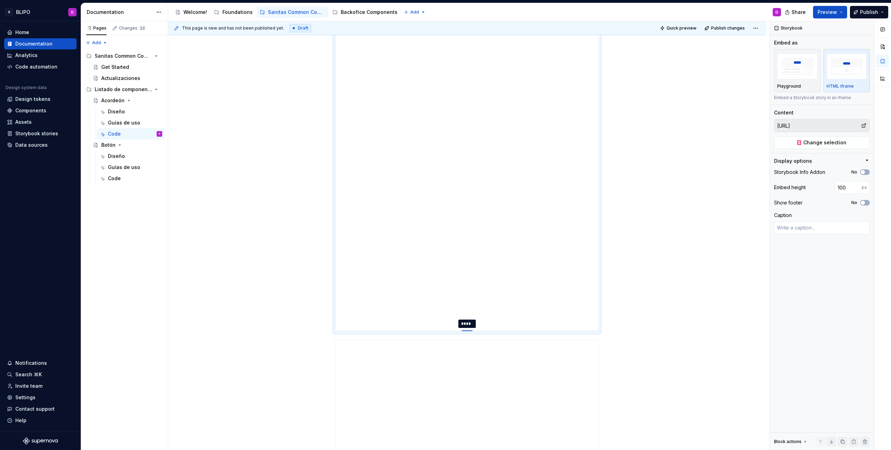
scroll to position [15, 0]
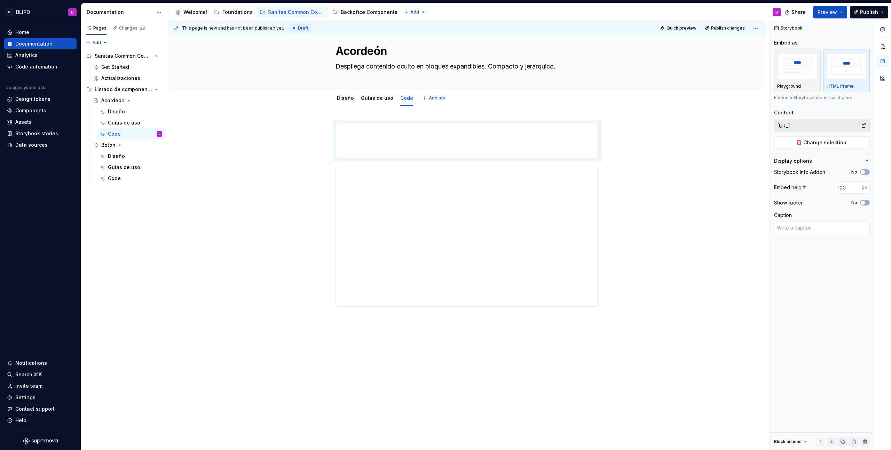
drag, startPoint x: 469, startPoint y: 364, endPoint x: 445, endPoint y: 92, distance: 273.1
click at [451, 86] on div "**********" at bounding box center [467, 236] width 598 height 430
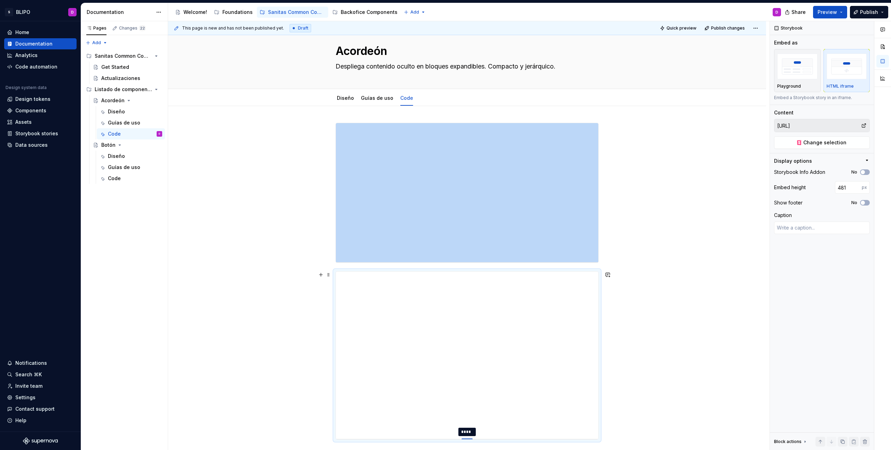
drag, startPoint x: 463, startPoint y: 306, endPoint x: 449, endPoint y: 439, distance: 133.7
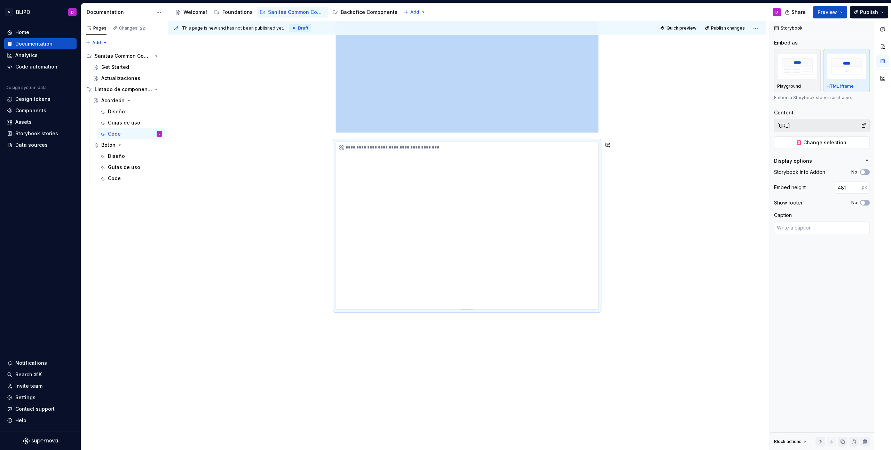
scroll to position [147, 0]
drag, startPoint x: 467, startPoint y: 306, endPoint x: 495, endPoint y: 402, distance: 99.5
click at [471, 450] on div at bounding box center [466, 450] width 11 height 1
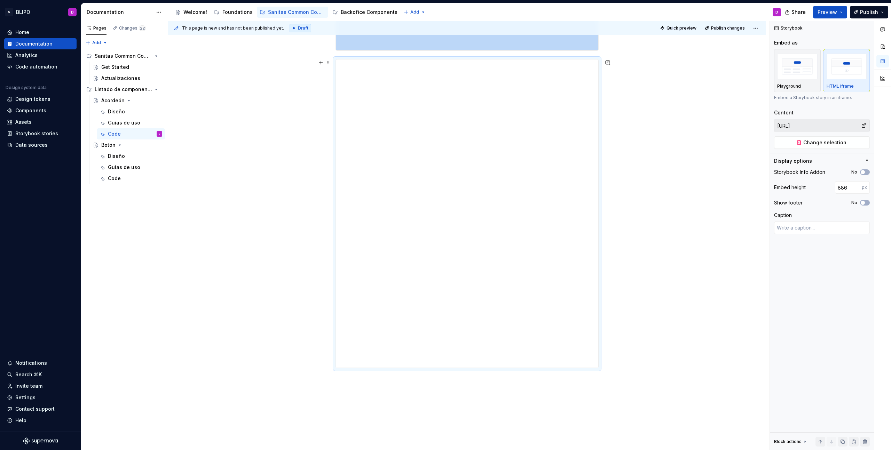
scroll to position [288, 0]
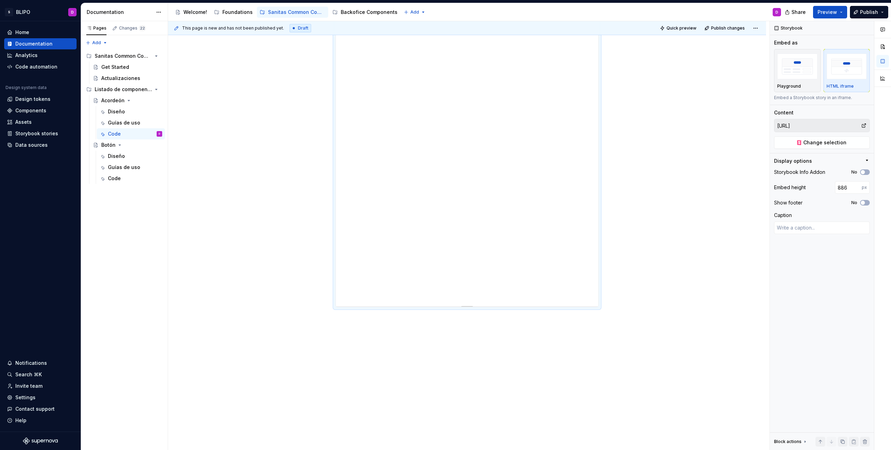
click at [458, 305] on div at bounding box center [467, 305] width 49 height 1
click at [466, 307] on div "**********" at bounding box center [466, 152] width 263 height 309
drag, startPoint x: 465, startPoint y: 306, endPoint x: 461, endPoint y: 396, distance: 90.2
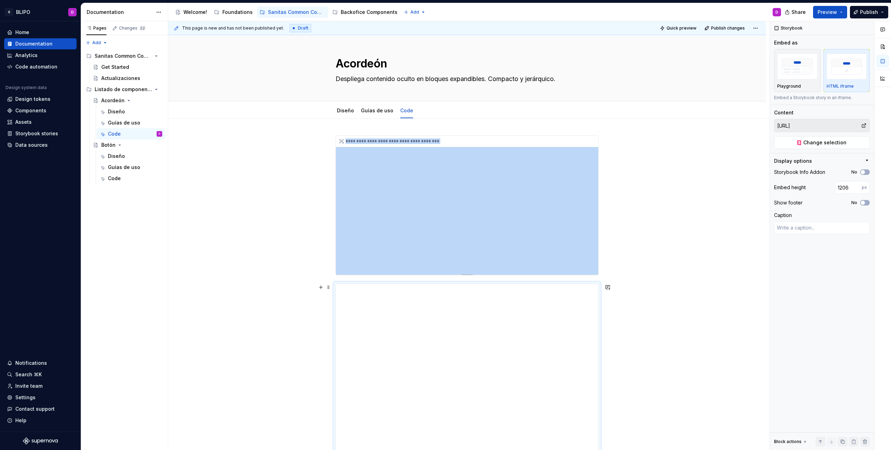
scroll to position [0, 0]
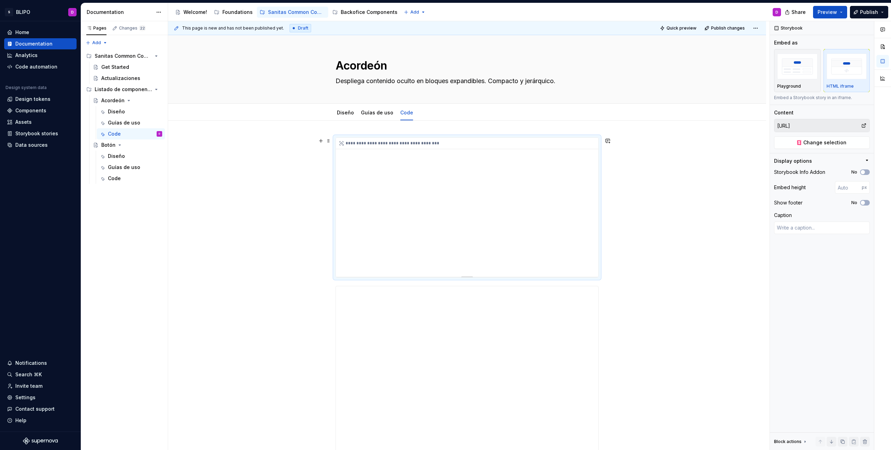
click at [461, 144] on div "**********" at bounding box center [467, 143] width 262 height 11
drag, startPoint x: 467, startPoint y: 276, endPoint x: 465, endPoint y: 231, distance: 45.6
click at [465, 231] on div at bounding box center [466, 230] width 11 height 1
click at [579, 165] on div "**********" at bounding box center [467, 184] width 262 height 93
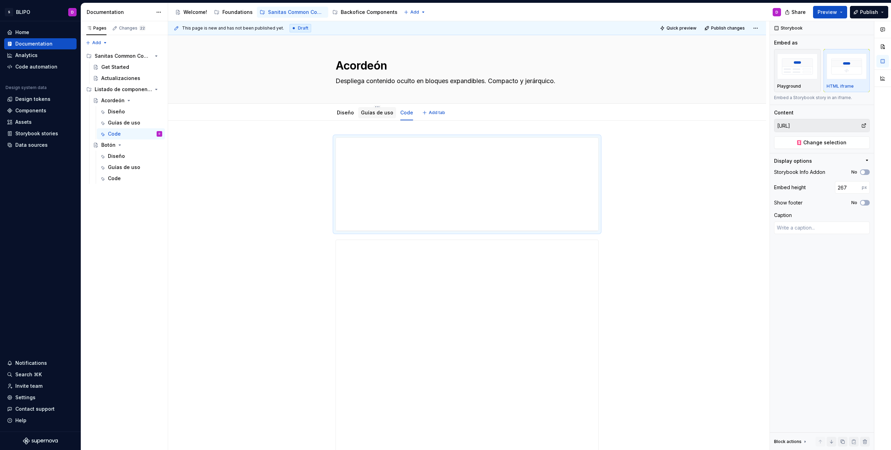
click at [376, 116] on div "Guías de uso" at bounding box center [377, 113] width 32 height 8
click at [346, 114] on link "Diseño" at bounding box center [345, 113] width 17 height 6
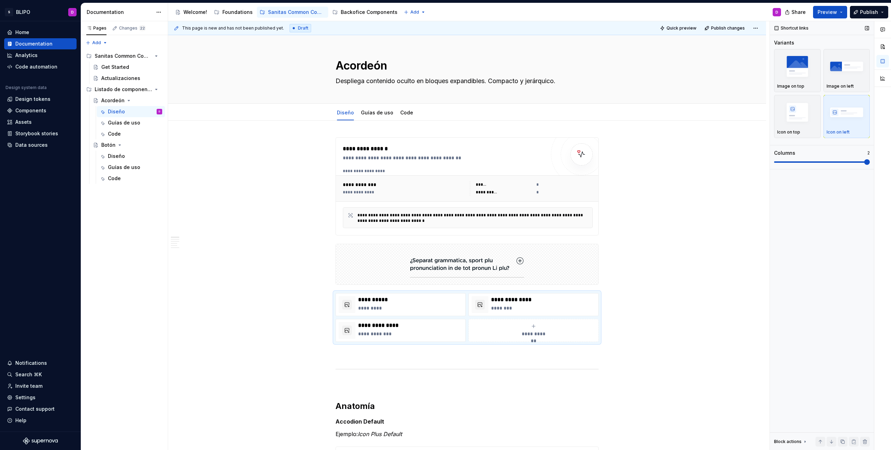
click at [843, 161] on span at bounding box center [822, 162] width 96 height 6
click at [826, 163] on span at bounding box center [822, 162] width 96 height 6
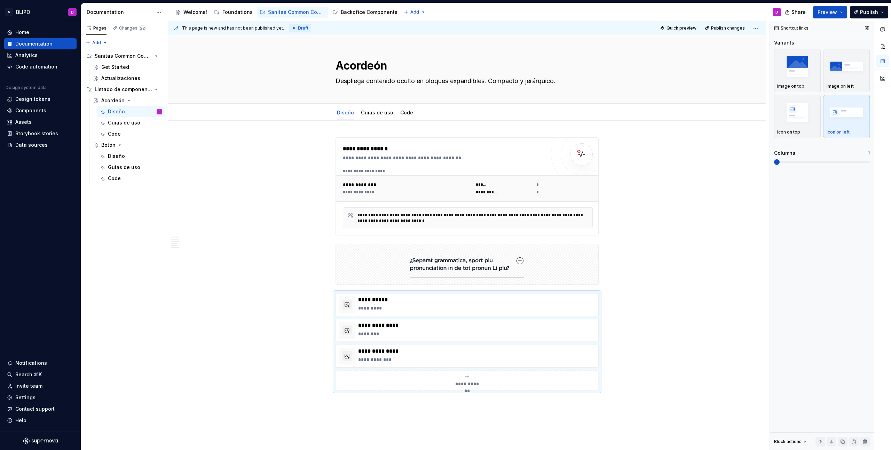
click at [778, 165] on span at bounding box center [777, 162] width 6 height 6
click at [869, 161] on span at bounding box center [822, 161] width 96 height 1
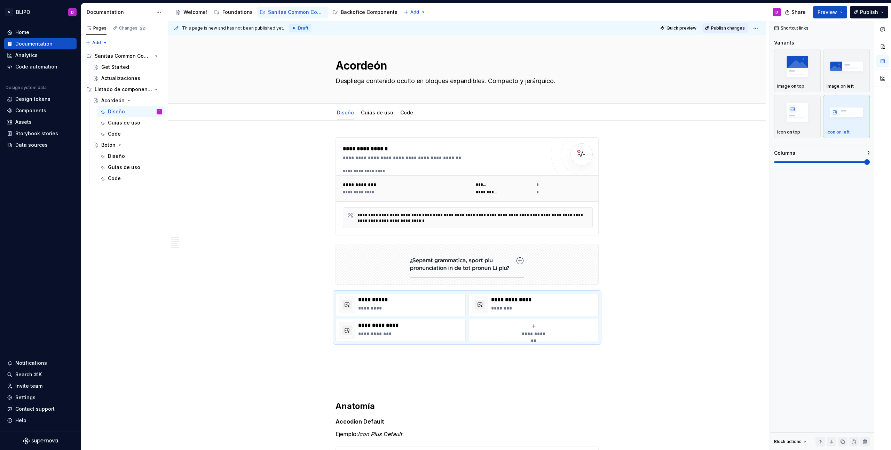
click at [739, 29] on span "Publish changes" at bounding box center [728, 28] width 34 height 6
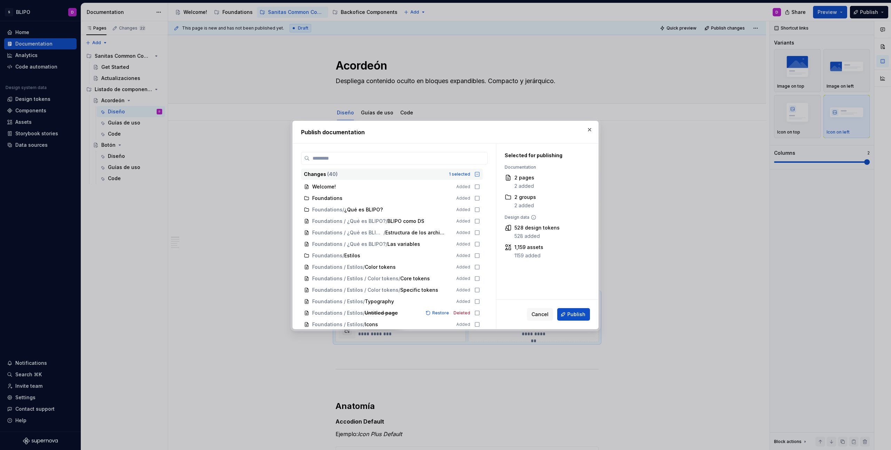
click at [477, 173] on icon at bounding box center [477, 175] width 6 height 6
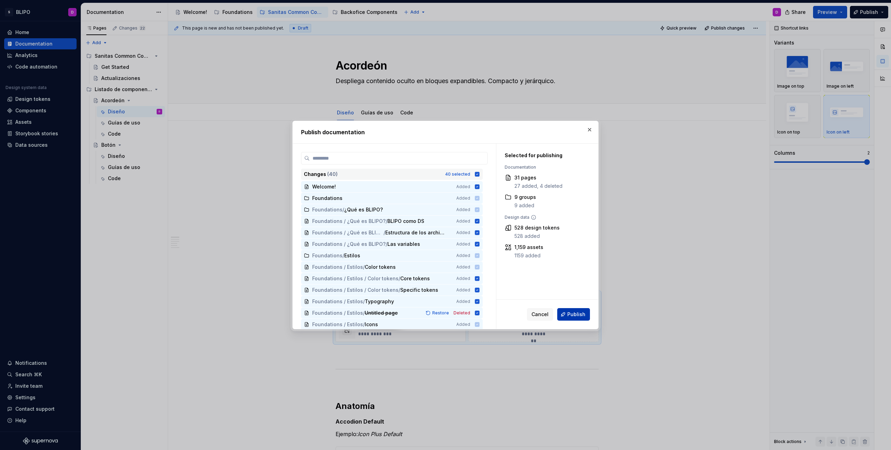
click at [581, 315] on span "Publish" at bounding box center [576, 314] width 18 height 7
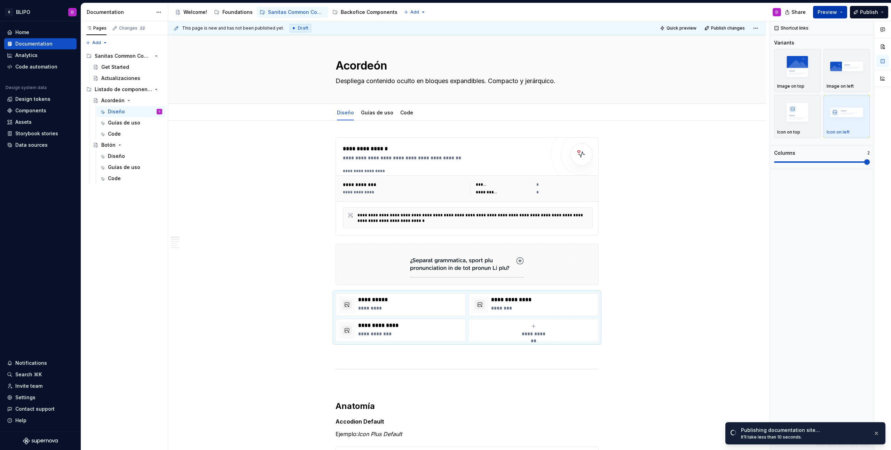
click at [842, 13] on button "Preview" at bounding box center [830, 12] width 34 height 13
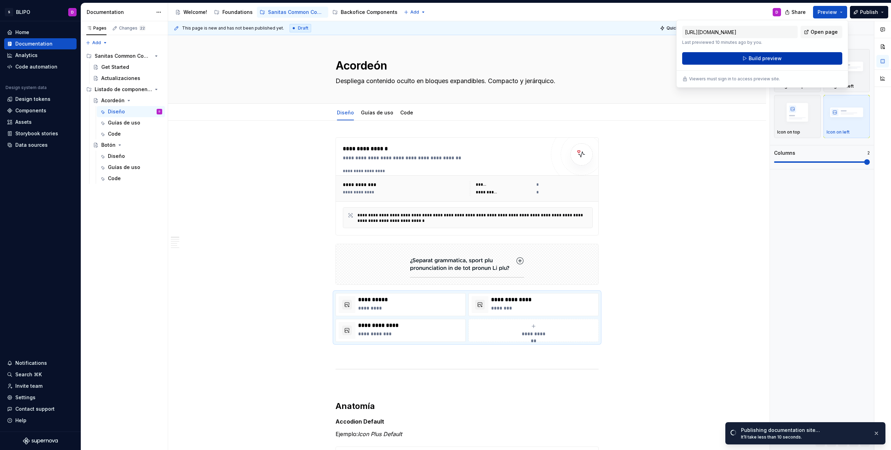
click at [800, 57] on button "Build preview" at bounding box center [762, 58] width 160 height 13
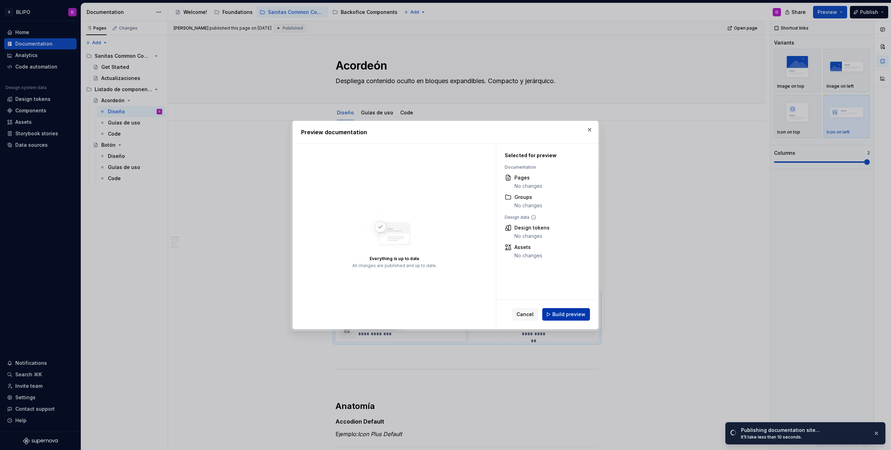
click at [571, 315] on span "Build preview" at bounding box center [568, 314] width 33 height 7
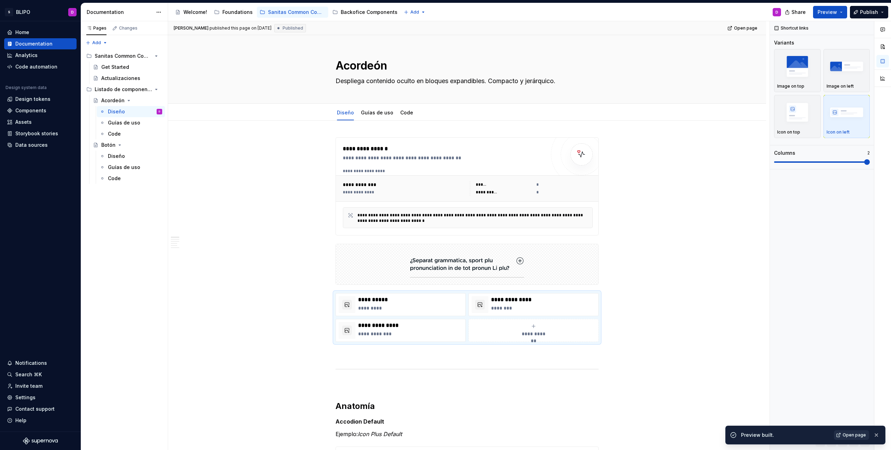
click at [853, 435] on span "Open page" at bounding box center [853, 436] width 23 height 6
type textarea "*"
